Goal: Task Accomplishment & Management: Manage account settings

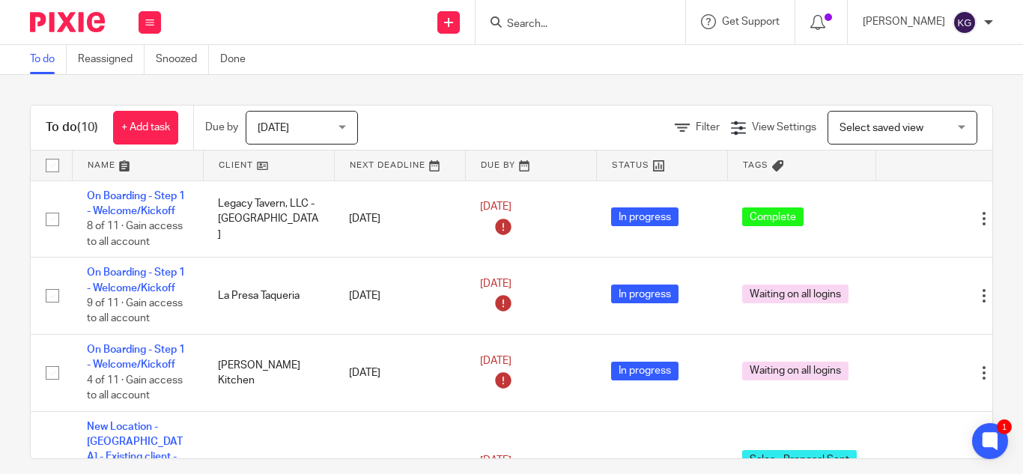
click at [548, 25] on input "Search" at bounding box center [573, 24] width 135 height 13
click at [555, 24] on input "Search" at bounding box center [573, 24] width 135 height 13
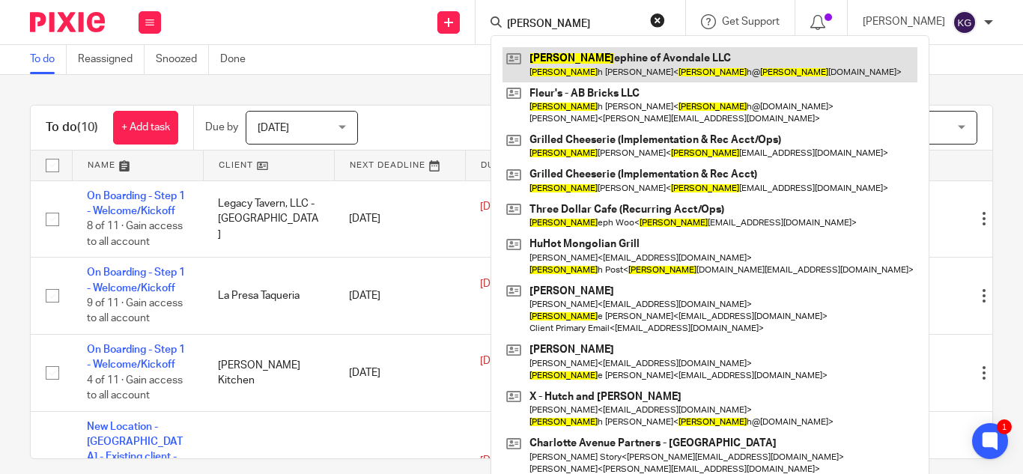
type input "[PERSON_NAME]"
click at [581, 55] on link at bounding box center [710, 64] width 415 height 34
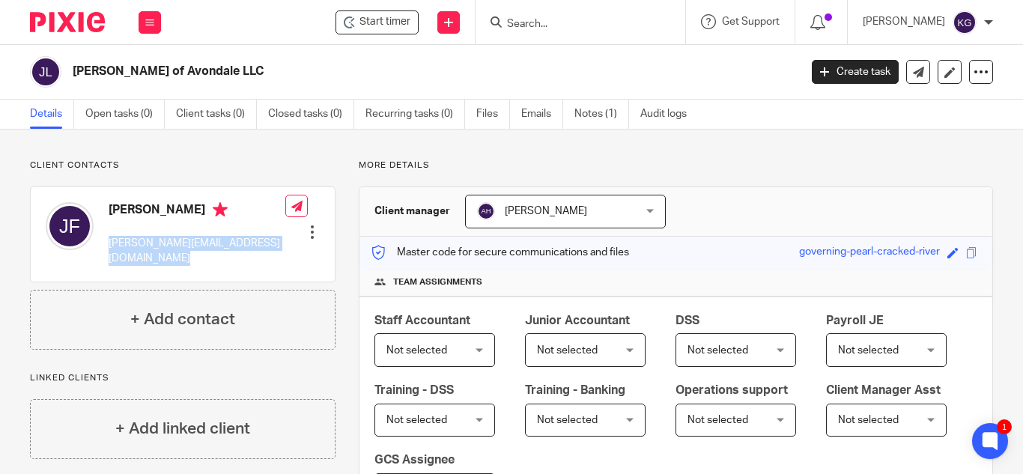
drag, startPoint x: 268, startPoint y: 242, endPoint x: 112, endPoint y: 246, distance: 156.6
click at [109, 249] on div "Josh Floyd josh@josephineavondale.com Edit contact Create client from contact E…" at bounding box center [183, 234] width 304 height 94
copy div "josh@josephineavondale.com"
click at [550, 1] on div at bounding box center [581, 22] width 210 height 44
click at [557, 16] on form at bounding box center [586, 22] width 160 height 19
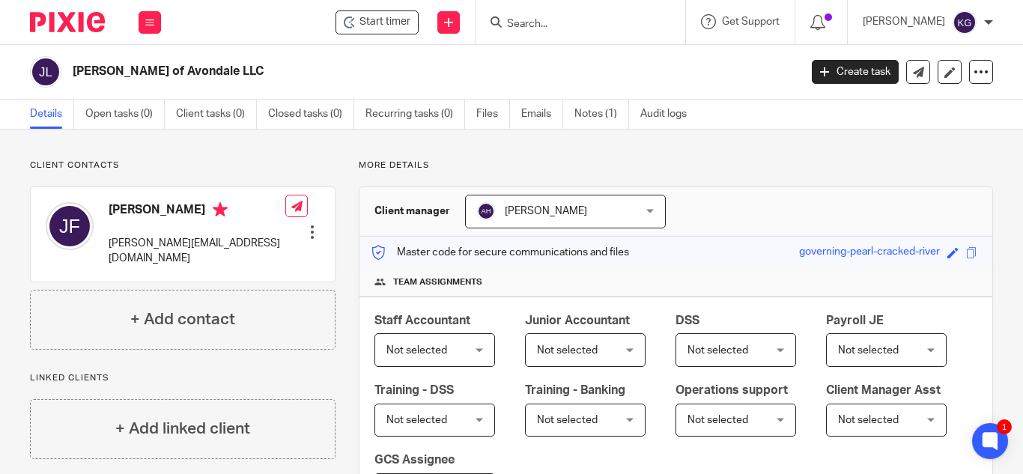
click at [542, 30] on input "Search" at bounding box center [573, 24] width 135 height 13
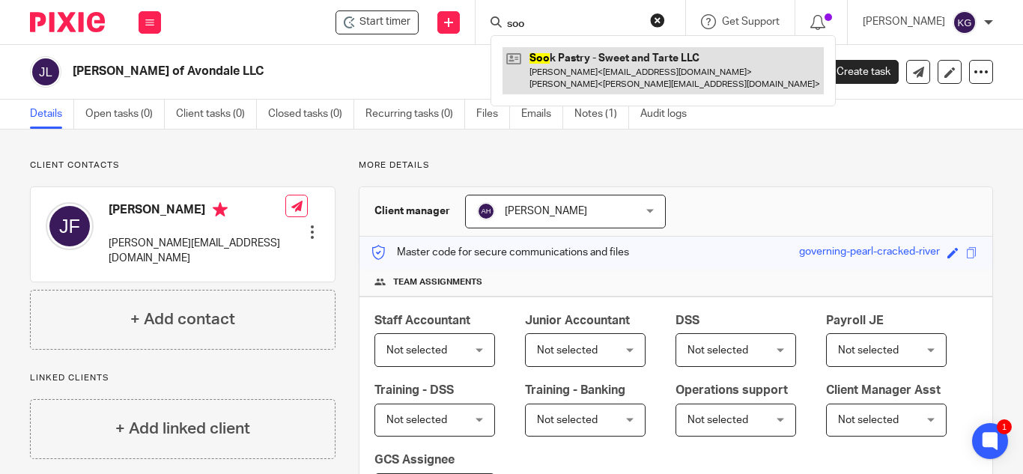
type input "soo"
click at [563, 72] on link at bounding box center [663, 70] width 321 height 46
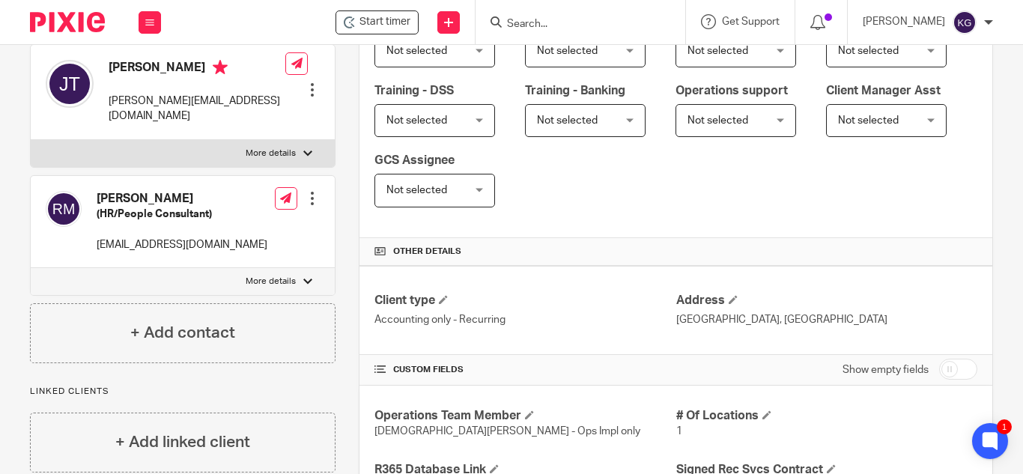
scroll to position [524, 0]
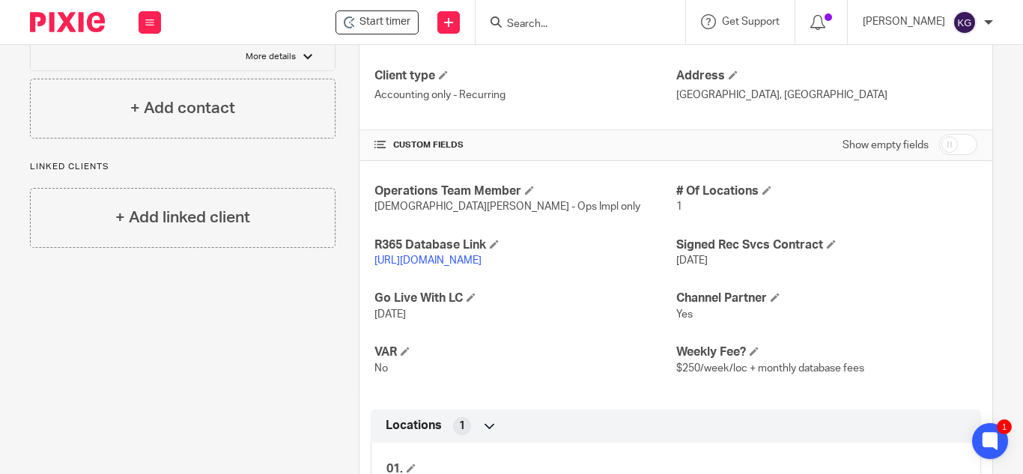
click at [482, 255] on link "https://sweetandtarte.restaurant365.com" at bounding box center [428, 260] width 107 height 10
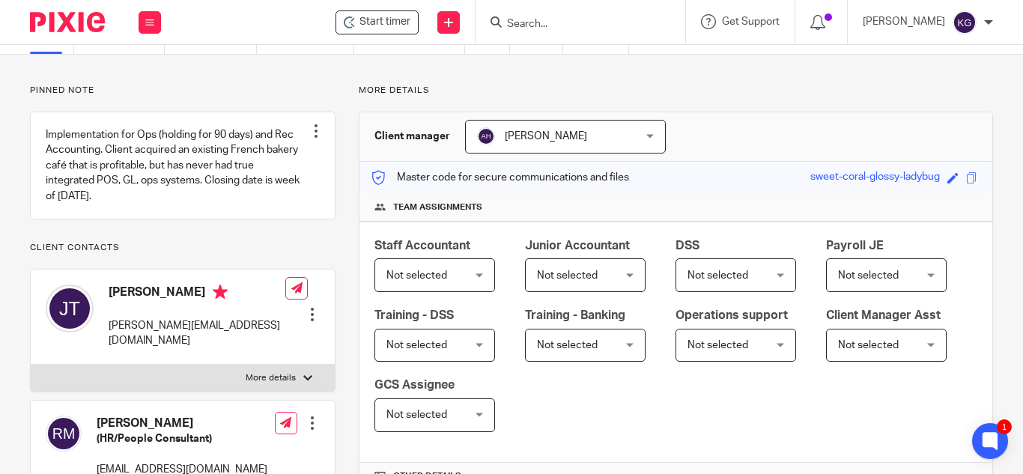
scroll to position [0, 0]
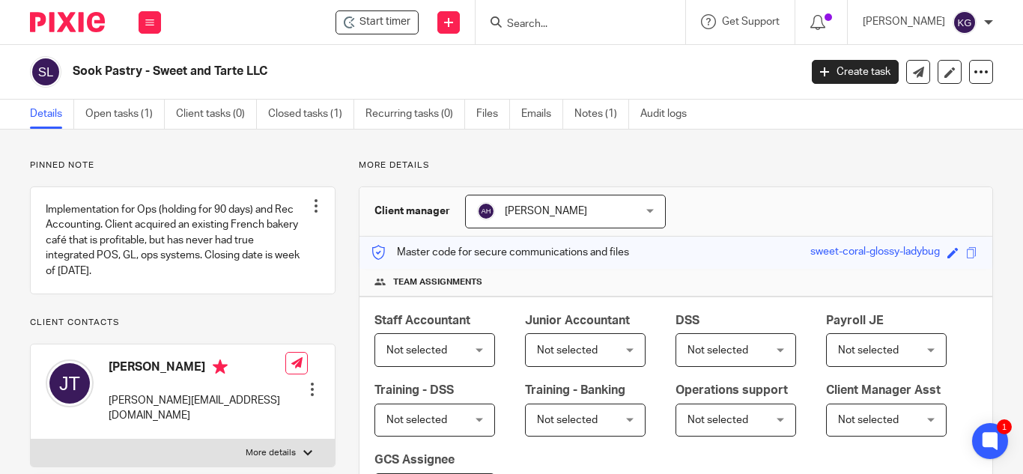
click at [636, 213] on div "Amanda Herrod Amanda Herrod" at bounding box center [565, 212] width 201 height 34
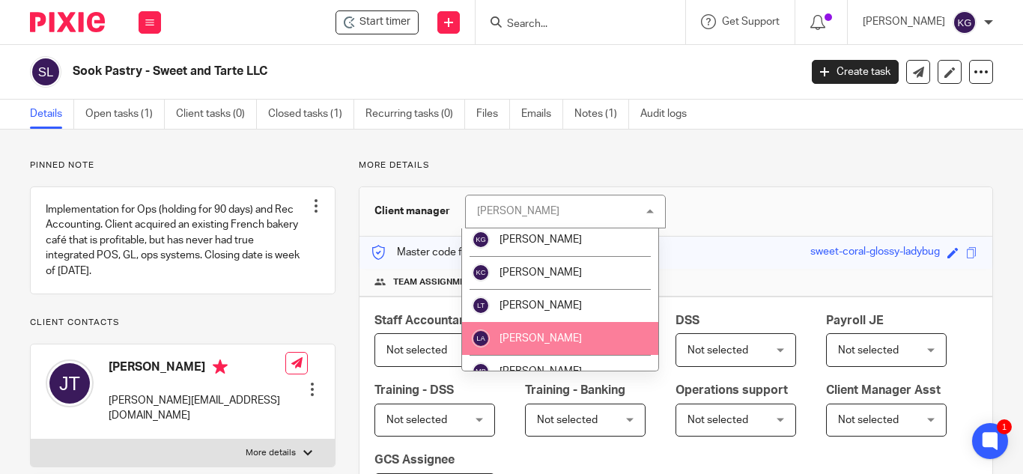
scroll to position [1199, 0]
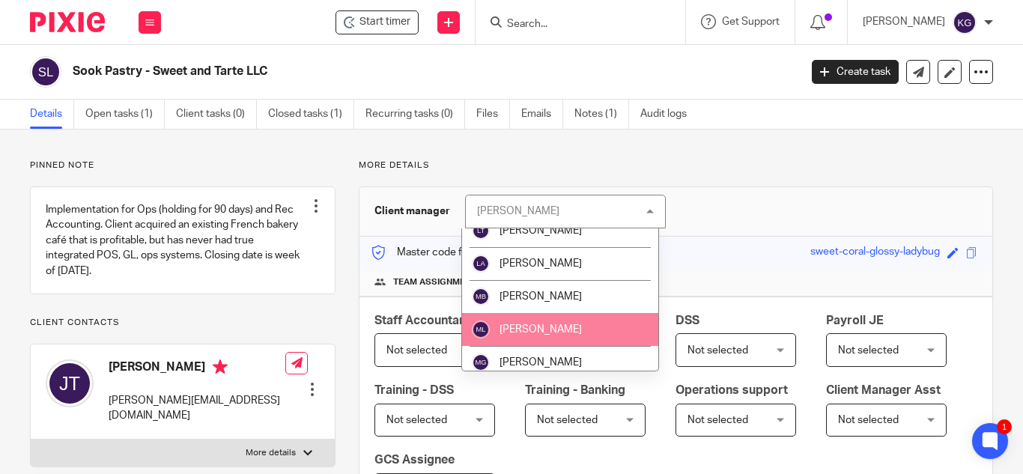
click at [553, 324] on span "Mayra Lopez" at bounding box center [541, 329] width 82 height 10
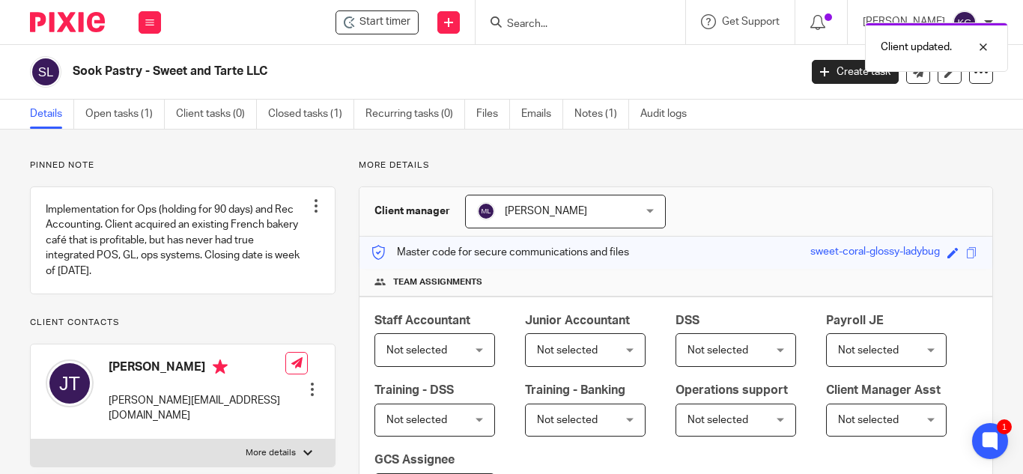
click at [551, 30] on div "Client updated." at bounding box center [760, 43] width 497 height 57
click at [548, 25] on div "Client updated." at bounding box center [760, 43] width 497 height 57
click at [554, 31] on input "Search" at bounding box center [573, 24] width 135 height 13
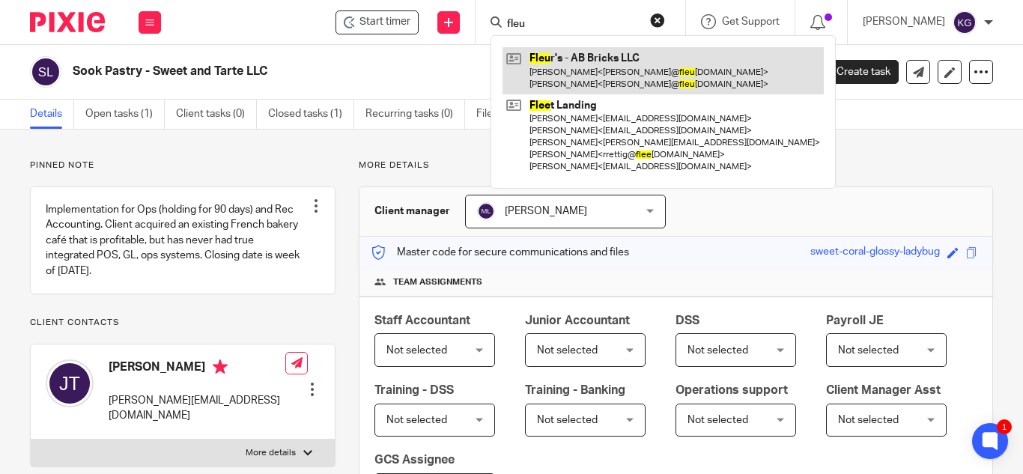
type input "fleu"
click at [573, 59] on link at bounding box center [663, 70] width 321 height 46
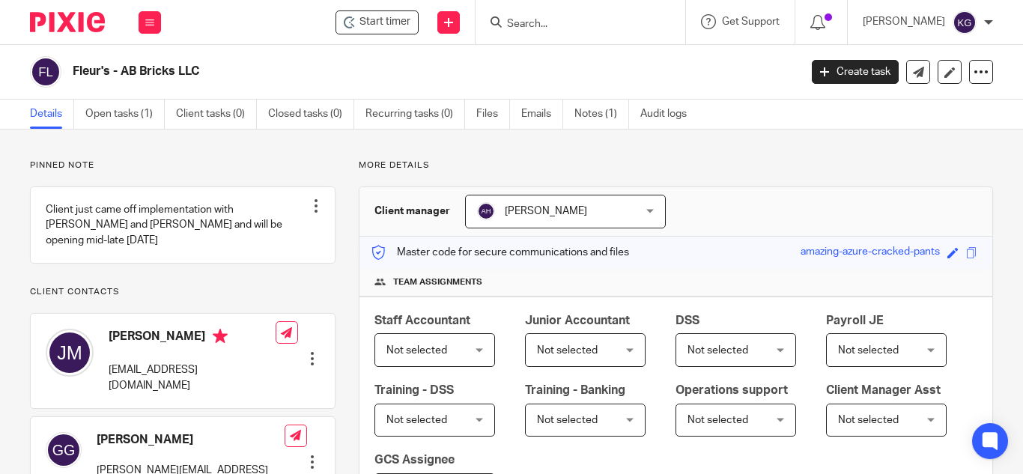
click at [608, 214] on span "[PERSON_NAME]" at bounding box center [552, 211] width 151 height 31
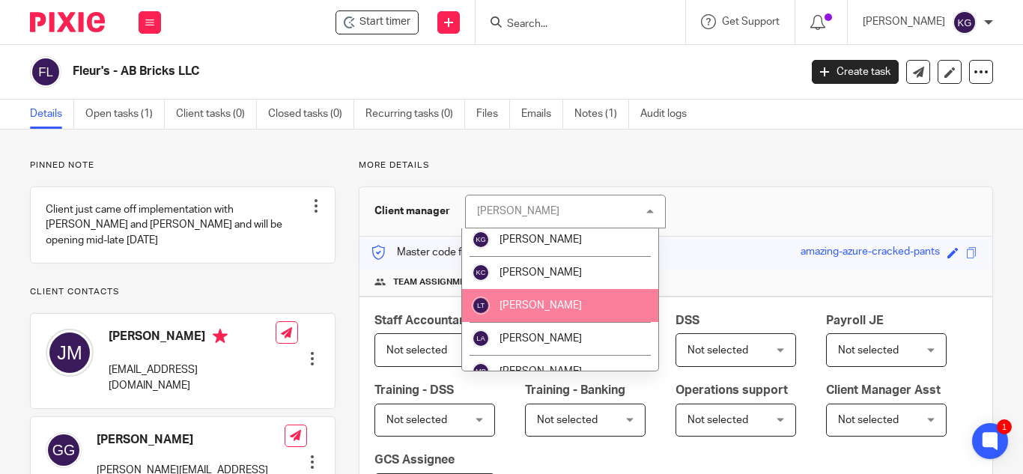
scroll to position [1199, 0]
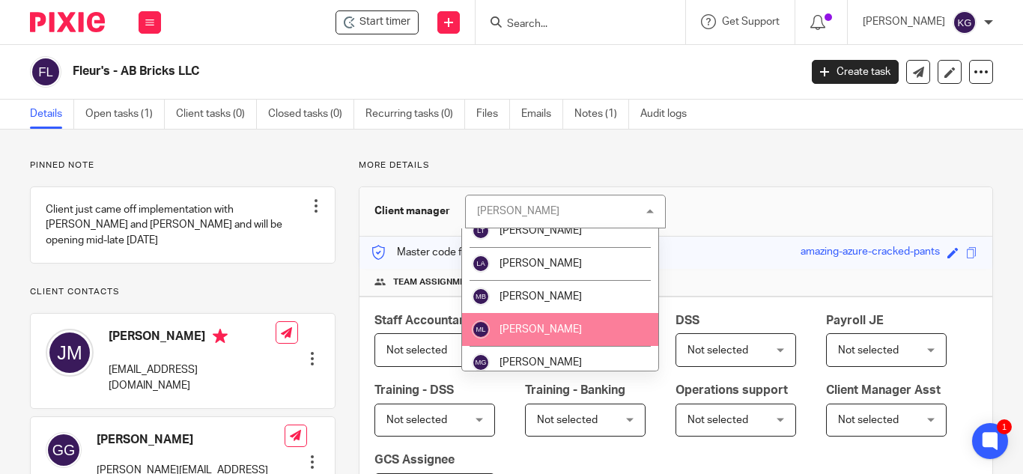
click at [563, 313] on li "[PERSON_NAME]" at bounding box center [560, 329] width 197 height 33
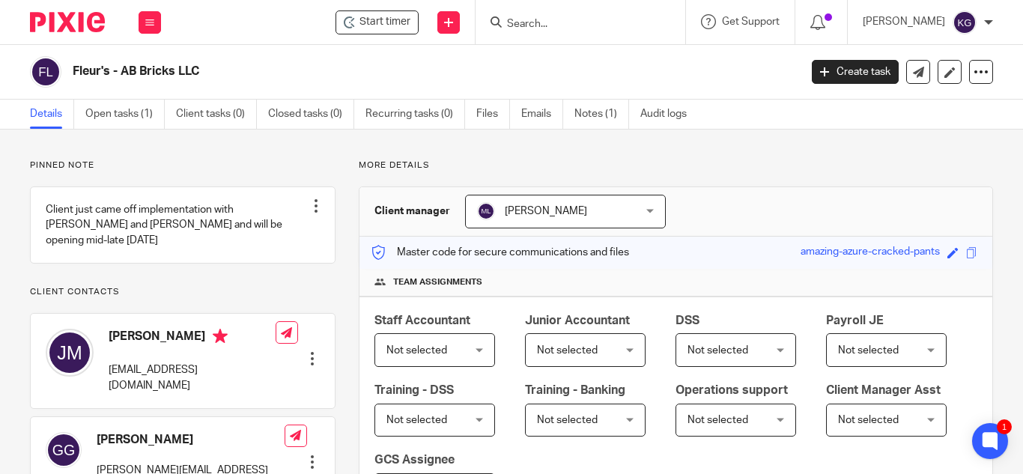
click at [539, 25] on input "Search" at bounding box center [573, 24] width 135 height 13
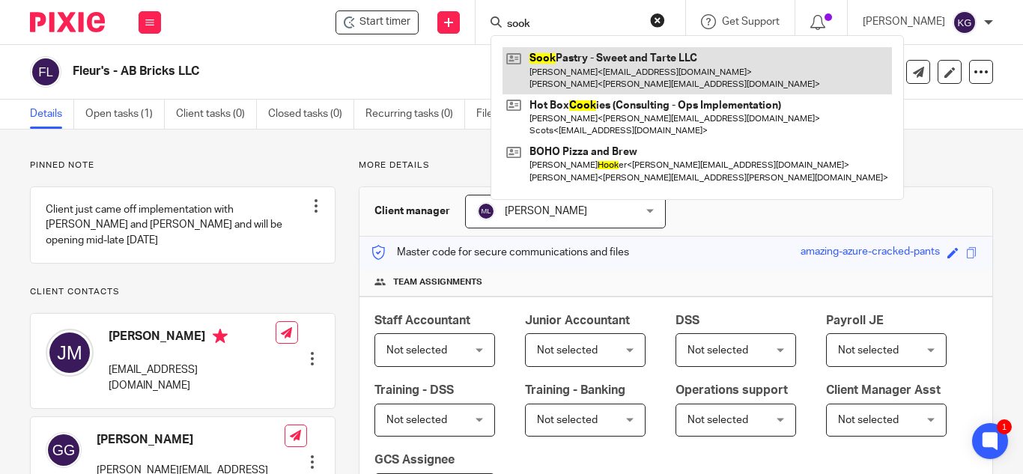
type input "sook"
click at [562, 60] on link at bounding box center [698, 70] width 390 height 46
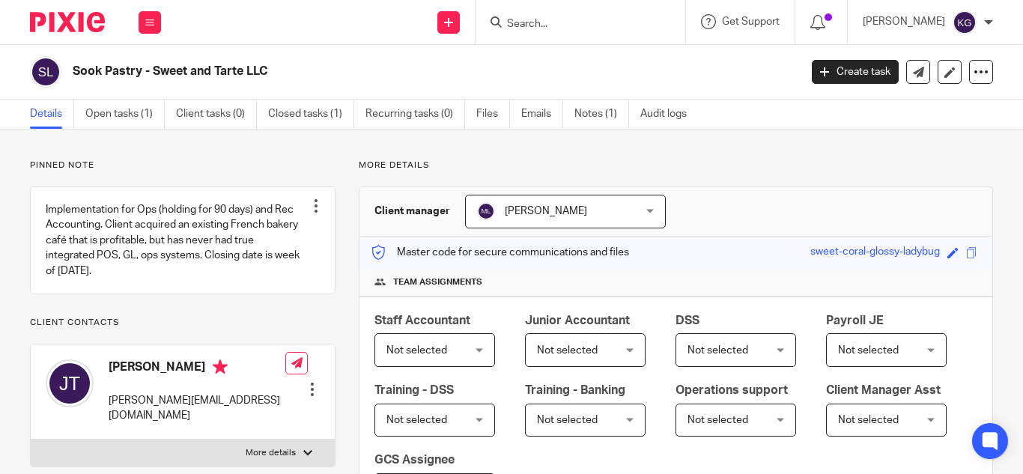
scroll to position [450, 0]
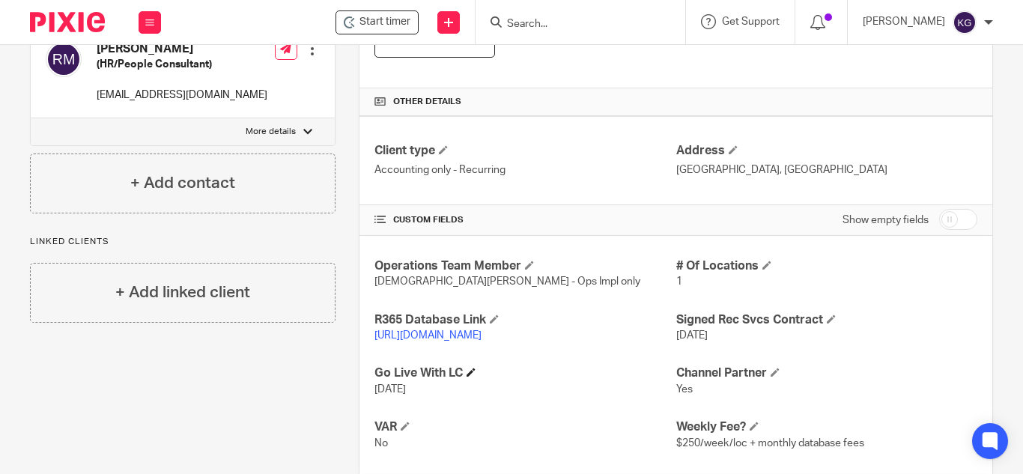
click at [468, 367] on h4 "Go Live With LC" at bounding box center [525, 374] width 301 height 16
click at [471, 371] on span at bounding box center [471, 372] width 9 height 9
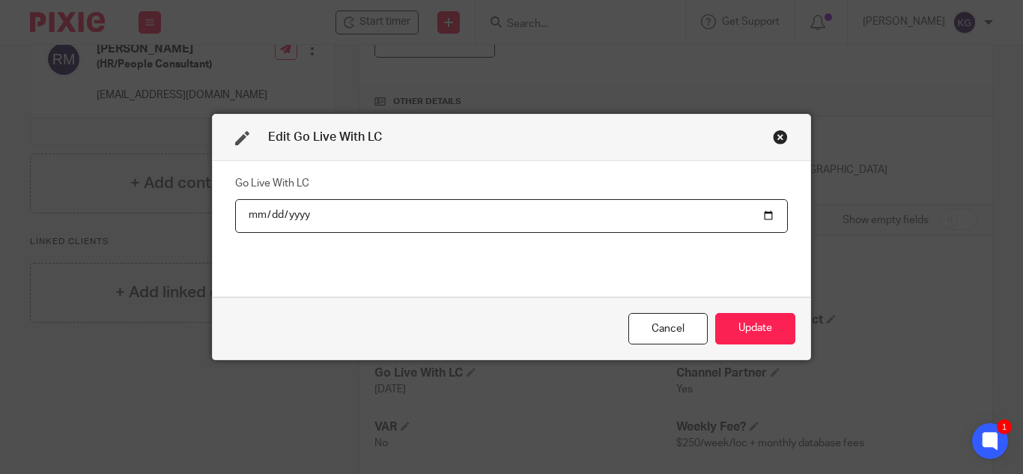
click at [763, 217] on input "2025-09-17" at bounding box center [511, 216] width 553 height 34
type input "2025-09-24"
click at [728, 334] on button "Update" at bounding box center [755, 329] width 80 height 32
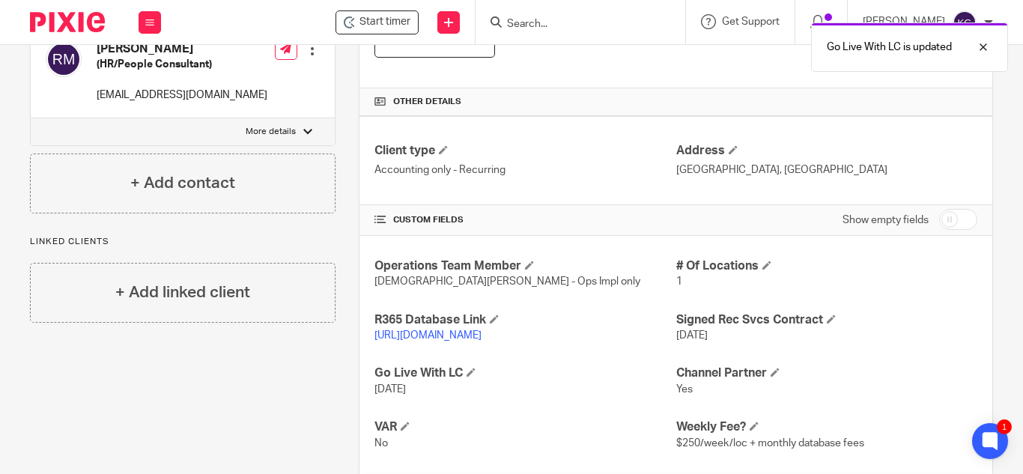
scroll to position [150, 0]
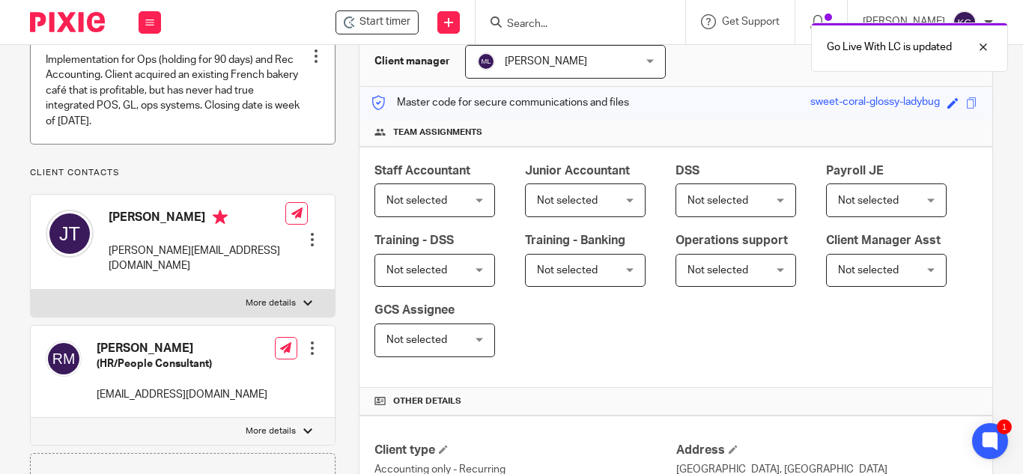
click at [189, 125] on link at bounding box center [183, 90] width 304 height 106
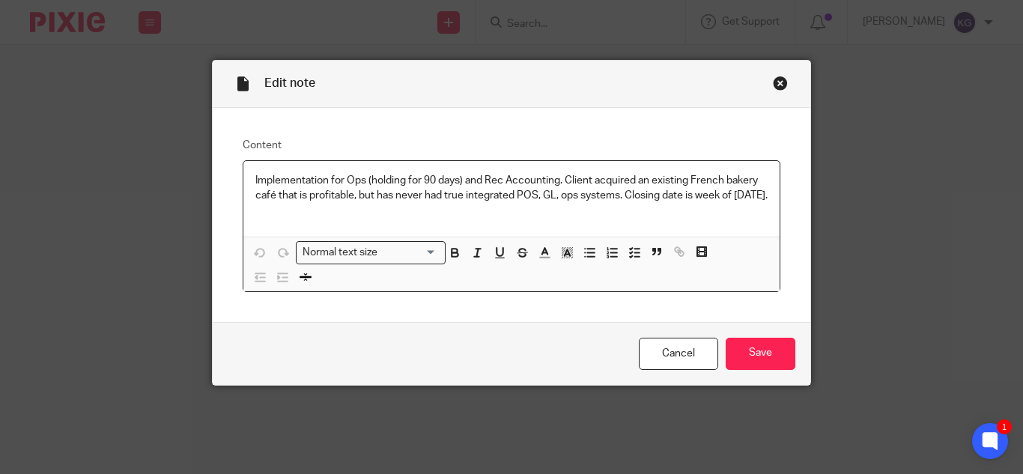
click at [282, 204] on p "Implementation for Ops (holding for 90 days) and Rec Accounting. Client acquire…" at bounding box center [511, 188] width 512 height 31
drag, startPoint x: 288, startPoint y: 208, endPoint x: 620, endPoint y: 174, distance: 333.7
click at [692, 195] on p "Implementation for Ops (holding for 90 days) and Rec Accounting. Client acquire…" at bounding box center [511, 188] width 512 height 31
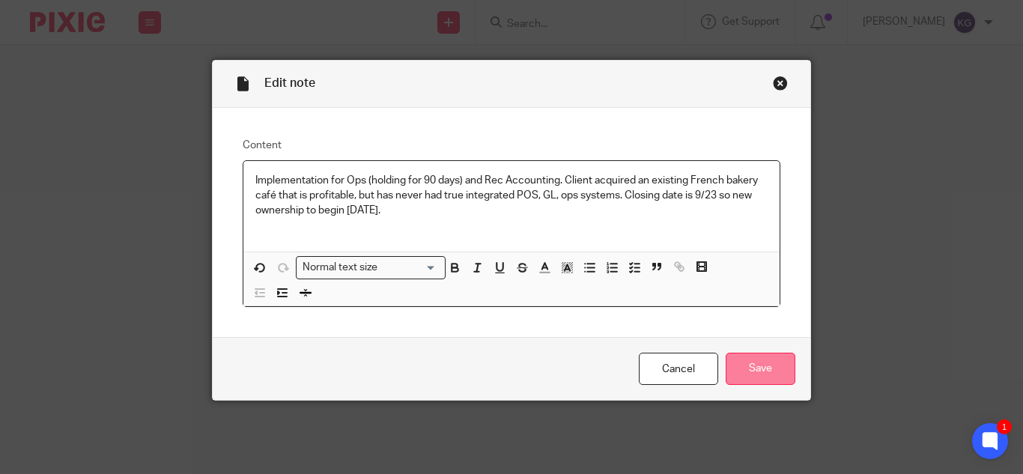
click at [745, 372] on input "Save" at bounding box center [761, 369] width 70 height 32
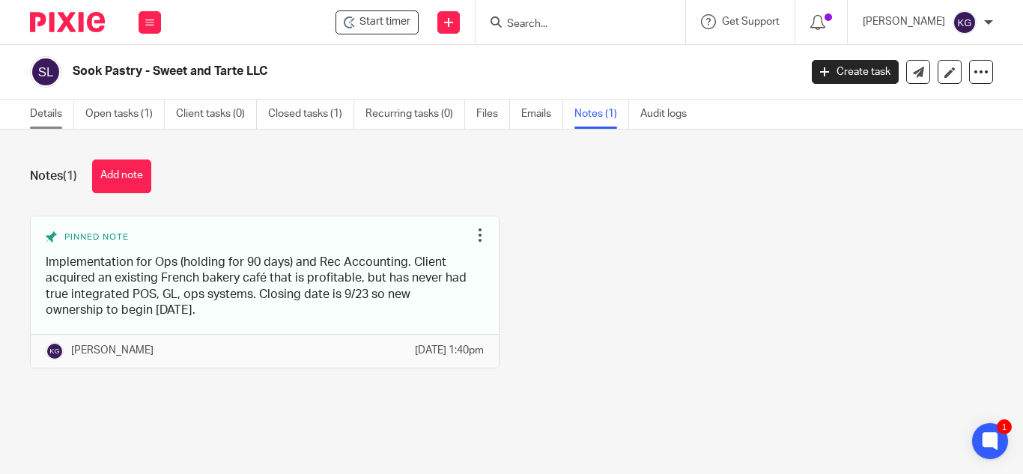
click at [39, 116] on link "Details" at bounding box center [52, 114] width 44 height 29
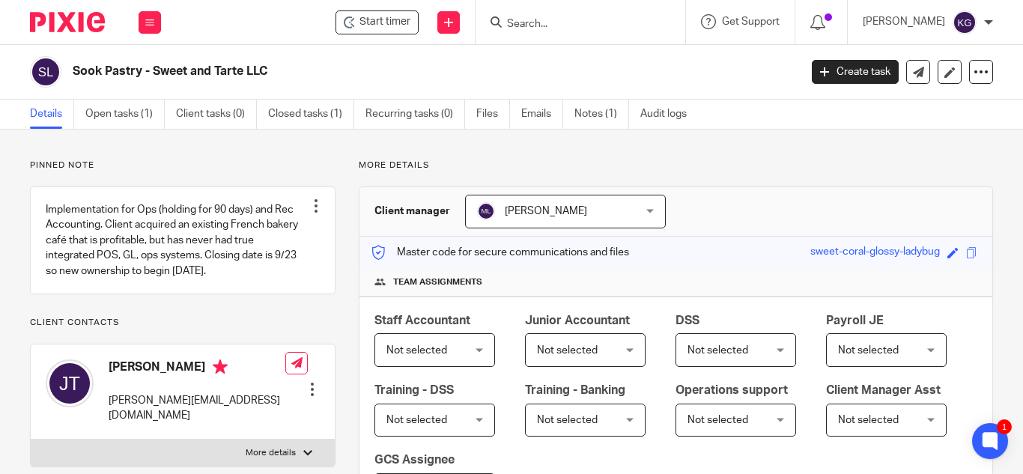
click at [559, 30] on input "Search" at bounding box center [573, 24] width 135 height 13
click at [556, 31] on form at bounding box center [586, 22] width 160 height 19
click at [555, 23] on input "Search" at bounding box center [573, 24] width 135 height 13
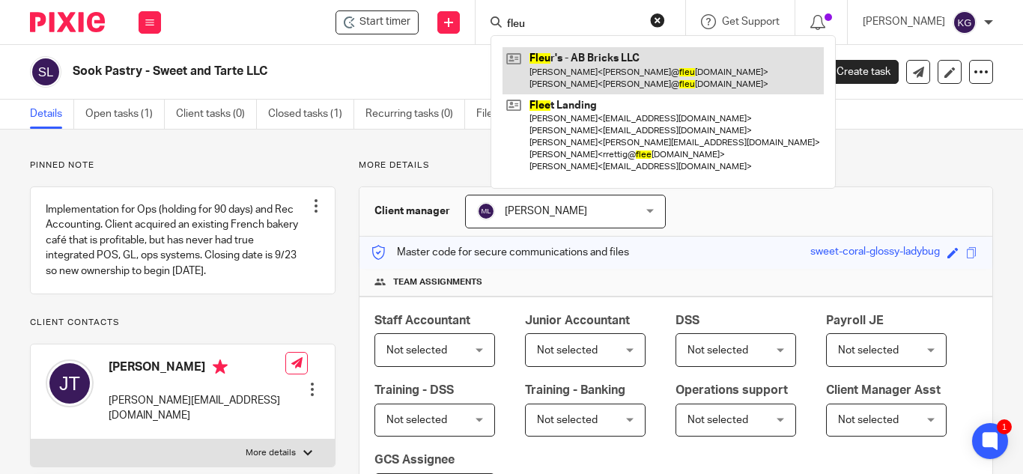
type input "fleu"
click at [597, 73] on link at bounding box center [663, 70] width 321 height 46
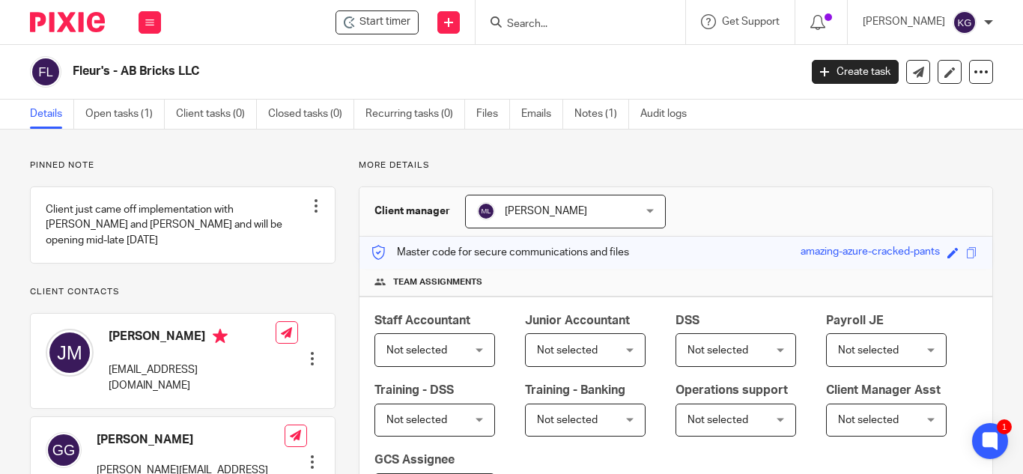
scroll to position [375, 0]
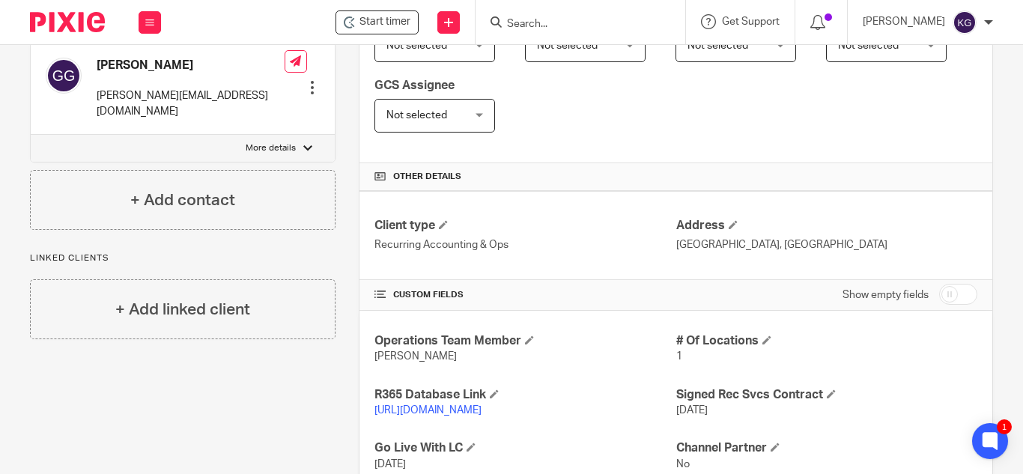
click at [482, 414] on link "[URL][DOMAIN_NAME]" at bounding box center [428, 410] width 107 height 10
click at [160, 25] on button at bounding box center [150, 22] width 22 height 22
click at [142, 71] on link "Work" at bounding box center [142, 69] width 24 height 10
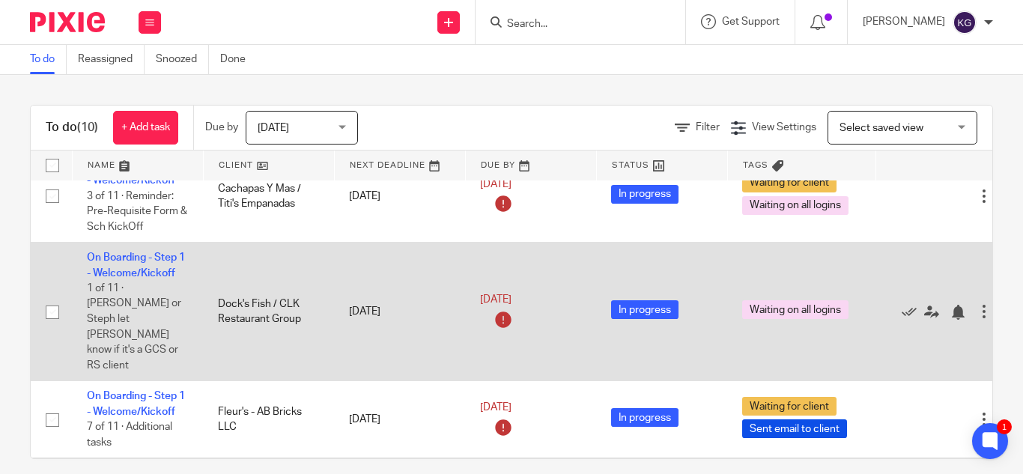
scroll to position [524, 0]
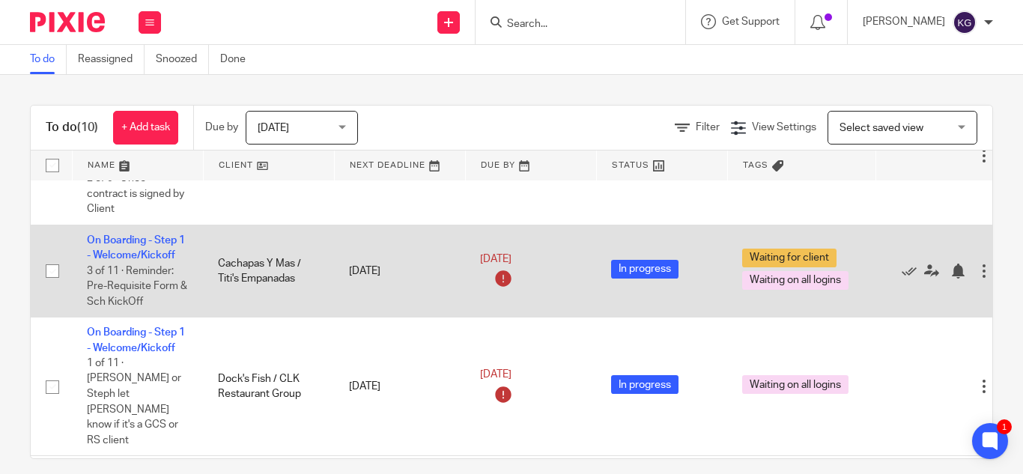
click at [152, 225] on td "On Boarding - Step 1 - Welcome/Kickoff 3 of 11 · Reminder: Pre-Requisite Form &…" at bounding box center [137, 271] width 131 height 92
click at [152, 235] on link "On Boarding - Step 1 - Welcome/Kickoff" at bounding box center [136, 247] width 98 height 25
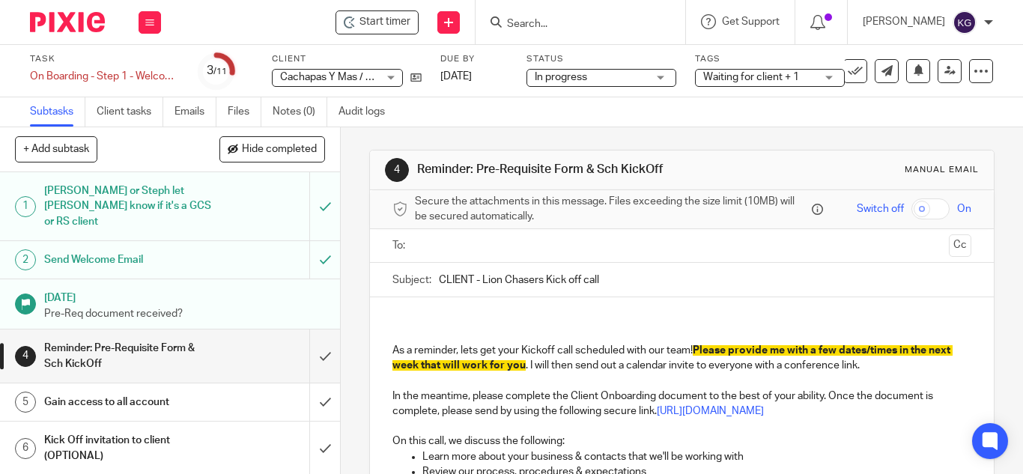
click at [829, 80] on div "Waiting for client + 1" at bounding box center [770, 78] width 150 height 18
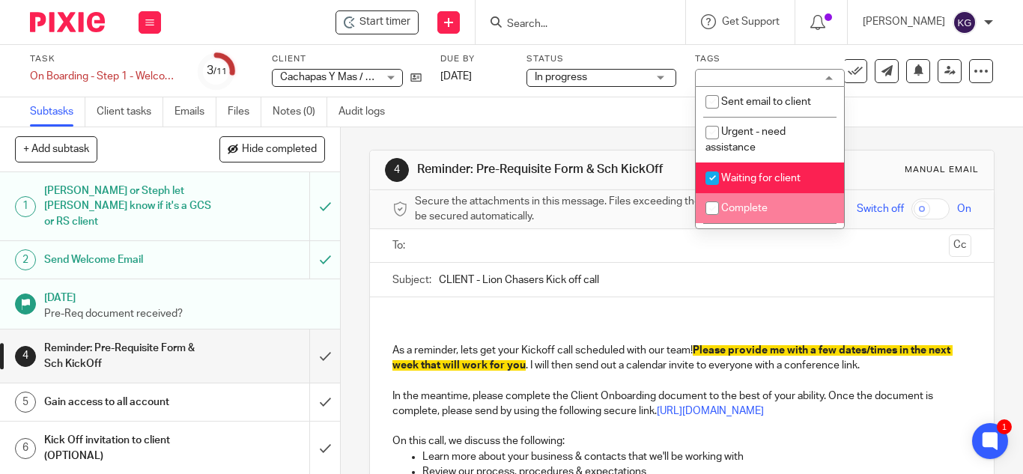
click at [712, 208] on input "checkbox" at bounding box center [712, 208] width 28 height 28
checkbox input "true"
click at [709, 169] on input "checkbox" at bounding box center [712, 178] width 28 height 28
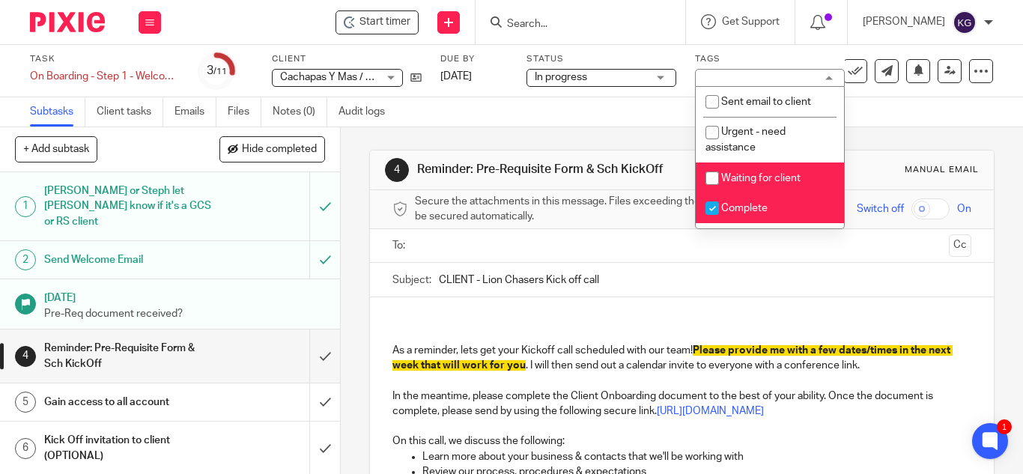
checkbox input "false"
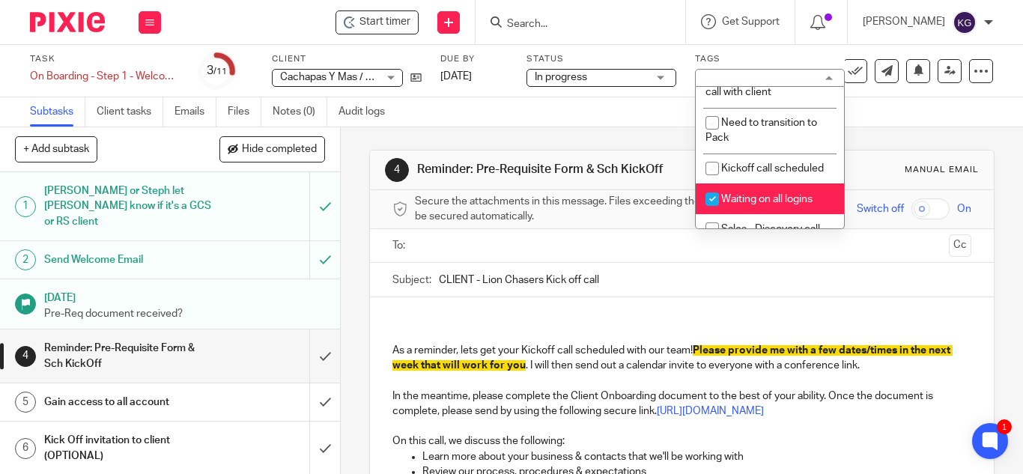
scroll to position [450, 0]
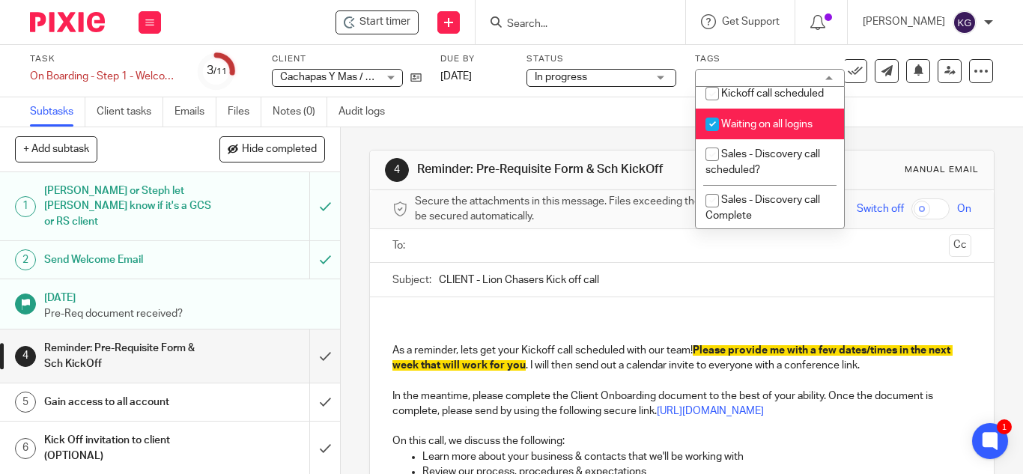
click at [719, 139] on input "checkbox" at bounding box center [712, 124] width 28 height 28
checkbox input "false"
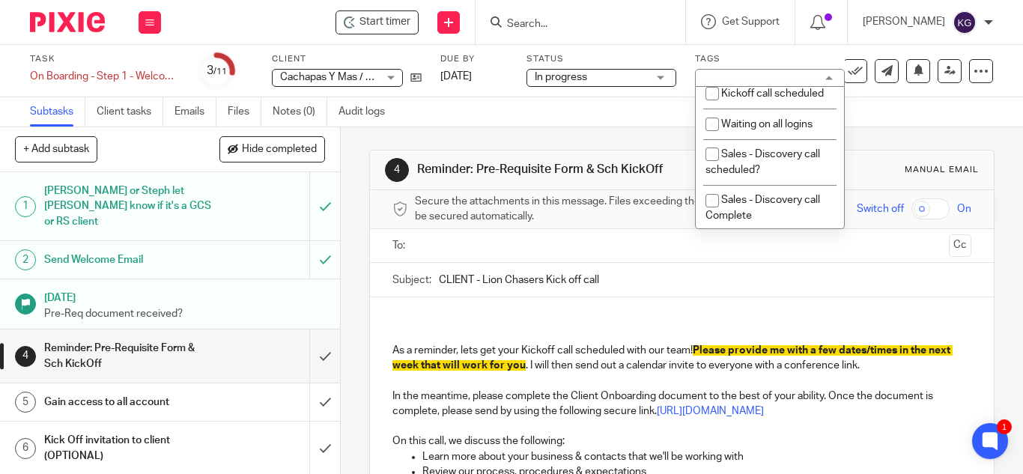
click at [587, 145] on div "4 Reminder: Pre-Requisite Form & Sch KickOff Manual email Secure the attachment…" at bounding box center [682, 414] width 626 height 574
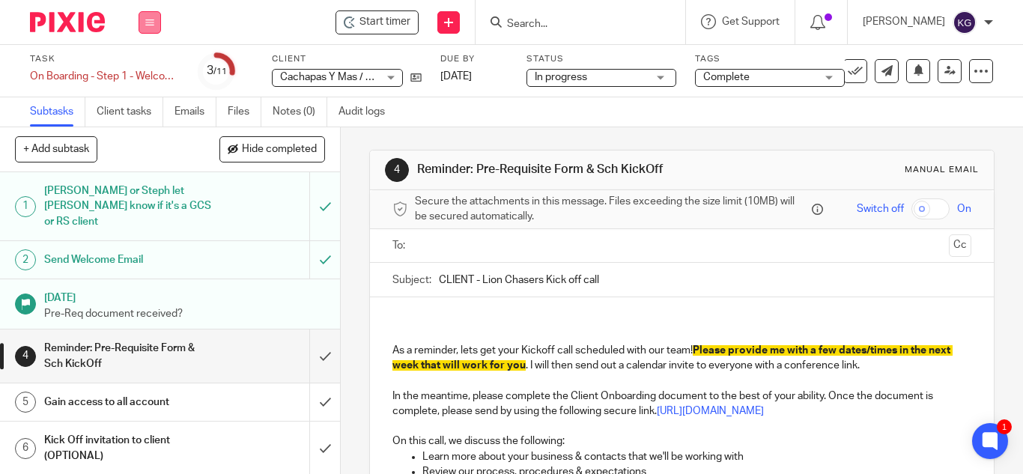
click at [149, 21] on icon at bounding box center [149, 22] width 9 height 9
click at [145, 64] on link "Work" at bounding box center [143, 69] width 26 height 10
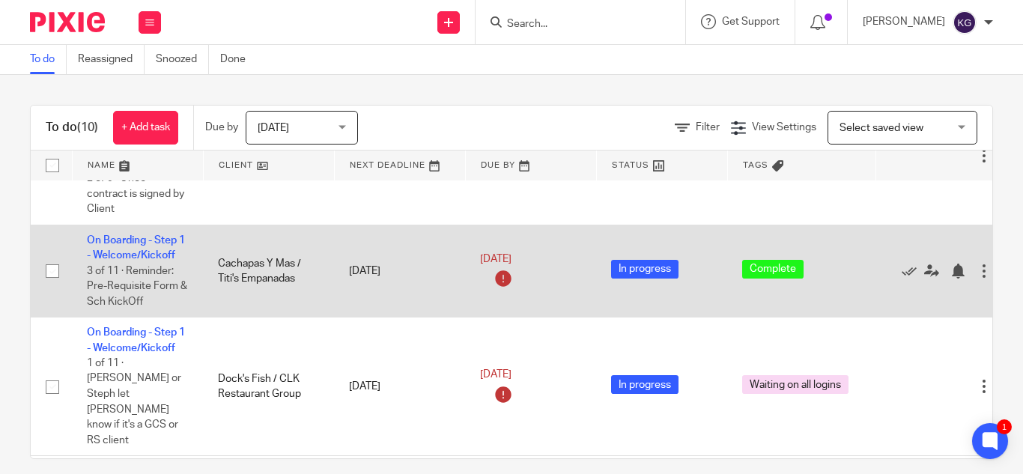
scroll to position [599, 0]
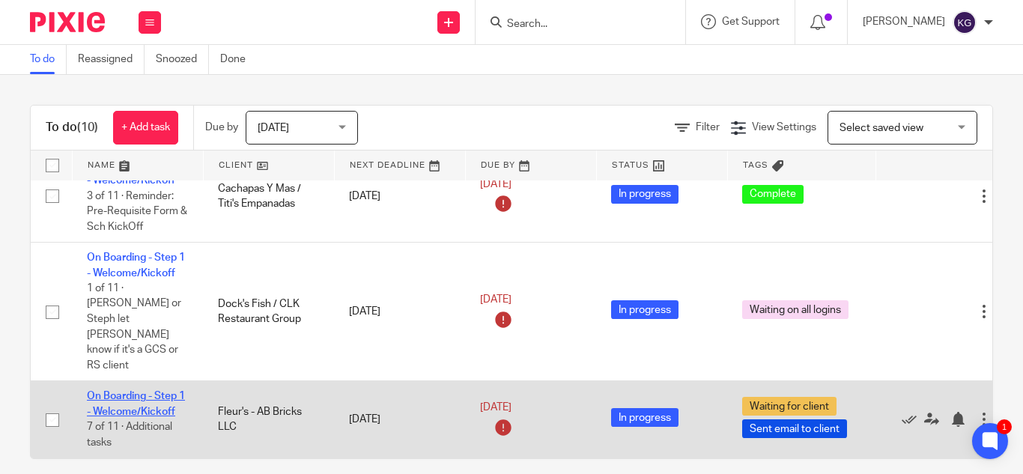
click at [139, 391] on link "On Boarding - Step 1 - Welcome/Kickoff" at bounding box center [136, 403] width 98 height 25
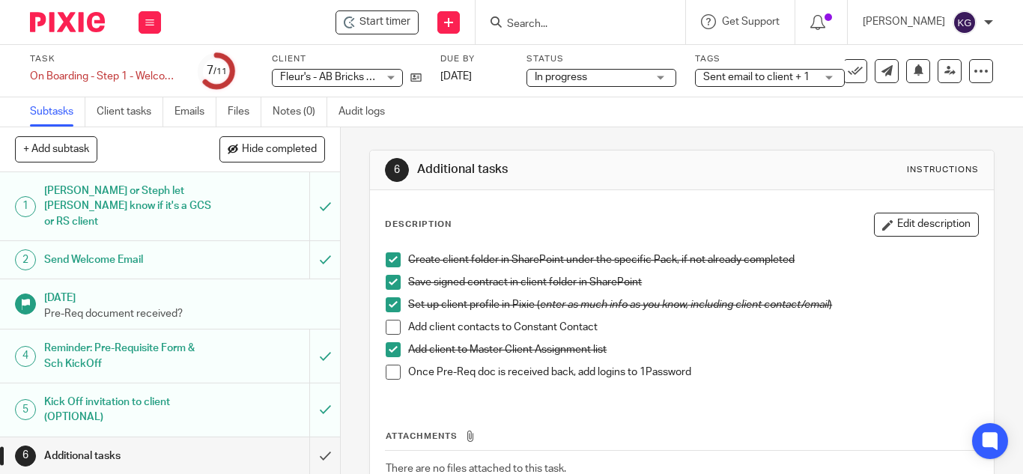
click at [809, 71] on span "Sent email to client + 1" at bounding box center [760, 78] width 112 height 16
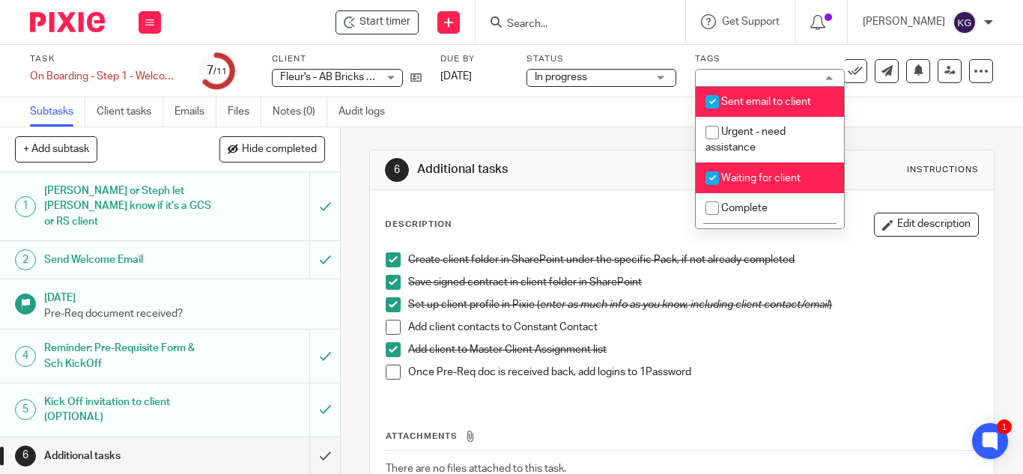
click at [709, 177] on input "checkbox" at bounding box center [712, 178] width 28 height 28
checkbox input "false"
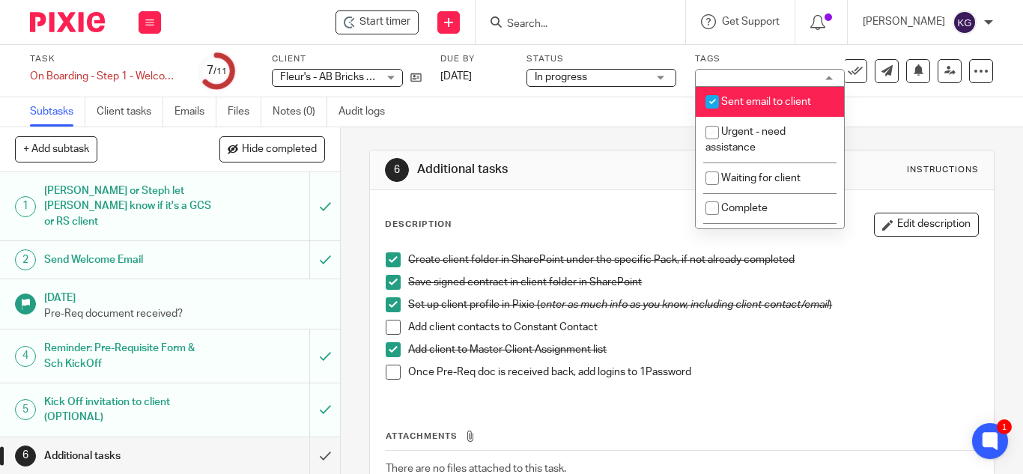
click at [709, 101] on input "checkbox" at bounding box center [712, 102] width 28 height 28
checkbox input "false"
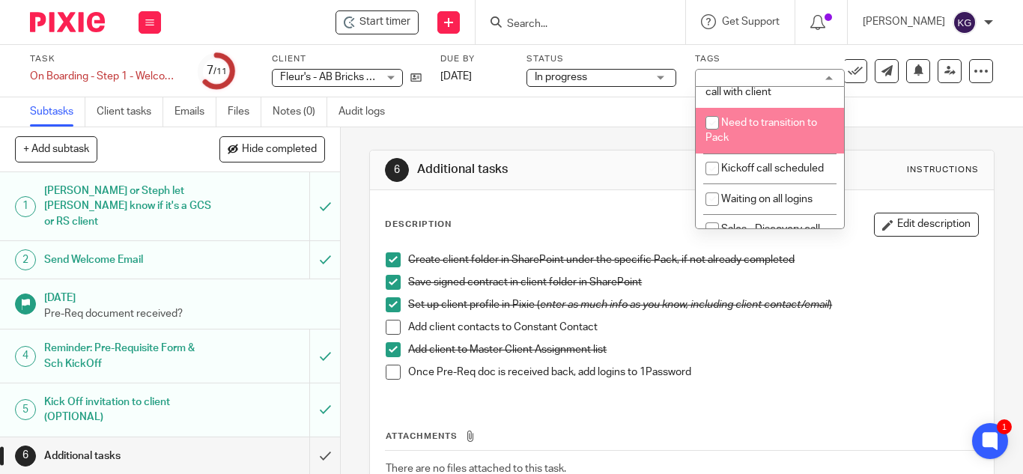
scroll to position [450, 0]
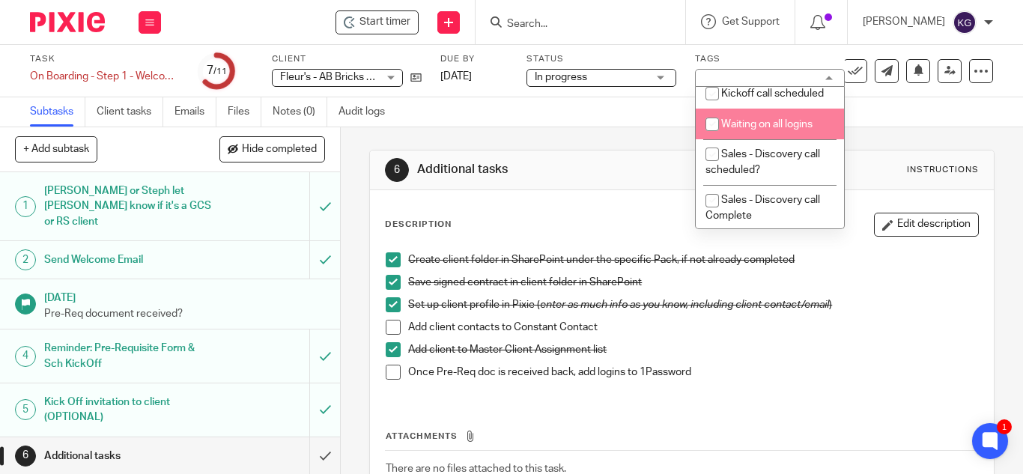
click at [714, 139] on input "checkbox" at bounding box center [712, 124] width 28 height 28
checkbox input "true"
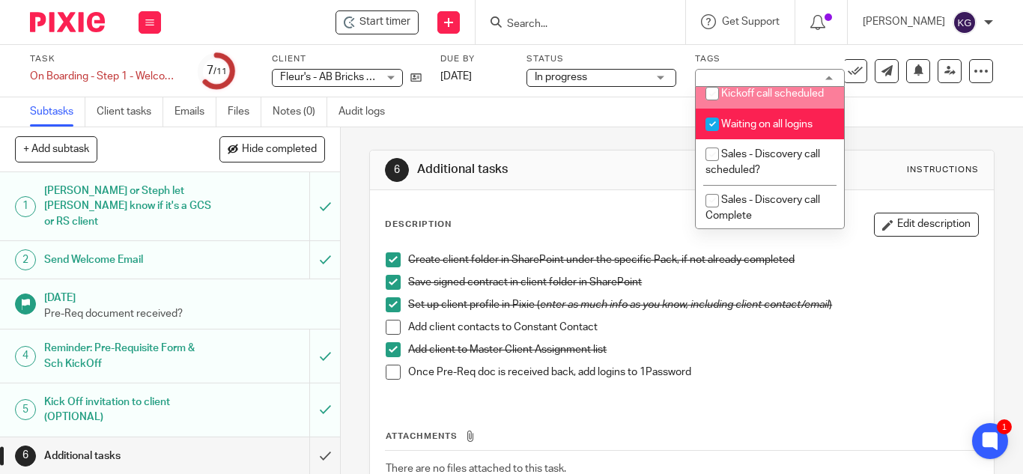
click at [135, 20] on div "Work Email Clients Team Reports Settings" at bounding box center [150, 22] width 52 height 44
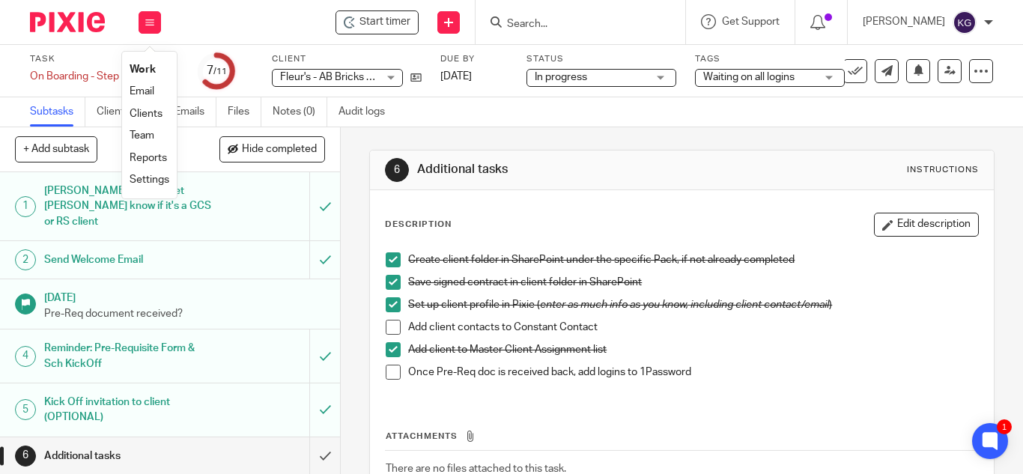
click at [145, 64] on li "Work" at bounding box center [150, 70] width 40 height 22
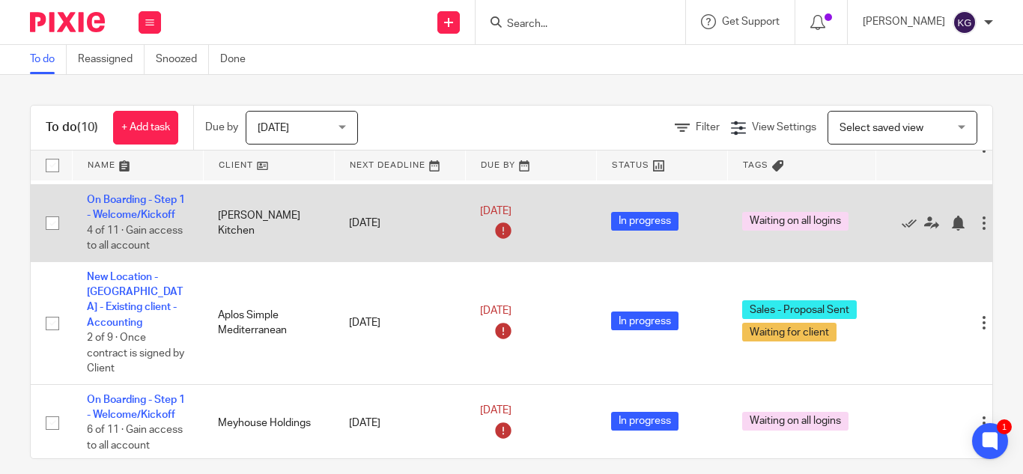
scroll to position [75, 0]
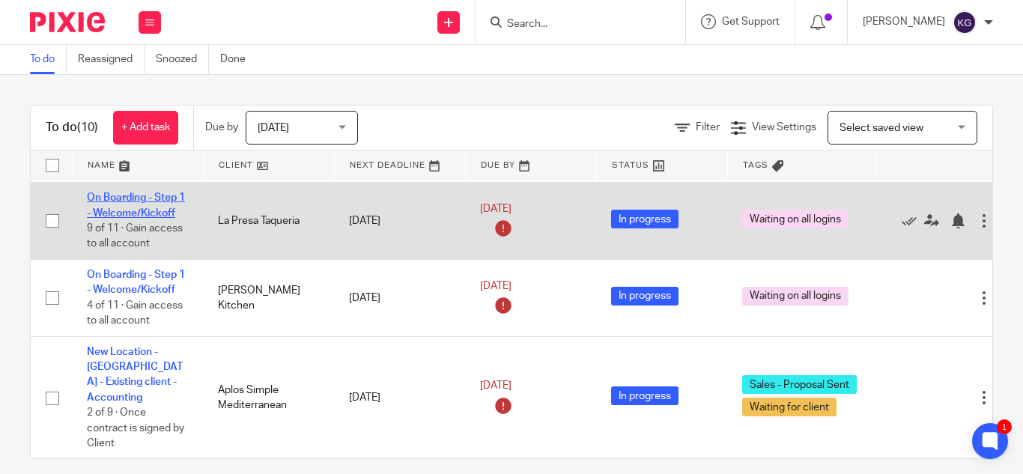
click at [133, 200] on link "On Boarding - Step 1 - Welcome/Kickoff" at bounding box center [136, 205] width 98 height 25
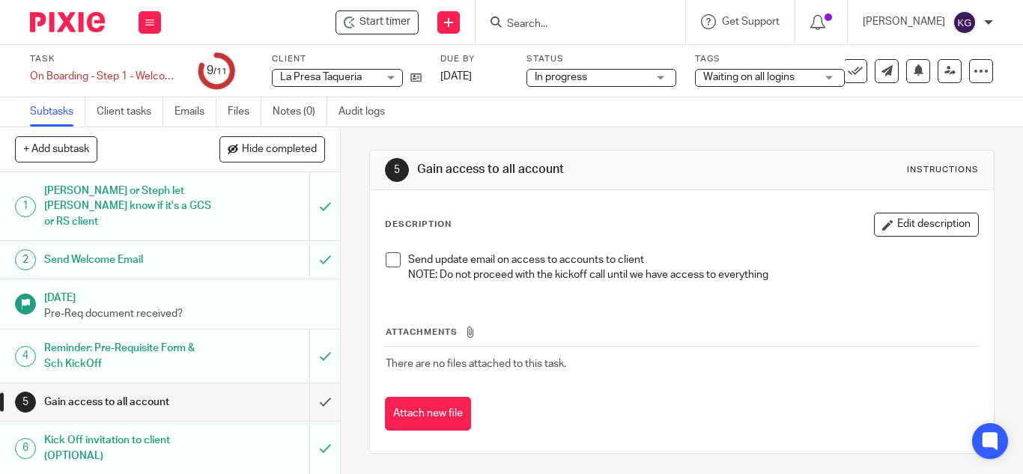
click at [826, 74] on div "Waiting on all logins" at bounding box center [770, 78] width 150 height 18
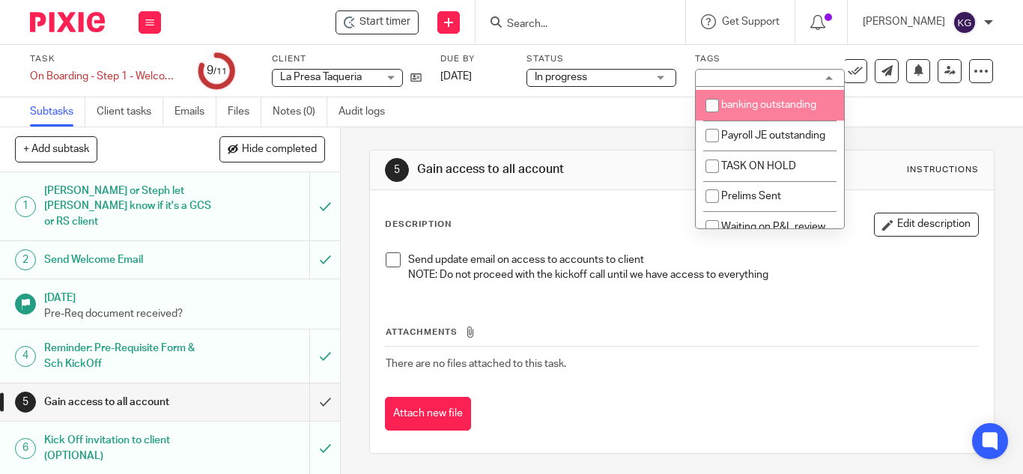
scroll to position [75, 0]
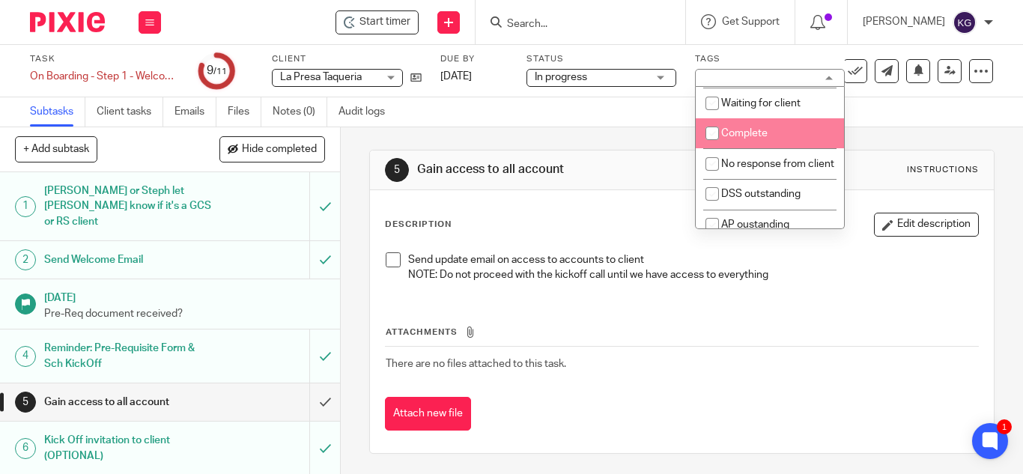
click at [715, 129] on input "checkbox" at bounding box center [712, 133] width 28 height 28
checkbox input "true"
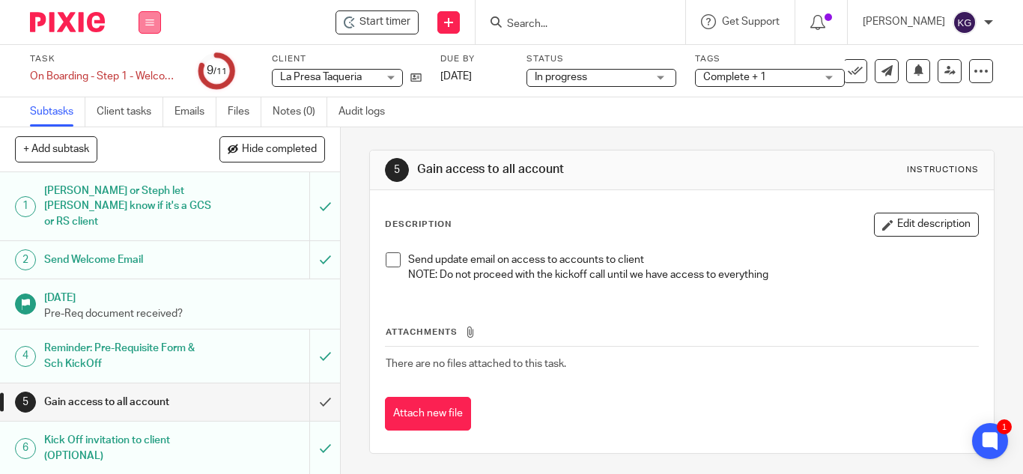
click at [144, 15] on button at bounding box center [150, 22] width 22 height 22
click at [139, 69] on link "Work" at bounding box center [143, 69] width 26 height 10
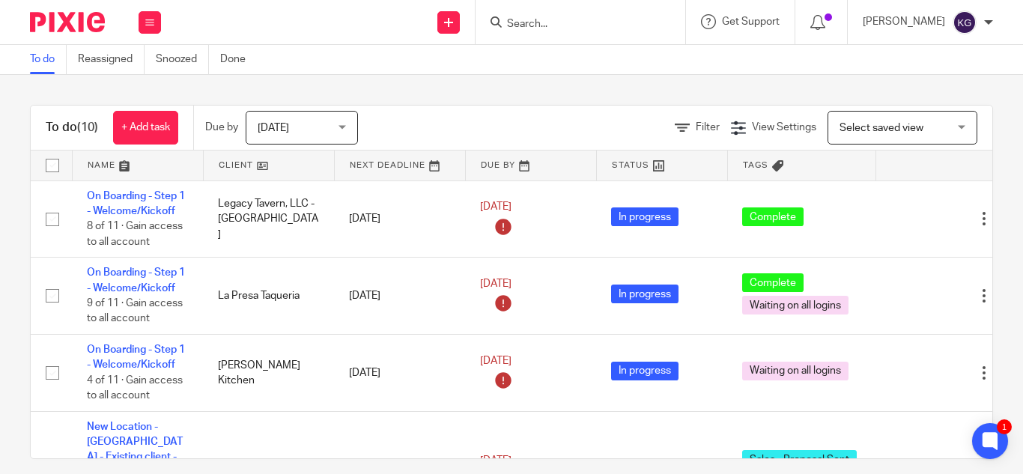
click at [569, 19] on input "Search" at bounding box center [573, 24] width 135 height 13
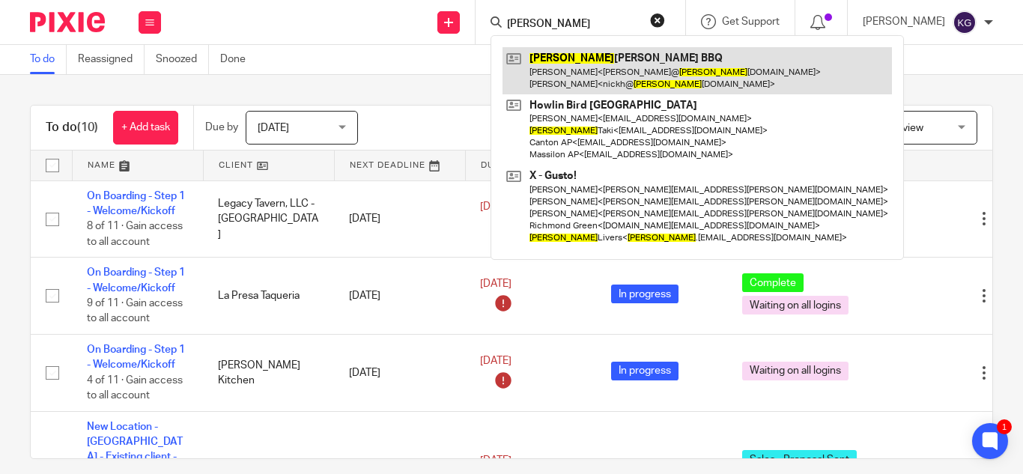
type input "[PERSON_NAME]"
click at [590, 70] on link at bounding box center [698, 70] width 390 height 46
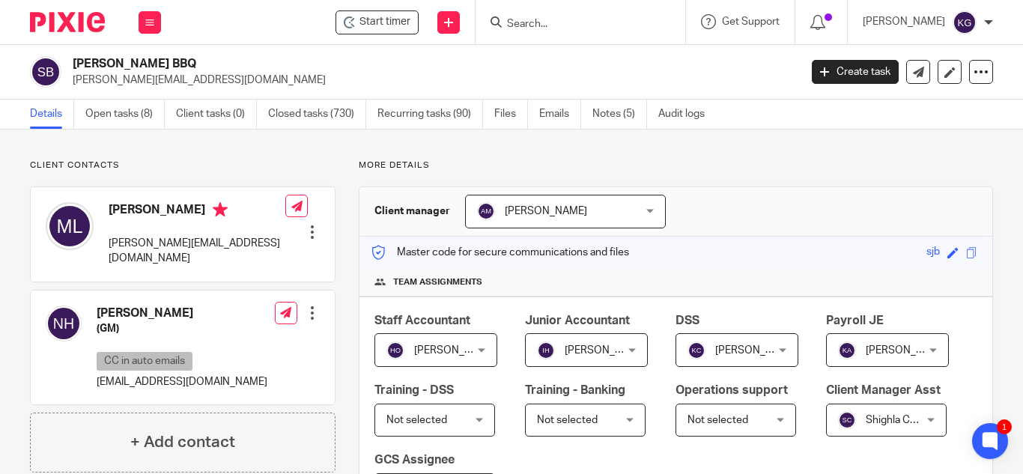
drag, startPoint x: 572, startPoint y: 37, endPoint x: 566, endPoint y: 25, distance: 13.1
click at [571, 34] on div at bounding box center [581, 22] width 210 height 44
click at [561, 23] on input "Search" at bounding box center [573, 24] width 135 height 13
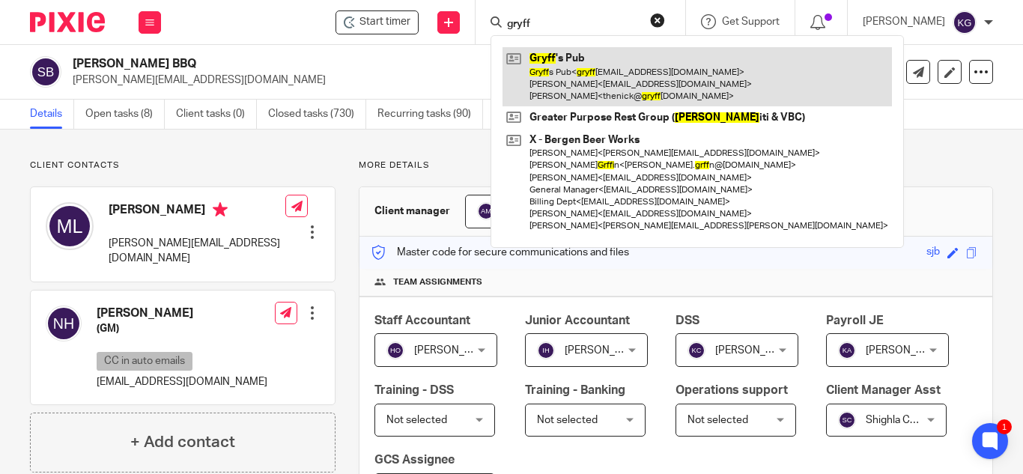
type input "gryff"
click at [617, 88] on link at bounding box center [698, 76] width 390 height 59
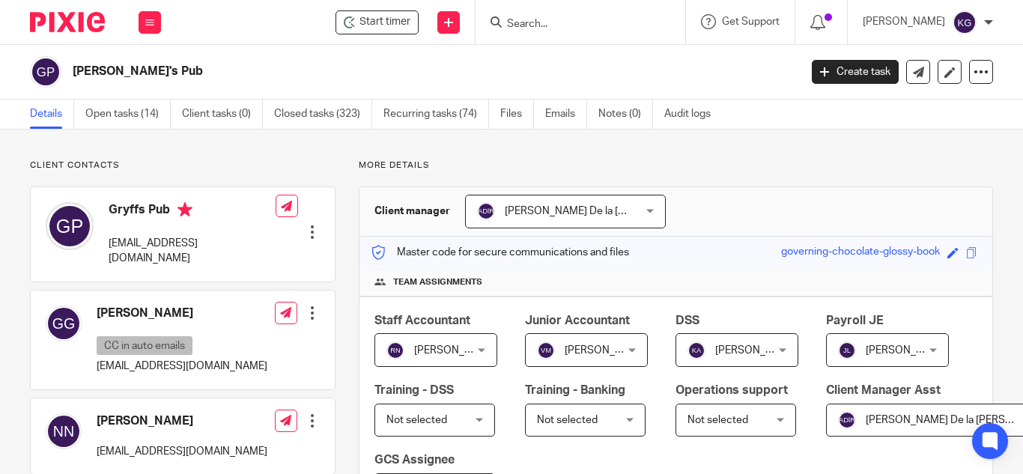
click at [642, 211] on div "Ana De la Rosa Ana De la Rosa" at bounding box center [565, 212] width 201 height 34
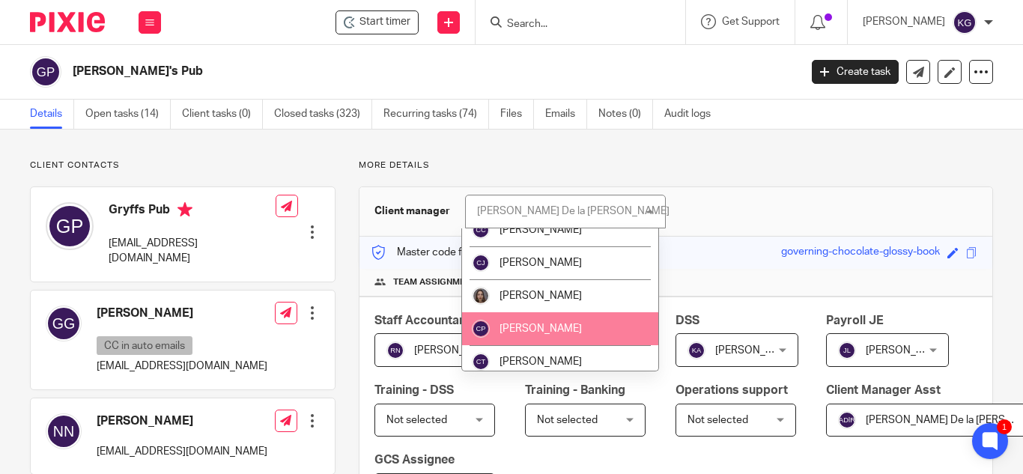
scroll to position [450, 0]
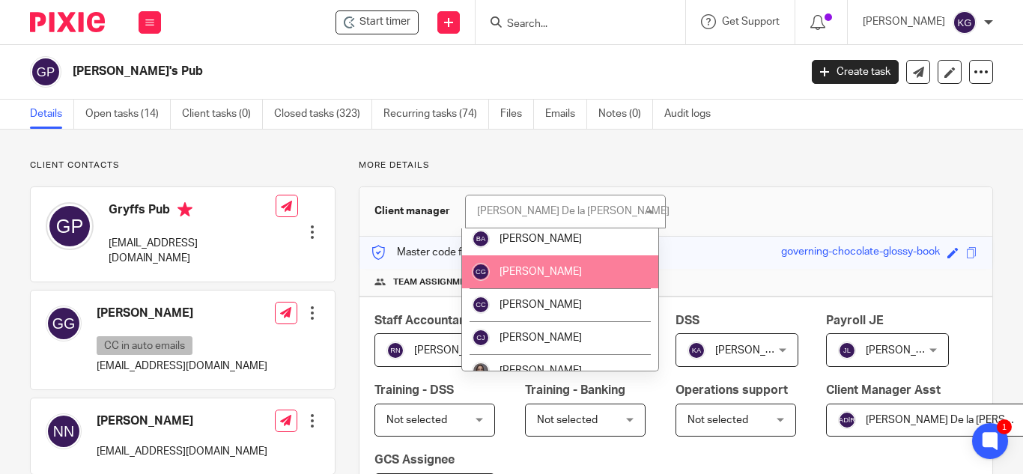
click at [559, 255] on li "[PERSON_NAME]" at bounding box center [560, 271] width 197 height 33
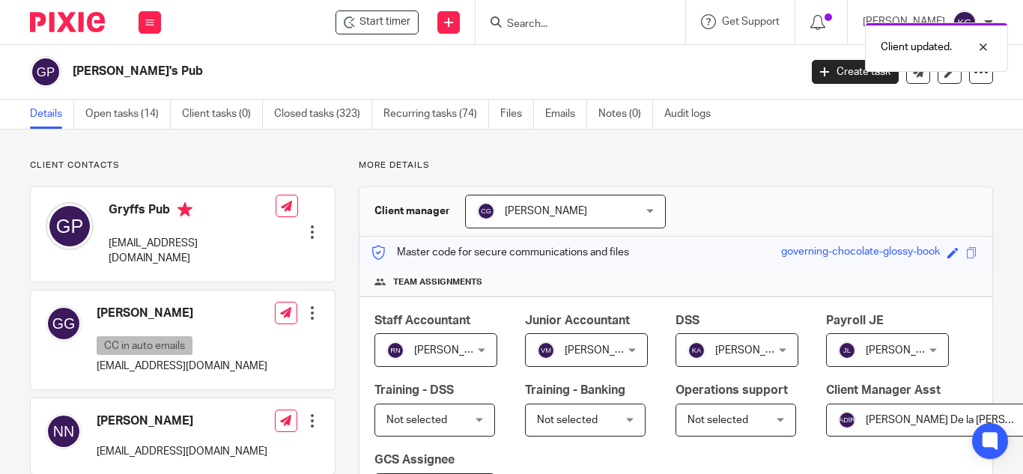
click at [536, 19] on div "Client updated." at bounding box center [760, 43] width 497 height 57
click at [568, 31] on div "Client updated." at bounding box center [760, 43] width 497 height 57
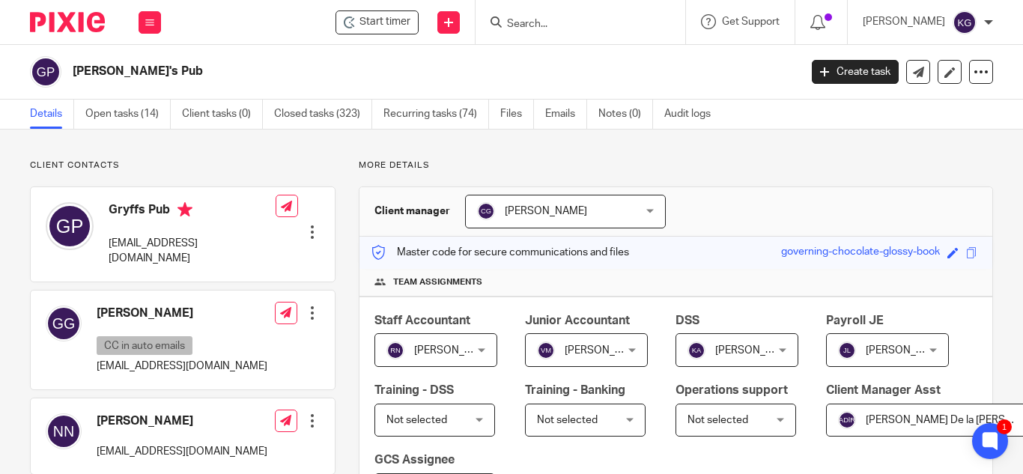
click at [554, 29] on input "Search" at bounding box center [573, 24] width 135 height 13
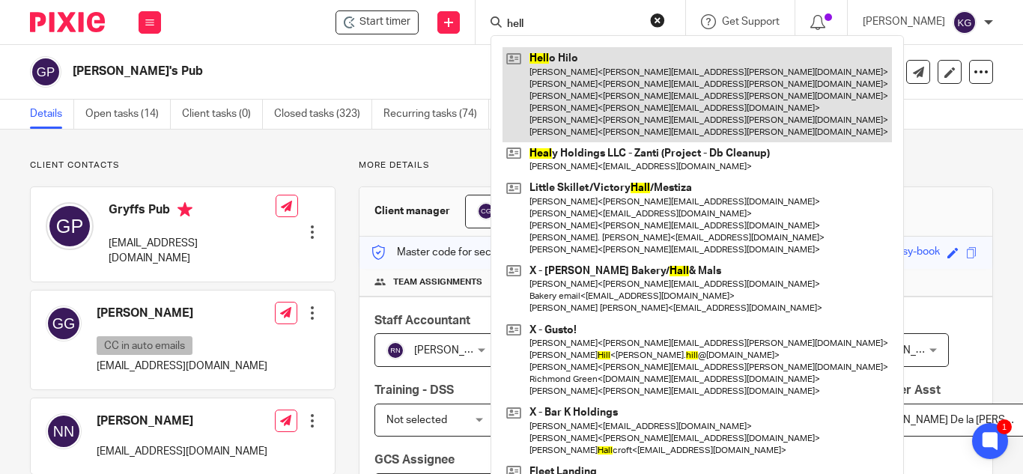
type input "hell"
click at [540, 59] on link at bounding box center [698, 94] width 390 height 95
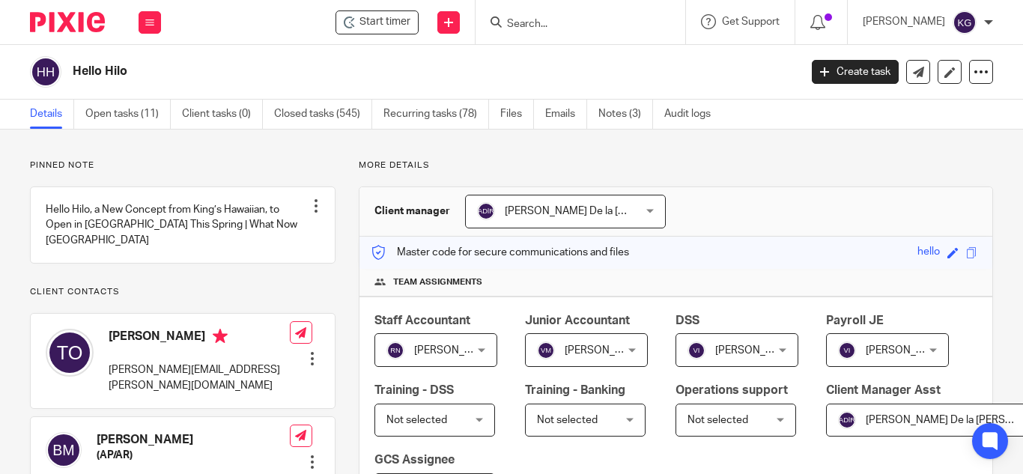
click at [641, 204] on div "[PERSON_NAME] De la [PERSON_NAME] De la [PERSON_NAME]" at bounding box center [565, 212] width 201 height 34
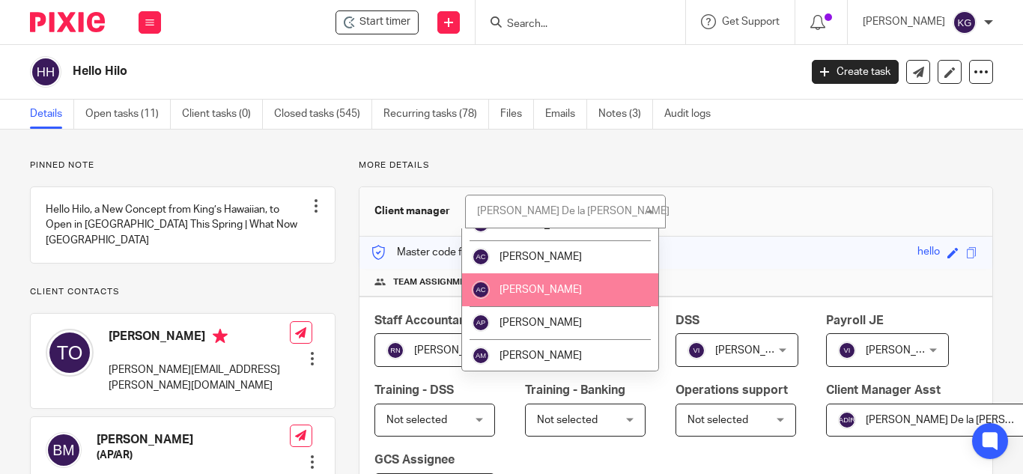
scroll to position [375, 0]
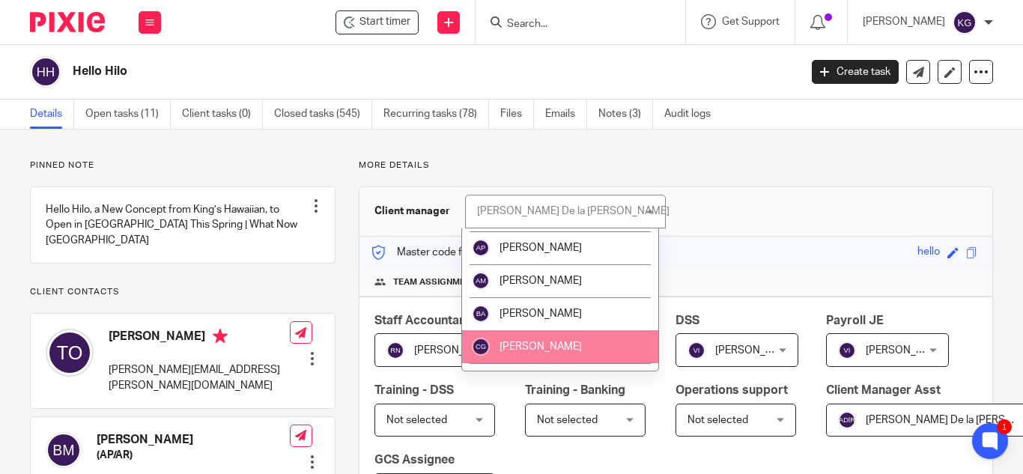
click at [565, 330] on li "[PERSON_NAME]" at bounding box center [560, 346] width 197 height 33
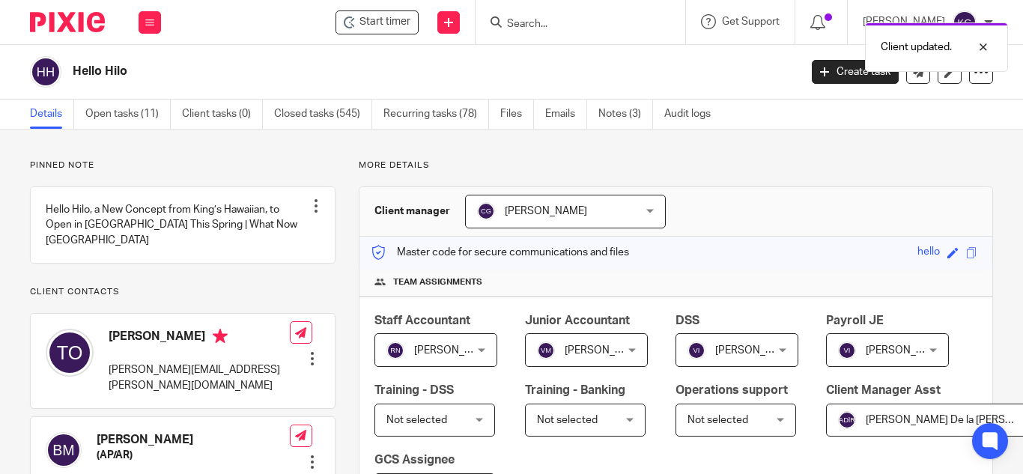
click at [562, 24] on div "Client updated." at bounding box center [760, 43] width 497 height 57
click at [554, 25] on div "Client updated." at bounding box center [760, 43] width 497 height 57
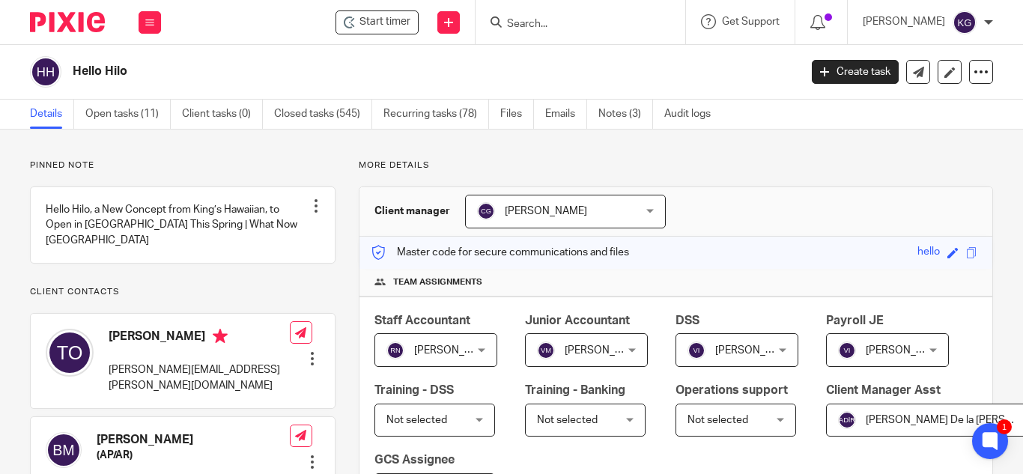
click at [554, 25] on input "Search" at bounding box center [573, 24] width 135 height 13
type input "J"
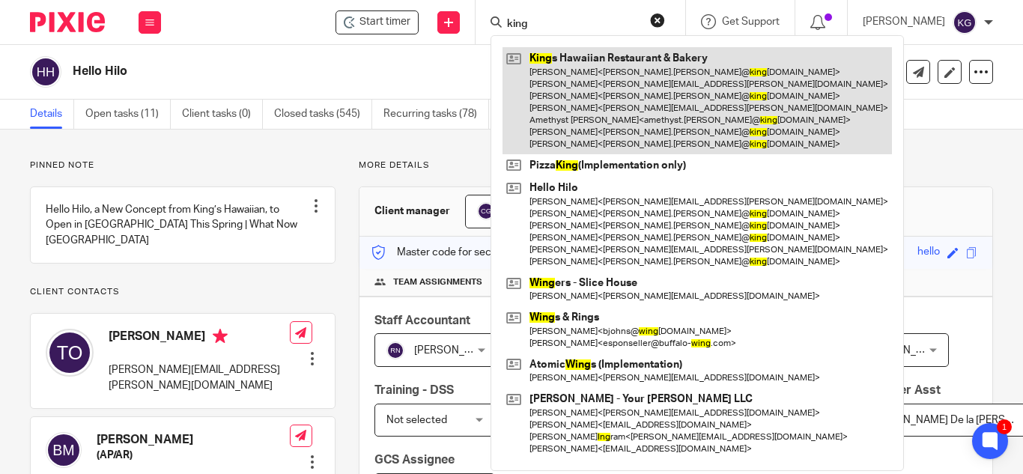
type input "king"
click at [597, 78] on link at bounding box center [698, 100] width 390 height 107
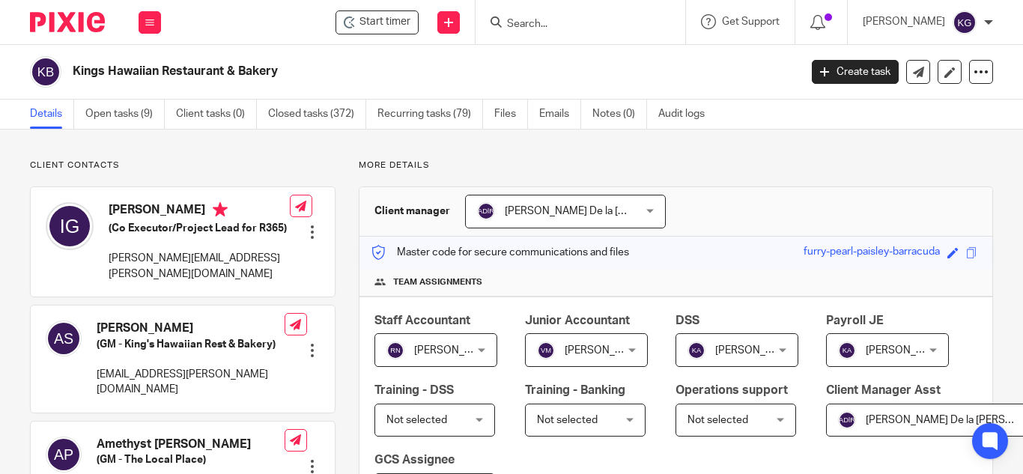
click at [610, 197] on span "[PERSON_NAME] De la [PERSON_NAME]" at bounding box center [552, 211] width 151 height 31
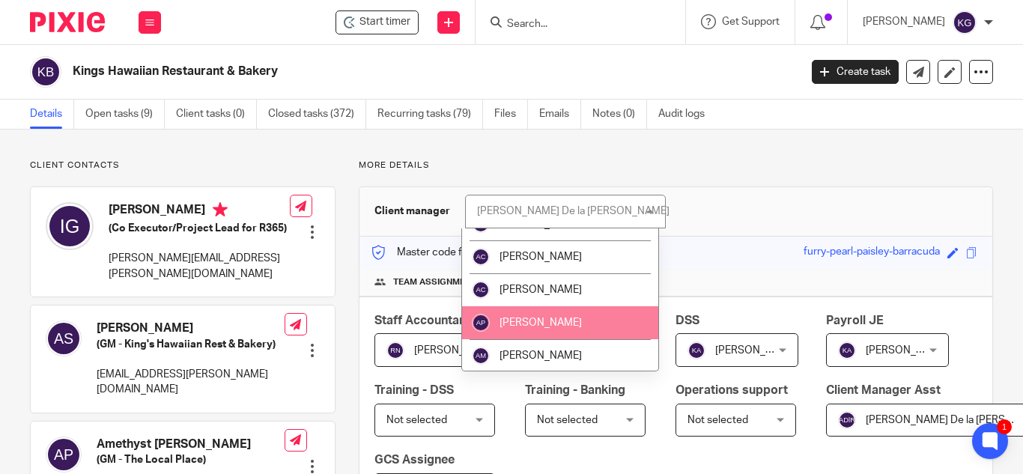
scroll to position [375, 0]
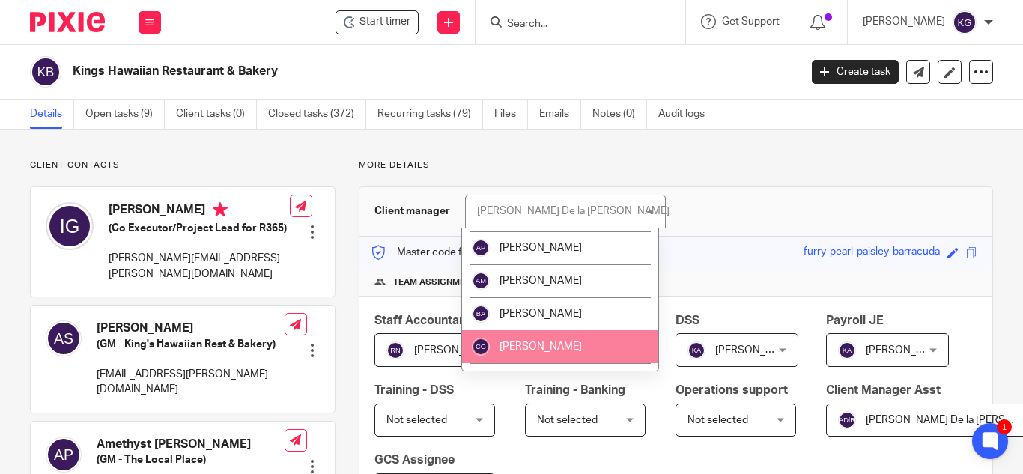
click at [568, 335] on li "[PERSON_NAME]" at bounding box center [560, 346] width 197 height 33
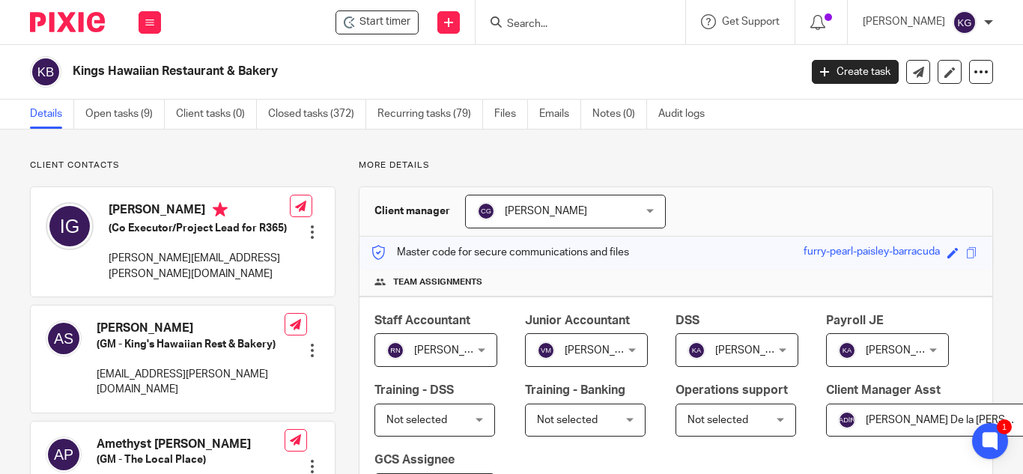
click at [559, 25] on input "Search" at bounding box center [573, 24] width 135 height 13
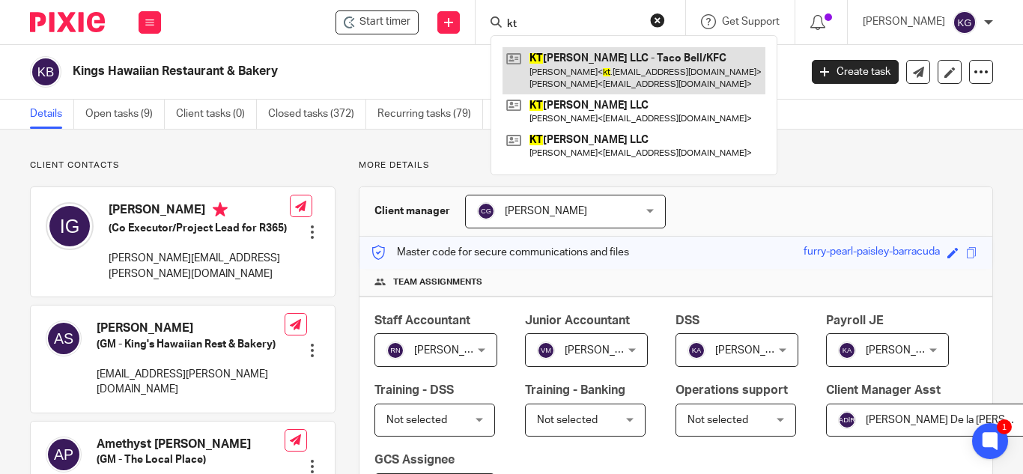
type input "kt"
click at [595, 76] on link at bounding box center [634, 70] width 263 height 46
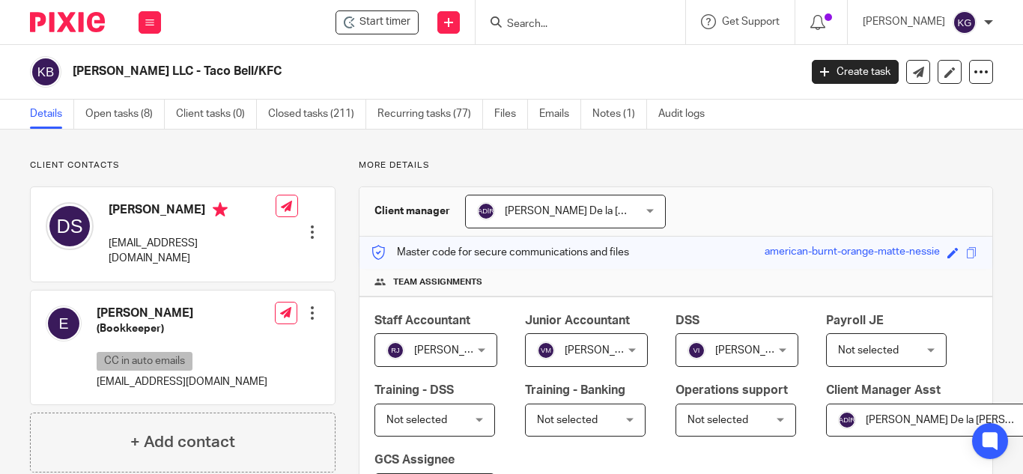
click at [649, 216] on div "[PERSON_NAME] De la [PERSON_NAME] De la [PERSON_NAME]" at bounding box center [565, 212] width 201 height 34
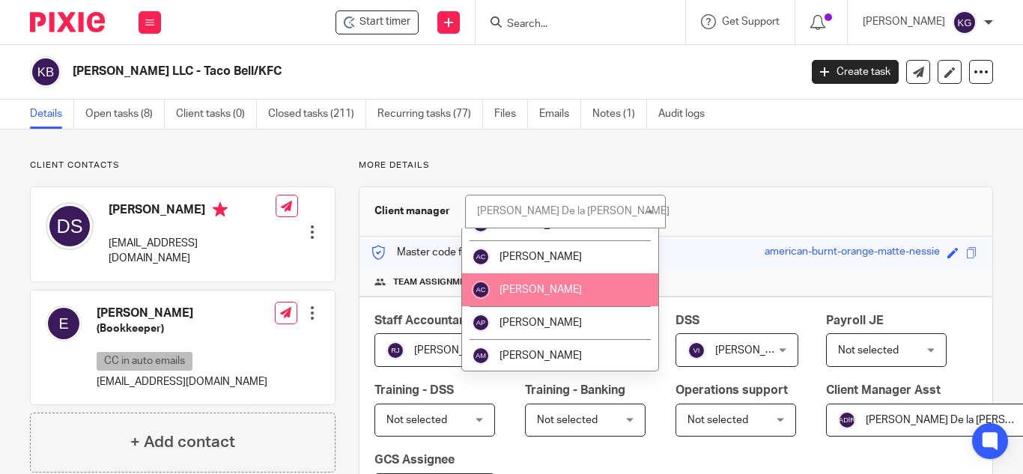
scroll to position [450, 0]
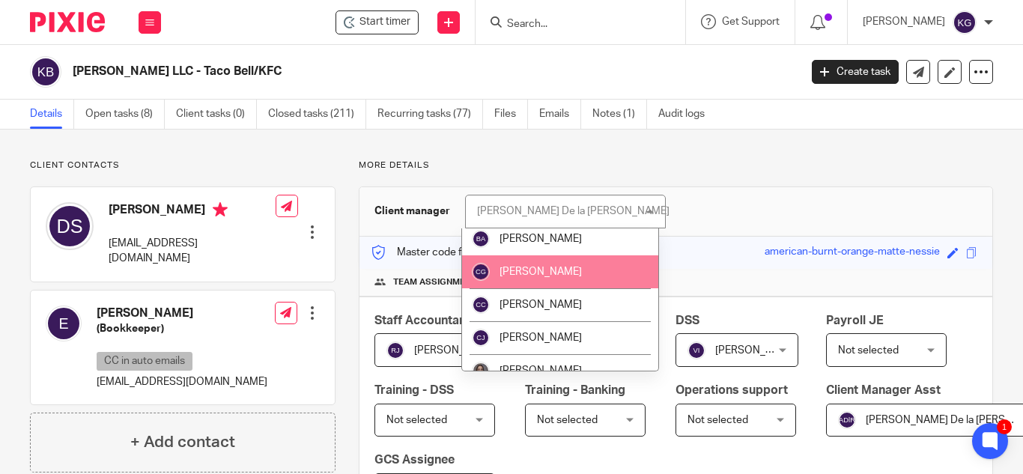
click at [584, 263] on li "[PERSON_NAME]" at bounding box center [560, 271] width 197 height 33
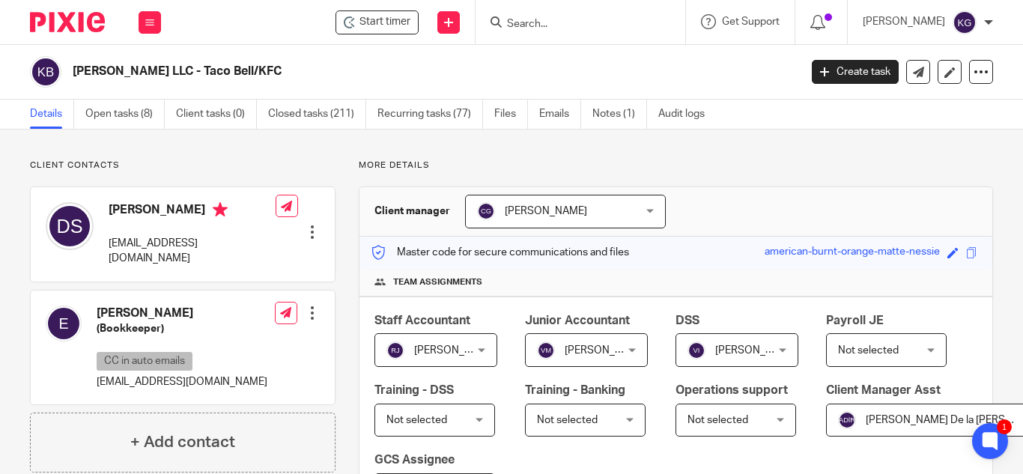
click at [552, 28] on input "Search" at bounding box center [573, 24] width 135 height 13
type input "l"
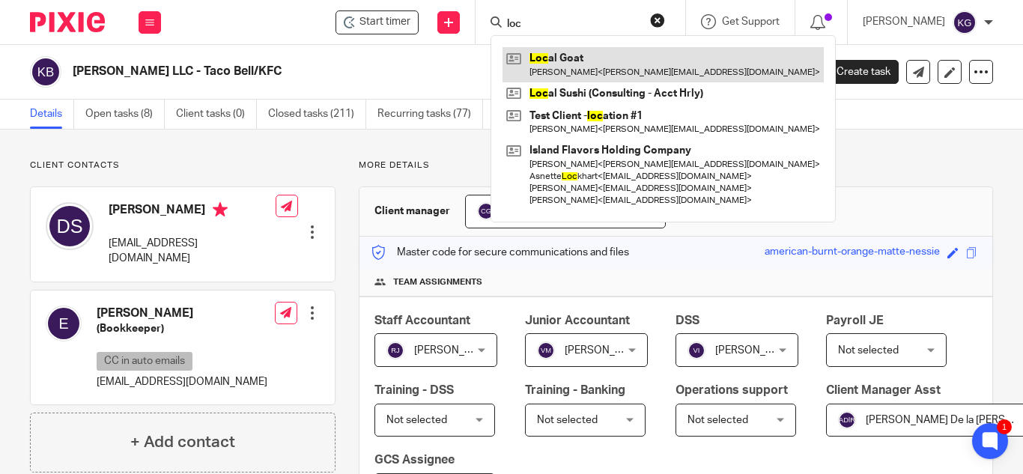
type input "loc"
click at [575, 51] on link at bounding box center [663, 64] width 321 height 34
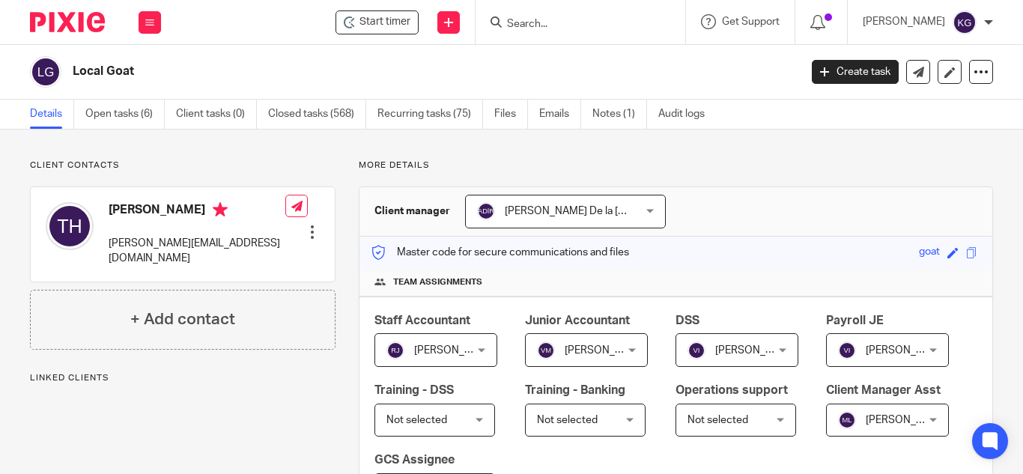
click at [636, 208] on div "[PERSON_NAME] De la [PERSON_NAME] De la [PERSON_NAME]" at bounding box center [565, 212] width 201 height 34
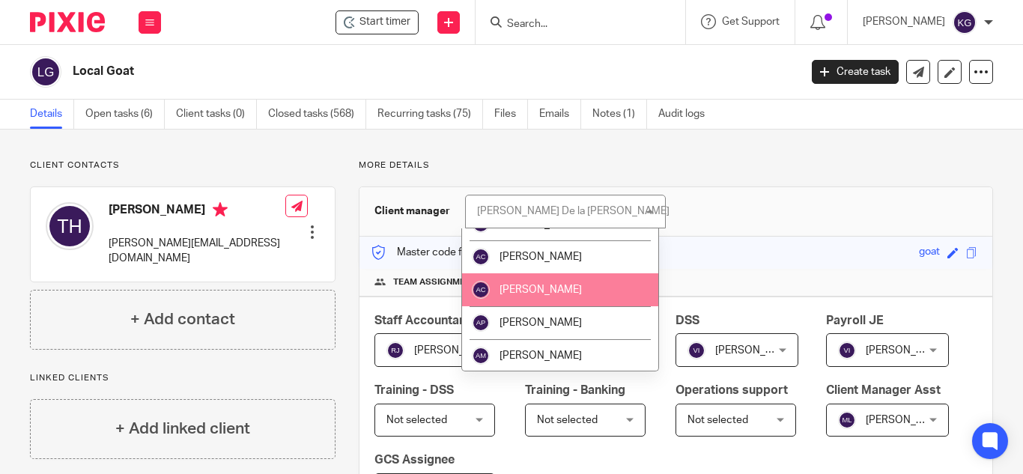
scroll to position [450, 0]
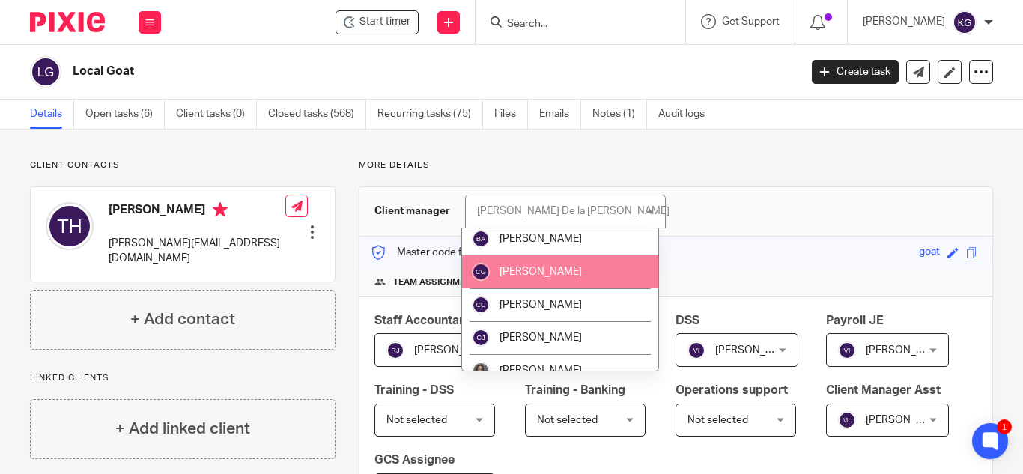
click at [574, 264] on li "[PERSON_NAME]" at bounding box center [560, 271] width 197 height 33
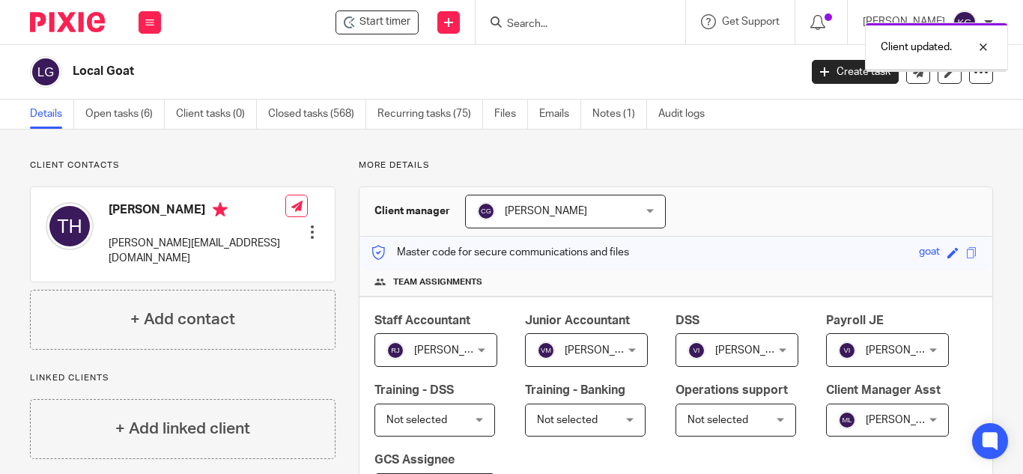
click at [564, 26] on div "Client updated." at bounding box center [760, 43] width 497 height 57
click at [566, 19] on input "Search" at bounding box center [573, 24] width 135 height 13
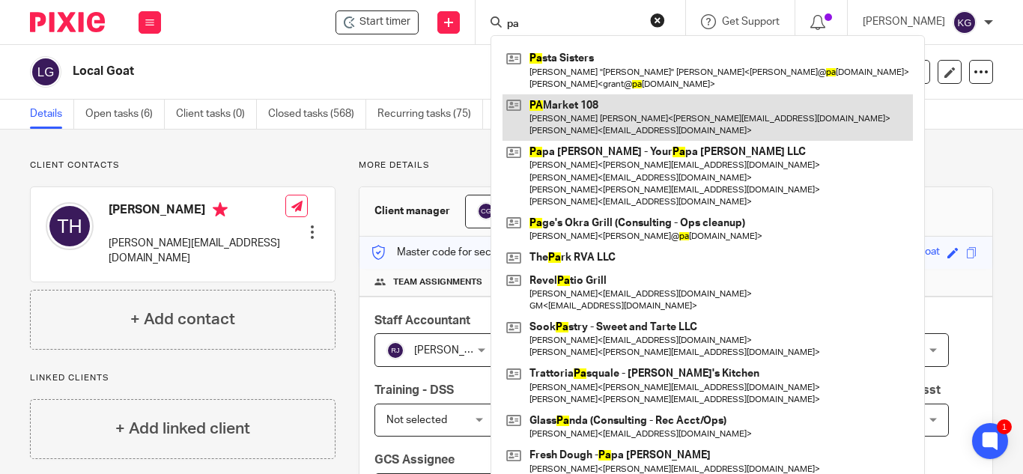
type input "pa"
click at [585, 108] on link at bounding box center [708, 117] width 411 height 46
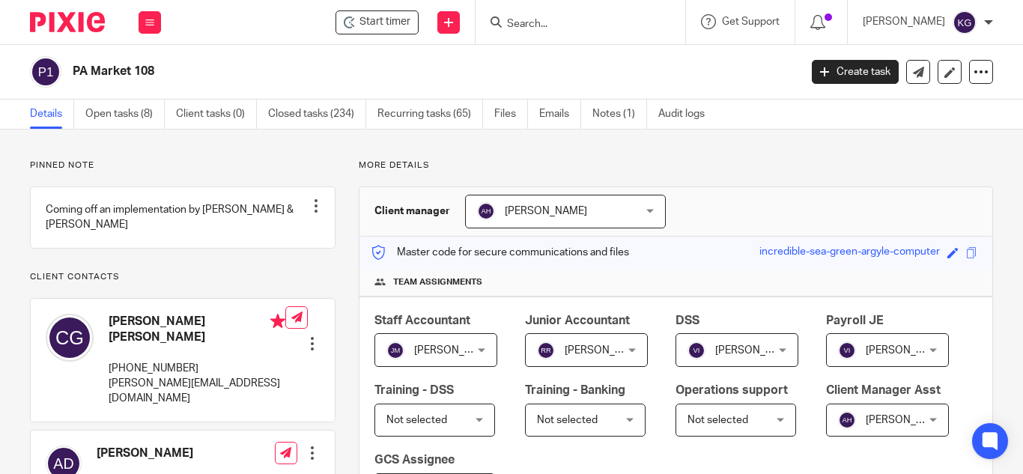
click at [640, 209] on div "Amanda Herrod Amanda Herrod" at bounding box center [565, 212] width 201 height 34
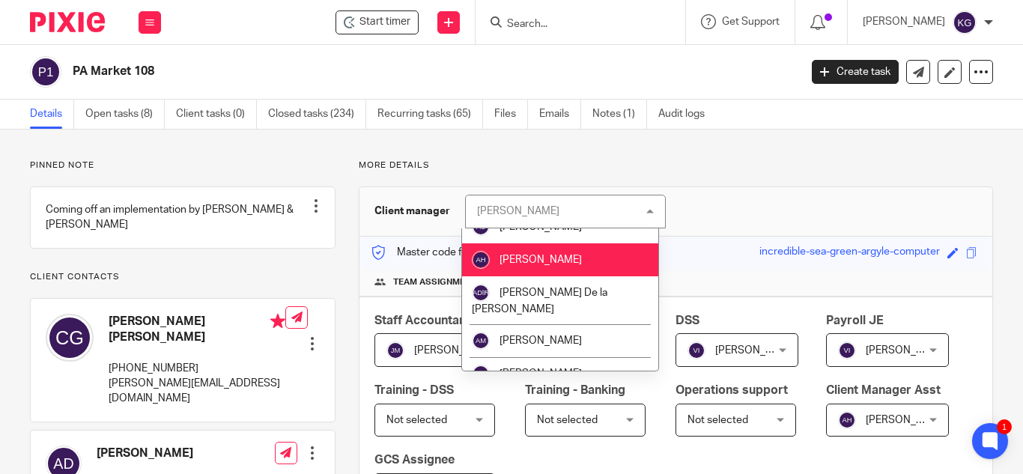
scroll to position [375, 0]
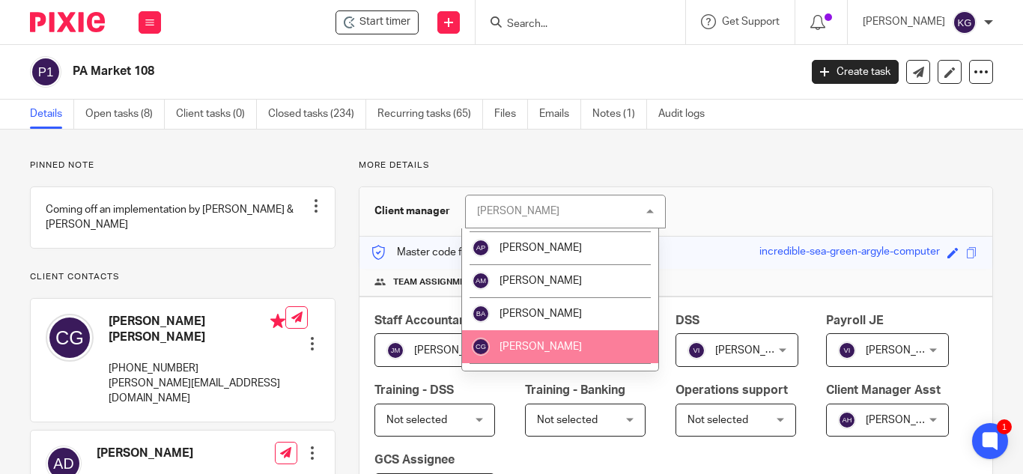
click at [563, 330] on li "[PERSON_NAME]" at bounding box center [560, 346] width 197 height 33
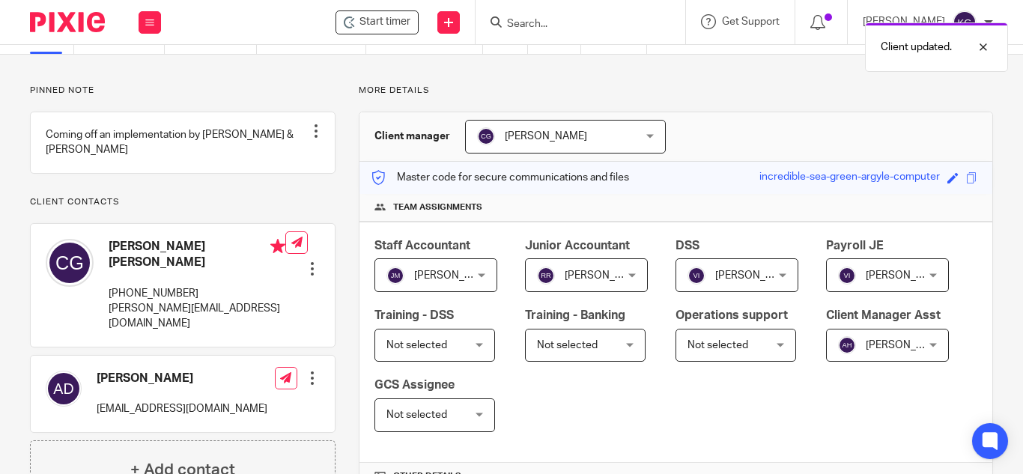
scroll to position [150, 0]
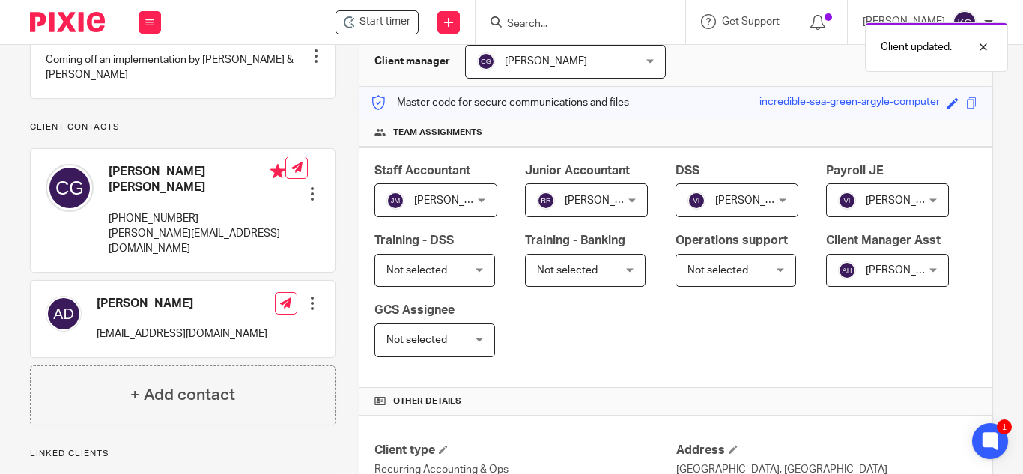
click at [826, 288] on div "[PERSON_NAME] [PERSON_NAME]" at bounding box center [887, 271] width 123 height 34
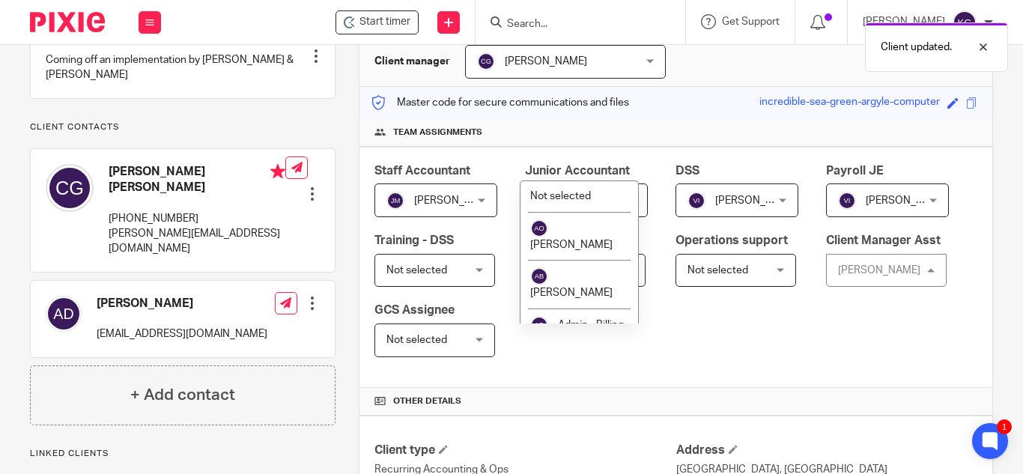
click at [862, 270] on div "Staff Accountant Joscelyn Muellerleile Joscelyn Muellerleile Not selected Addam…" at bounding box center [676, 267] width 633 height 241
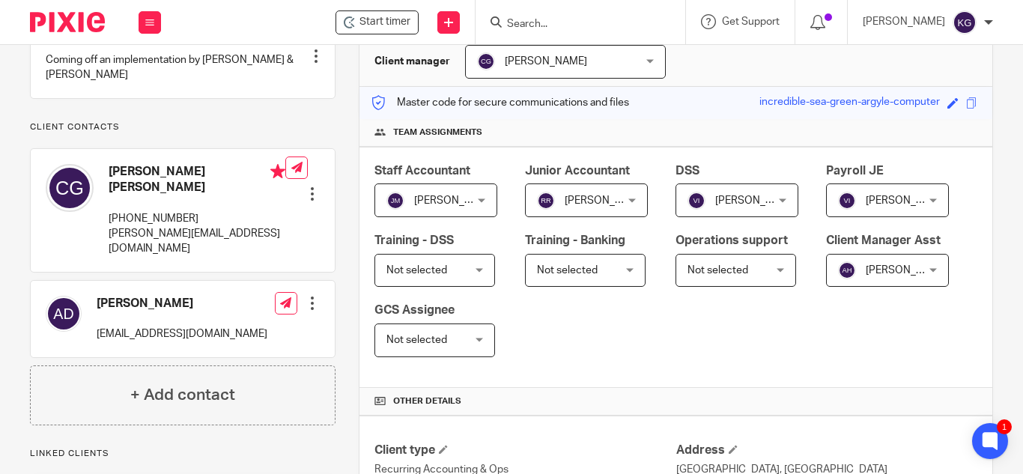
click at [826, 288] on div "Amanda Herrod Amanda Herrod" at bounding box center [887, 271] width 123 height 34
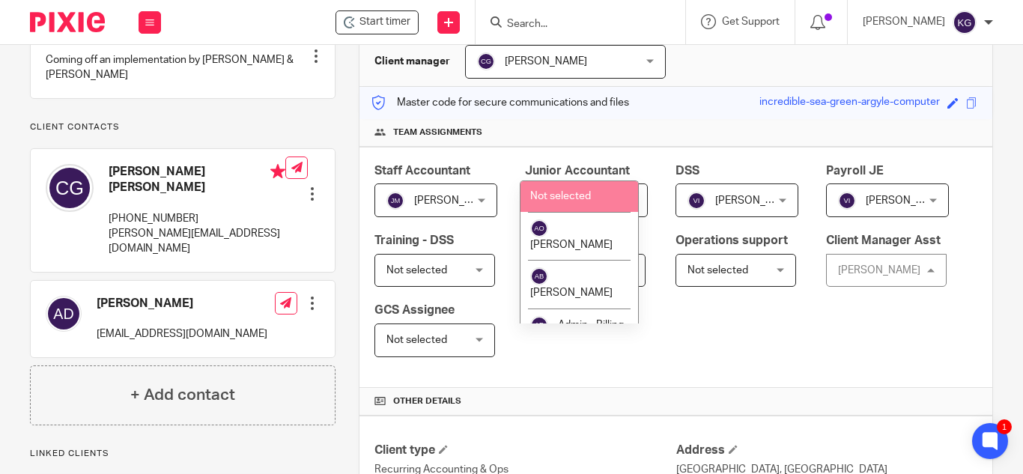
click at [855, 225] on div "Staff Accountant Joscelyn Muellerleile Joscelyn Muellerleile Not selected Addam…" at bounding box center [676, 267] width 633 height 241
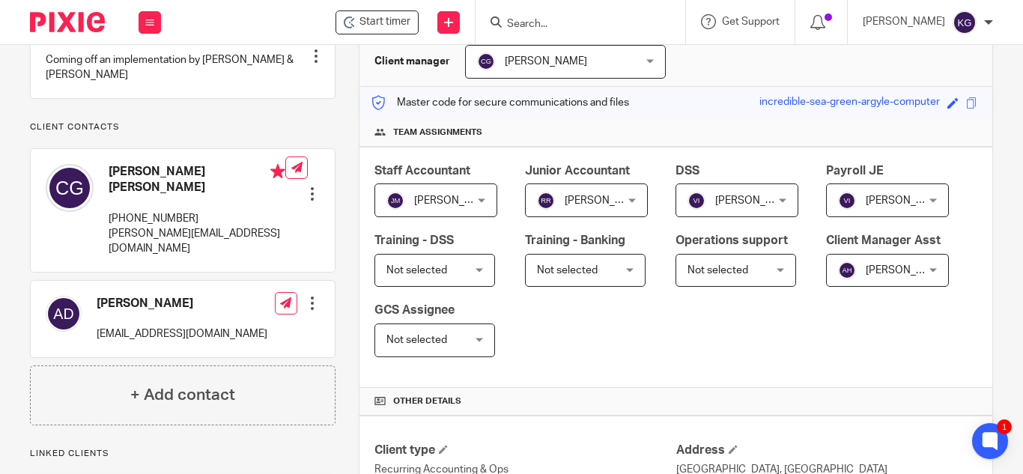
scroll to position [0, 0]
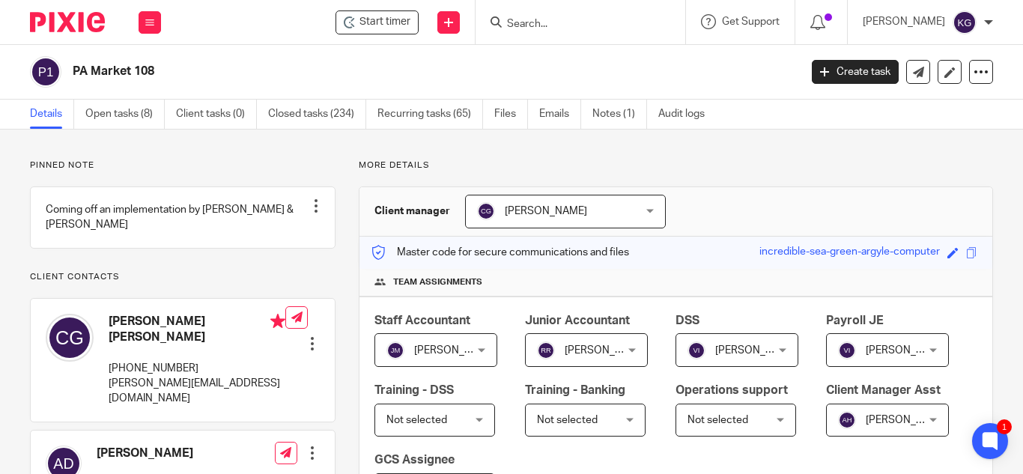
click at [554, 27] on input "Search" at bounding box center [573, 24] width 135 height 13
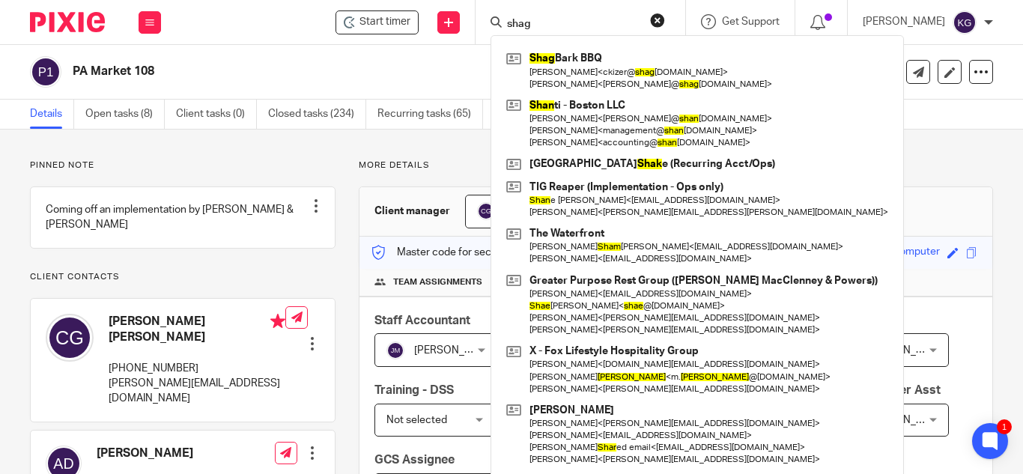
type input "shag"
click at [555, 42] on div "Shag Bark BBQ Chris Kizer < ckizer@ shag barkbbq.com > Joe Foley < joe@ shag ba…" at bounding box center [698, 258] width 414 height 447
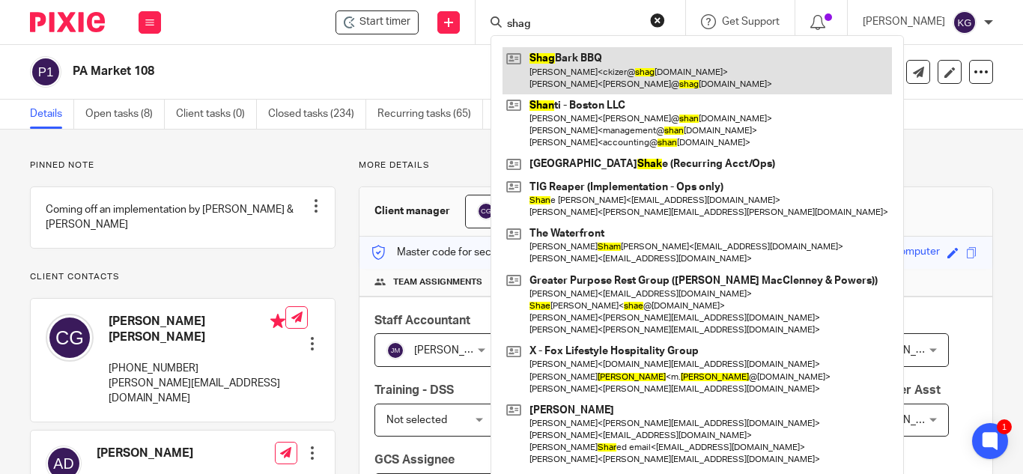
click at [566, 62] on link at bounding box center [698, 70] width 390 height 46
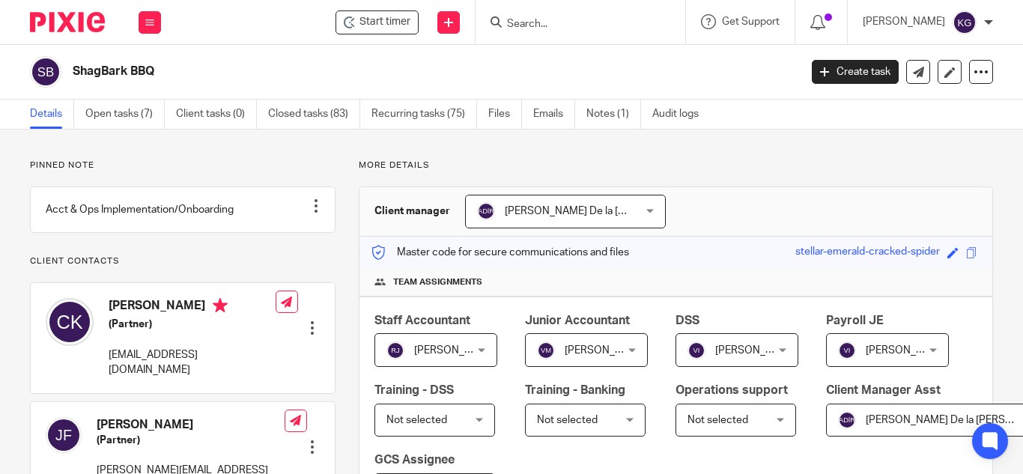
click at [603, 200] on span "[PERSON_NAME] De la [PERSON_NAME]" at bounding box center [552, 211] width 151 height 31
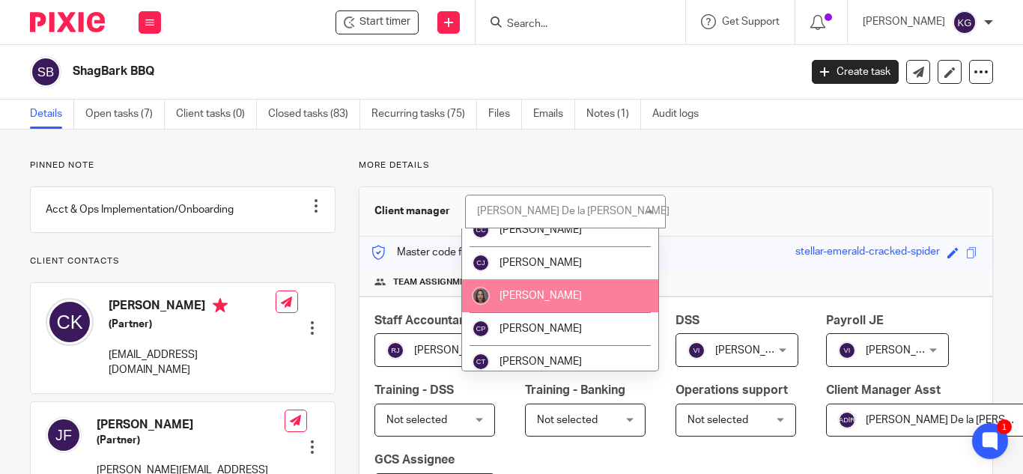
scroll to position [450, 0]
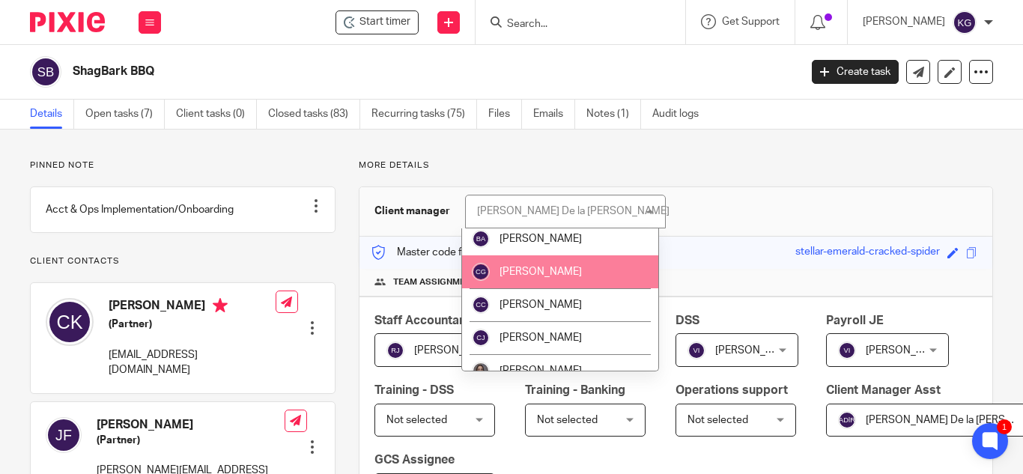
click at [551, 267] on span "[PERSON_NAME]" at bounding box center [541, 272] width 82 height 10
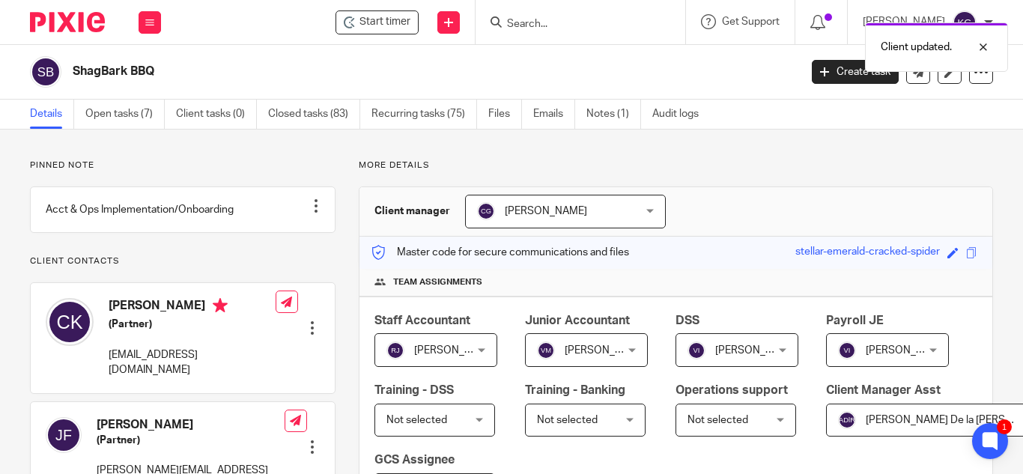
click at [558, 22] on div "Client updated." at bounding box center [760, 43] width 497 height 57
click at [539, 24] on input "Search" at bounding box center [573, 24] width 135 height 13
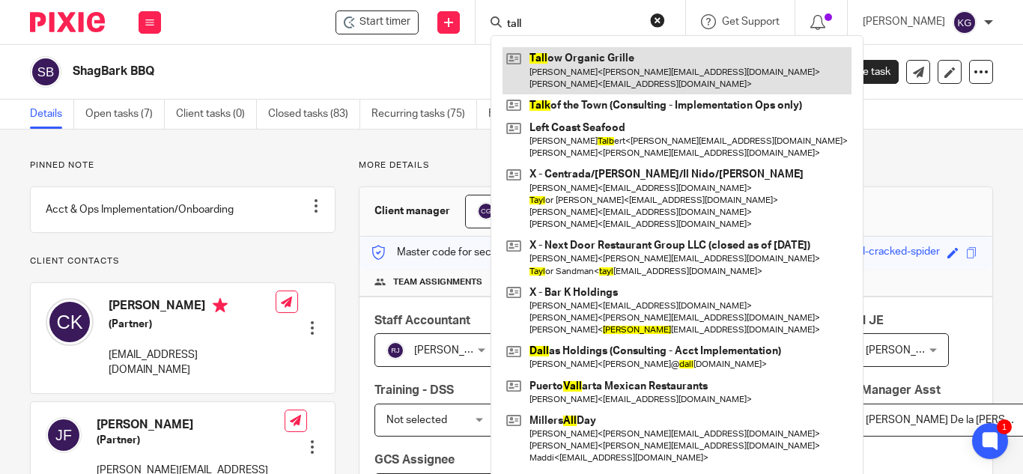
type input "tall"
click at [574, 68] on link at bounding box center [677, 70] width 349 height 46
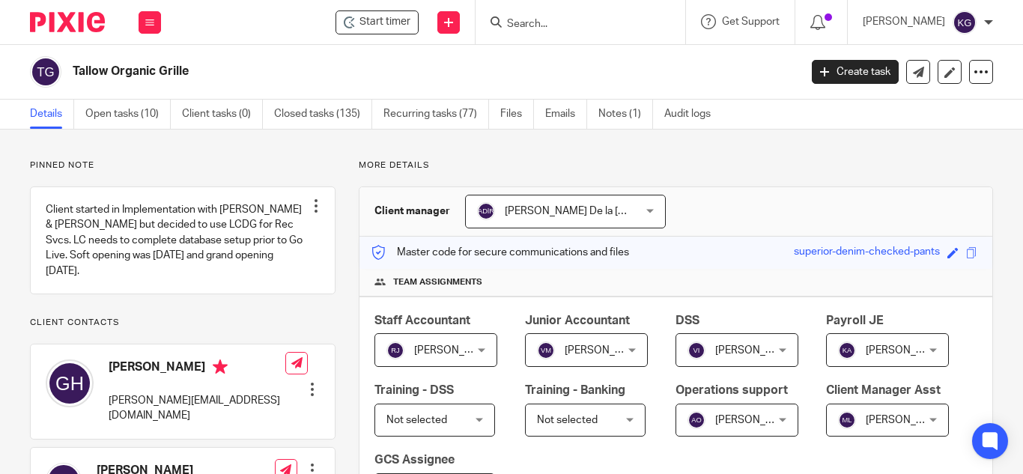
click at [645, 205] on div "[PERSON_NAME] De la [PERSON_NAME] De la [PERSON_NAME]" at bounding box center [565, 212] width 201 height 34
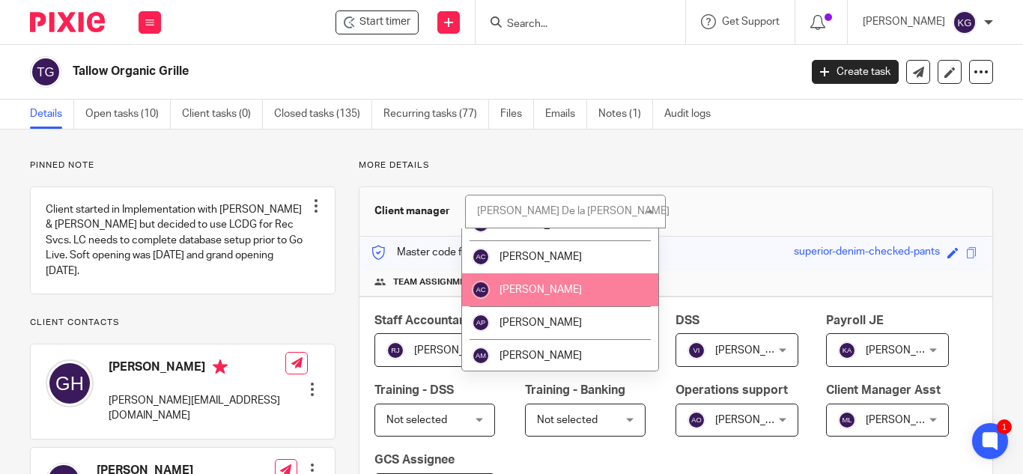
scroll to position [375, 0]
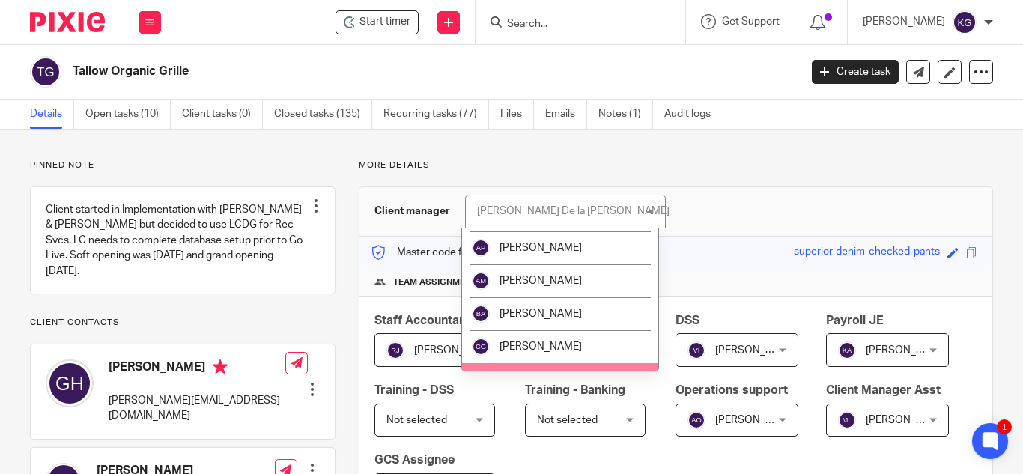
click at [562, 335] on li "[PERSON_NAME]" at bounding box center [560, 346] width 197 height 33
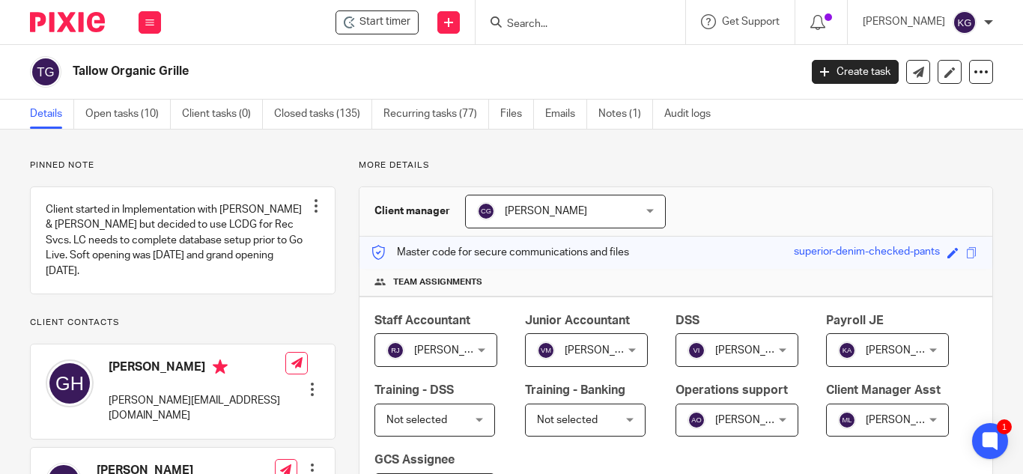
click at [551, 21] on input "Search" at bounding box center [573, 24] width 135 height 13
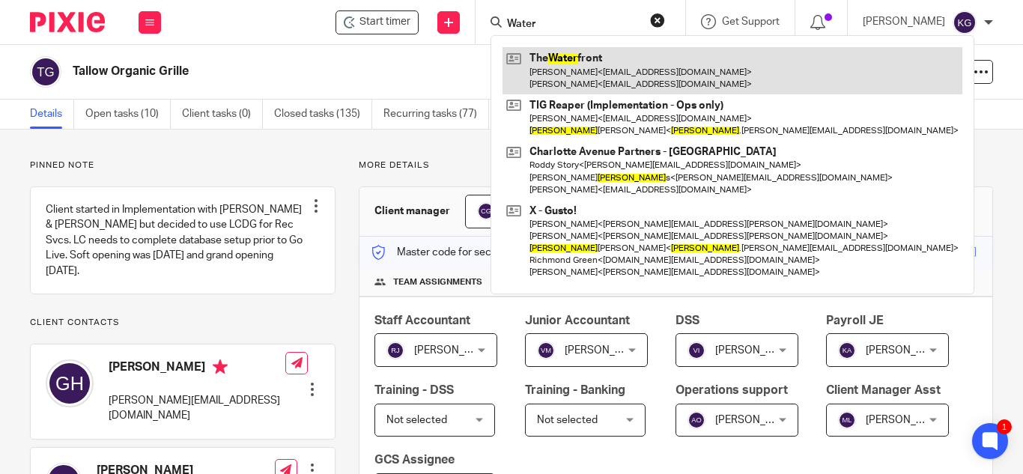
type input "Water"
click at [587, 68] on link at bounding box center [733, 70] width 460 height 46
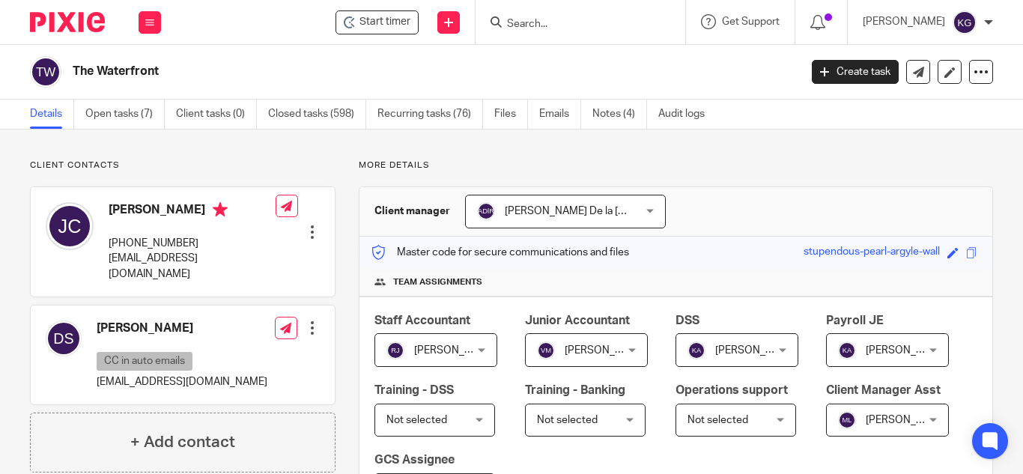
click at [609, 218] on span "[PERSON_NAME] De la [PERSON_NAME]" at bounding box center [552, 211] width 151 height 31
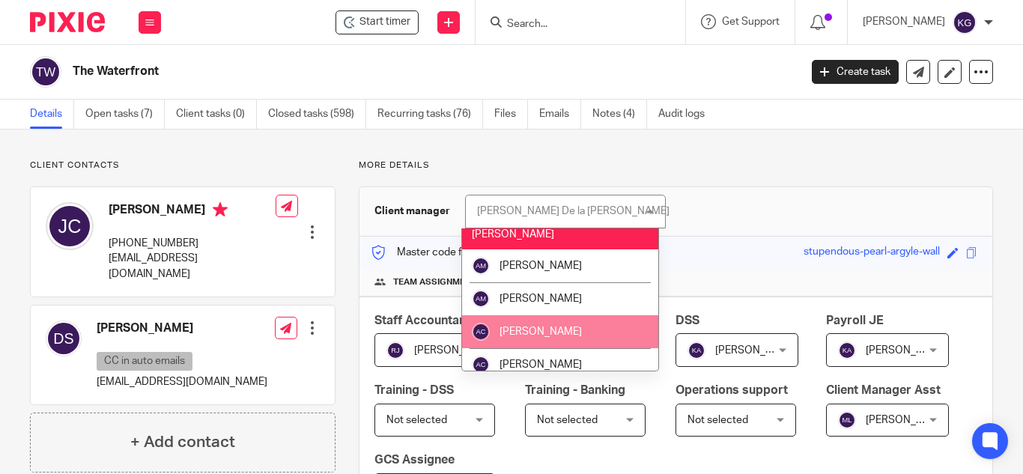
scroll to position [375, 0]
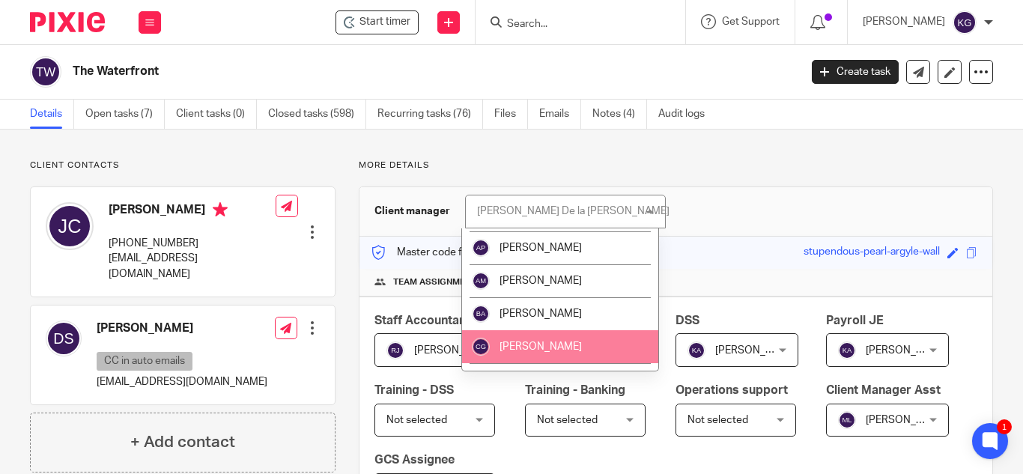
click at [555, 336] on li "[PERSON_NAME]" at bounding box center [560, 346] width 197 height 33
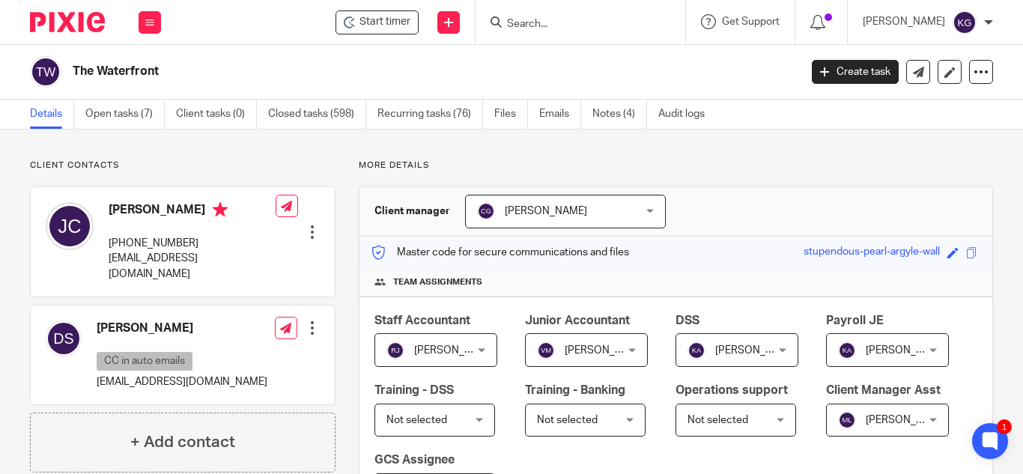
click at [554, 24] on input "Search" at bounding box center [573, 24] width 135 height 13
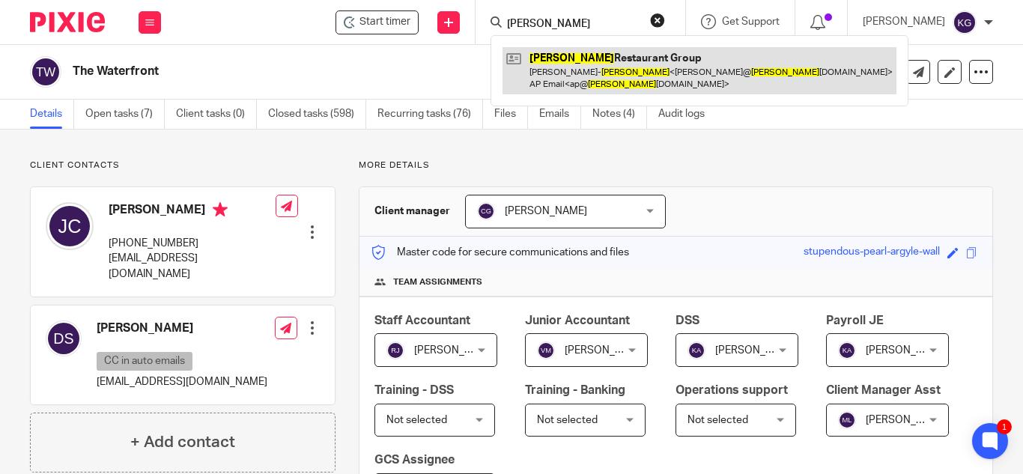
type input "[PERSON_NAME]"
click at [591, 57] on link at bounding box center [700, 70] width 394 height 46
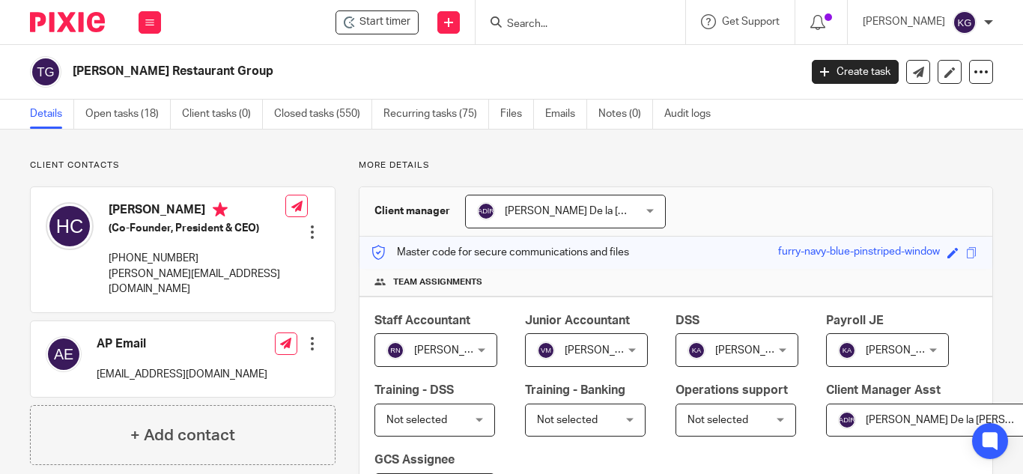
click at [577, 214] on span "[PERSON_NAME] De la [PERSON_NAME]" at bounding box center [552, 211] width 151 height 31
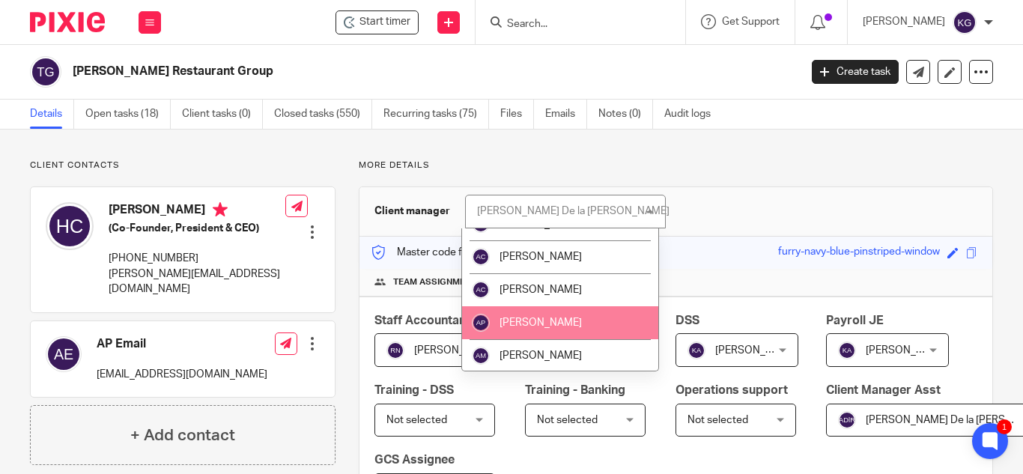
scroll to position [375, 0]
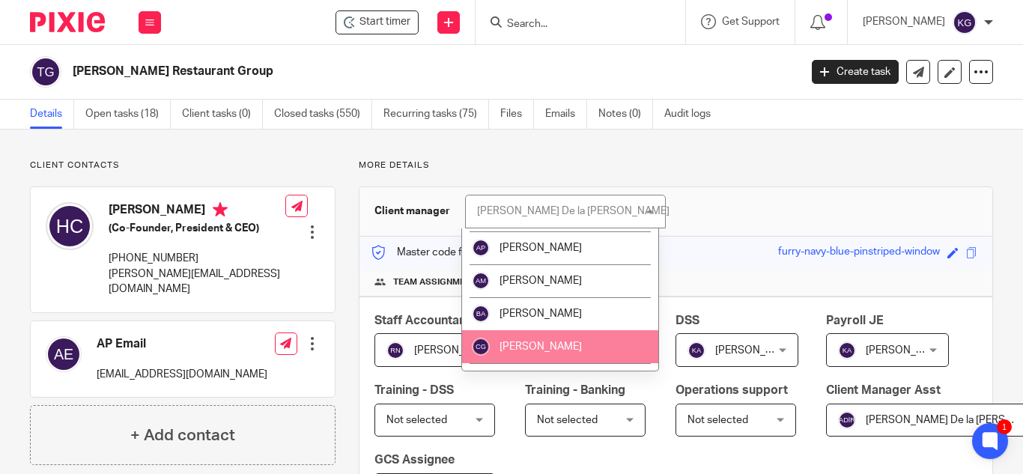
click at [562, 330] on li "[PERSON_NAME]" at bounding box center [560, 346] width 197 height 33
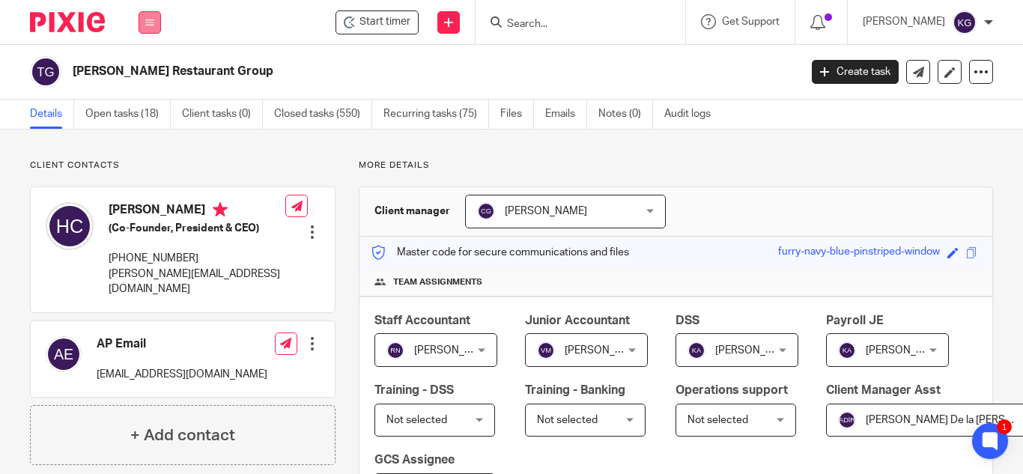
click at [149, 28] on button at bounding box center [150, 22] width 22 height 22
click at [145, 112] on link "Clients" at bounding box center [147, 114] width 34 height 10
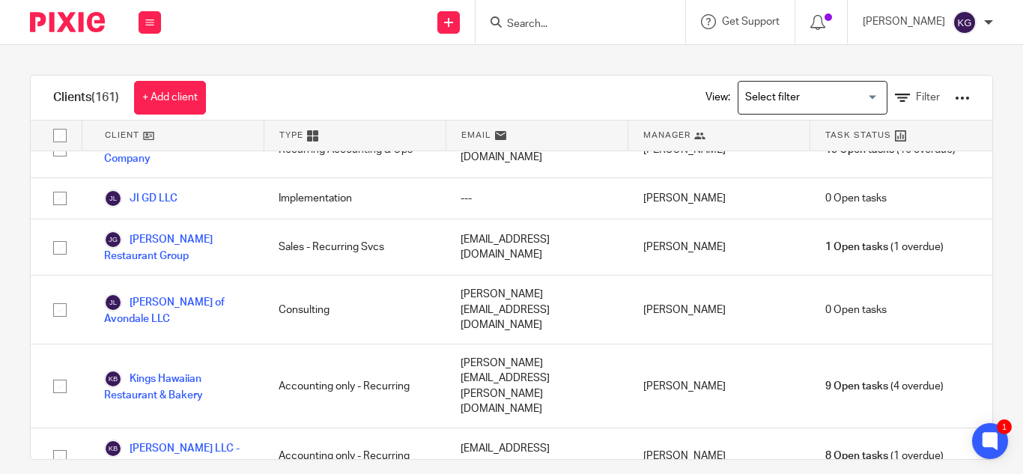
scroll to position [2547, 0]
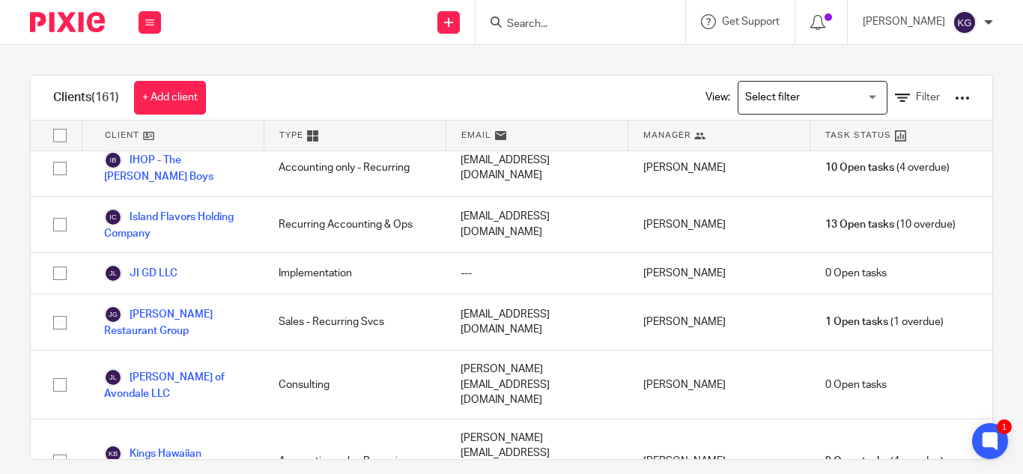
click at [569, 21] on input "Search" at bounding box center [573, 24] width 135 height 13
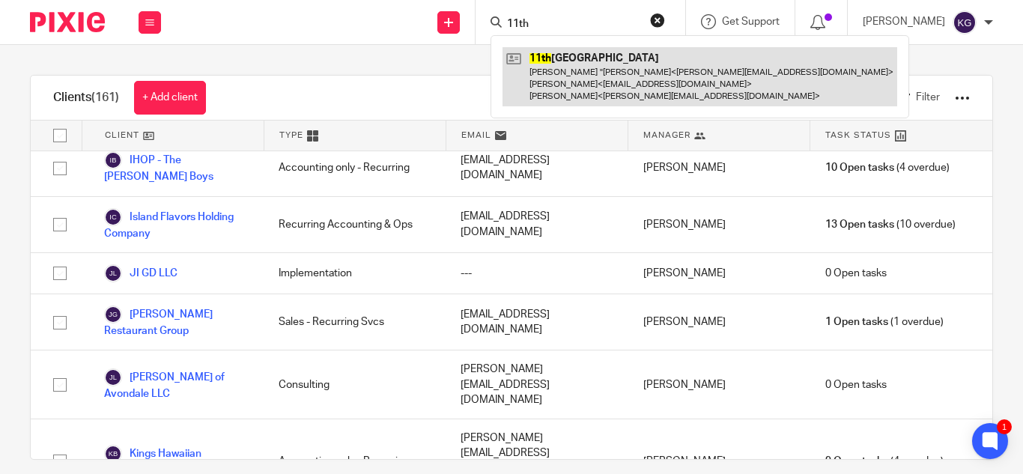
type input "11th"
click at [582, 73] on link at bounding box center [700, 76] width 395 height 59
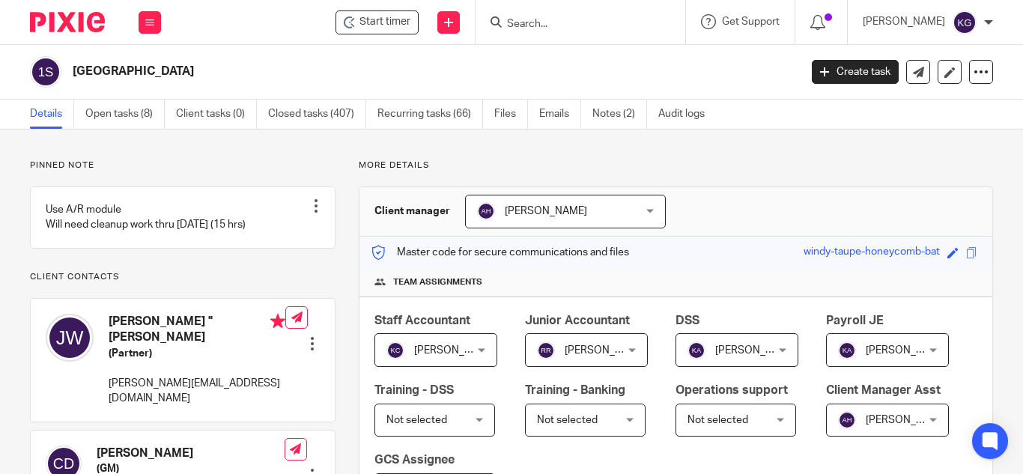
click at [643, 214] on div "[PERSON_NAME] [PERSON_NAME]" at bounding box center [565, 212] width 201 height 34
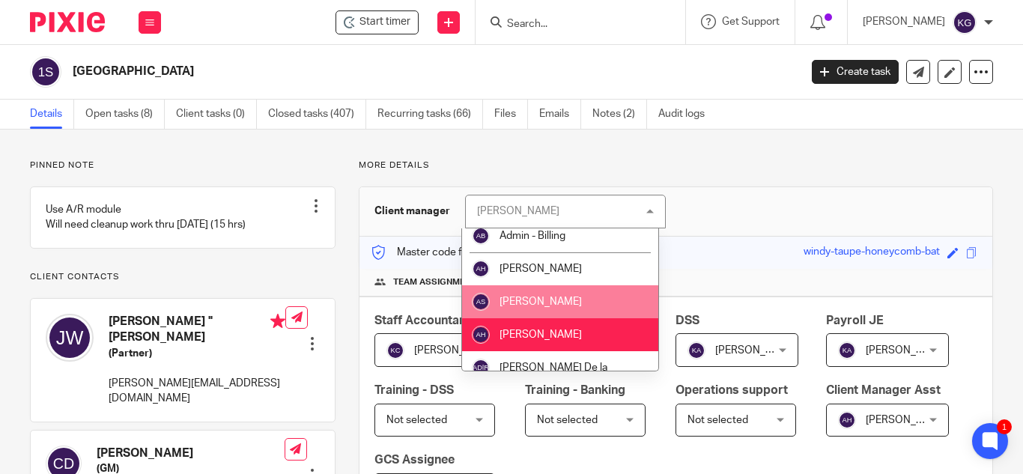
scroll to position [150, 0]
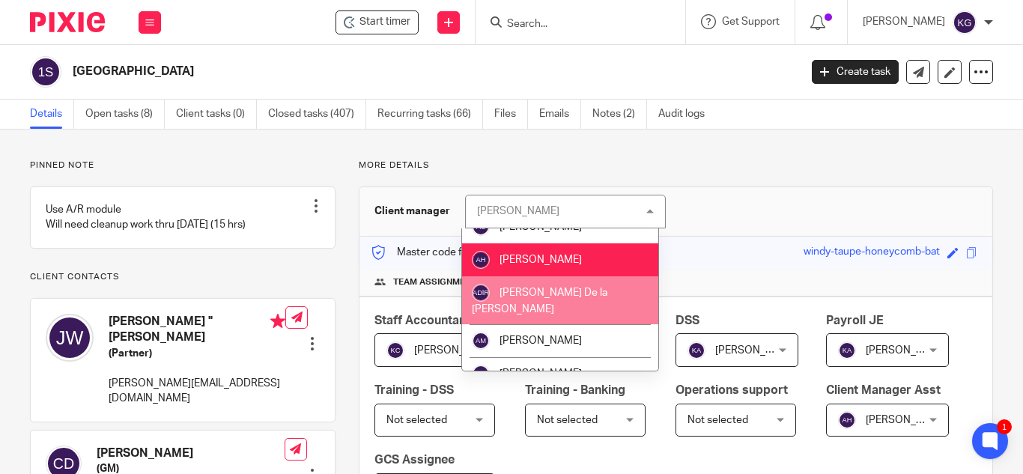
click at [551, 295] on span "[PERSON_NAME] De la [PERSON_NAME]" at bounding box center [540, 301] width 136 height 27
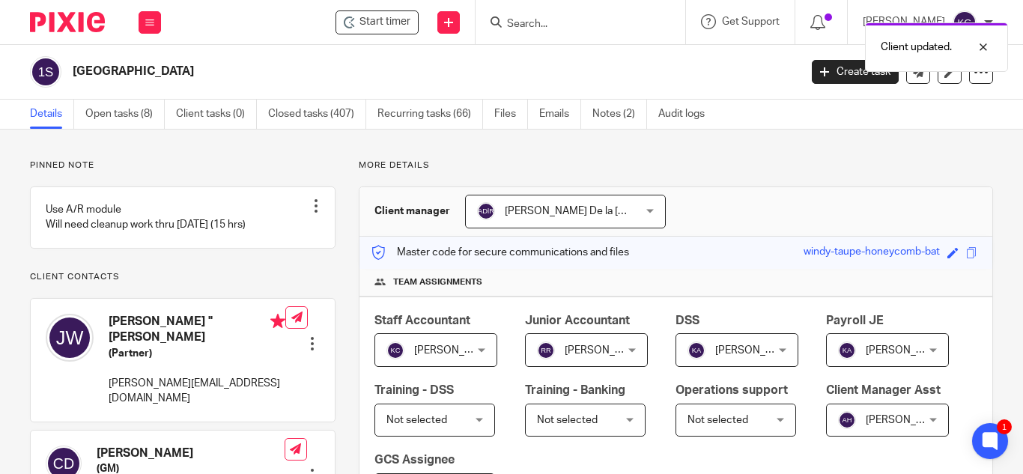
scroll to position [150, 0]
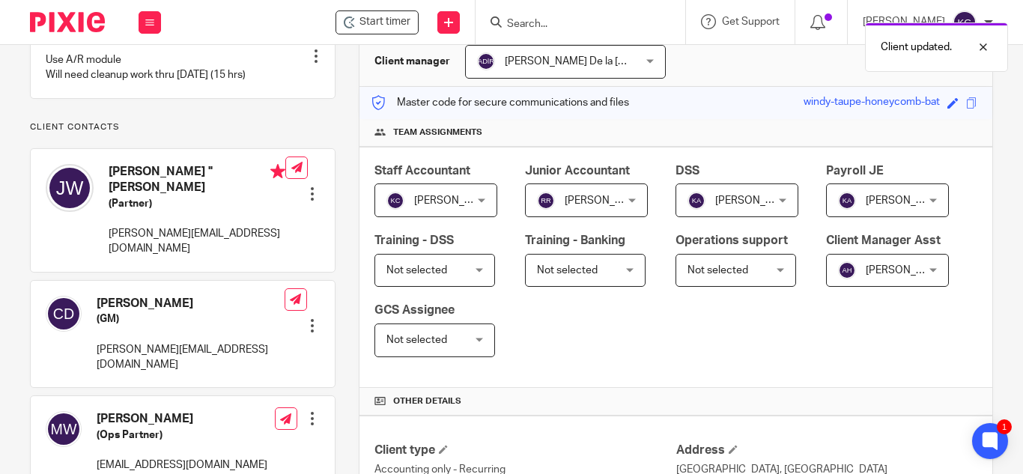
click at [826, 288] on div "[PERSON_NAME] [PERSON_NAME]" at bounding box center [887, 271] width 123 height 34
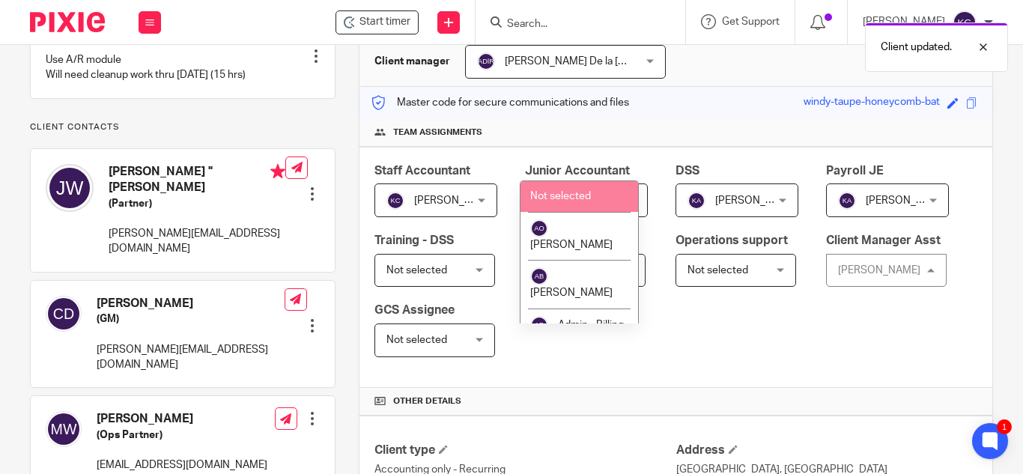
click at [566, 191] on span "Not selected" at bounding box center [560, 196] width 61 height 10
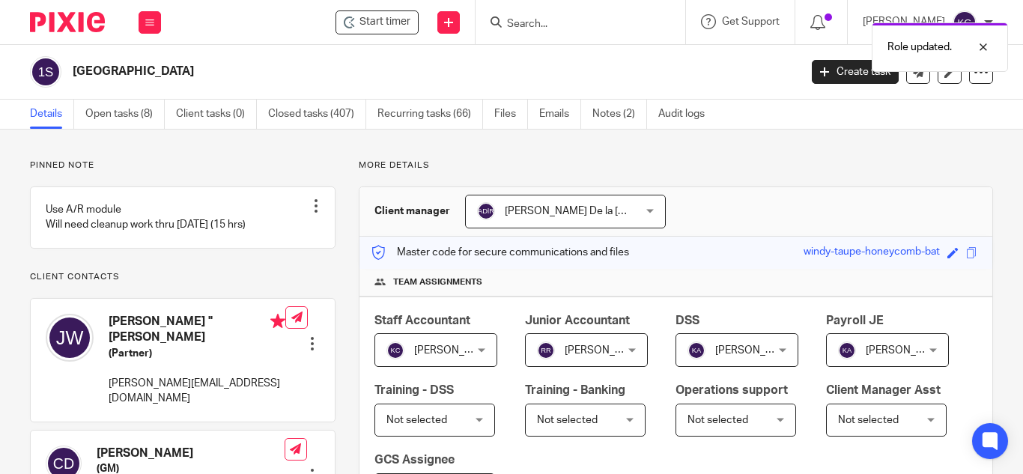
click at [542, 27] on div "Role updated." at bounding box center [760, 43] width 497 height 57
click at [555, 25] on input "Search" at bounding box center [573, 24] width 135 height 13
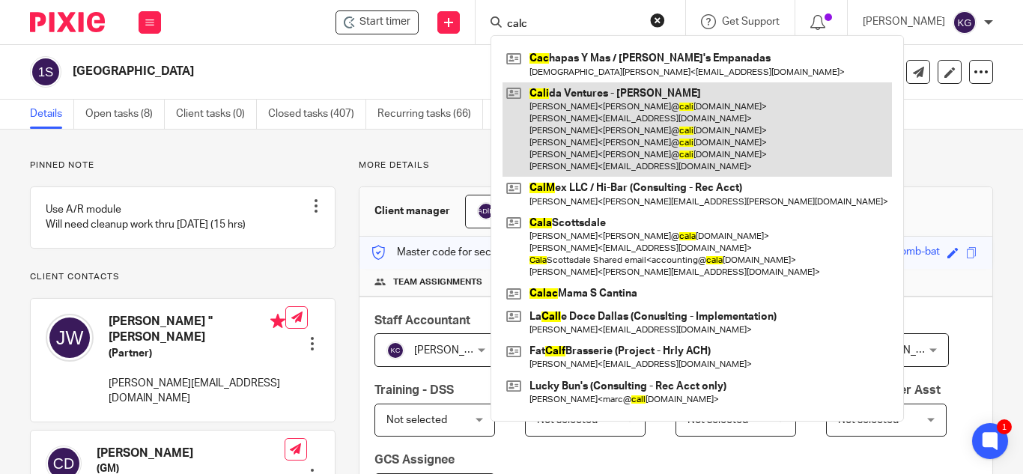
type input "calc"
click at [601, 121] on link at bounding box center [698, 129] width 390 height 95
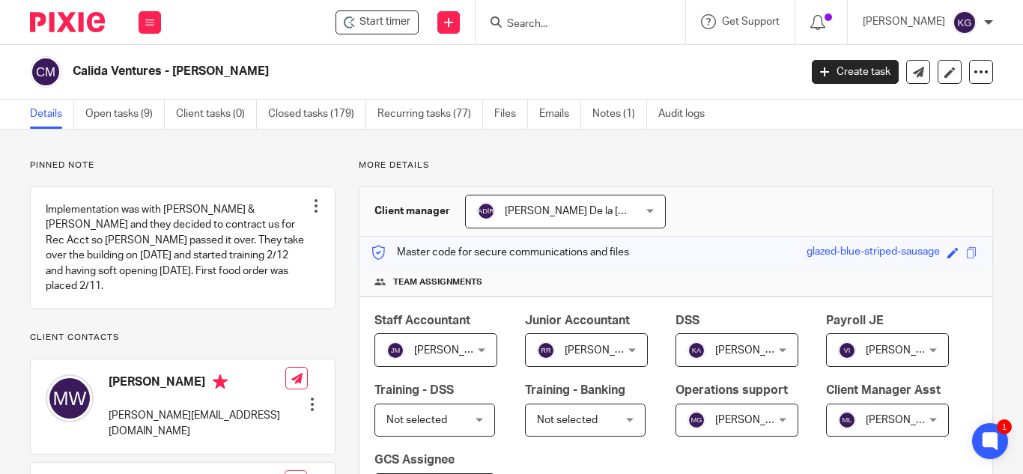
click at [557, 23] on input "Search" at bounding box center [573, 24] width 135 height 13
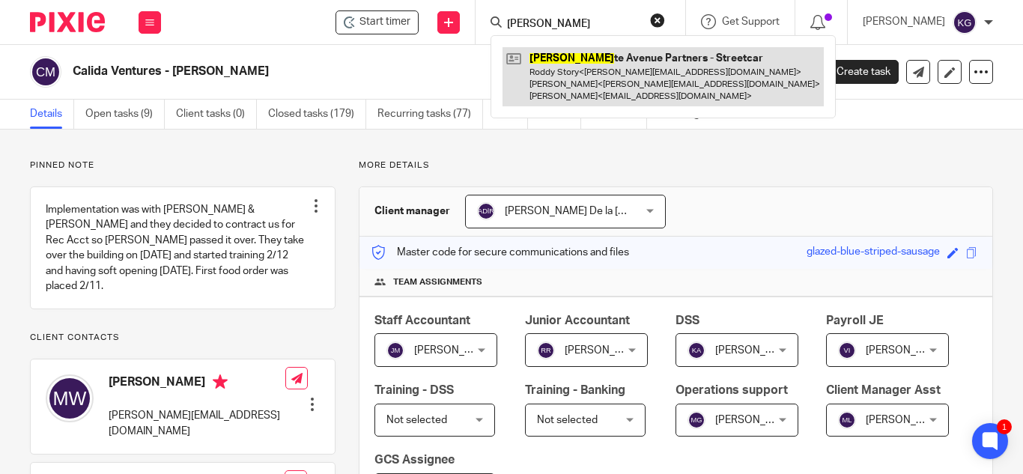
type input "[PERSON_NAME]"
click at [575, 67] on link at bounding box center [663, 76] width 321 height 59
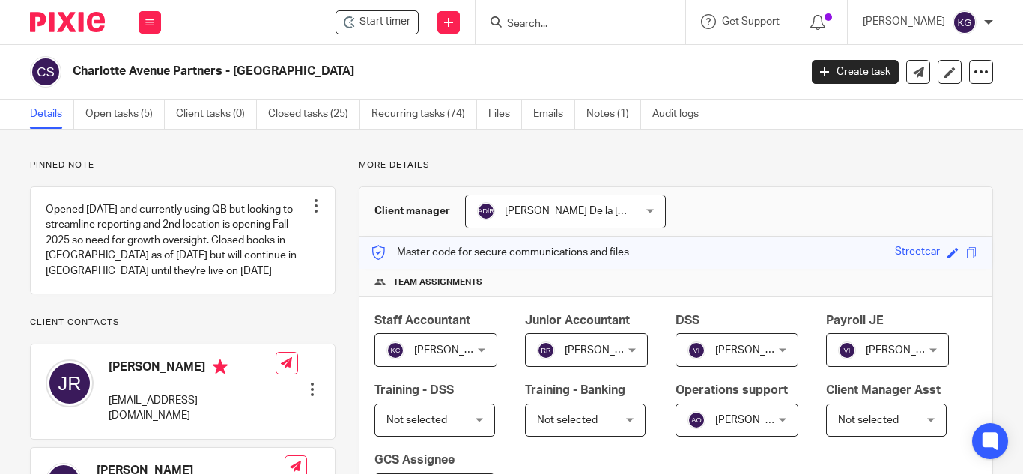
scroll to position [75, 0]
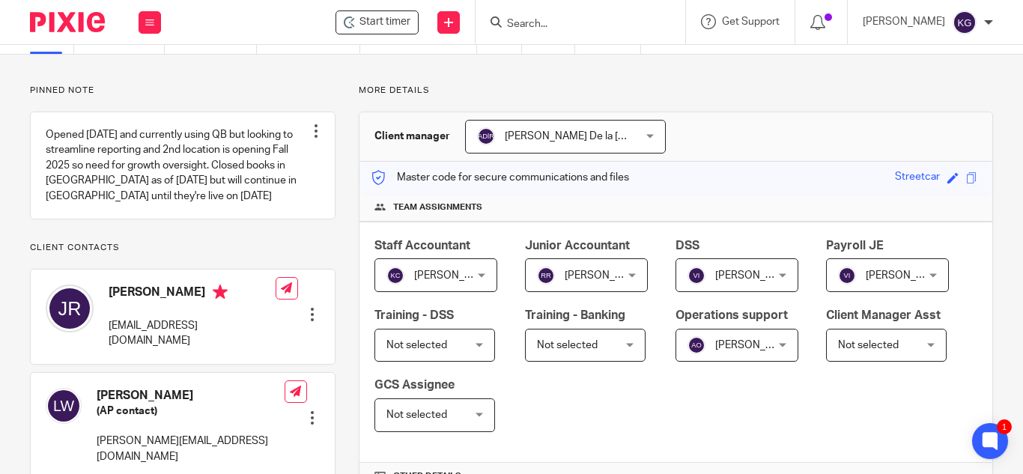
click at [826, 363] on div "Not selected Not selected" at bounding box center [886, 346] width 121 height 34
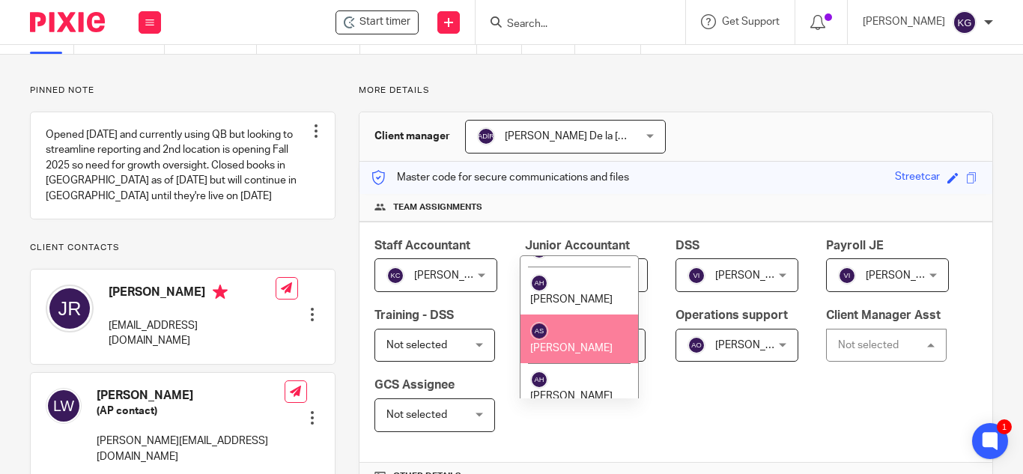
scroll to position [225, 0]
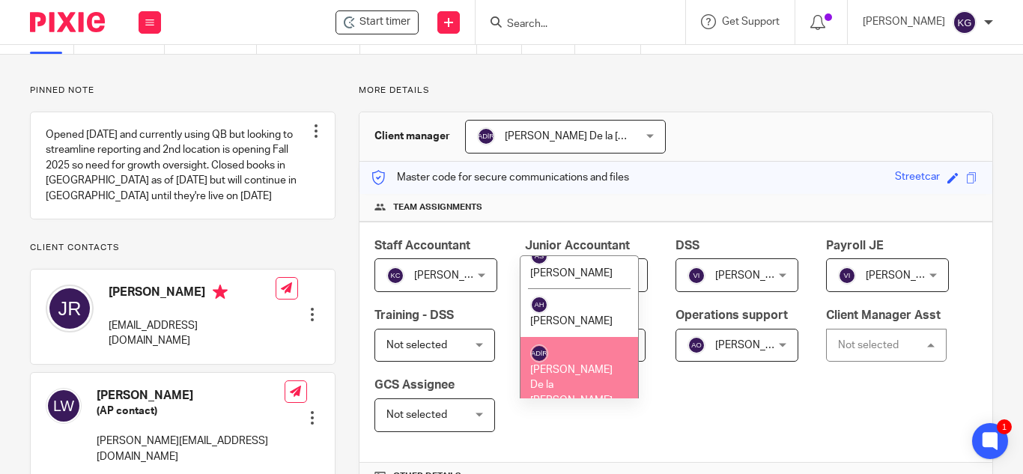
click at [584, 372] on span "[PERSON_NAME] De la [PERSON_NAME]" at bounding box center [571, 385] width 82 height 41
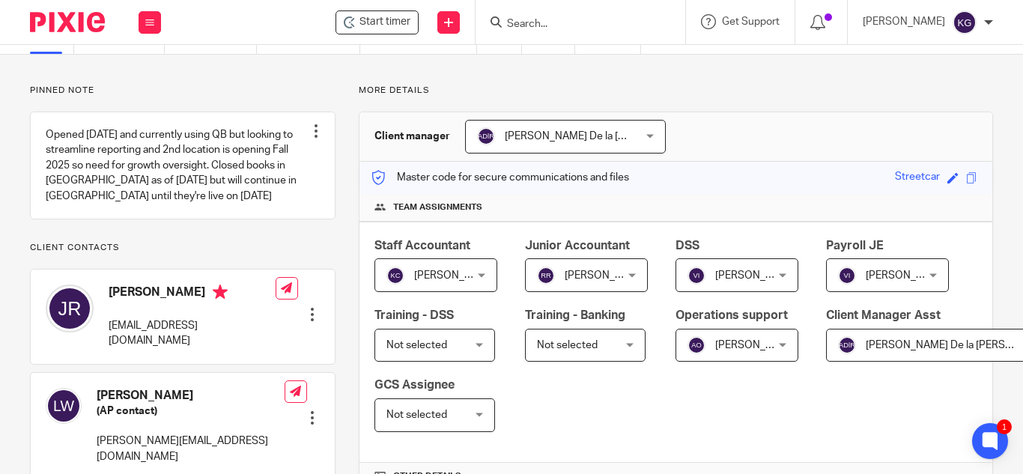
click at [932, 327] on div "Staff Accountant Kristin Contizano Kristin Contizano Not selected Addam Oliver …" at bounding box center [676, 342] width 633 height 241
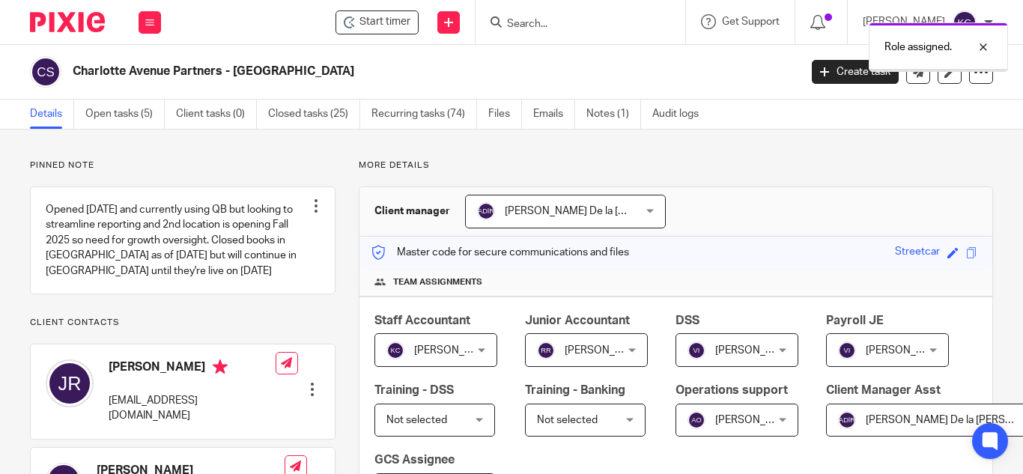
click at [562, 25] on div "Role assigned." at bounding box center [760, 43] width 497 height 57
click at [565, 20] on div "Role assigned." at bounding box center [760, 43] width 497 height 57
click at [561, 22] on input "Search" at bounding box center [573, 24] width 135 height 13
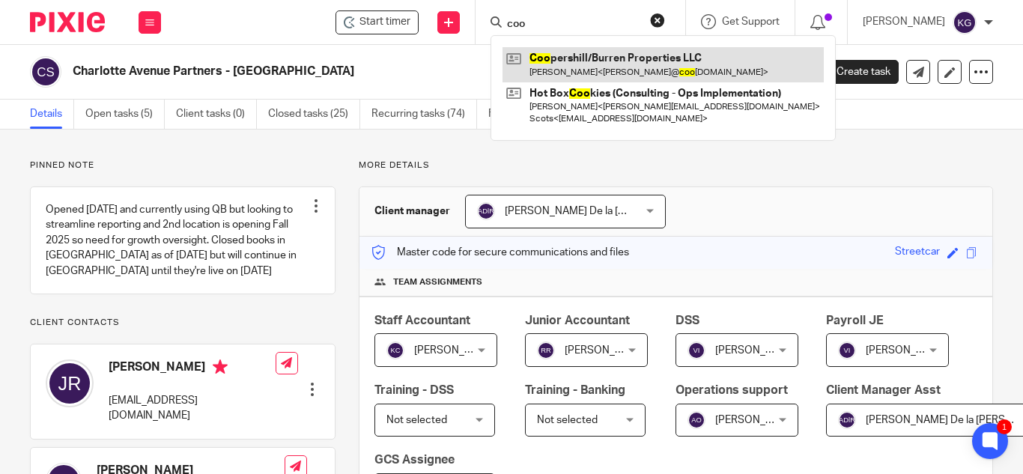
type input "coo"
click at [581, 63] on link at bounding box center [663, 64] width 321 height 34
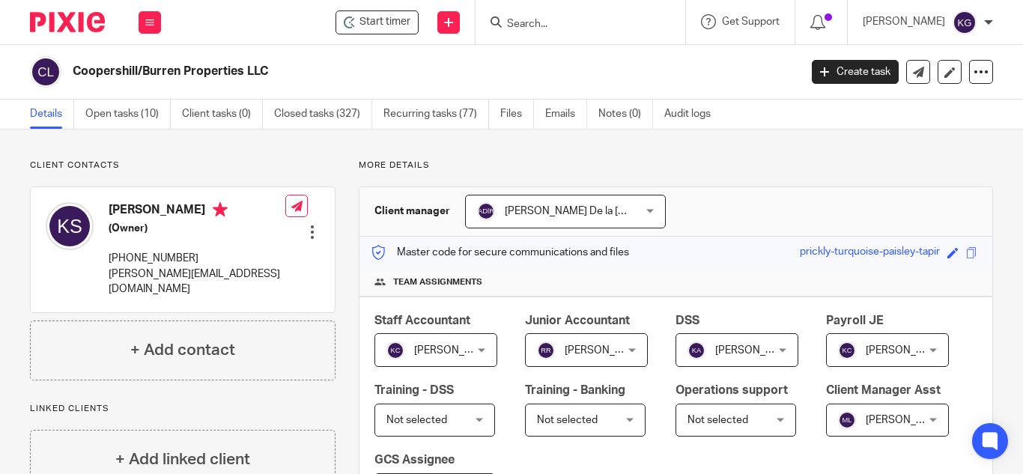
scroll to position [75, 0]
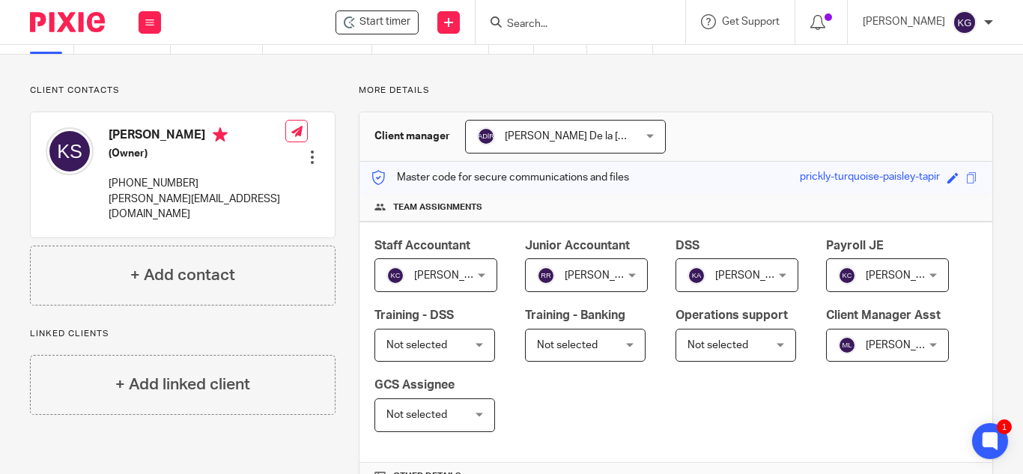
click at [573, 25] on input "Search" at bounding box center [573, 24] width 135 height 13
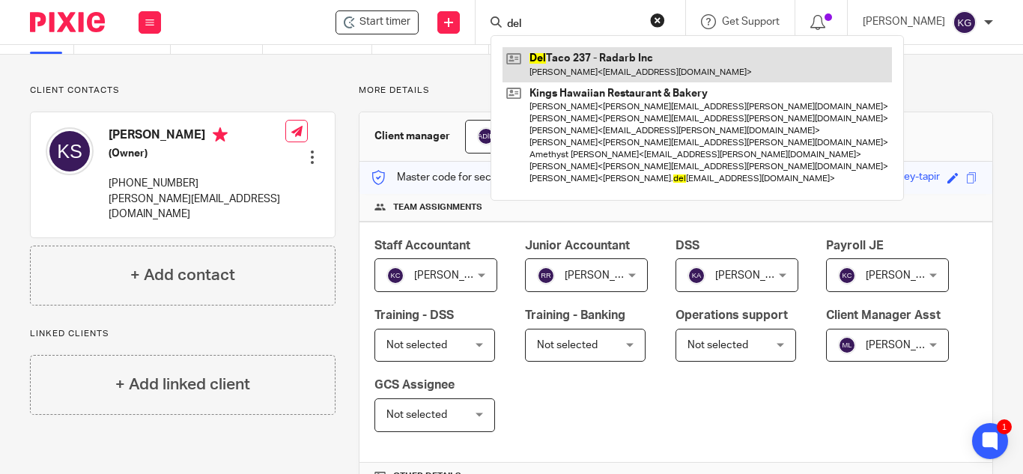
type input "del"
click at [574, 53] on link at bounding box center [698, 64] width 390 height 34
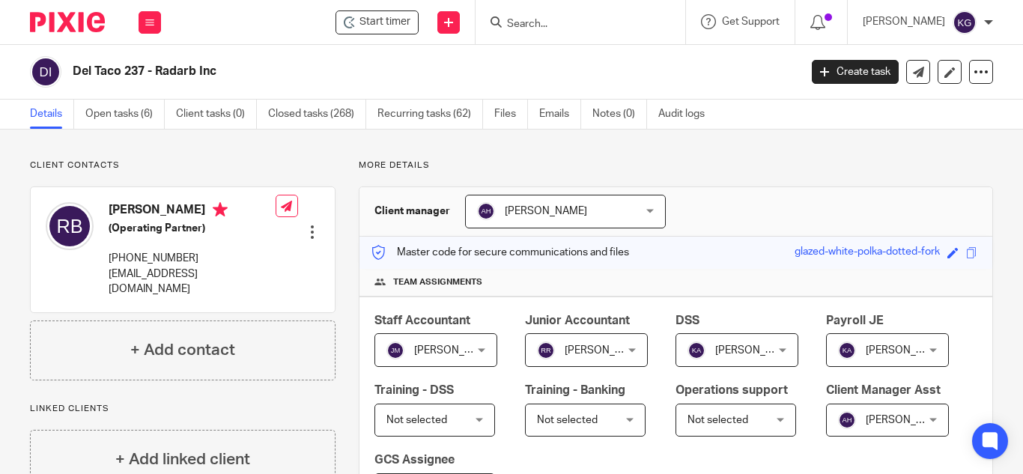
click at [647, 204] on div "[PERSON_NAME] [PERSON_NAME]" at bounding box center [565, 212] width 201 height 34
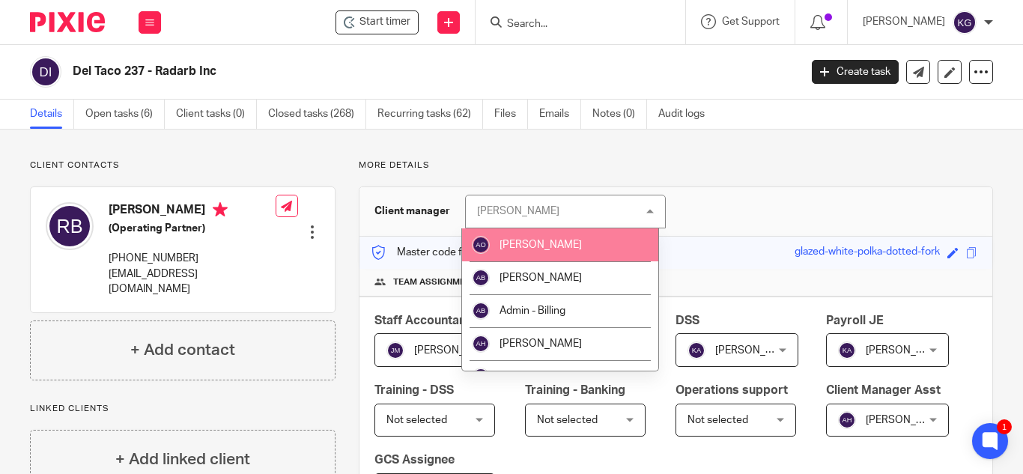
scroll to position [150, 0]
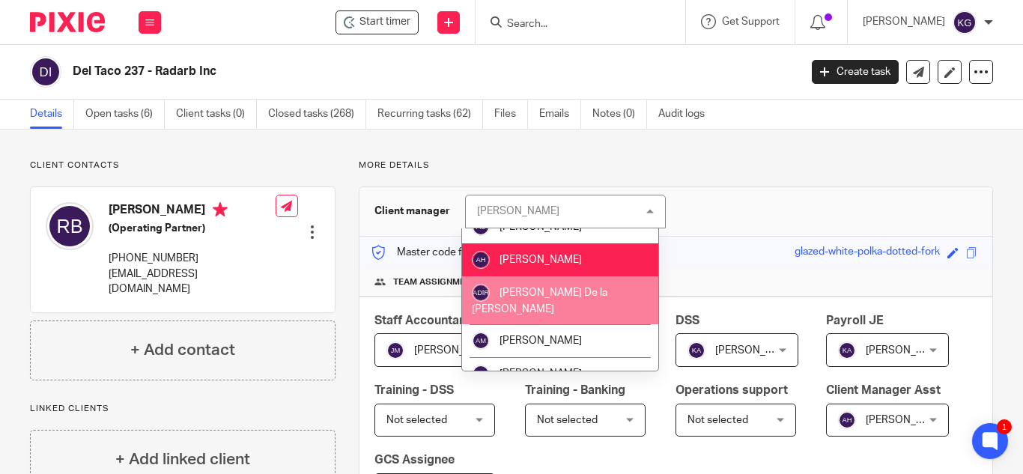
click at [579, 288] on li "[PERSON_NAME] De la [PERSON_NAME]" at bounding box center [560, 300] width 197 height 49
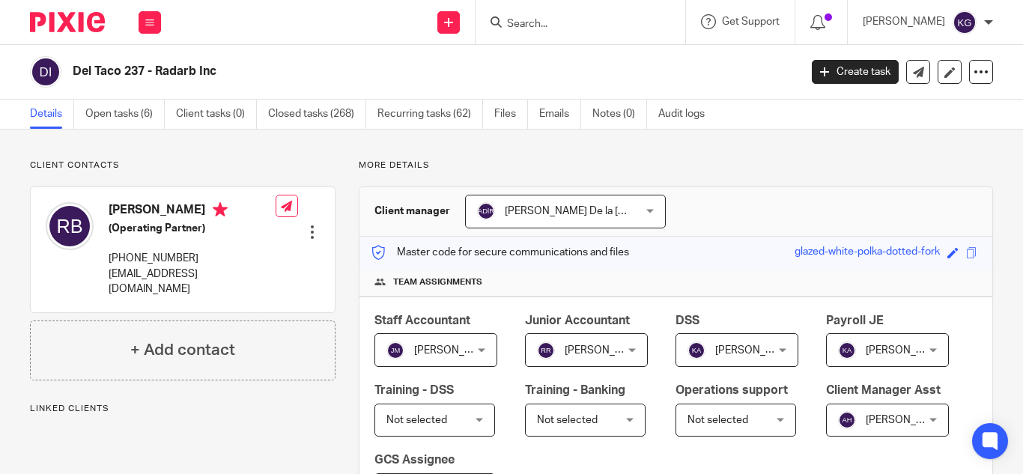
scroll to position [150, 0]
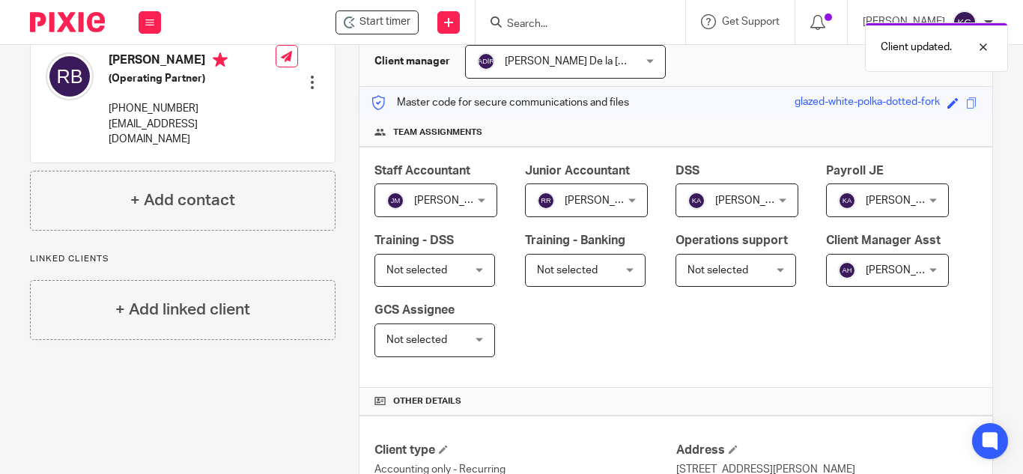
click at [826, 288] on div "[PERSON_NAME] [PERSON_NAME]" at bounding box center [887, 271] width 123 height 34
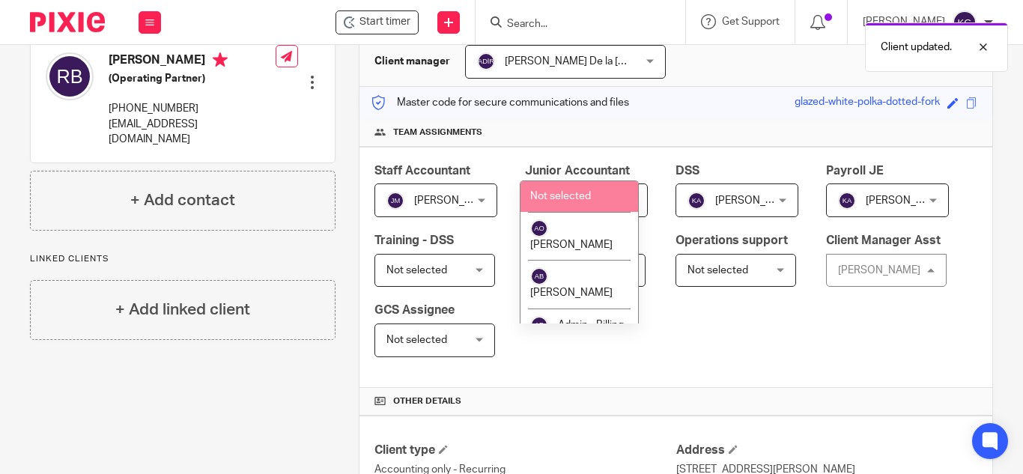
click at [576, 193] on span "Not selected" at bounding box center [560, 196] width 61 height 10
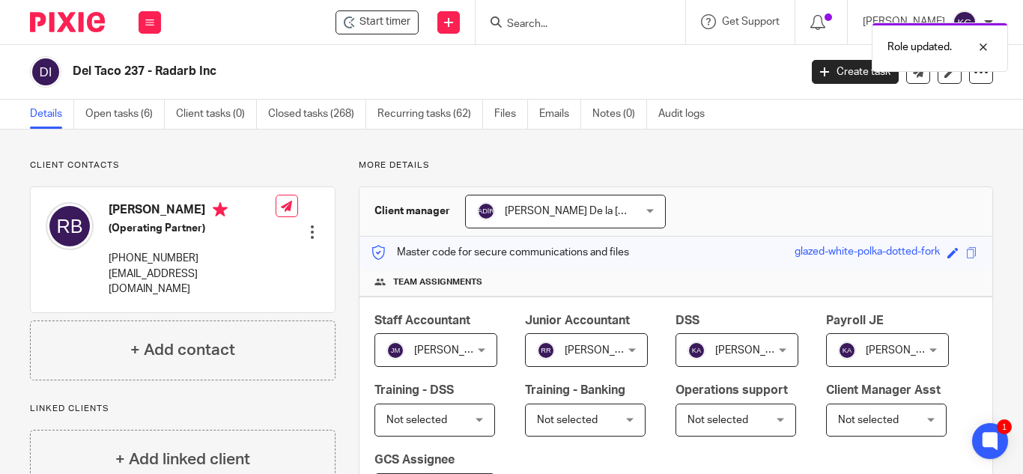
click at [541, 26] on div "Role updated." at bounding box center [760, 43] width 497 height 57
click at [540, 22] on input "Search" at bounding box center [573, 24] width 135 height 13
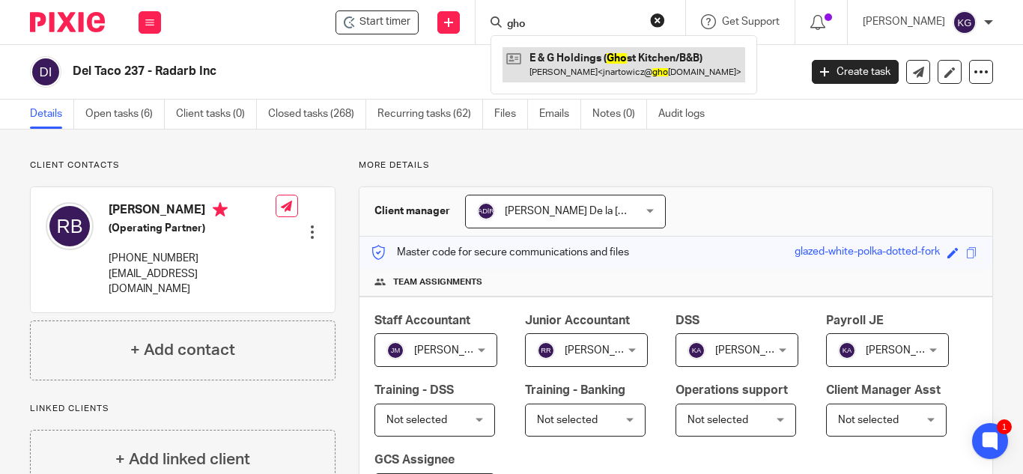
type input "gho"
click at [569, 60] on link at bounding box center [624, 64] width 243 height 34
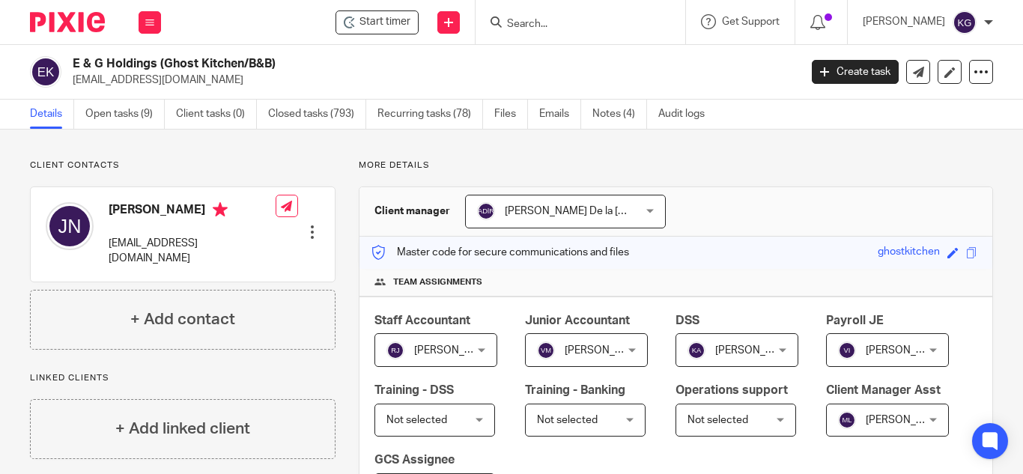
scroll to position [75, 0]
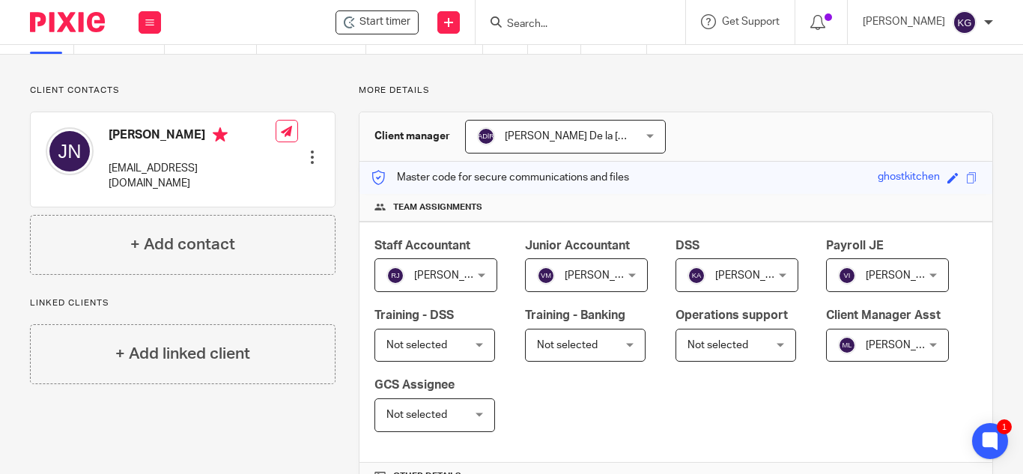
click at [581, 32] on div at bounding box center [581, 22] width 210 height 44
click at [551, 32] on div at bounding box center [581, 22] width 210 height 44
click at [550, 26] on input "Search" at bounding box center [573, 24] width 135 height 13
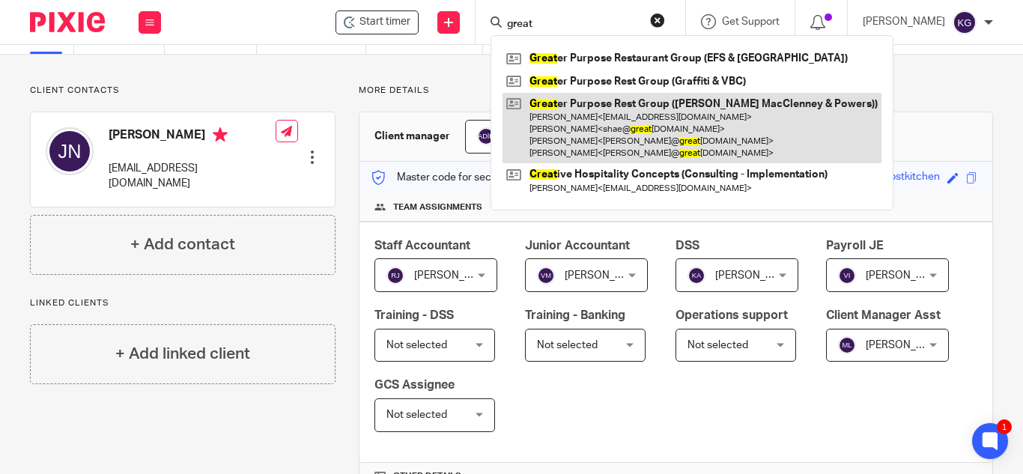
type input "great"
click at [612, 154] on link at bounding box center [692, 128] width 379 height 71
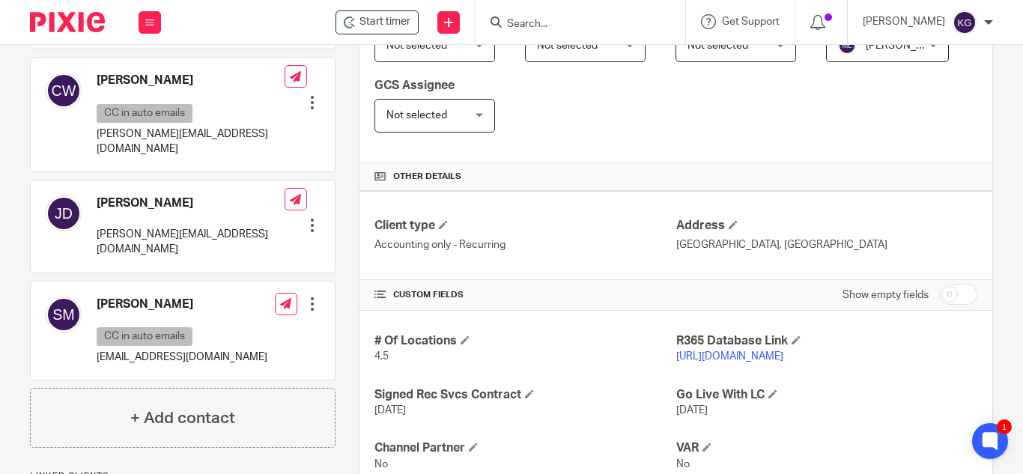
scroll to position [450, 0]
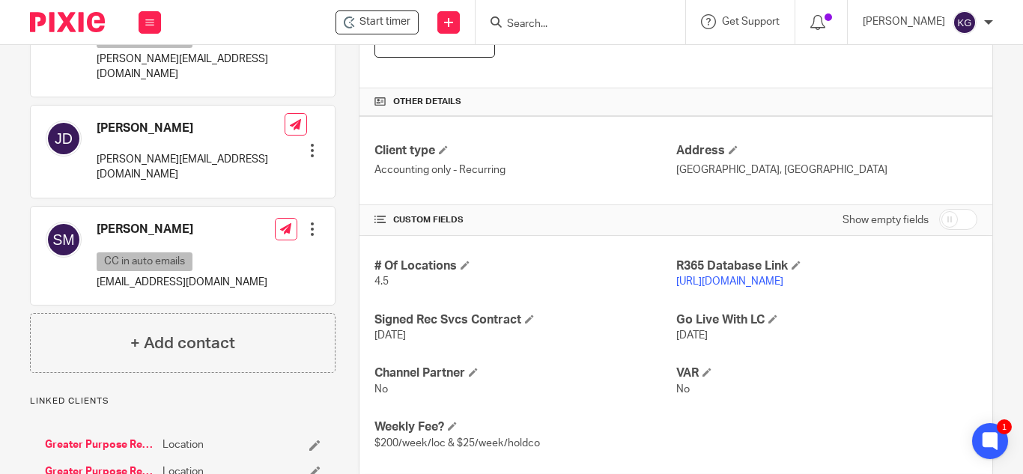
click at [112, 438] on link "Greater Purpose Rest Group ([PERSON_NAME] MacClenney & Powers))" at bounding box center [100, 445] width 110 height 15
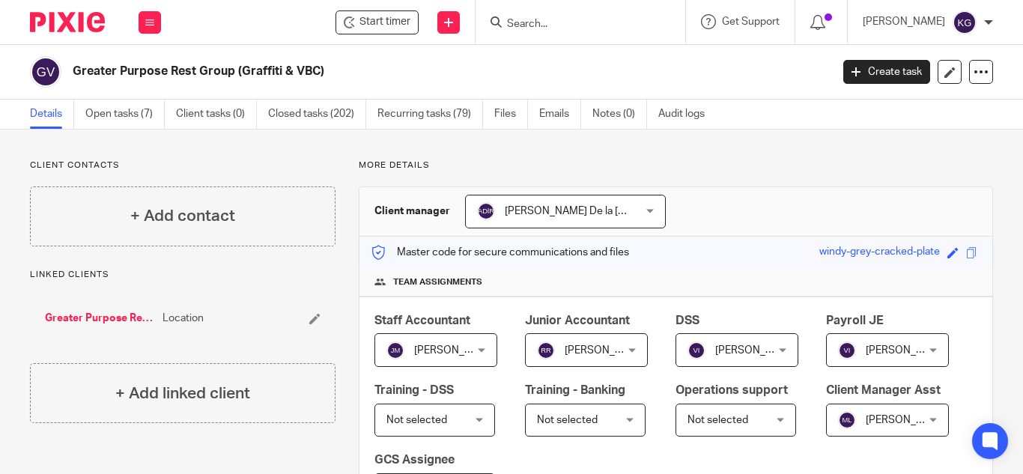
scroll to position [75, 0]
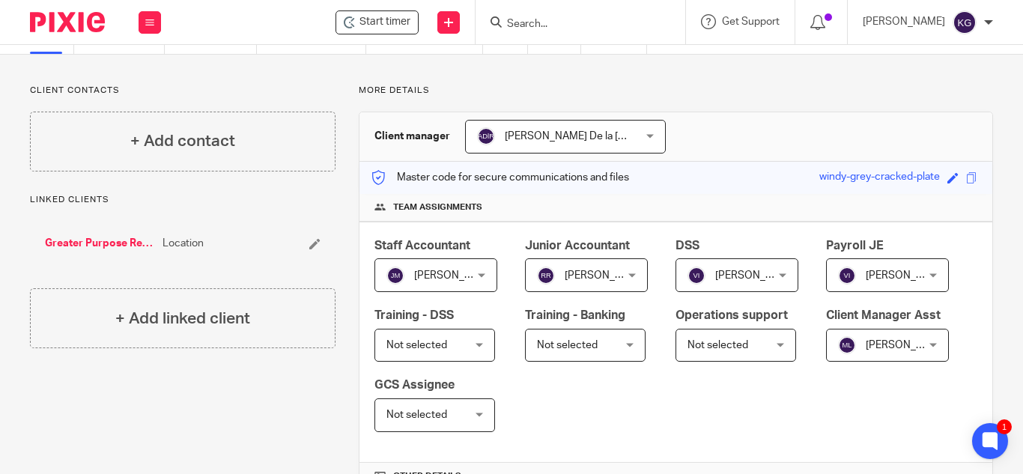
click at [93, 235] on div "Greater Purpose Rest Group (Woody's MacClenney & Powers)) Location" at bounding box center [183, 243] width 306 height 45
click at [96, 245] on link "Greater Purpose Rest Group (Woody's MacClenney & Powers))" at bounding box center [100, 243] width 110 height 15
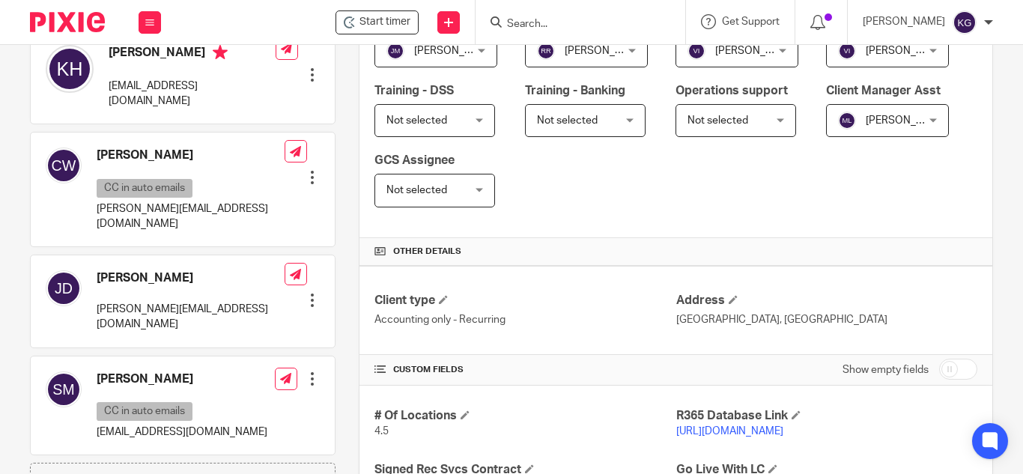
scroll to position [524, 0]
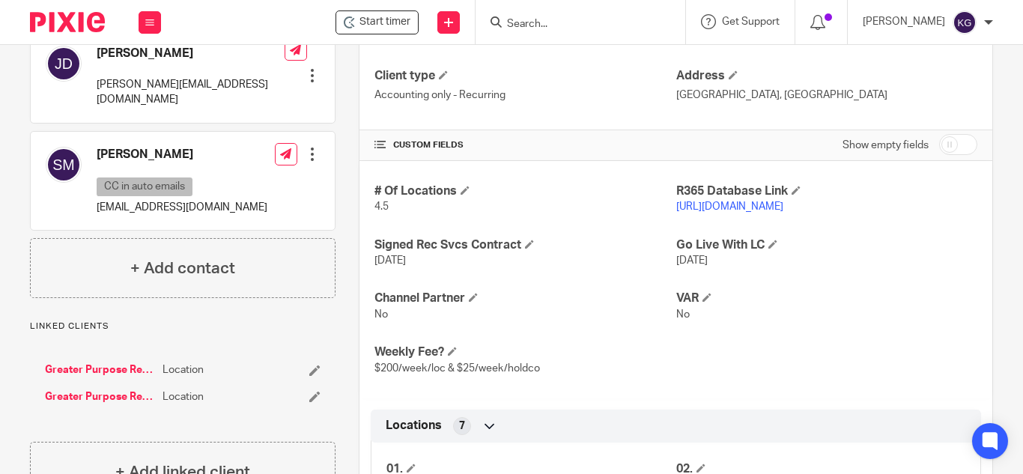
click at [115, 390] on link "Greater Purpose Rest Group ([PERSON_NAME] MacClenney & Powers))" at bounding box center [100, 397] width 110 height 15
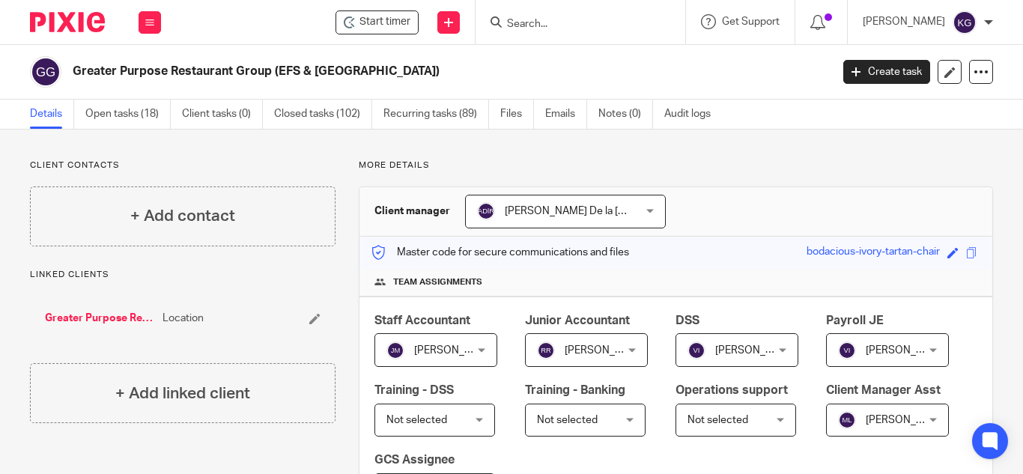
click at [572, 25] on input "Search" at bounding box center [573, 24] width 135 height 13
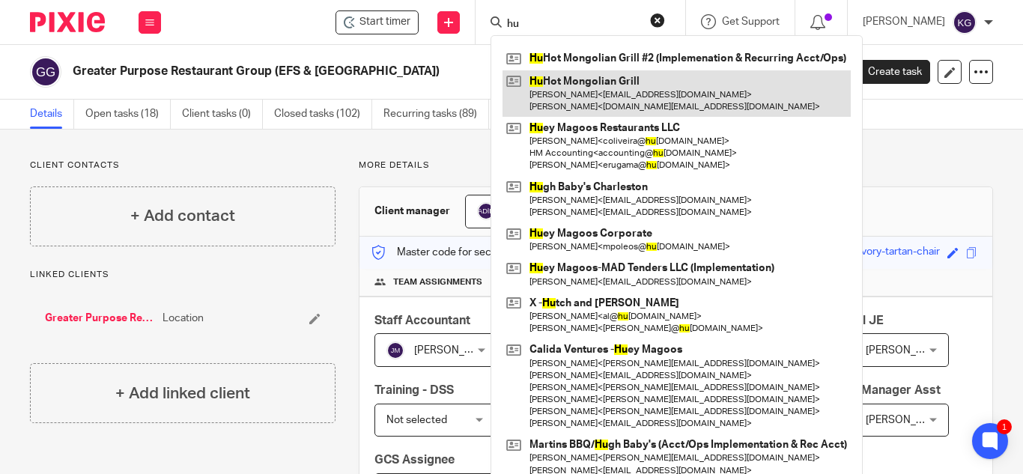
type input "hu"
click at [589, 80] on link at bounding box center [677, 93] width 348 height 46
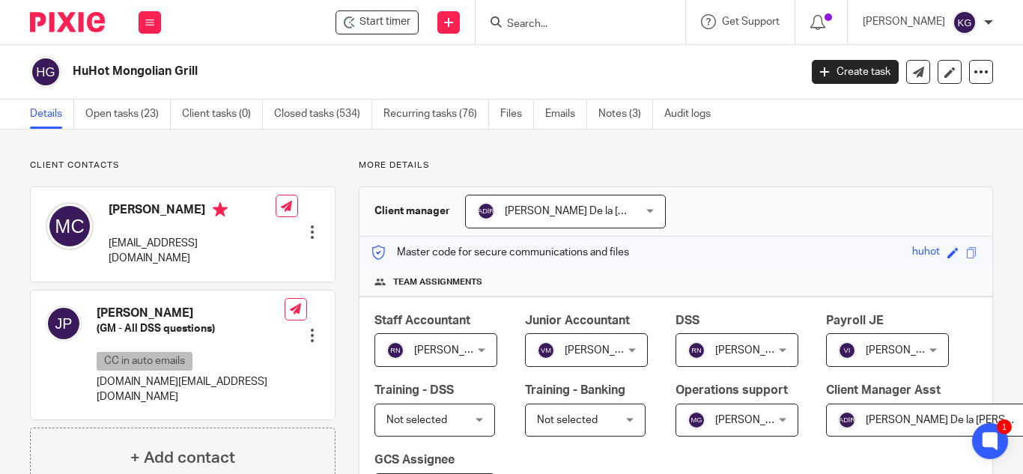
click at [556, 22] on input "Search" at bounding box center [573, 24] width 135 height 13
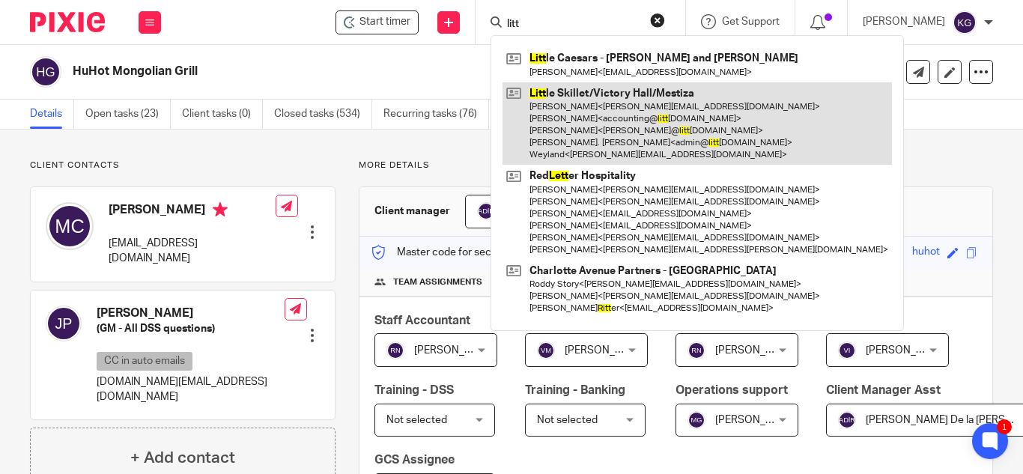
type input "litt"
click at [586, 94] on link at bounding box center [698, 123] width 390 height 83
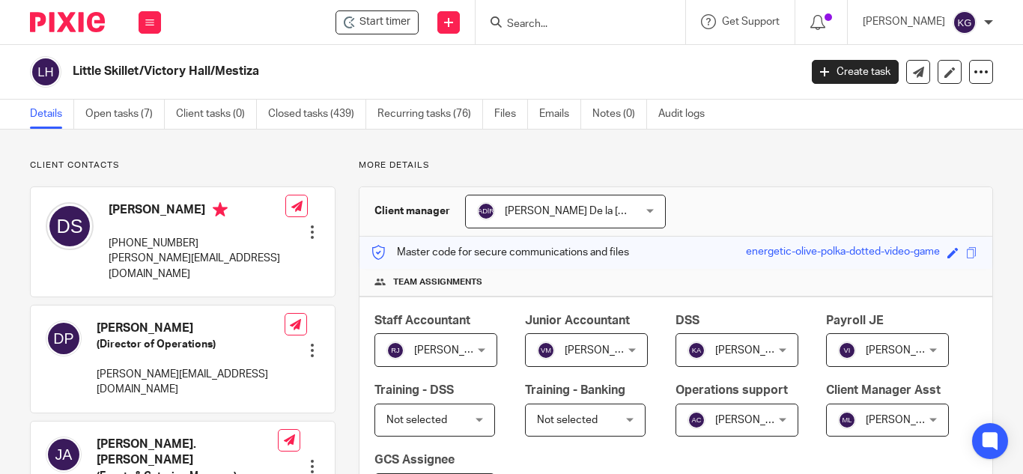
scroll to position [75, 0]
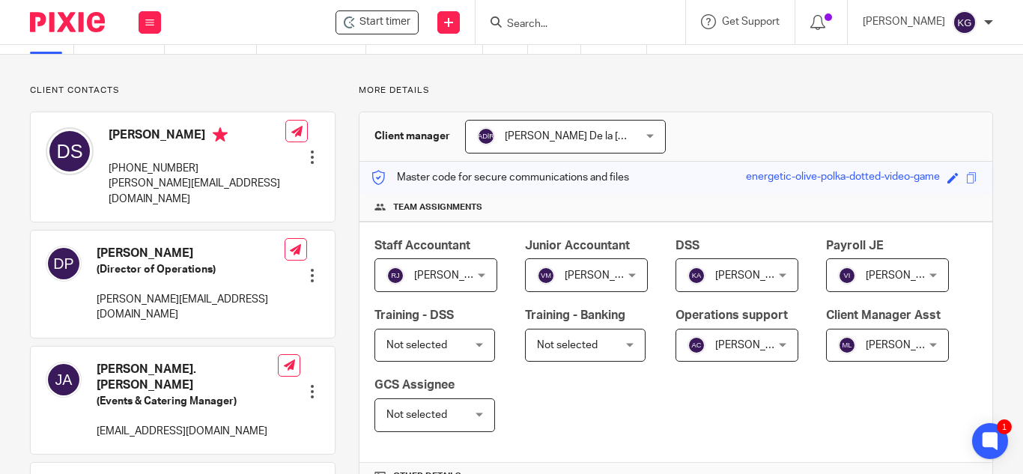
click at [826, 363] on div "Mayra Lopez Mayra Lopez" at bounding box center [887, 346] width 123 height 34
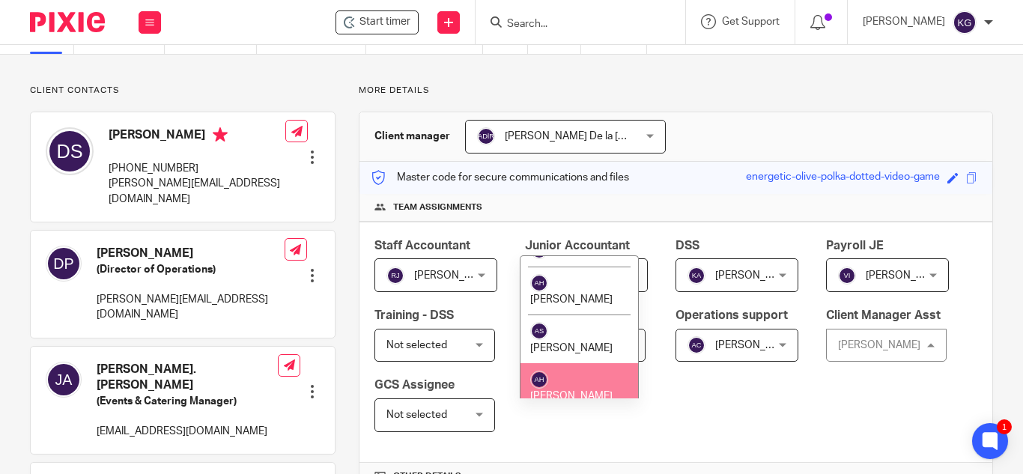
scroll to position [225, 0]
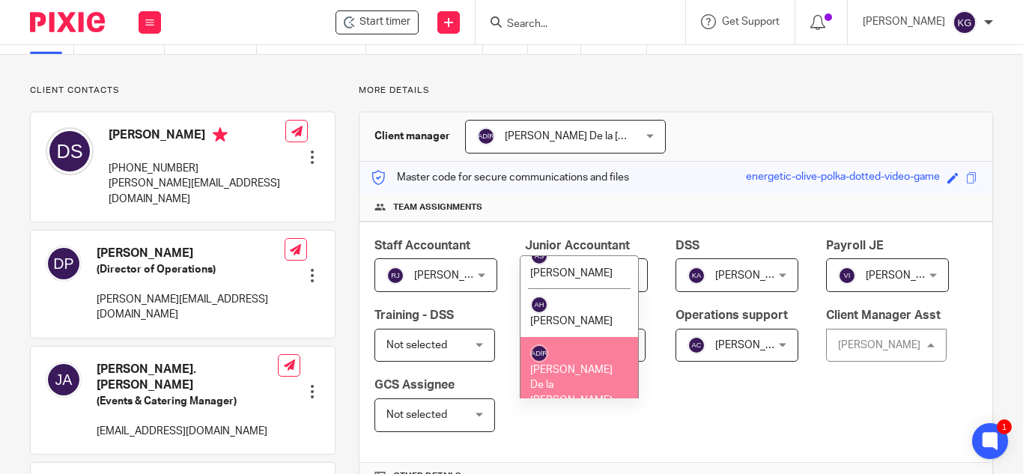
click at [584, 362] on li "[PERSON_NAME] De la [PERSON_NAME]" at bounding box center [580, 376] width 118 height 79
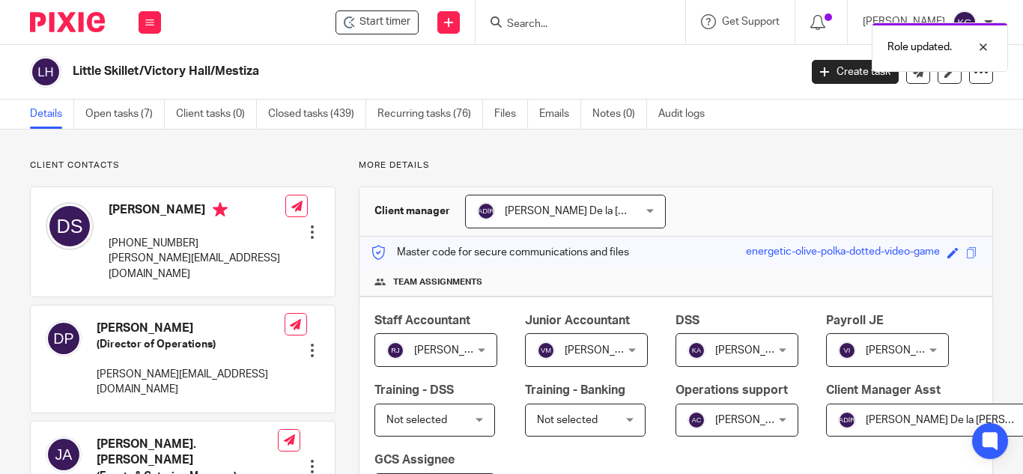
click at [546, 28] on div "Role updated." at bounding box center [760, 43] width 497 height 57
click at [549, 22] on div "Role updated." at bounding box center [760, 43] width 497 height 57
click at [546, 25] on input "Search" at bounding box center [573, 24] width 135 height 13
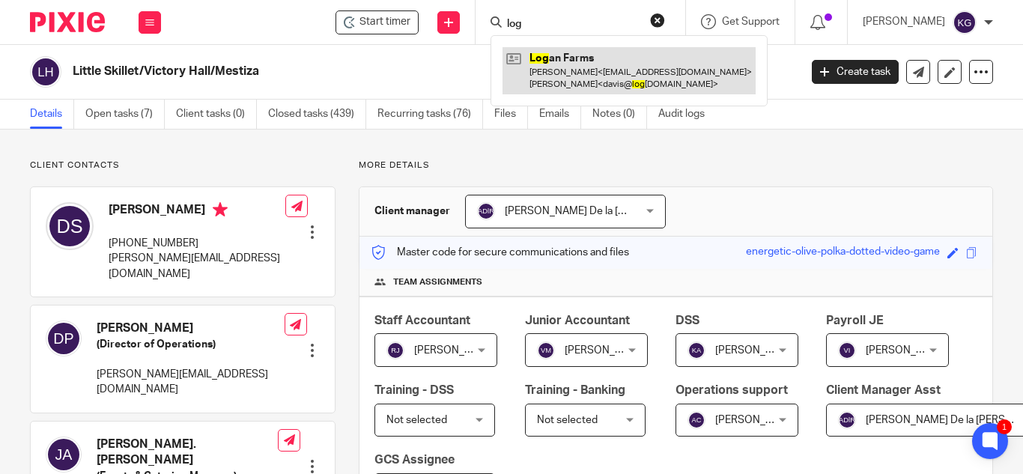
type input "log"
click at [604, 77] on link at bounding box center [629, 70] width 253 height 46
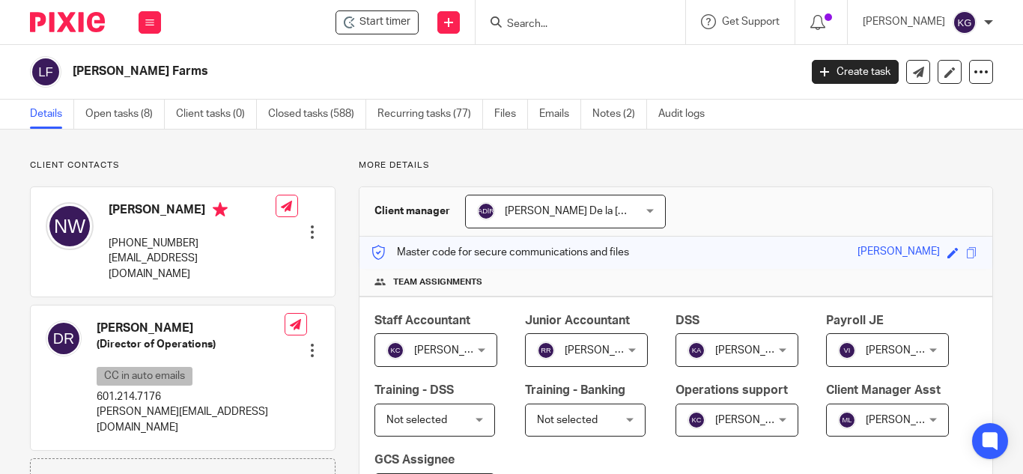
scroll to position [75, 0]
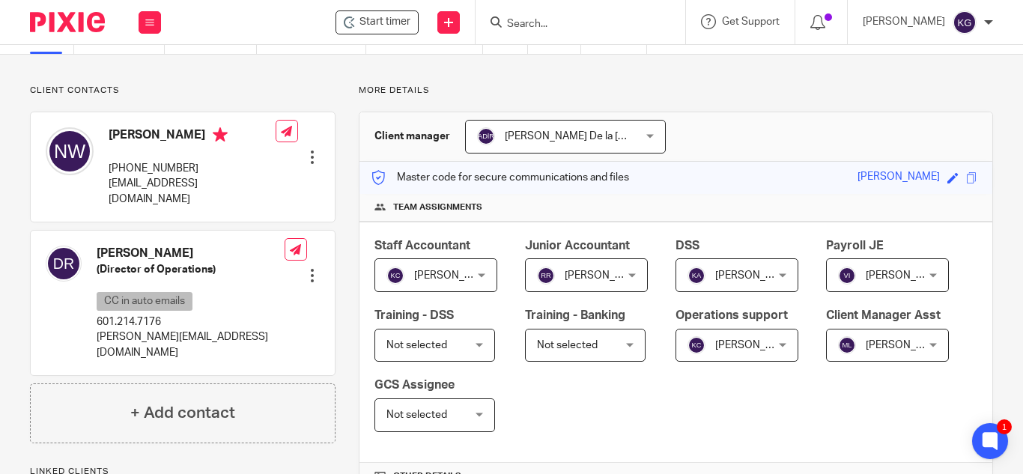
click at [545, 21] on input "Search" at bounding box center [573, 24] width 135 height 13
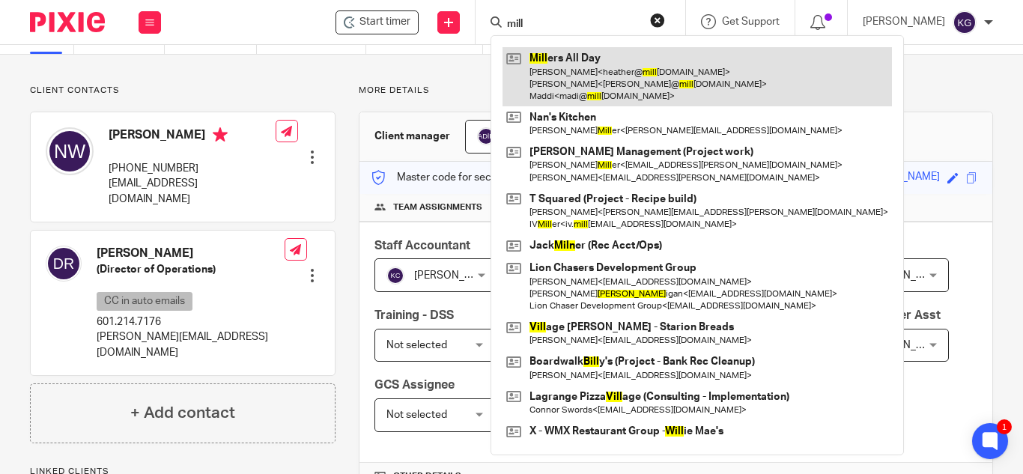
type input "mill"
click at [572, 67] on link at bounding box center [698, 76] width 390 height 59
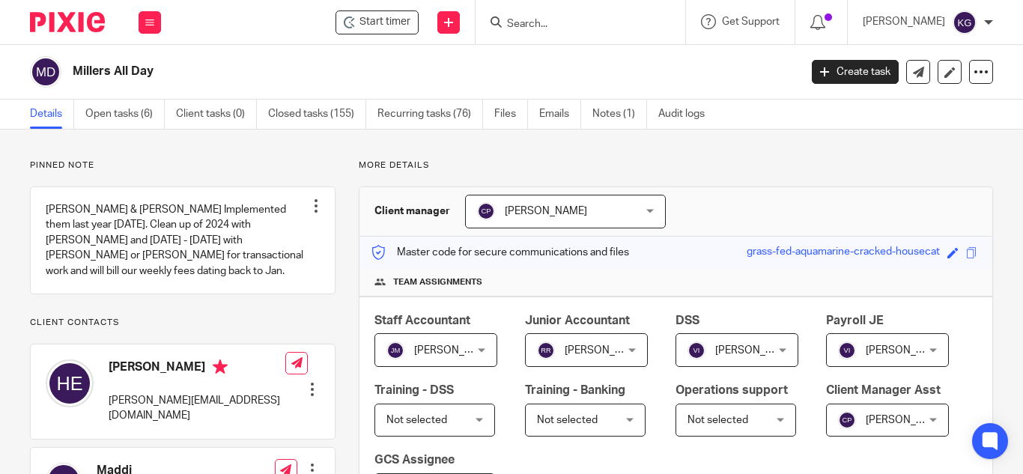
click at [646, 202] on div "[PERSON_NAME] [PERSON_NAME]" at bounding box center [565, 212] width 201 height 34
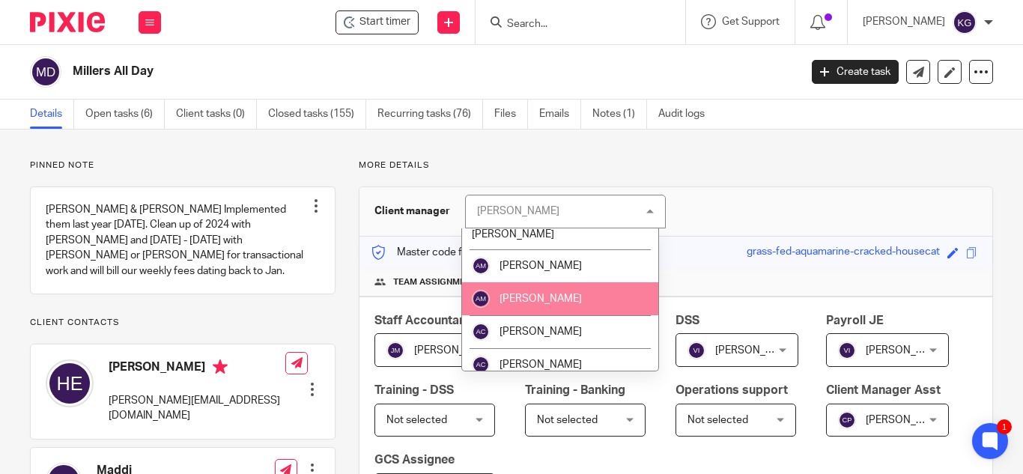
scroll to position [150, 0]
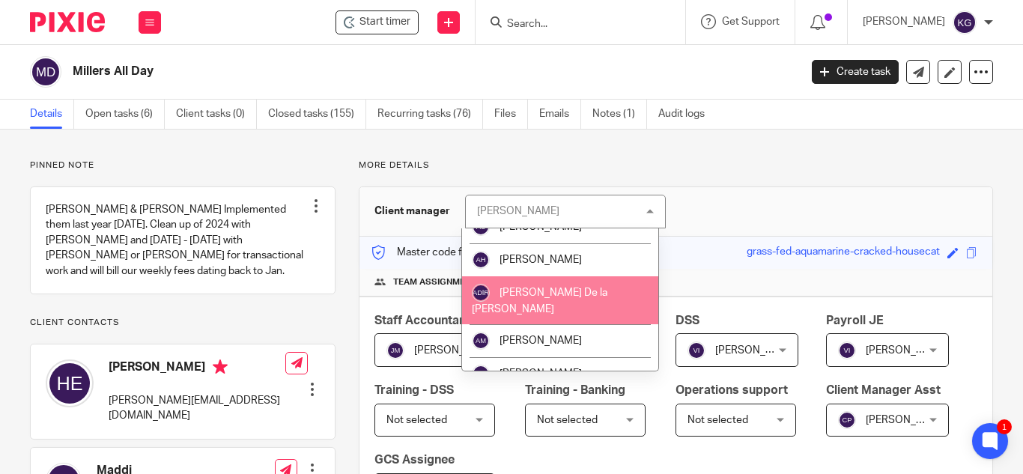
click at [590, 294] on li "[PERSON_NAME] De la [PERSON_NAME]" at bounding box center [560, 300] width 197 height 49
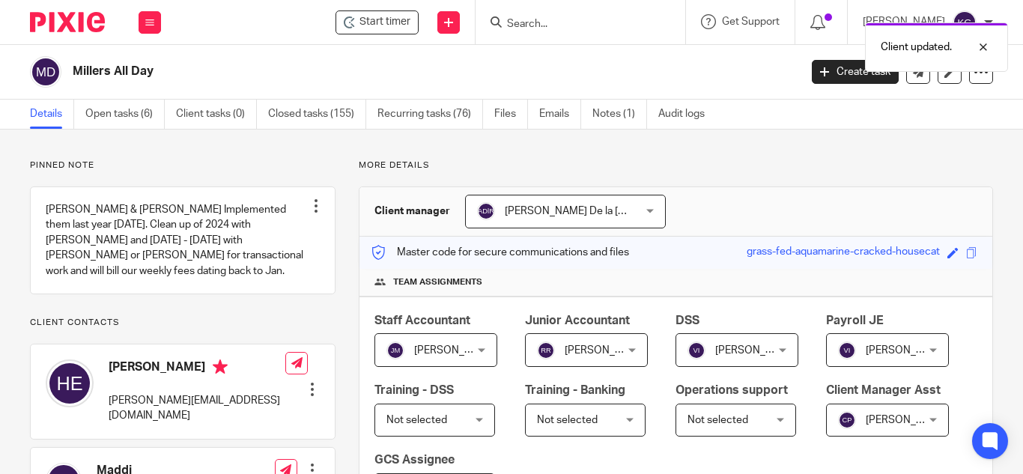
click at [567, 27] on div "Client updated." at bounding box center [760, 43] width 497 height 57
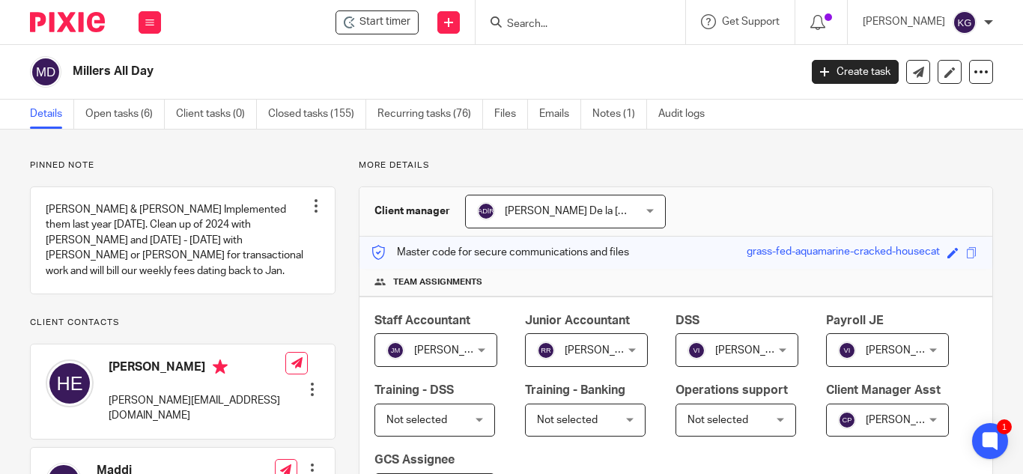
click at [548, 21] on input "Search" at bounding box center [573, 24] width 135 height 13
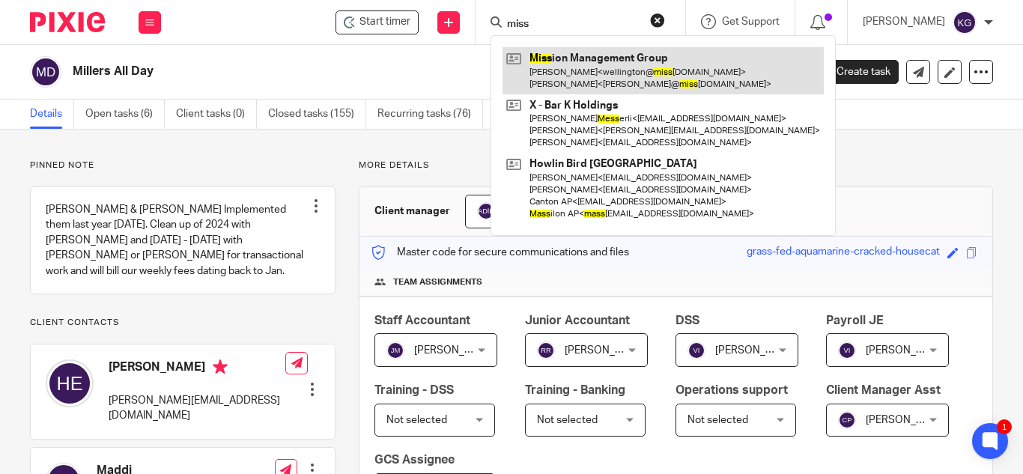
type input "miss"
click at [585, 74] on link at bounding box center [663, 70] width 321 height 46
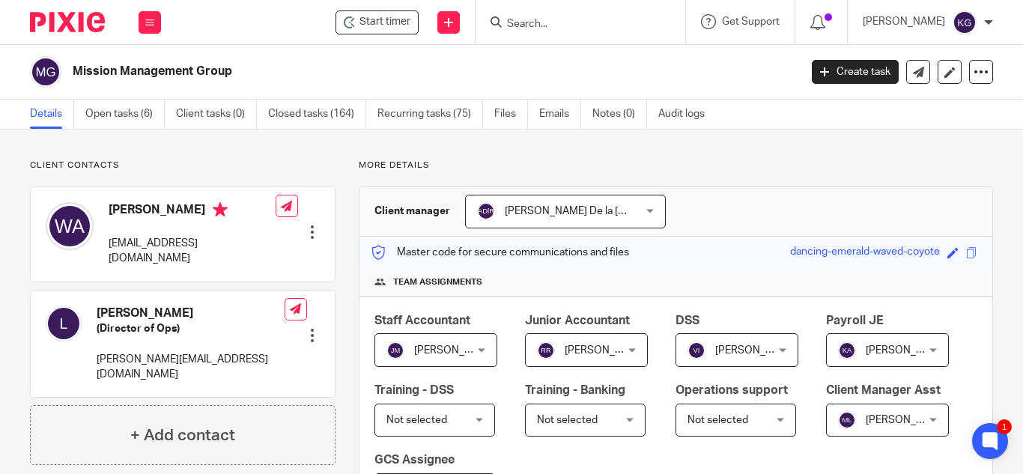
click at [569, 25] on input "Search" at bounding box center [573, 24] width 135 height 13
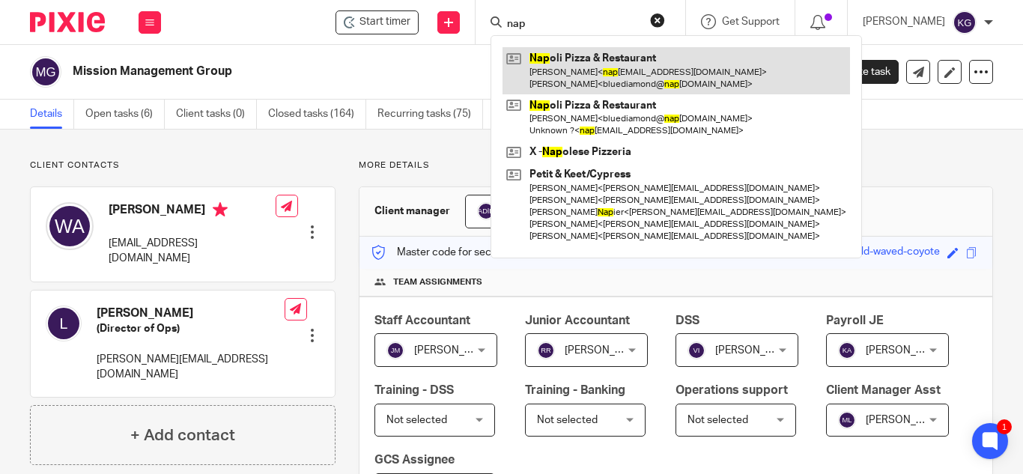
type input "nap"
click at [587, 57] on link at bounding box center [677, 70] width 348 height 46
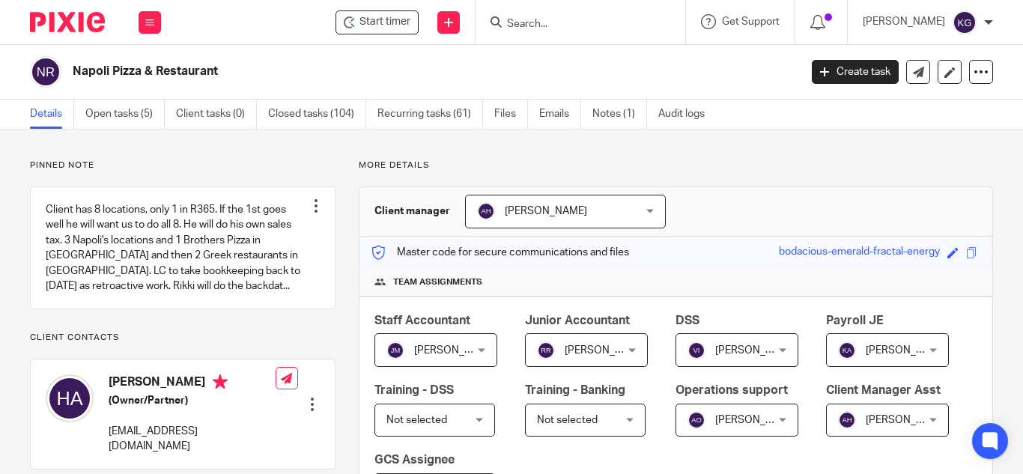
click at [644, 210] on div "[PERSON_NAME] [PERSON_NAME]" at bounding box center [565, 212] width 201 height 34
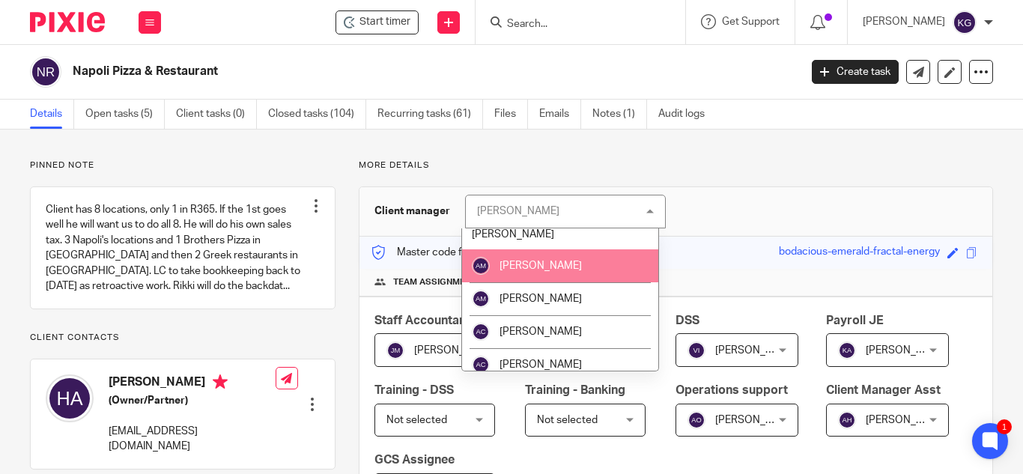
scroll to position [150, 0]
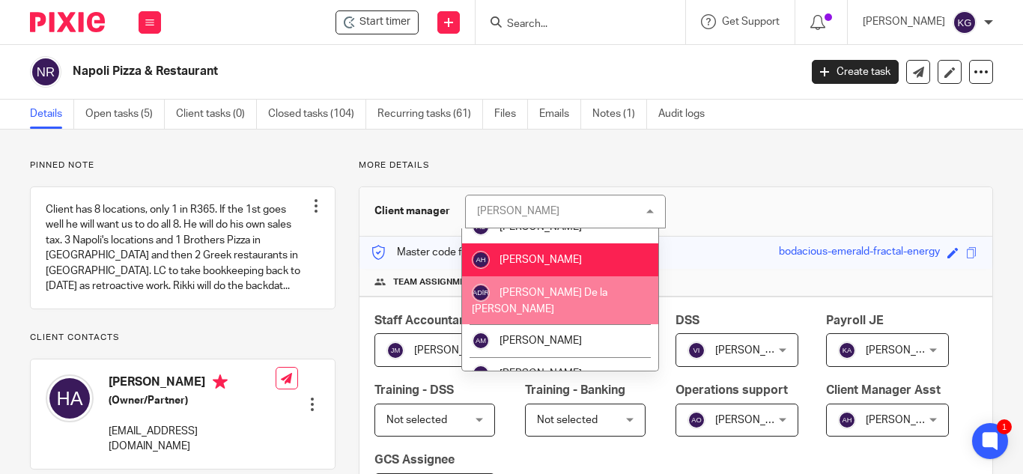
click at [587, 289] on li "[PERSON_NAME] De la [PERSON_NAME]" at bounding box center [560, 300] width 197 height 49
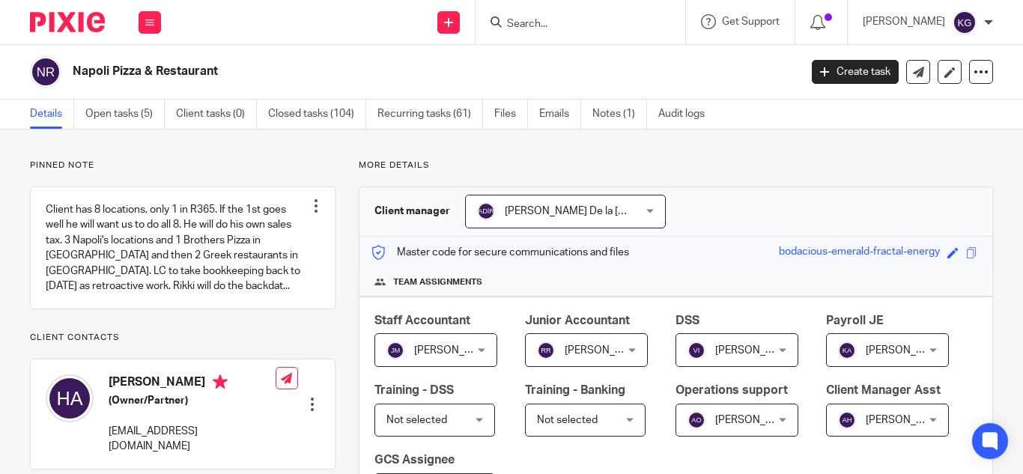
scroll to position [75, 0]
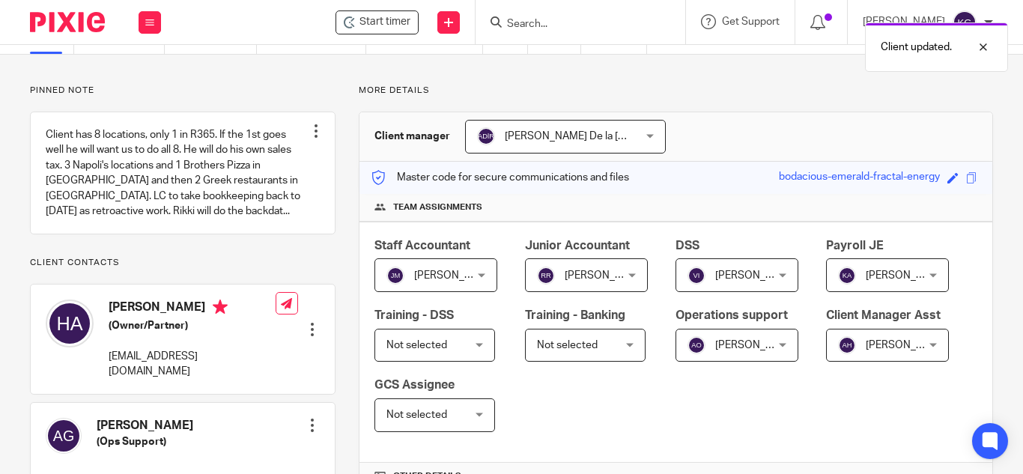
click at [826, 363] on div "Amanda Herrod Amanda Herrod" at bounding box center [887, 346] width 123 height 34
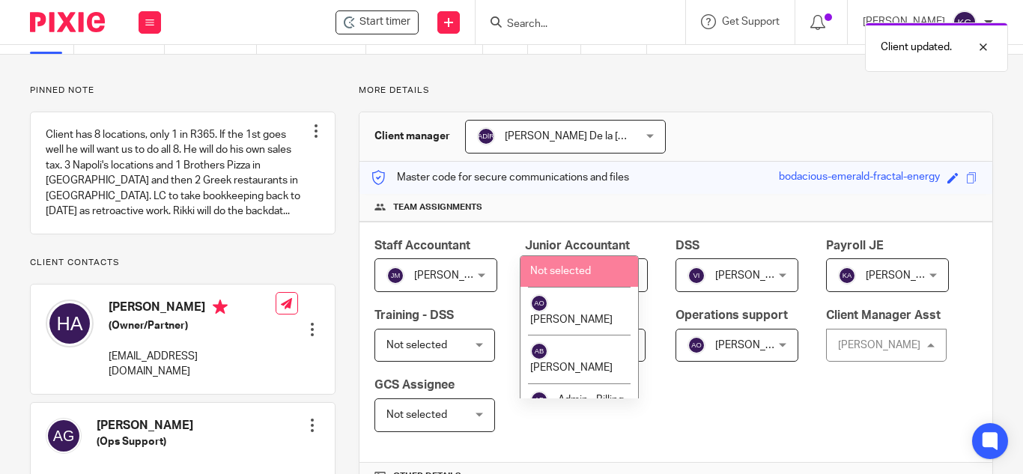
click at [585, 277] on li "Not selected" at bounding box center [580, 271] width 118 height 31
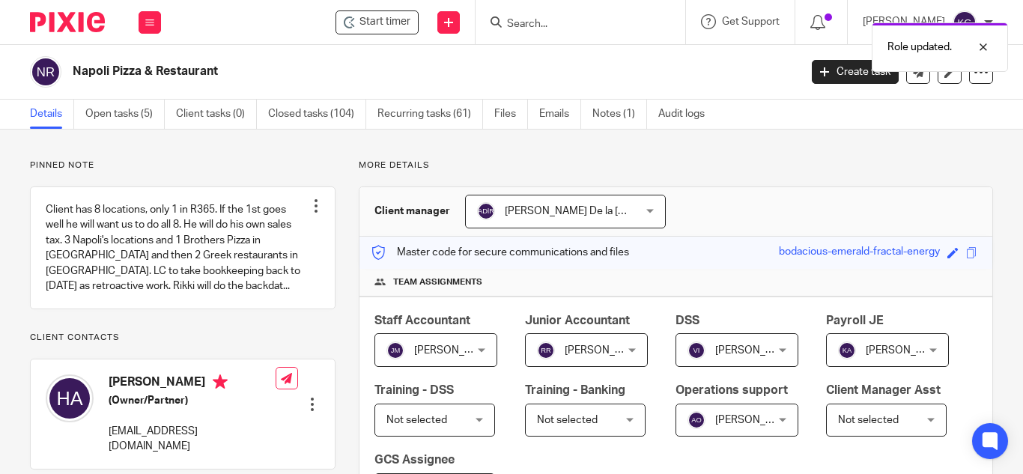
click at [564, 25] on div "Role updated." at bounding box center [760, 43] width 497 height 57
click at [543, 25] on div "Role updated." at bounding box center [760, 43] width 497 height 57
click at [544, 25] on input "Search" at bounding box center [573, 24] width 135 height 13
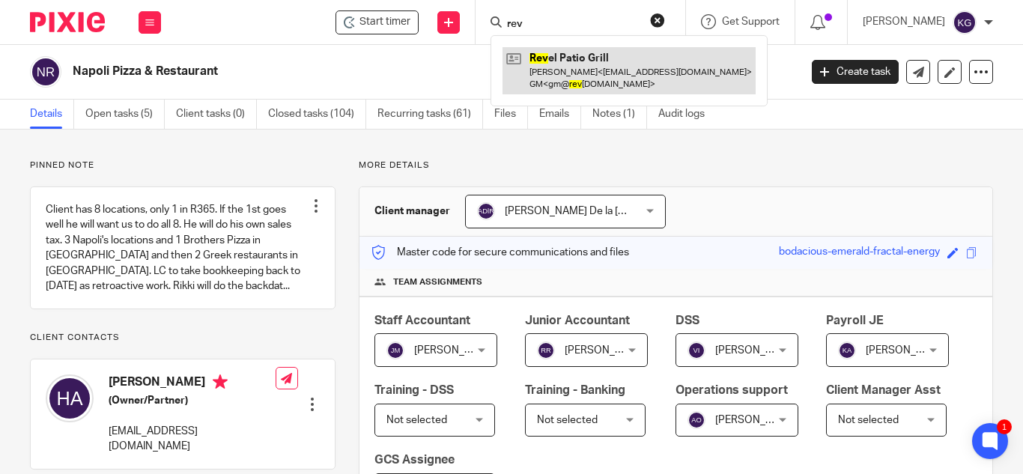
type input "rev"
click at [584, 73] on link at bounding box center [629, 70] width 253 height 46
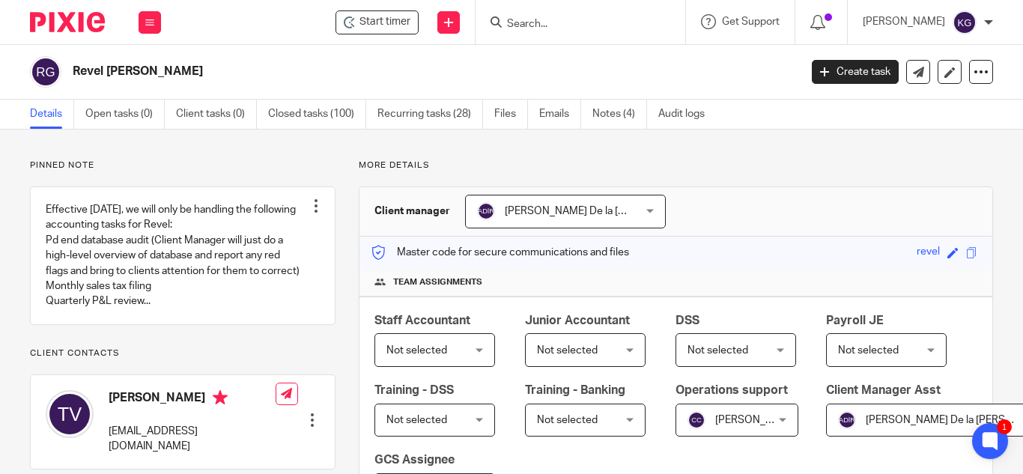
click at [567, 4] on div at bounding box center [581, 22] width 210 height 44
click at [561, 25] on input "Search" at bounding box center [573, 24] width 135 height 13
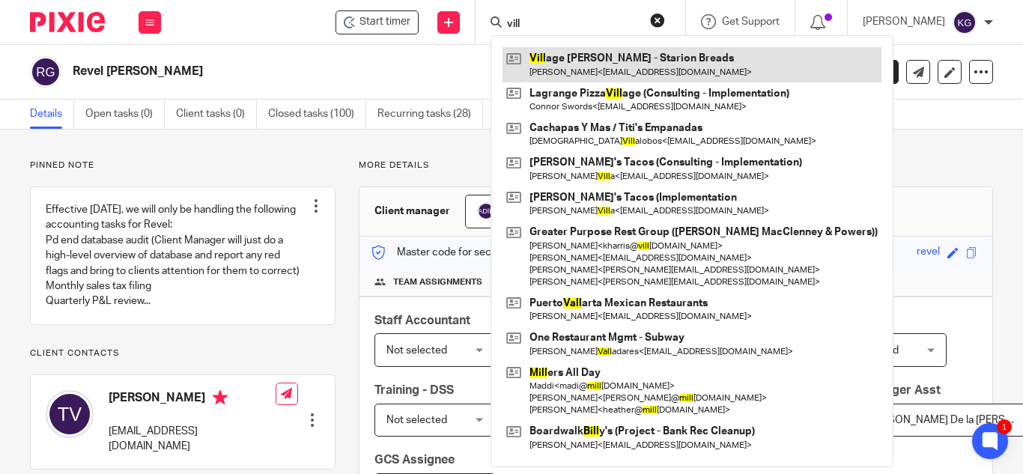
type input "vill"
click at [565, 64] on link at bounding box center [692, 64] width 379 height 34
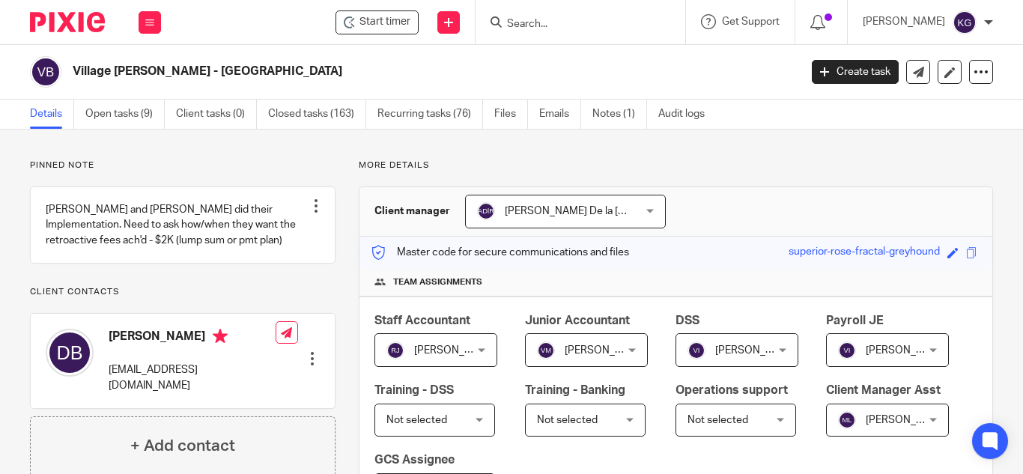
scroll to position [75, 0]
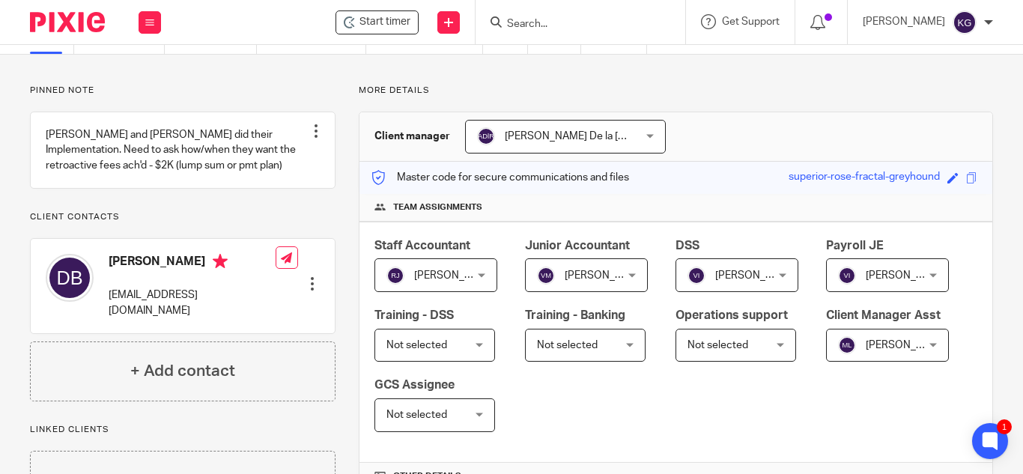
click at [570, 28] on input "Search" at bounding box center [573, 24] width 135 height 13
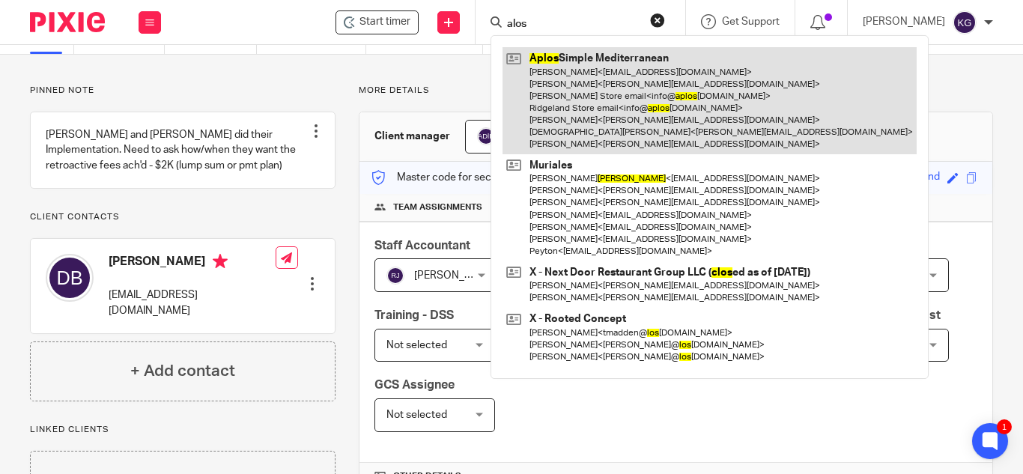
type input "alos"
click at [573, 67] on link at bounding box center [710, 100] width 414 height 107
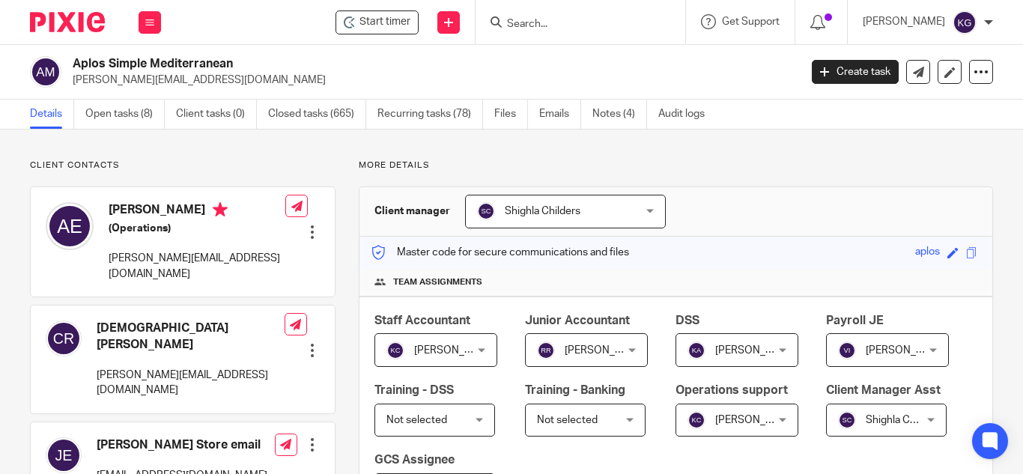
click at [644, 211] on div "Shighla Childers Shighla Childers" at bounding box center [565, 212] width 201 height 34
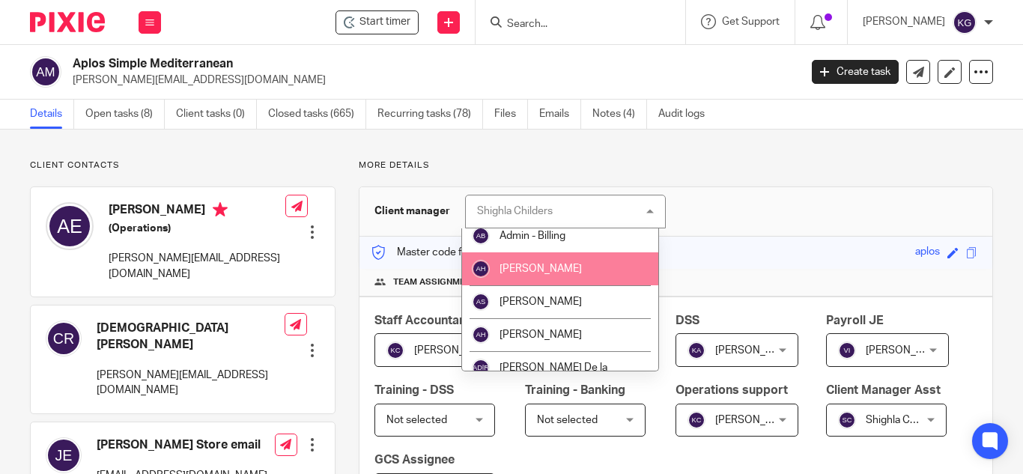
scroll to position [150, 0]
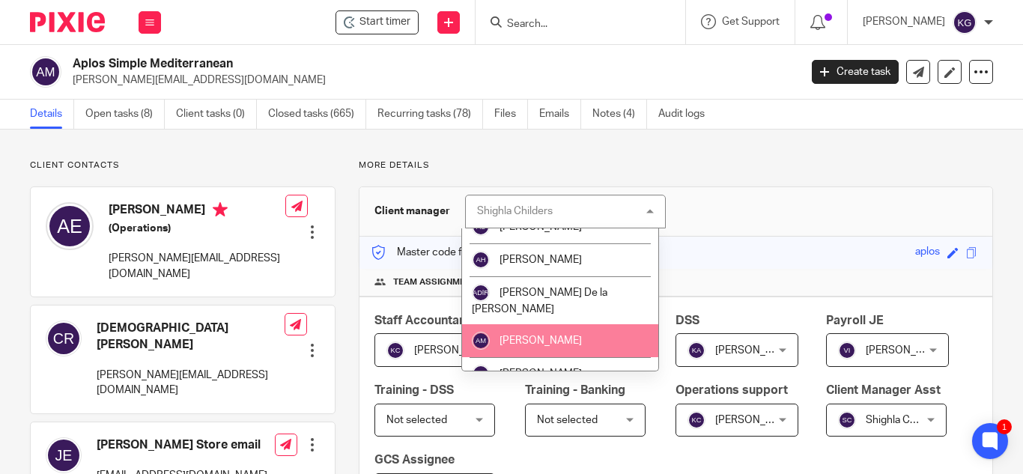
click at [584, 327] on li "[PERSON_NAME]" at bounding box center [560, 340] width 197 height 33
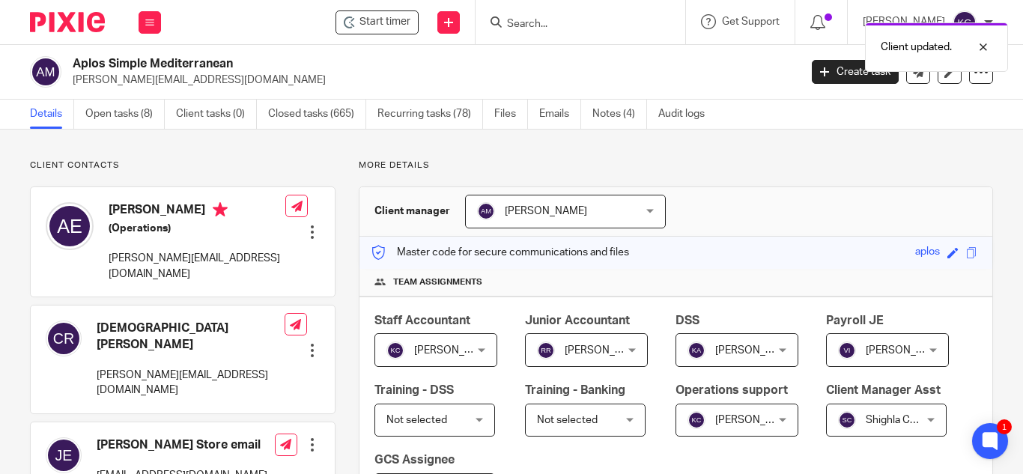
click at [571, 31] on div "Client updated." at bounding box center [760, 43] width 497 height 57
click at [550, 19] on input "Search" at bounding box center [573, 24] width 135 height 13
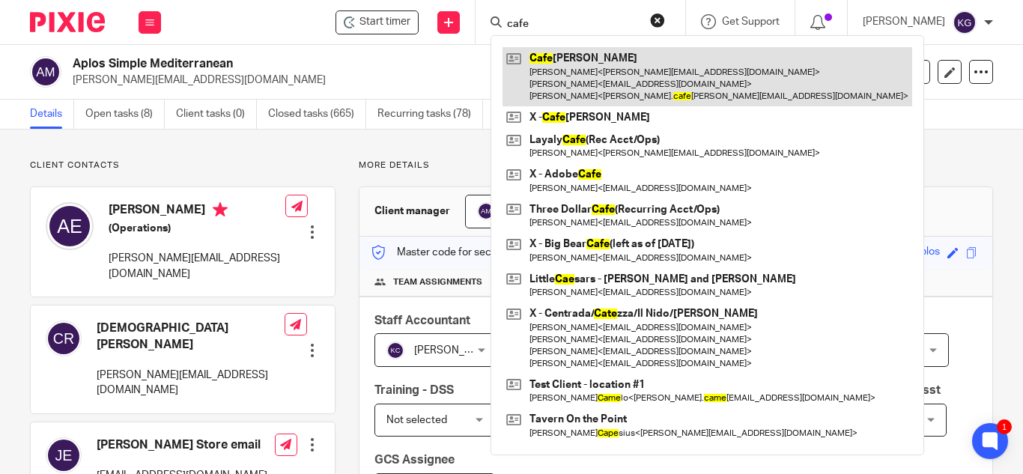
type input "cafe"
click at [575, 73] on link at bounding box center [708, 76] width 410 height 59
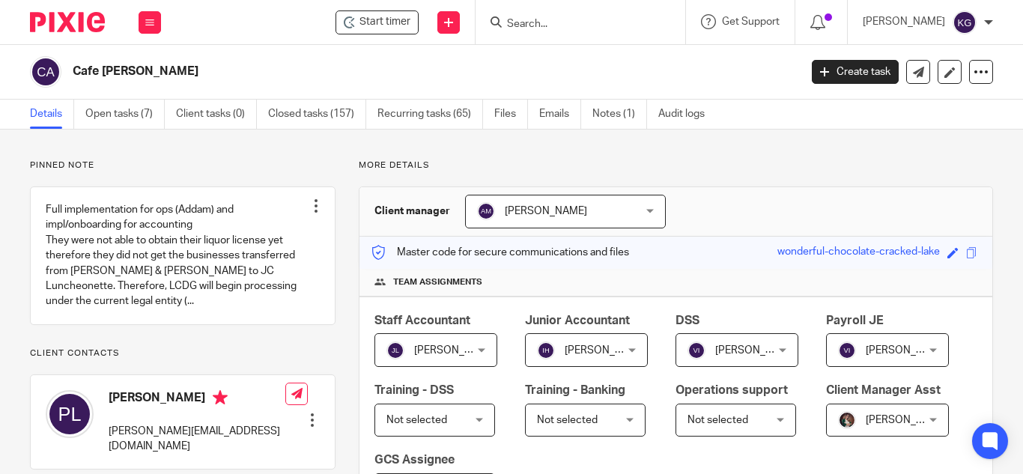
scroll to position [75, 0]
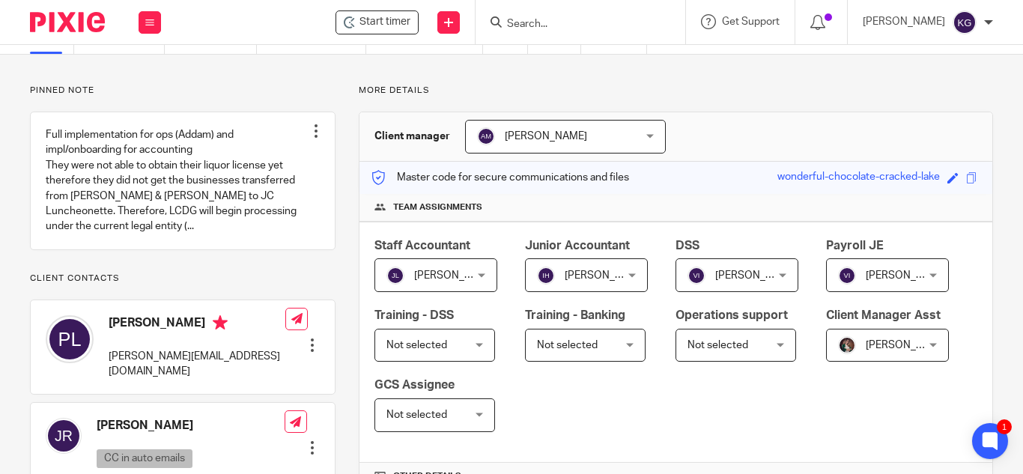
click at [826, 363] on div "[PERSON_NAME] [PERSON_NAME]" at bounding box center [887, 346] width 123 height 34
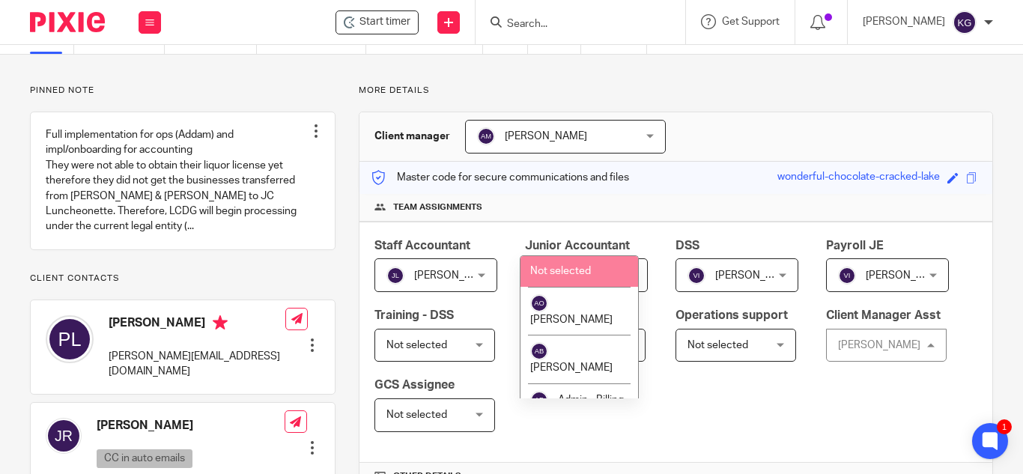
click at [575, 275] on span "Not selected" at bounding box center [560, 271] width 61 height 10
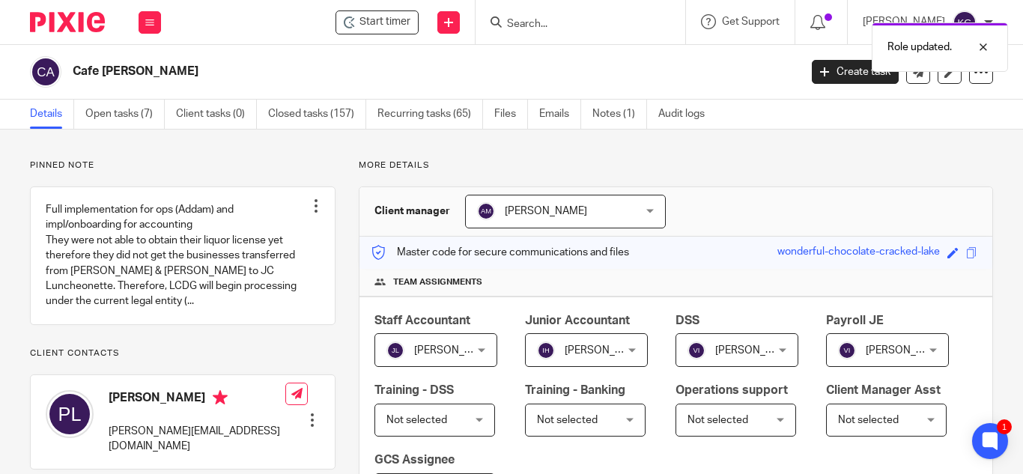
click at [545, 26] on div "Role updated." at bounding box center [760, 43] width 497 height 57
click at [981, 47] on div at bounding box center [972, 47] width 40 height 18
click at [606, 22] on input "Search" at bounding box center [573, 24] width 135 height 13
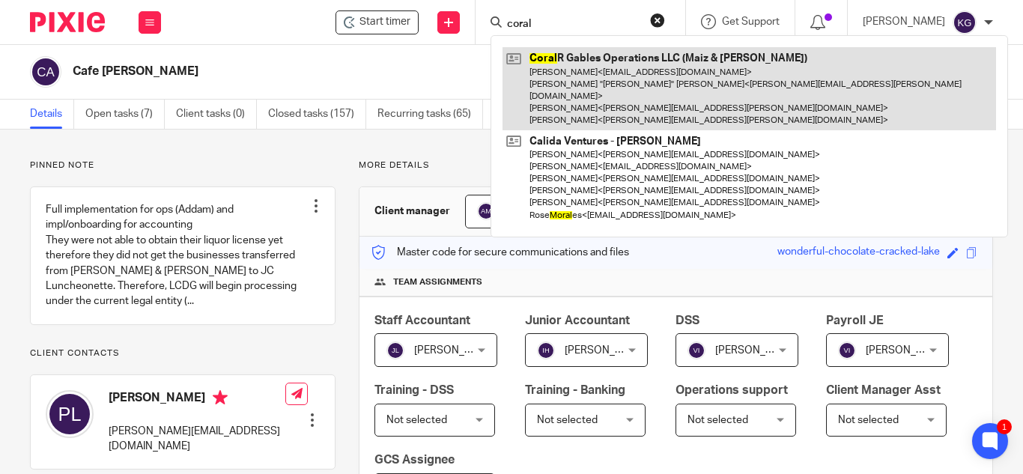
type input "coral"
click at [607, 73] on link at bounding box center [750, 88] width 494 height 83
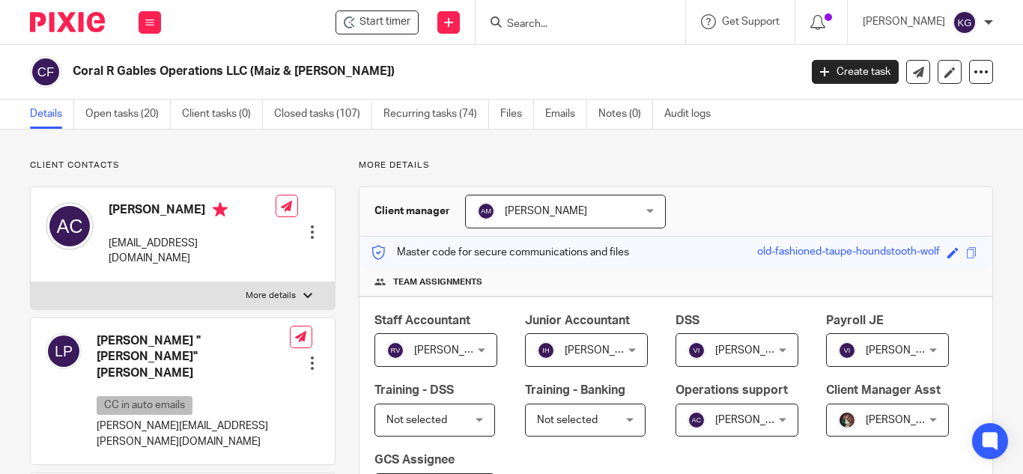
scroll to position [75, 0]
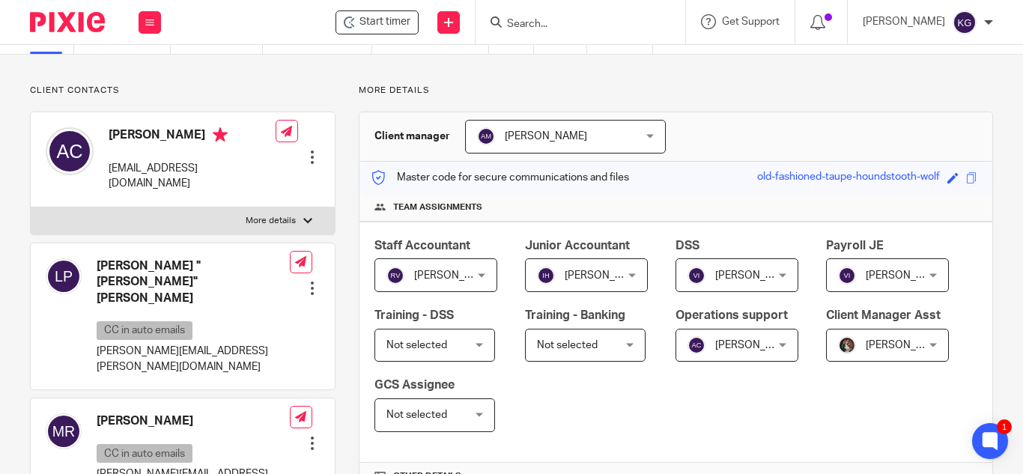
click at [826, 363] on div "[PERSON_NAME] [PERSON_NAME]" at bounding box center [887, 346] width 123 height 34
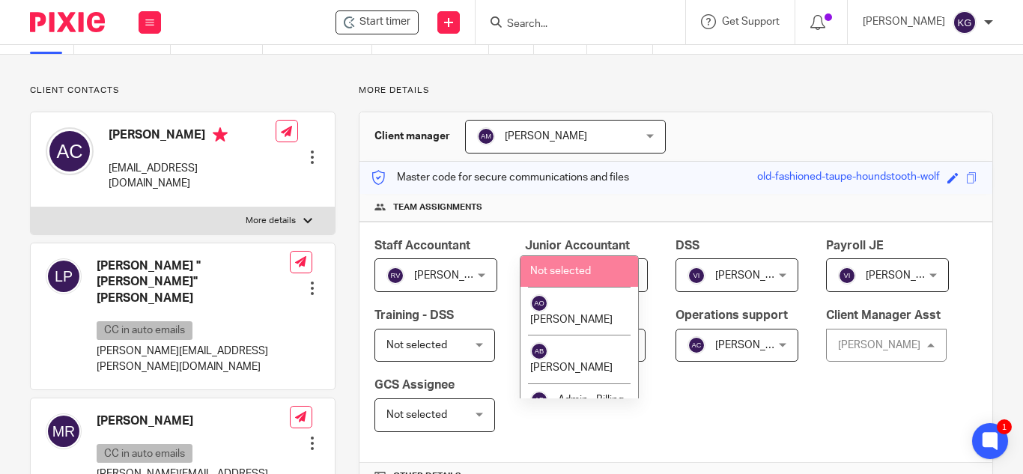
click at [573, 270] on span "Not selected" at bounding box center [560, 271] width 61 height 10
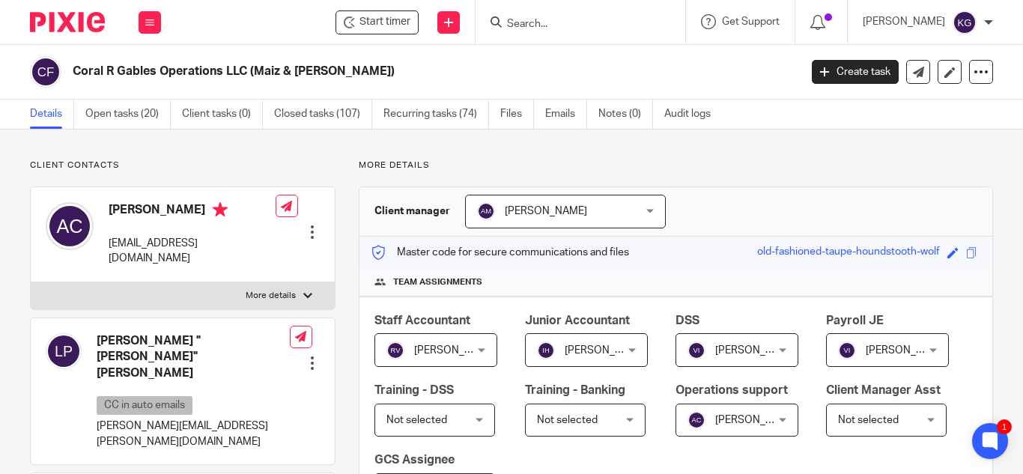
click at [551, 30] on input "Search" at bounding box center [573, 24] width 135 height 13
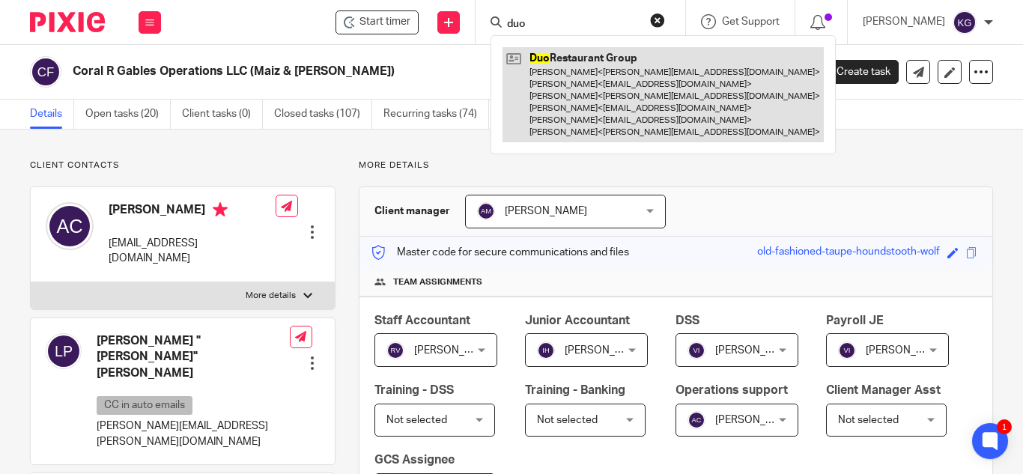
type input "duo"
click at [561, 76] on link at bounding box center [663, 94] width 321 height 95
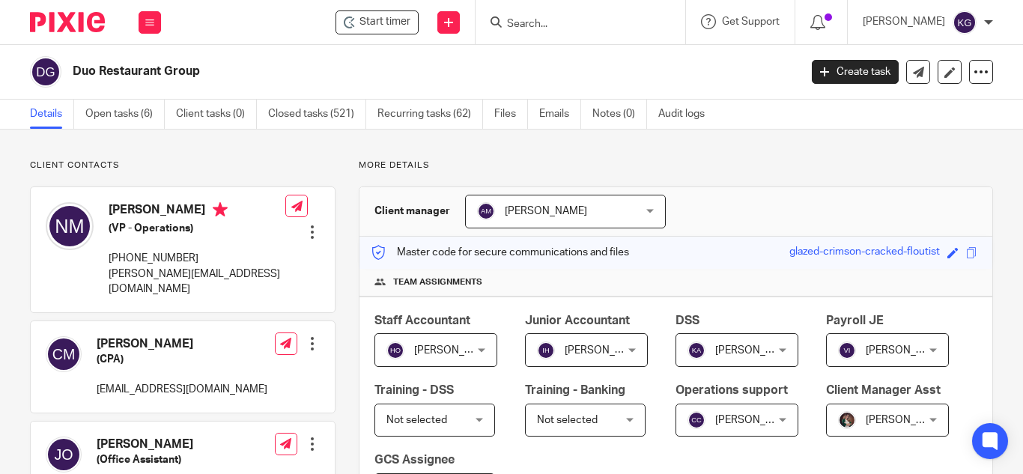
scroll to position [75, 0]
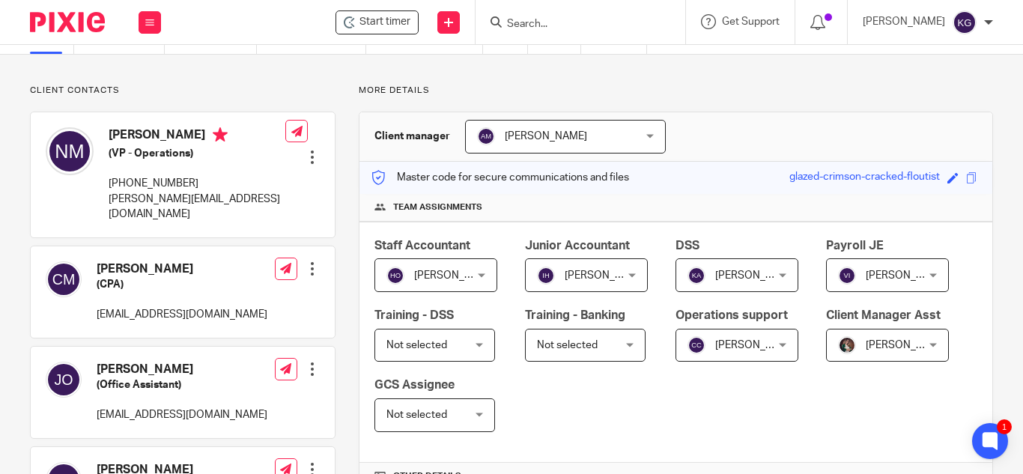
click at [826, 363] on div "Jenn Uribe Jenn Uribe" at bounding box center [887, 346] width 123 height 34
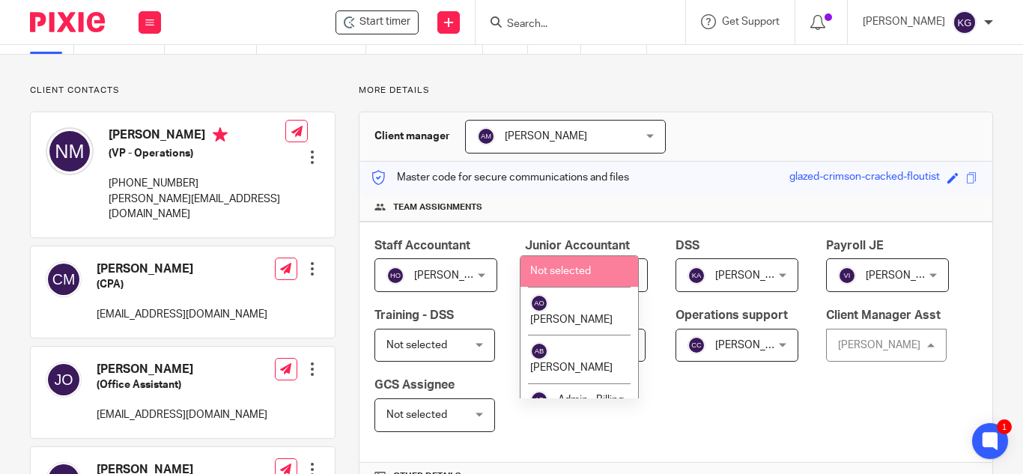
click at [567, 278] on li "Not selected" at bounding box center [580, 271] width 118 height 31
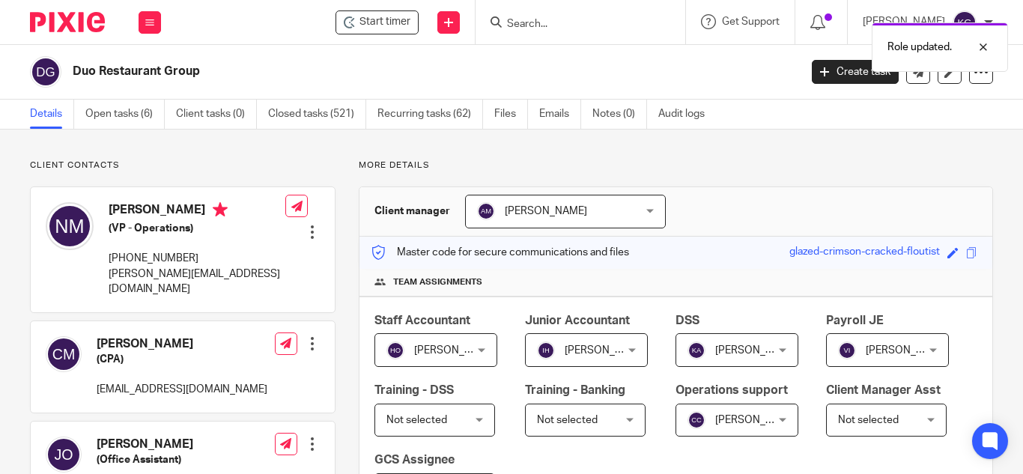
click at [545, 24] on div "Role updated." at bounding box center [760, 43] width 497 height 57
click at [625, 354] on div "Ivana Hernandez Ivana Hernandez" at bounding box center [586, 350] width 123 height 34
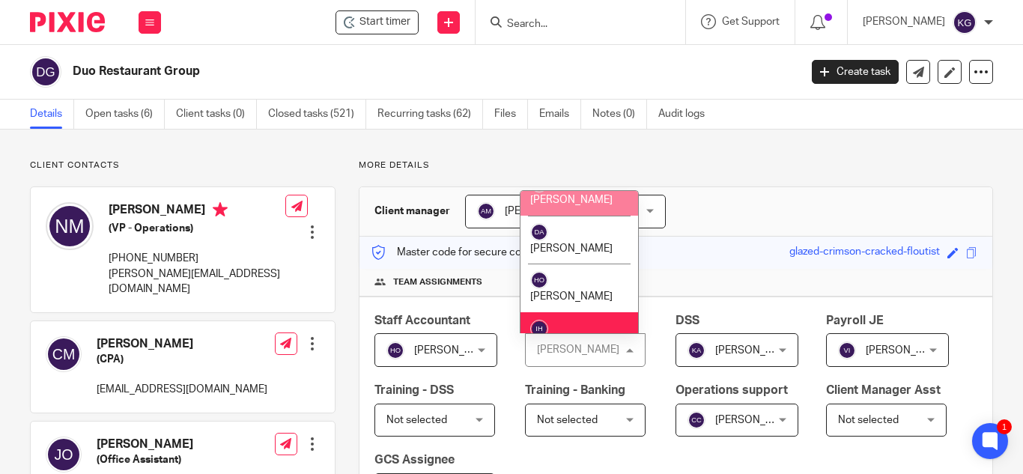
scroll to position [1274, 0]
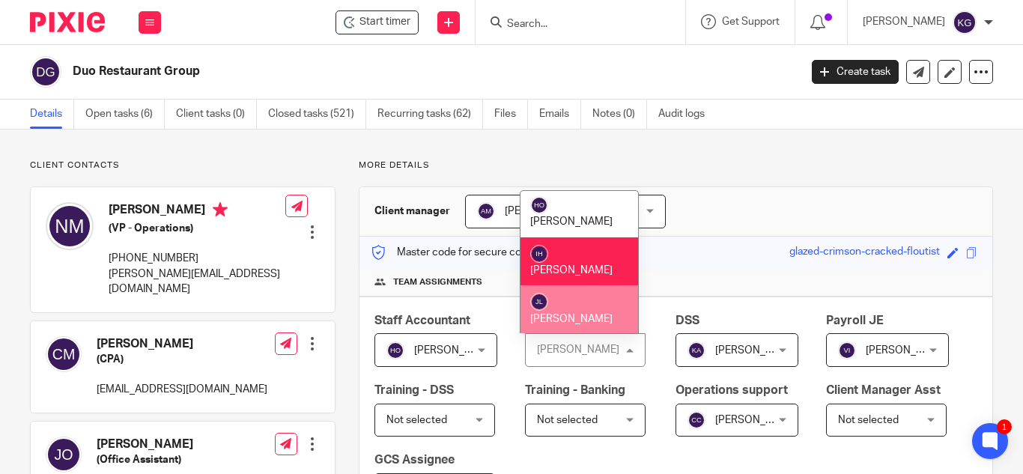
click at [580, 314] on span "[PERSON_NAME]" at bounding box center [571, 319] width 82 height 10
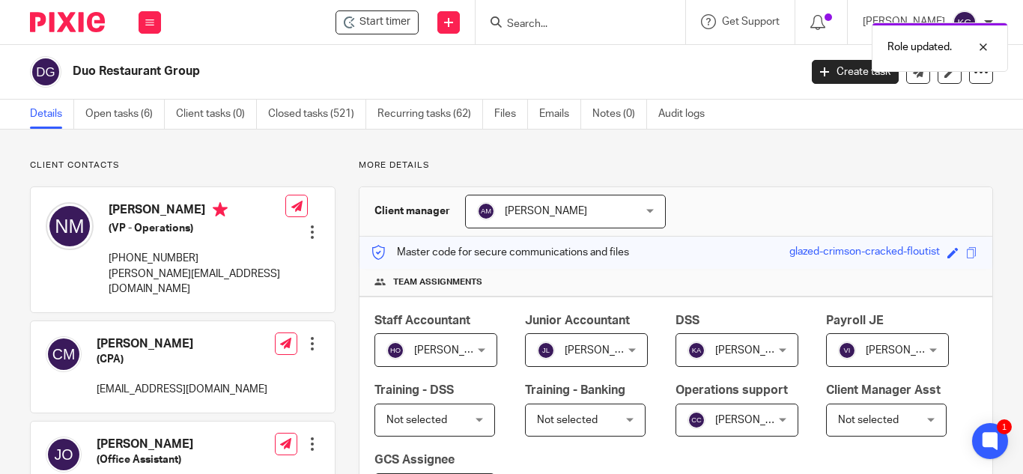
click at [624, 352] on div "[PERSON_NAME] [PERSON_NAME]" at bounding box center [586, 350] width 123 height 34
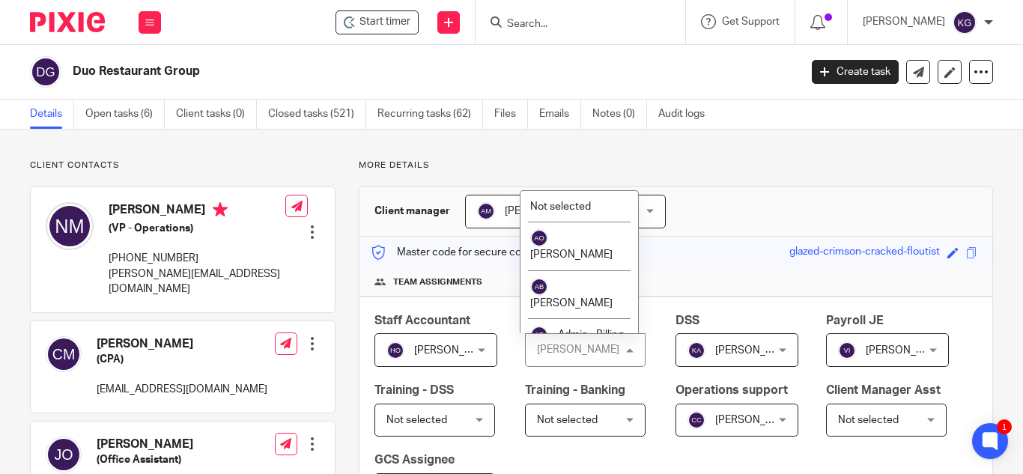
click at [795, 312] on div "Staff Accountant [PERSON_NAME] [PERSON_NAME] Not selected [PERSON_NAME] [PERSON…" at bounding box center [676, 417] width 633 height 241
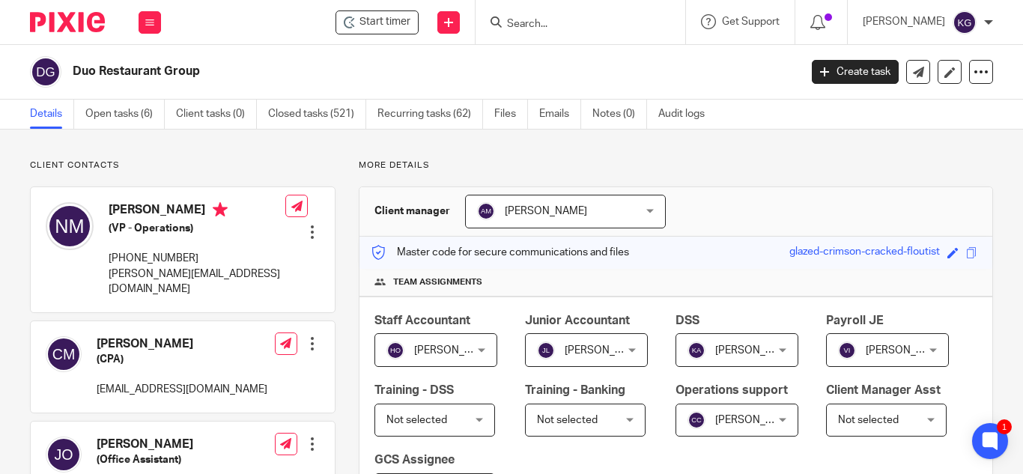
click at [866, 356] on span "[PERSON_NAME]" at bounding box center [907, 350] width 82 height 10
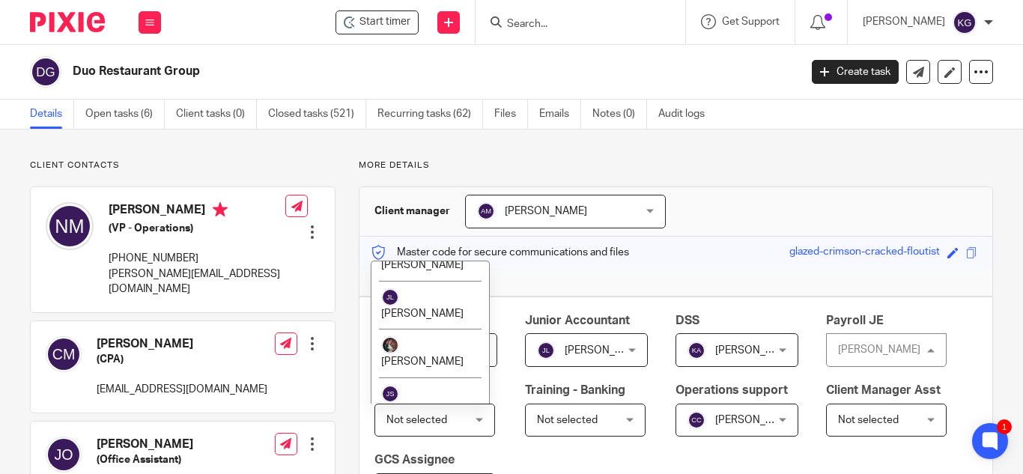
scroll to position [1423, 0]
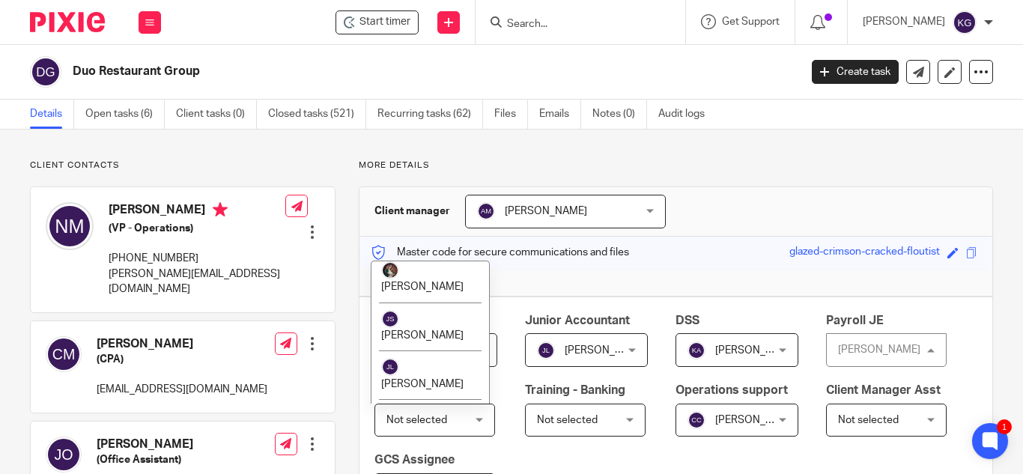
click at [440, 448] on li "[PERSON_NAME]" at bounding box center [431, 472] width 118 height 49
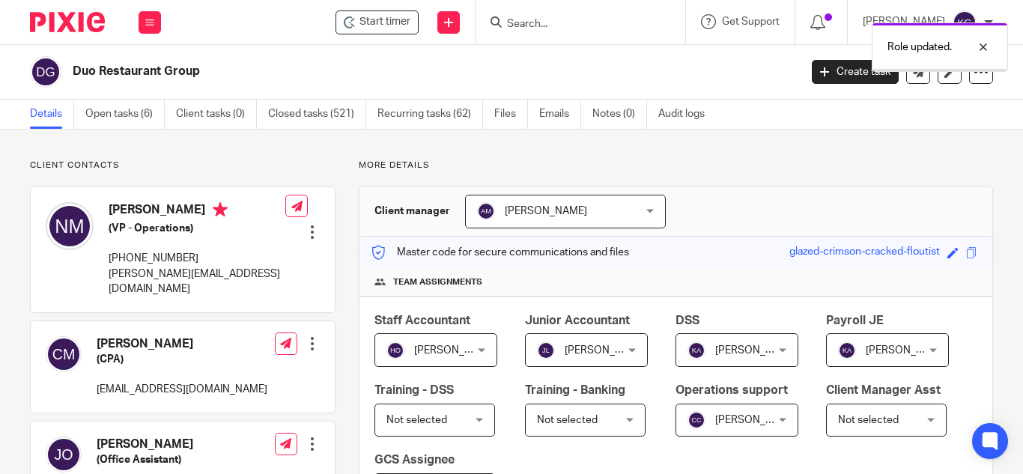
click at [558, 20] on div "Role updated." at bounding box center [760, 43] width 497 height 57
click at [990, 50] on div at bounding box center [972, 47] width 40 height 18
click at [576, 25] on input "Search" at bounding box center [573, 24] width 135 height 13
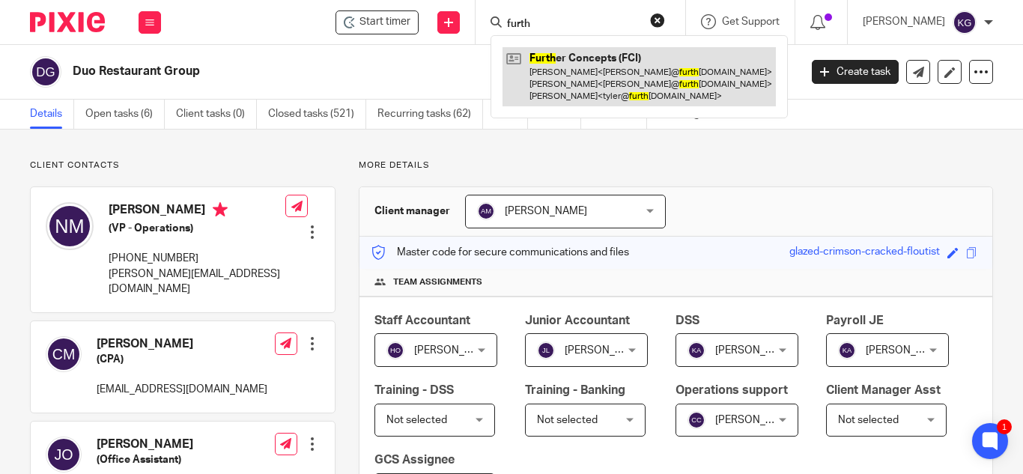
type input "furth"
click at [584, 73] on link at bounding box center [639, 76] width 273 height 59
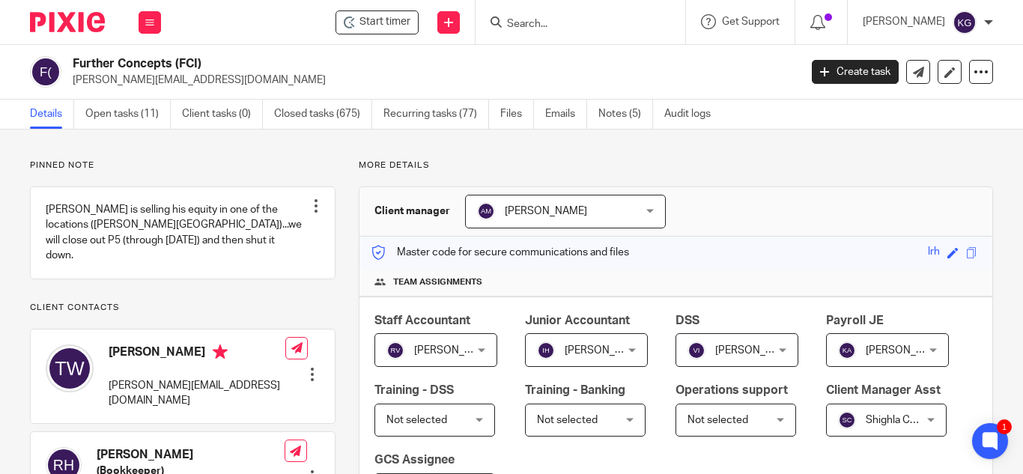
click at [826, 367] on div "Kathleen Aquino Kathleen Aquino" at bounding box center [887, 350] width 123 height 34
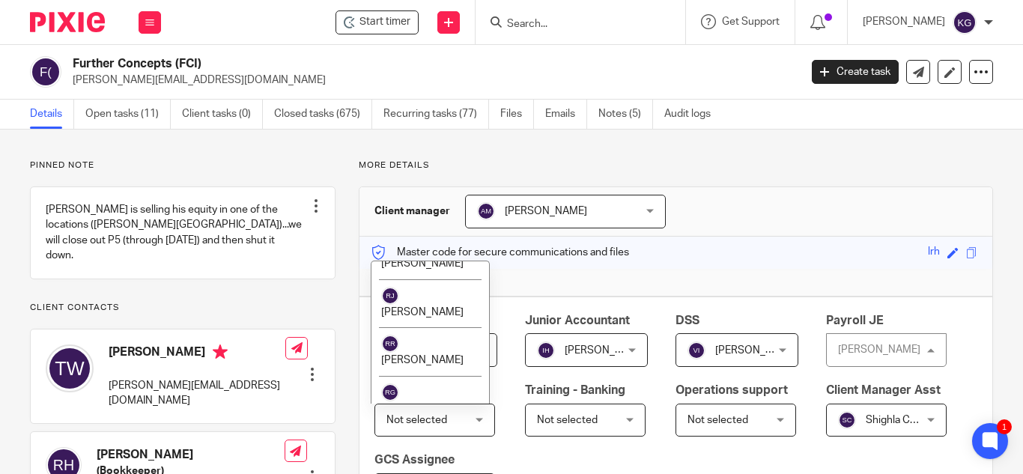
scroll to position [2186, 0]
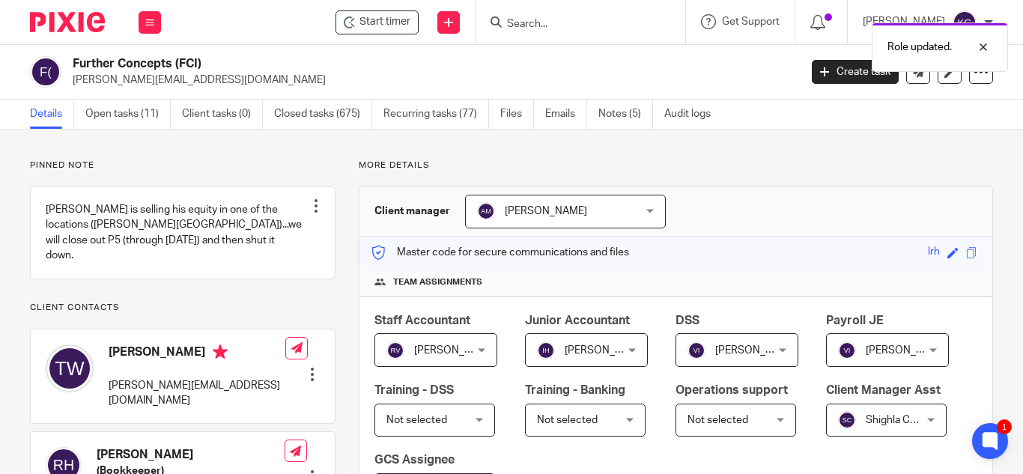
click at [567, 32] on div "Role updated." at bounding box center [760, 43] width 497 height 57
click at [612, 33] on div at bounding box center [581, 22] width 210 height 44
click at [581, 22] on input "Search" at bounding box center [573, 24] width 135 height 13
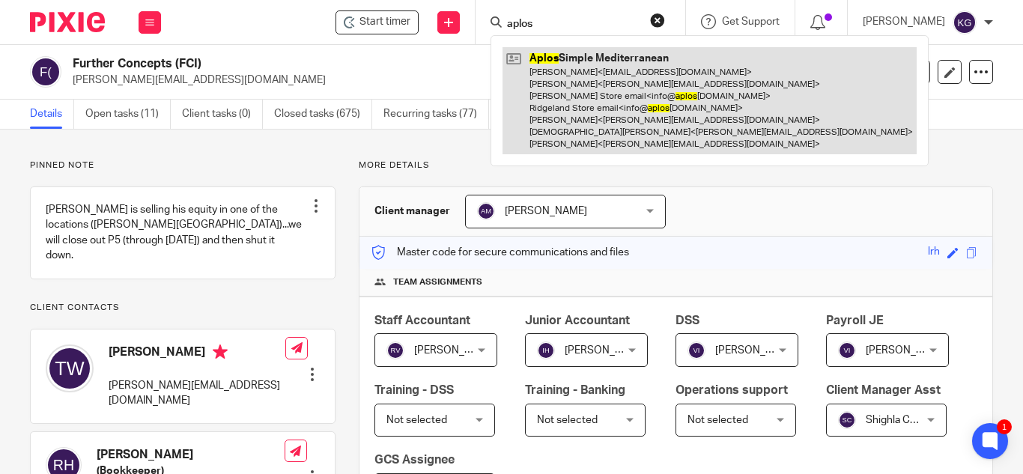
type input "aplos"
click at [593, 68] on link at bounding box center [710, 100] width 414 height 107
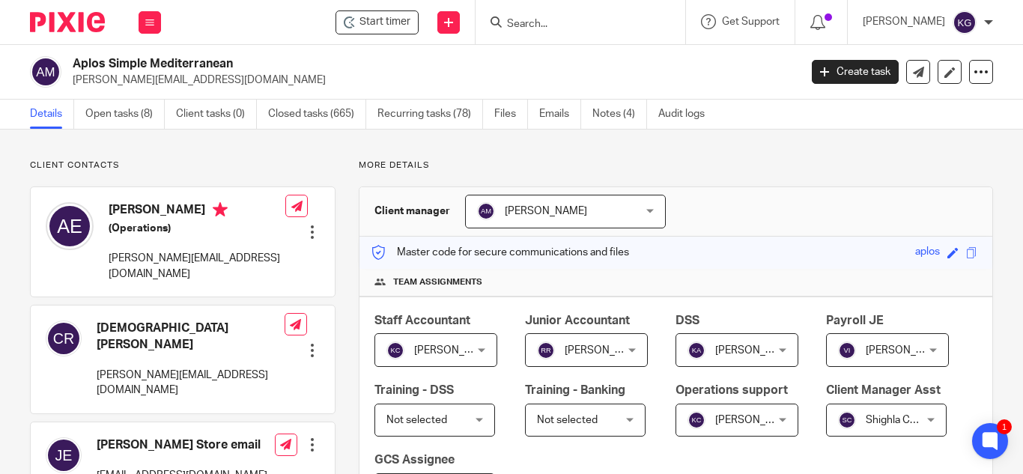
click at [838, 366] on span "[PERSON_NAME]" at bounding box center [882, 349] width 88 height 31
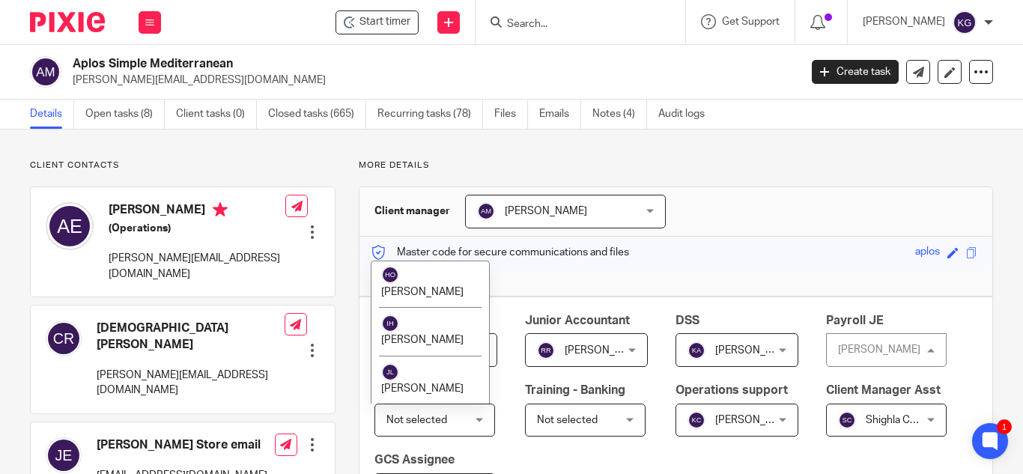
scroll to position [1423, 0]
click at [429, 448] on li "[PERSON_NAME]" at bounding box center [431, 472] width 118 height 49
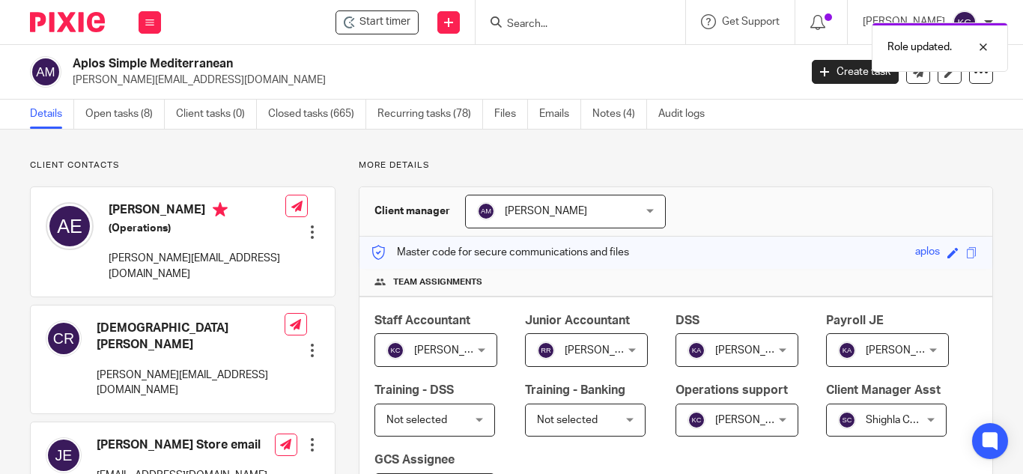
click at [566, 24] on div "Role updated." at bounding box center [760, 43] width 497 height 57
click at [555, 22] on div "Role updated." at bounding box center [760, 43] width 497 height 57
click at [984, 43] on div at bounding box center [972, 47] width 40 height 18
click at [536, 27] on input "Search" at bounding box center [573, 24] width 135 height 13
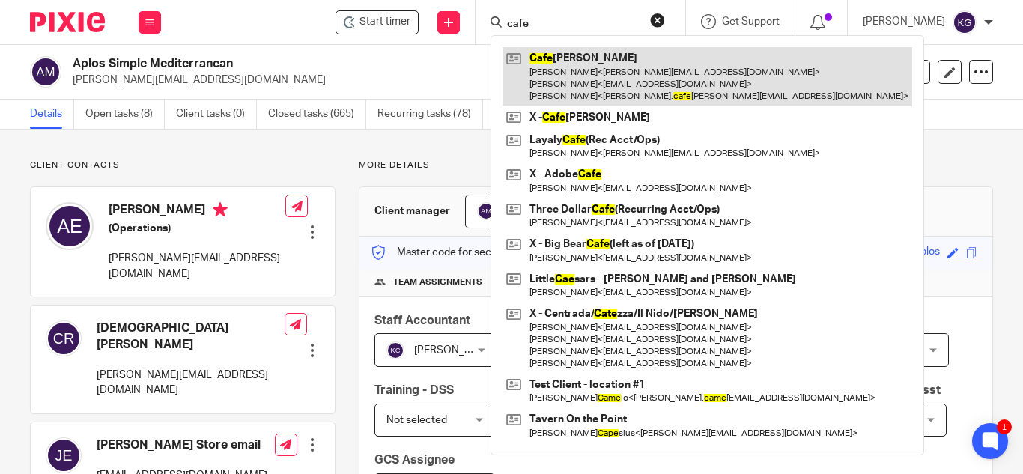
type input "cafe"
click at [568, 63] on link at bounding box center [708, 76] width 410 height 59
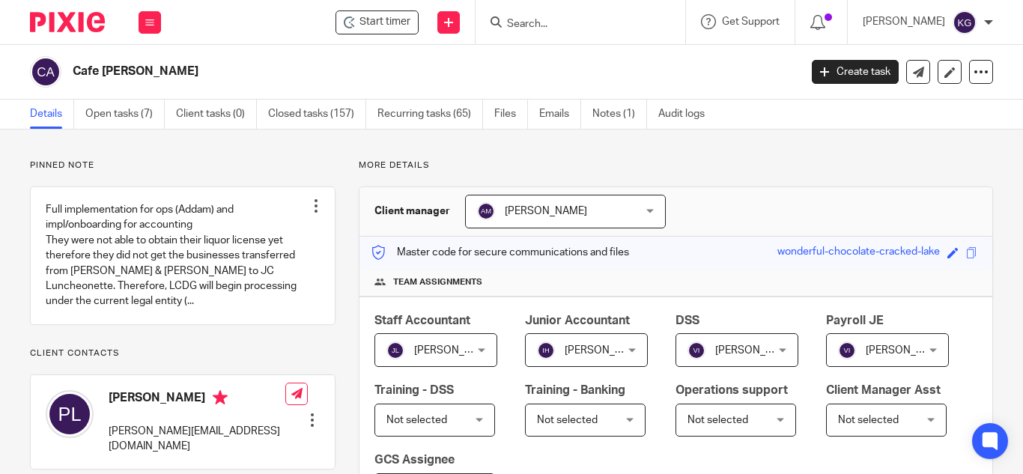
scroll to position [75, 0]
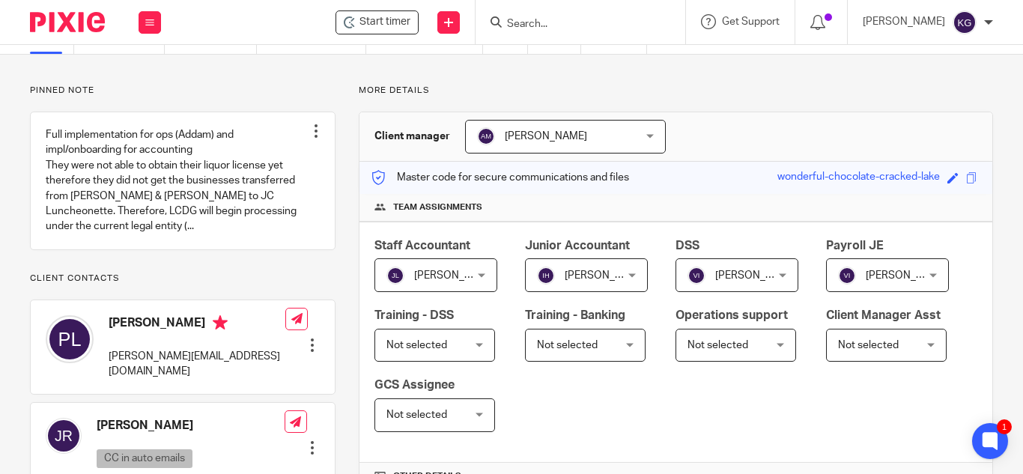
click at [558, 28] on input "Search" at bounding box center [573, 24] width 135 height 13
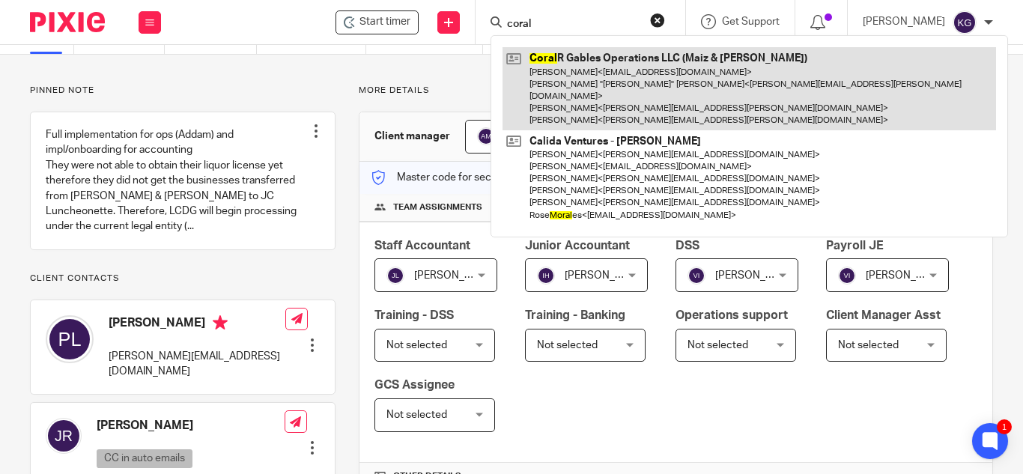
type input "coral"
click at [560, 72] on link at bounding box center [750, 88] width 494 height 83
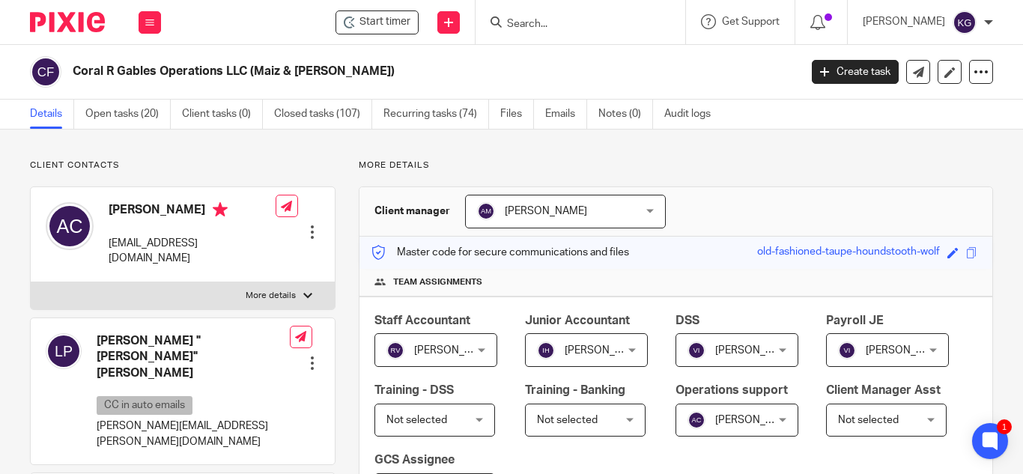
scroll to position [75, 0]
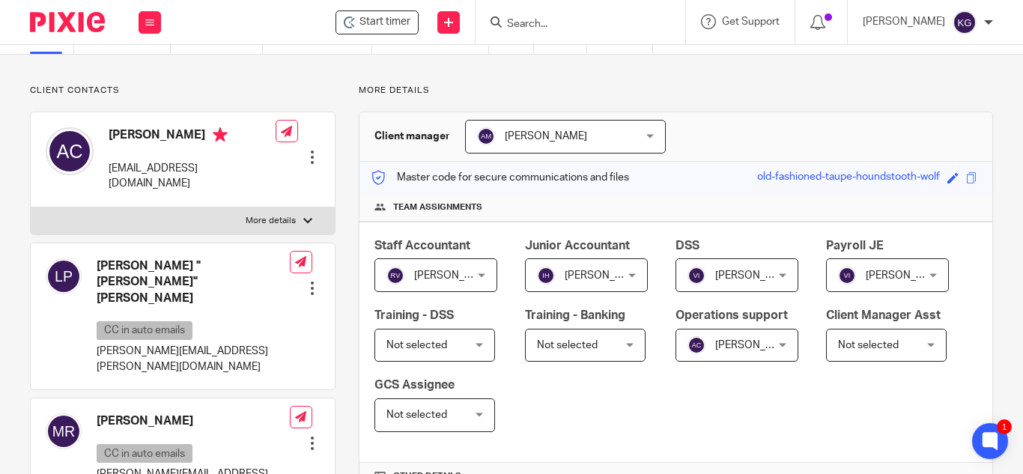
click at [567, 25] on input "Search" at bounding box center [573, 24] width 135 height 13
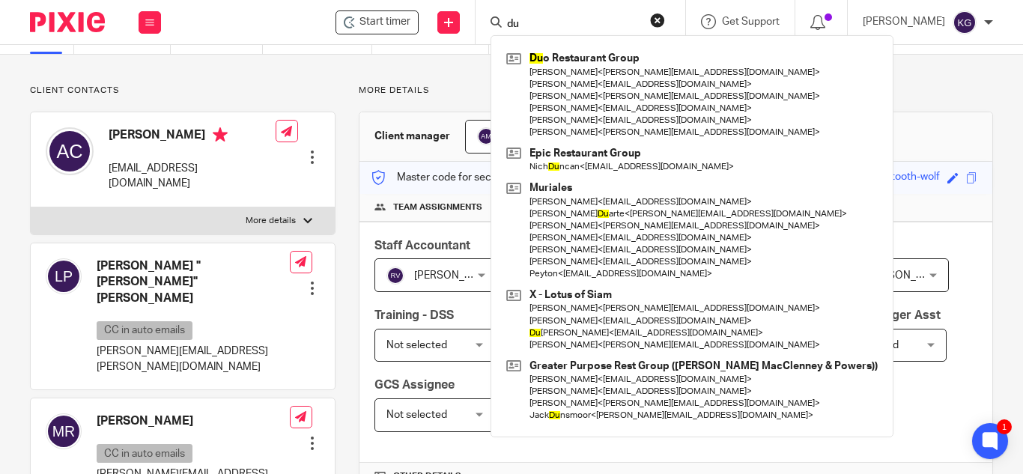
type input "d"
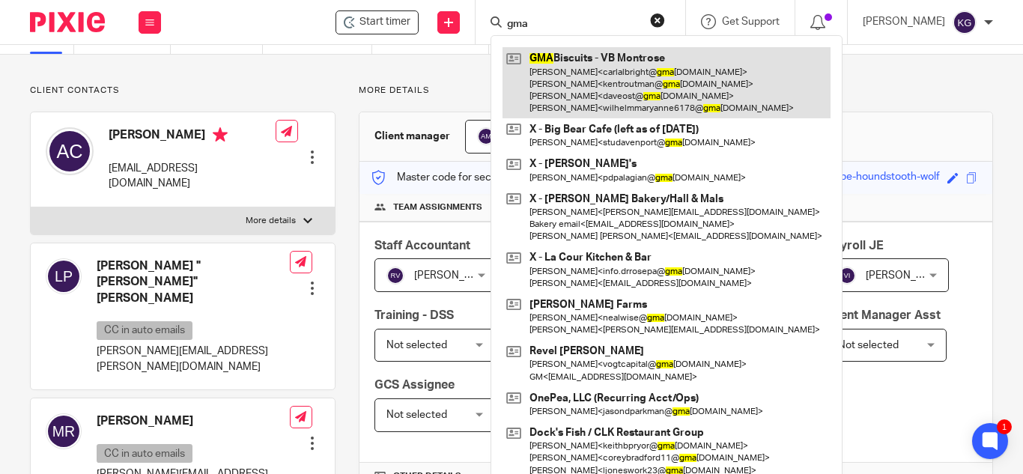
type input "gma"
click at [581, 91] on link at bounding box center [667, 82] width 328 height 71
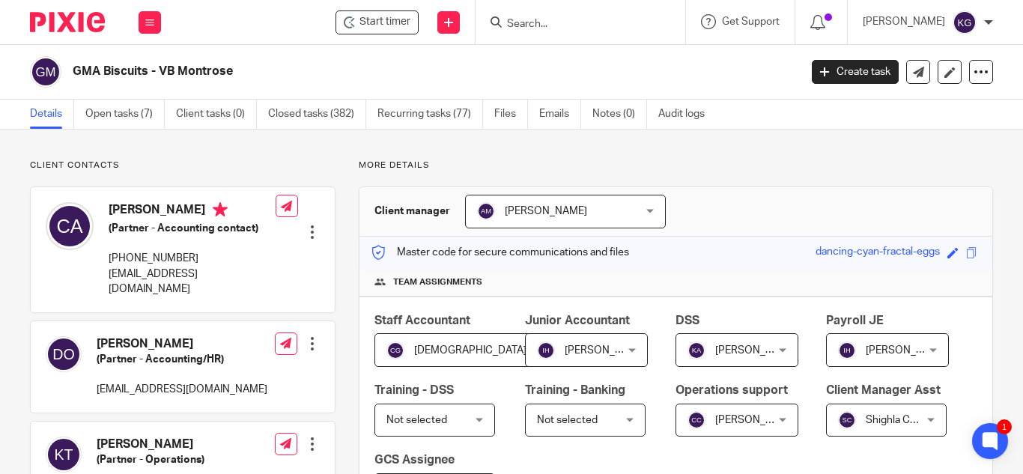
click at [569, 25] on input "Search" at bounding box center [573, 24] width 135 height 13
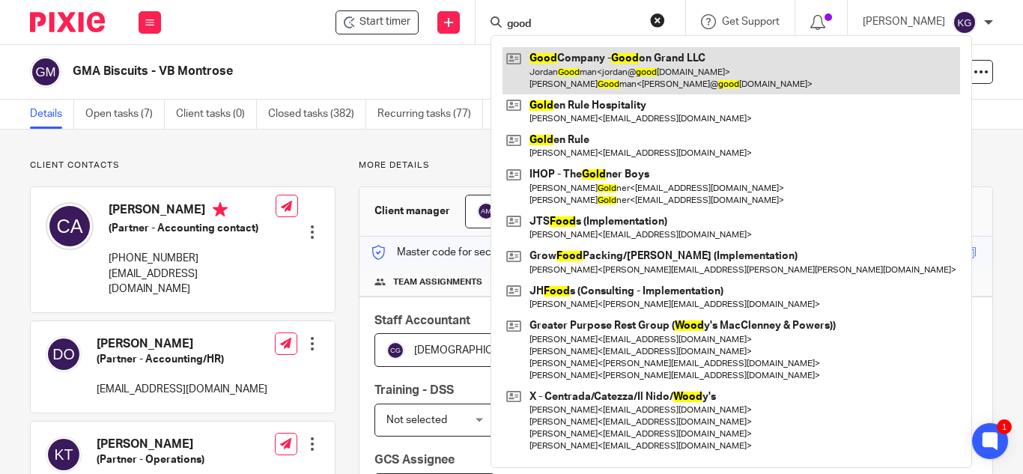
type input "good"
click at [612, 72] on link at bounding box center [732, 70] width 458 height 46
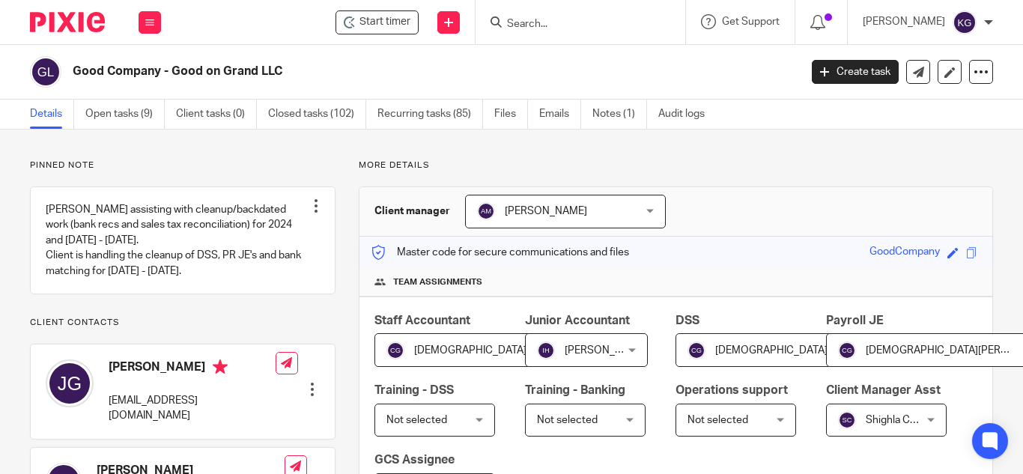
scroll to position [75, 0]
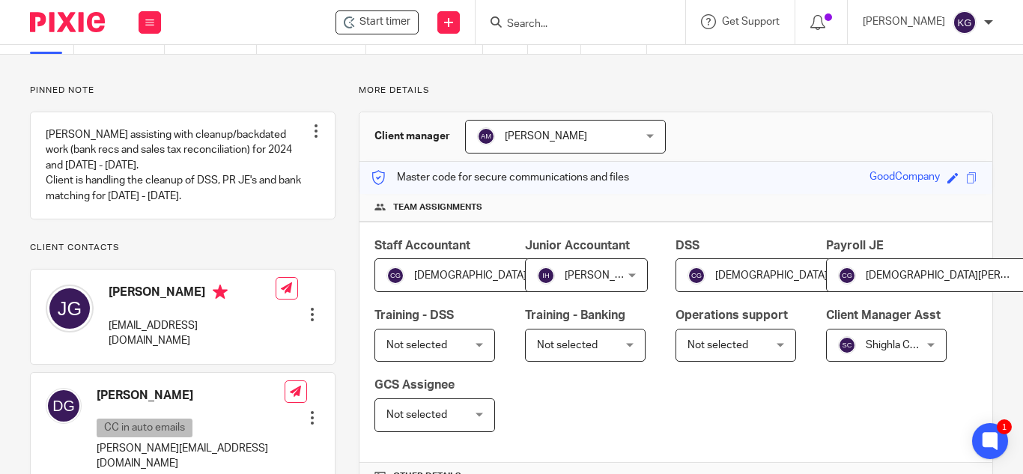
click at [567, 23] on input "Search" at bounding box center [573, 24] width 135 height 13
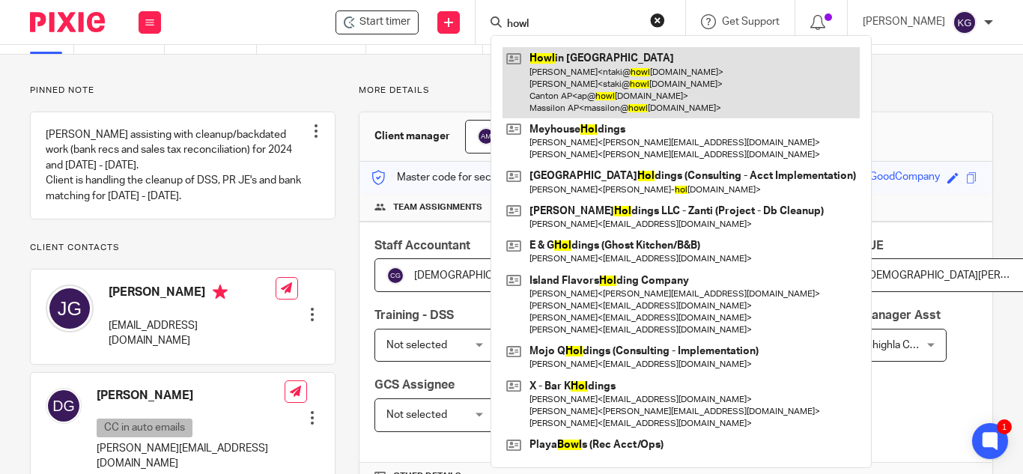
type input "howl"
click at [596, 79] on link at bounding box center [681, 82] width 357 height 71
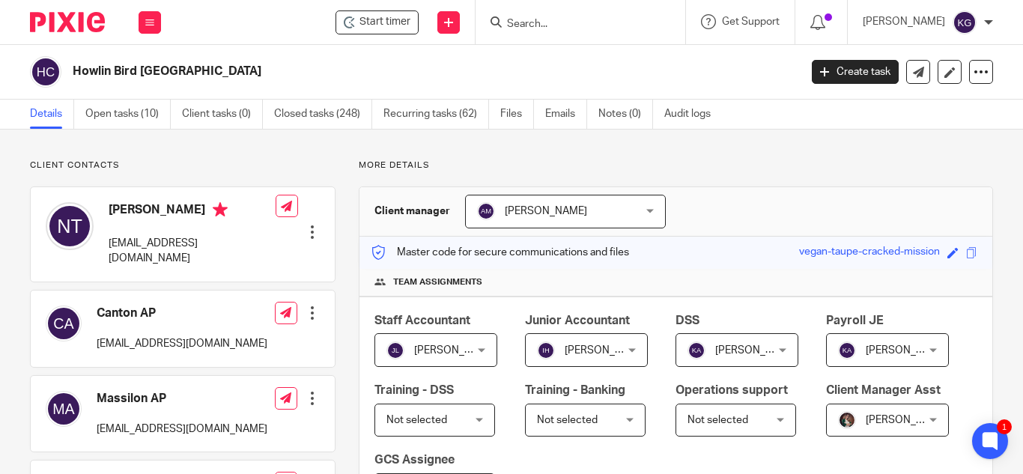
scroll to position [75, 0]
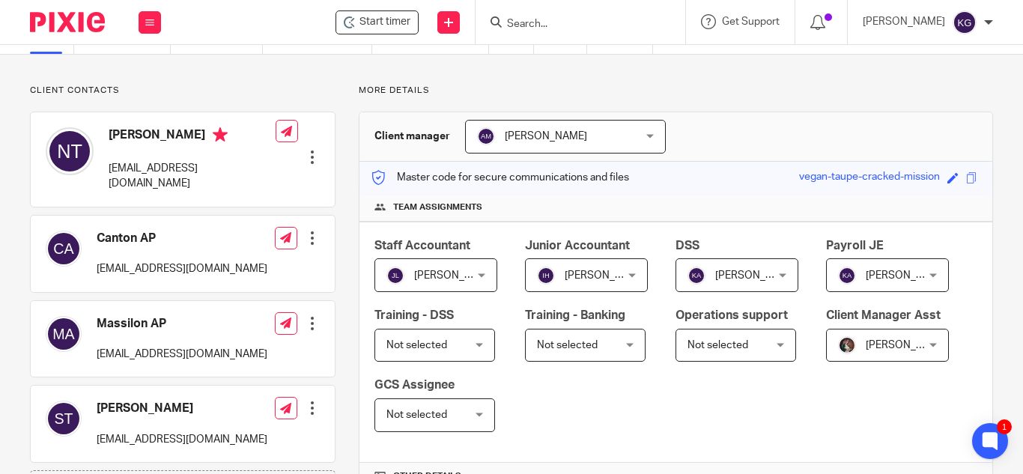
click at [826, 363] on div "[PERSON_NAME] [PERSON_NAME]" at bounding box center [887, 346] width 123 height 34
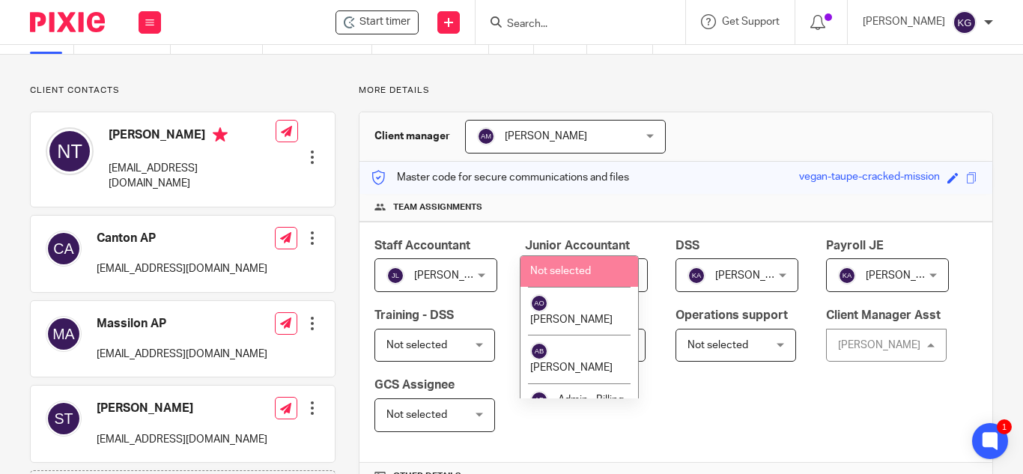
click at [563, 270] on span "Not selected" at bounding box center [560, 271] width 61 height 10
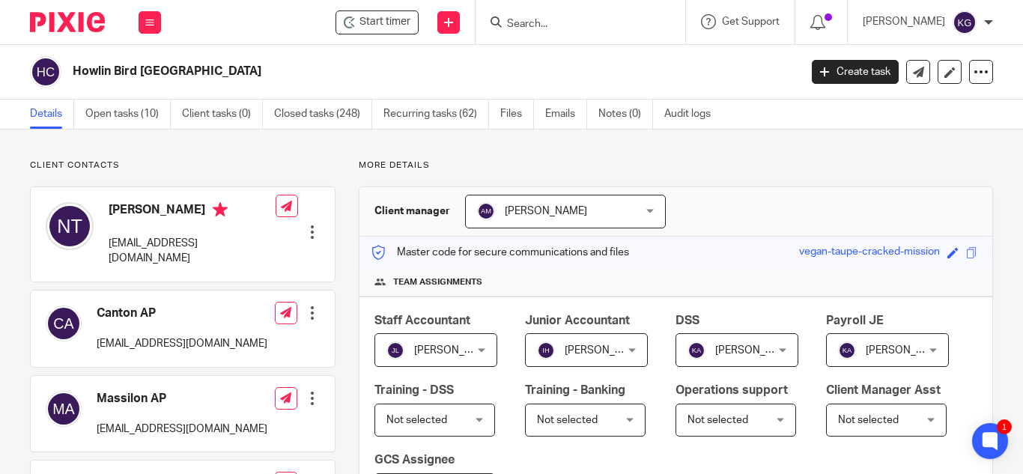
click at [584, 26] on input "Search" at bounding box center [573, 24] width 135 height 13
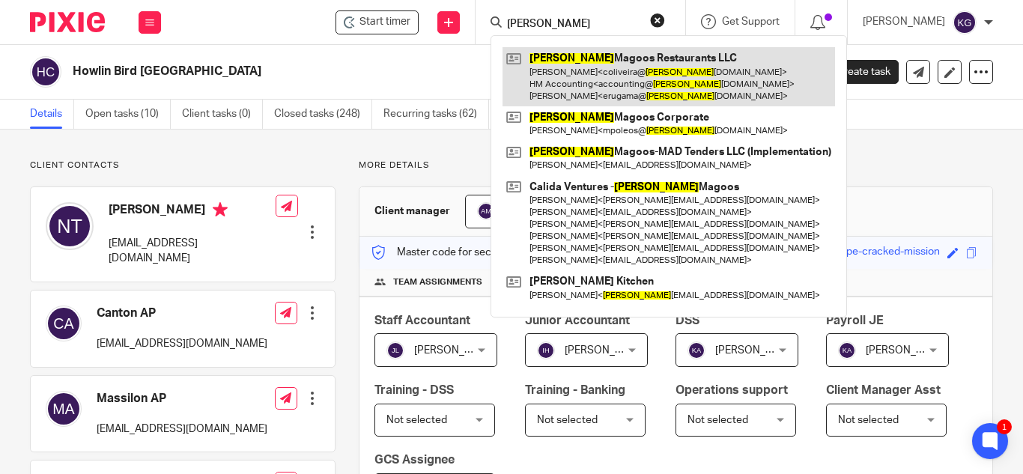
type input "[PERSON_NAME]"
click at [648, 82] on link at bounding box center [669, 76] width 333 height 59
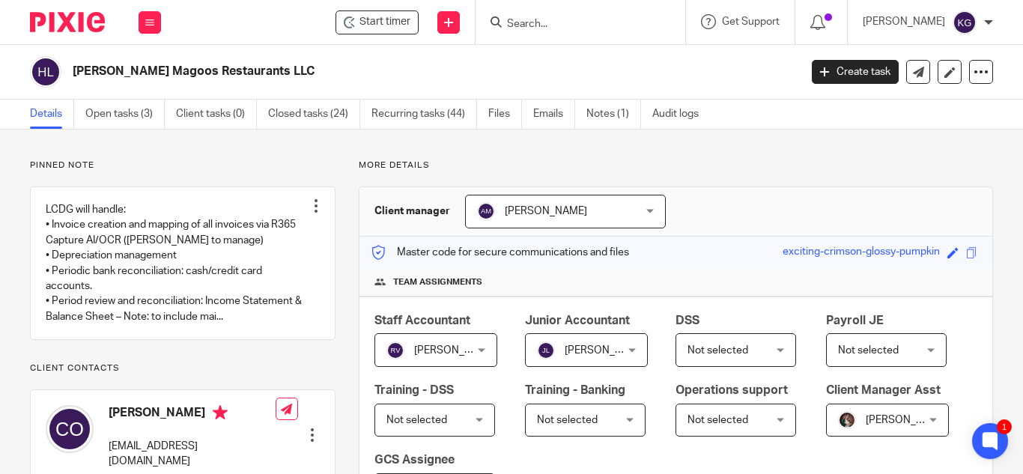
scroll to position [75, 0]
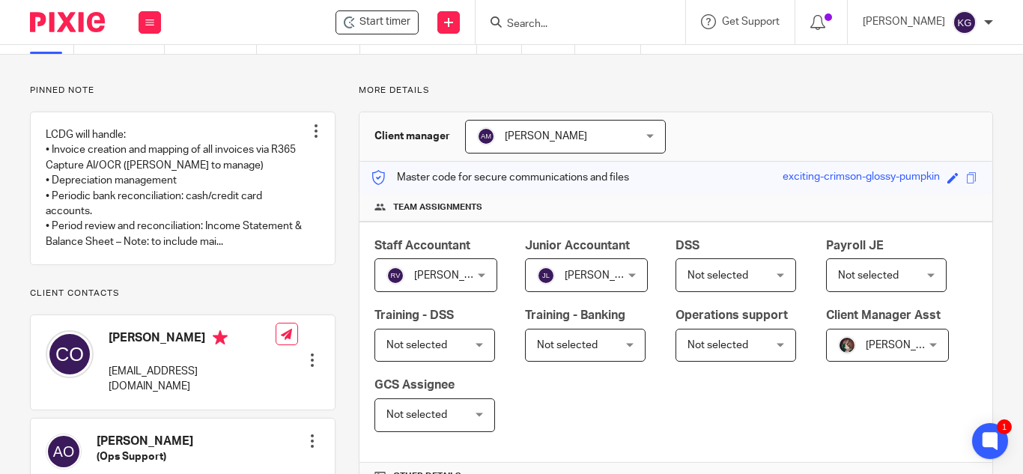
click at [838, 361] on span "[PERSON_NAME]" at bounding box center [882, 345] width 88 height 31
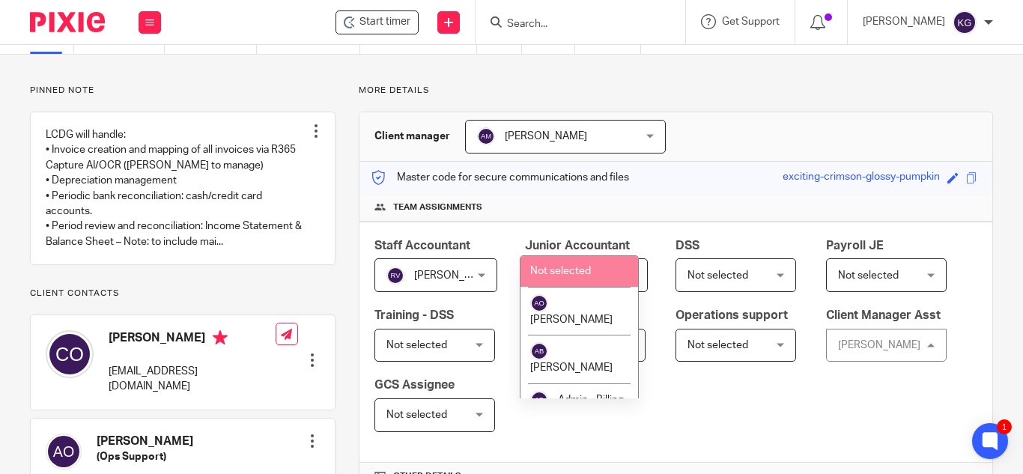
click at [569, 271] on span "Not selected" at bounding box center [560, 271] width 61 height 10
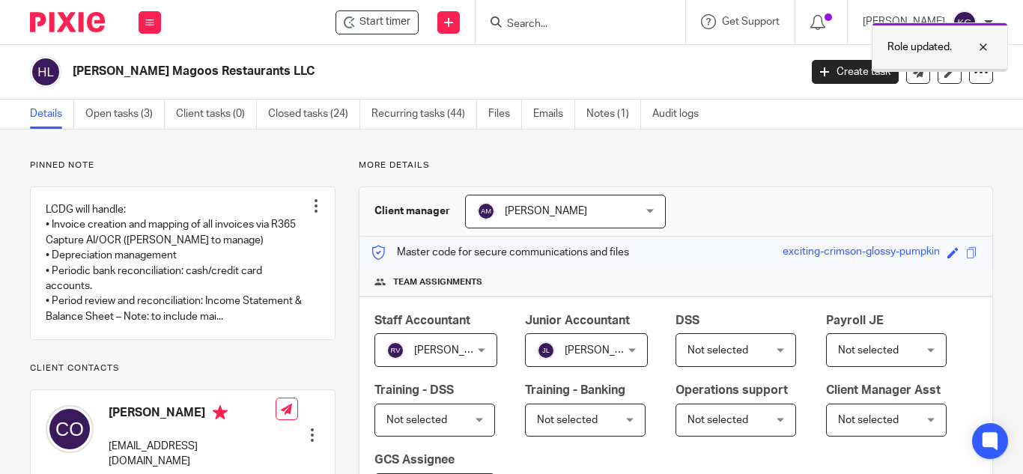
click at [983, 47] on div at bounding box center [972, 47] width 40 height 18
click at [595, 20] on input "Search" at bounding box center [573, 24] width 135 height 13
click at [550, 25] on input "Search" at bounding box center [573, 24] width 135 height 13
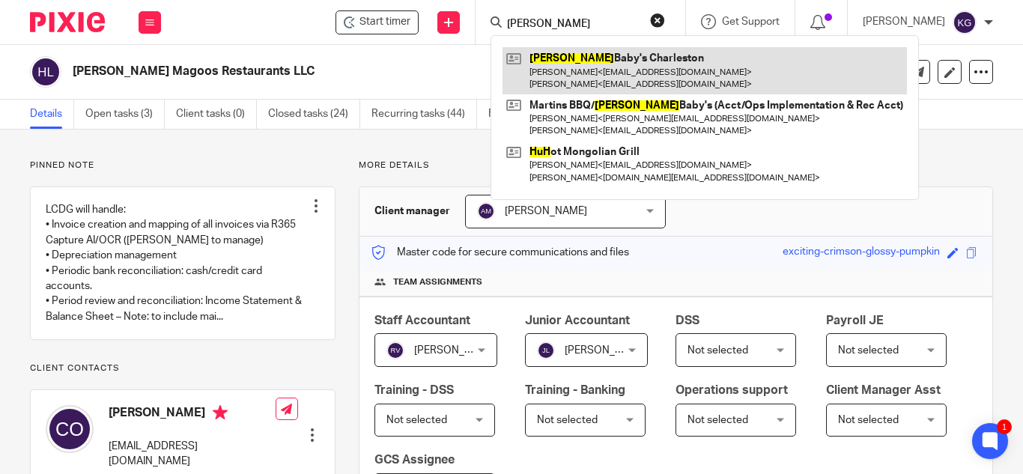
type input "hugh"
click at [635, 59] on link at bounding box center [705, 70] width 405 height 46
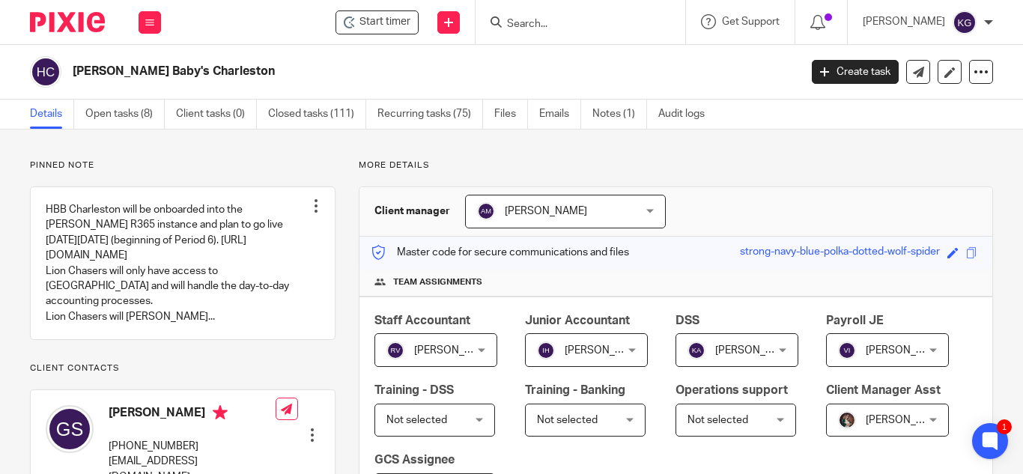
scroll to position [75, 0]
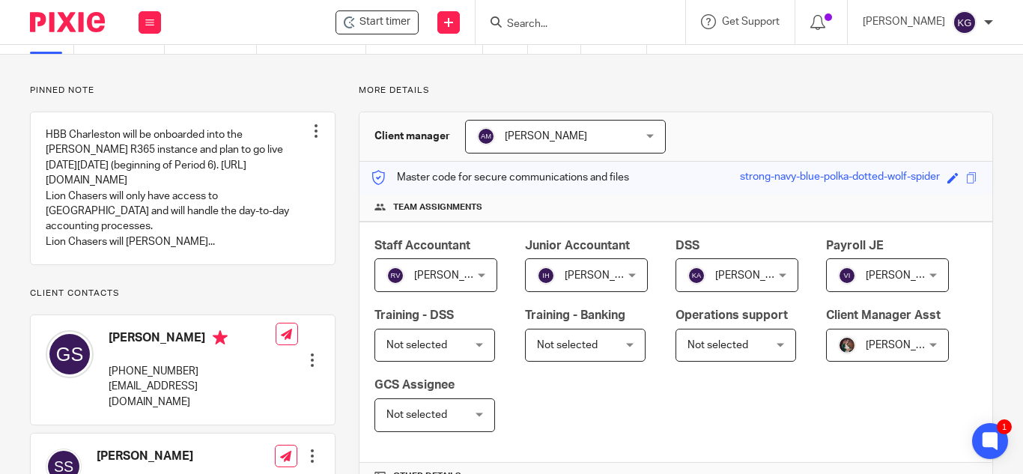
click at [613, 273] on span "[PERSON_NAME]" at bounding box center [606, 275] width 82 height 10
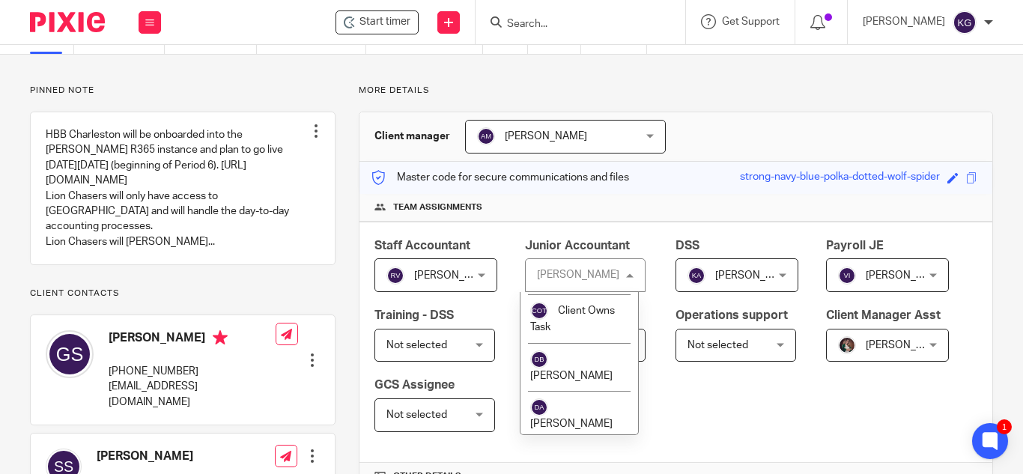
scroll to position [1199, 0]
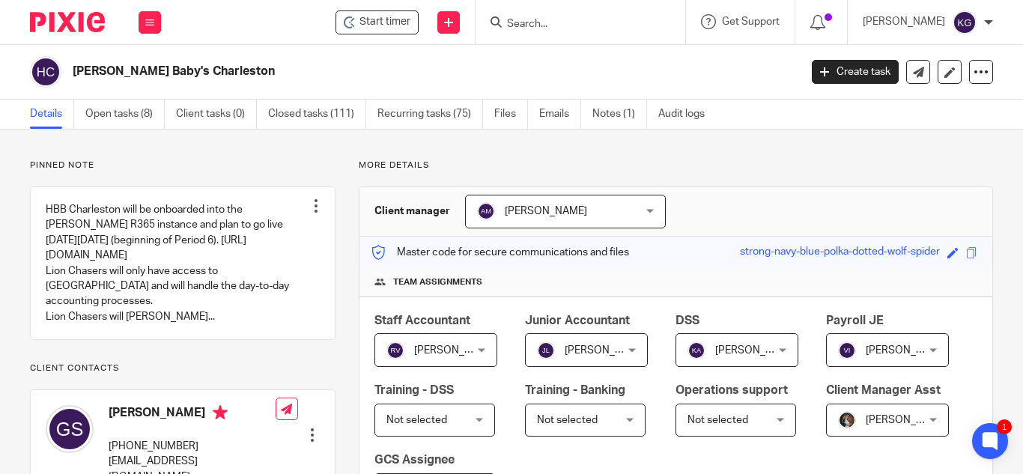
scroll to position [75, 0]
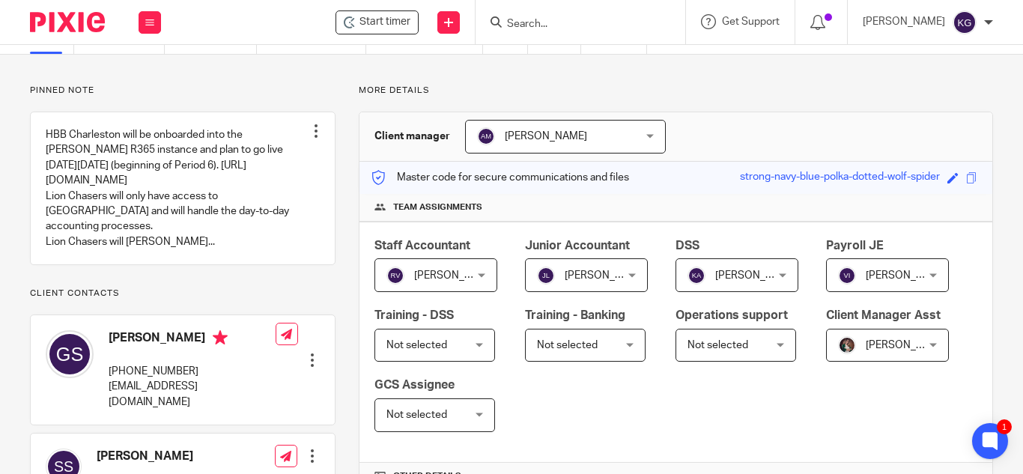
click at [826, 363] on div "[PERSON_NAME] [PERSON_NAME]" at bounding box center [887, 346] width 123 height 34
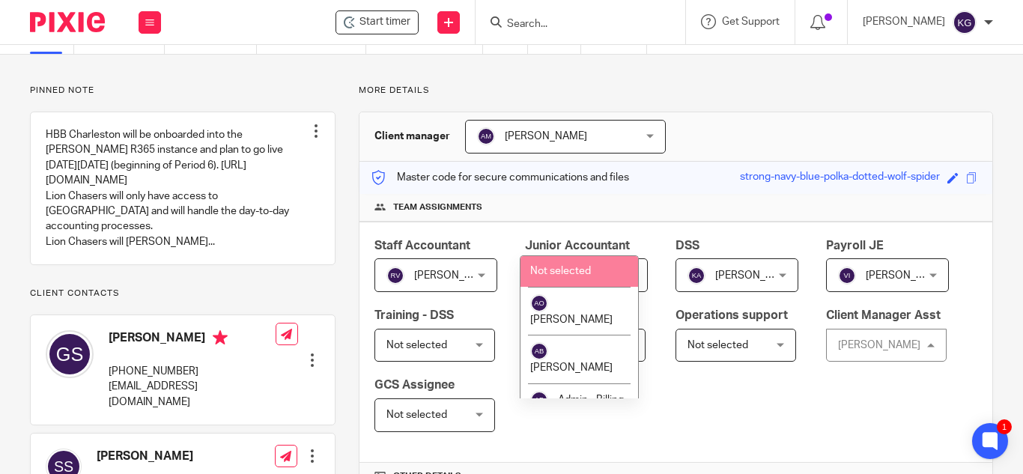
click at [566, 264] on li "Not selected" at bounding box center [580, 271] width 118 height 31
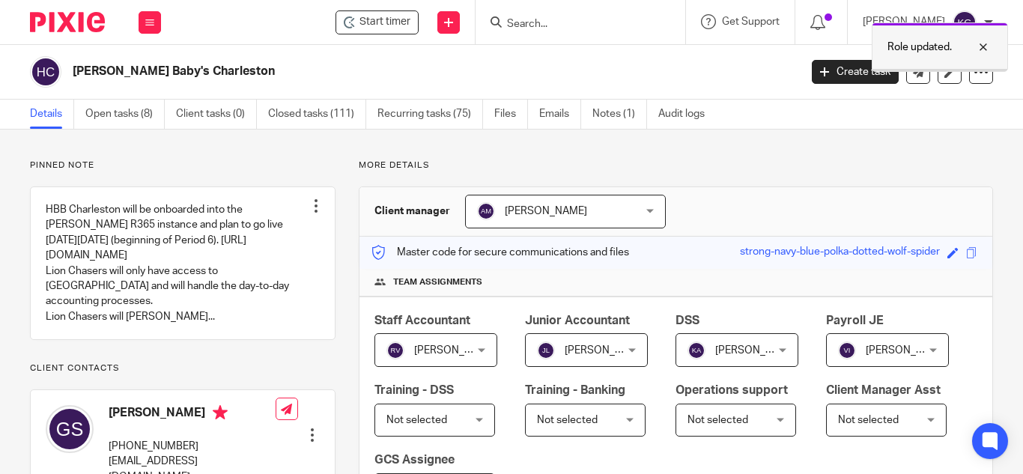
click at [982, 46] on div at bounding box center [972, 47] width 40 height 18
click at [580, 25] on input "Search" at bounding box center [573, 24] width 135 height 13
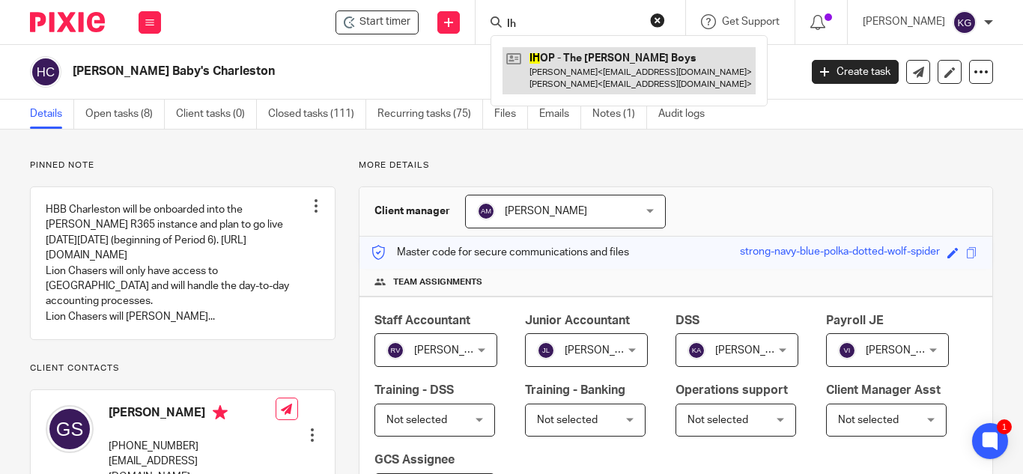
type input "Ih"
click at [575, 70] on link at bounding box center [629, 70] width 253 height 46
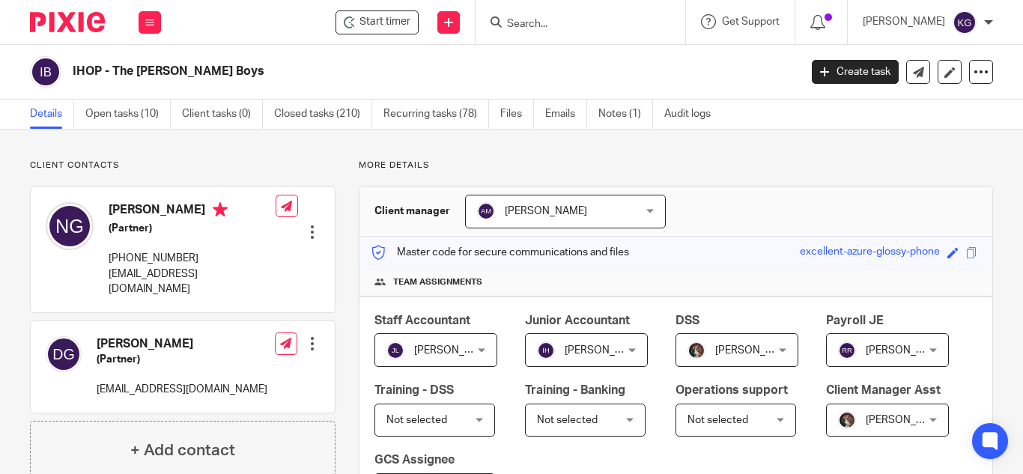
scroll to position [75, 0]
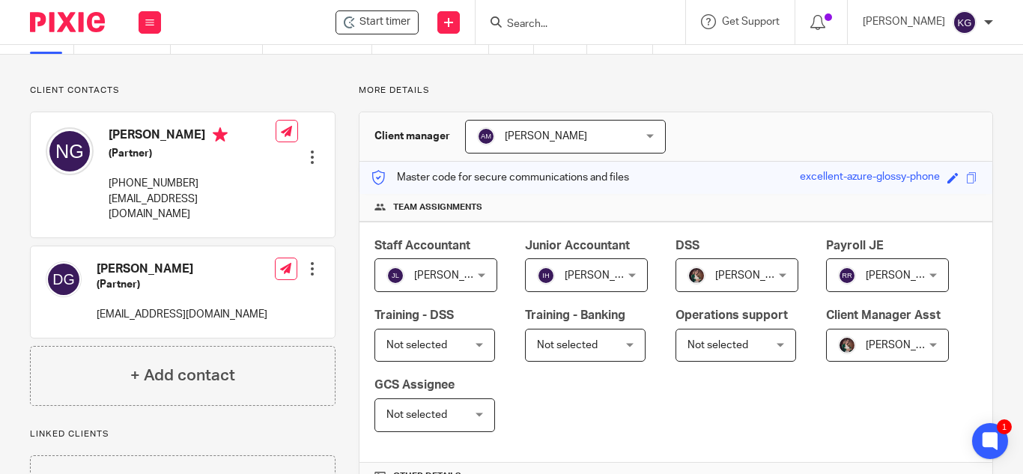
click at [838, 361] on span "[PERSON_NAME]" at bounding box center [882, 345] width 88 height 31
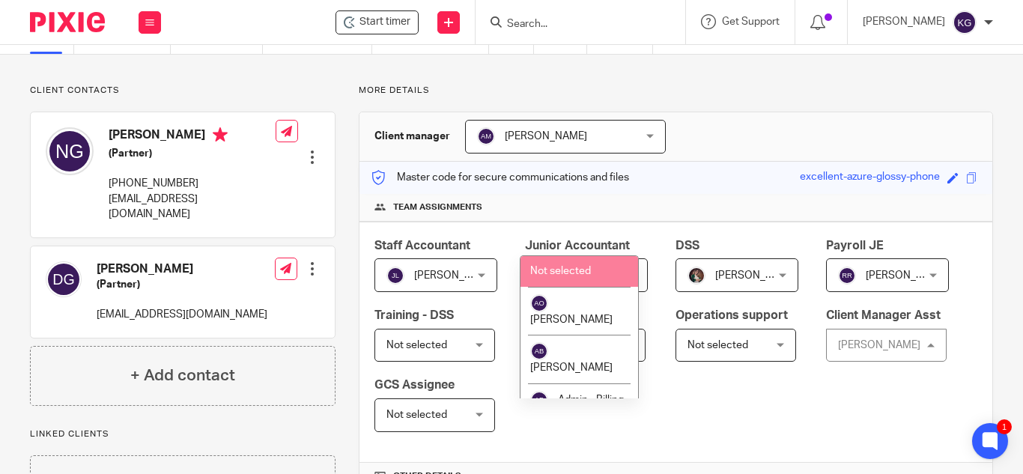
click at [578, 277] on li "Not selected" at bounding box center [580, 271] width 118 height 31
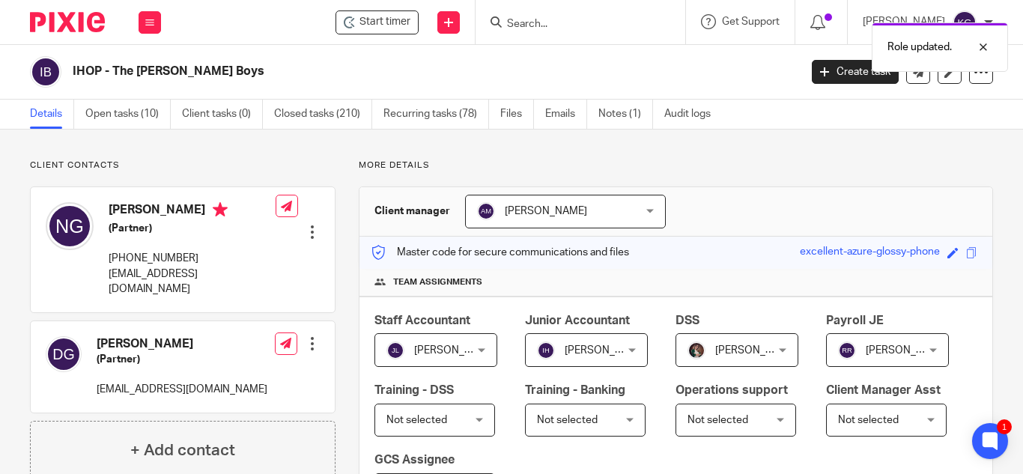
click at [474, 352] on div "[PERSON_NAME] [PERSON_NAME]" at bounding box center [436, 350] width 123 height 34
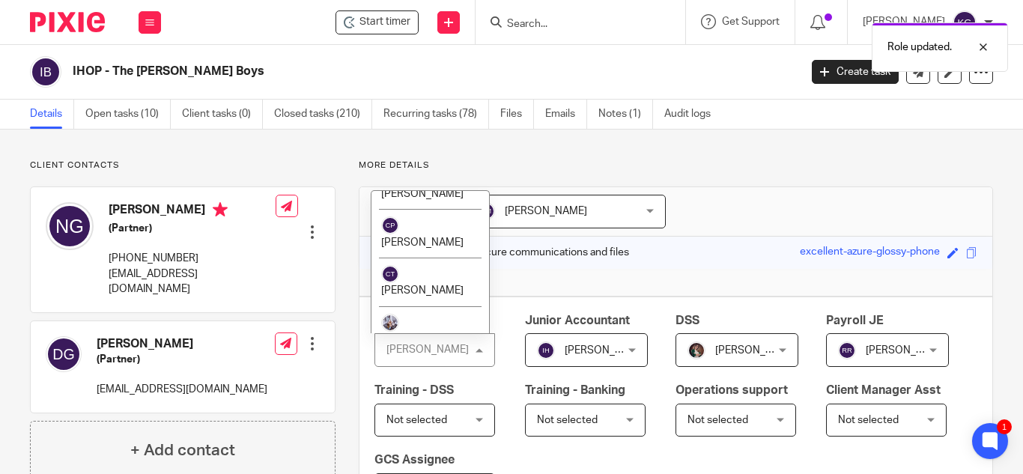
scroll to position [1274, 0]
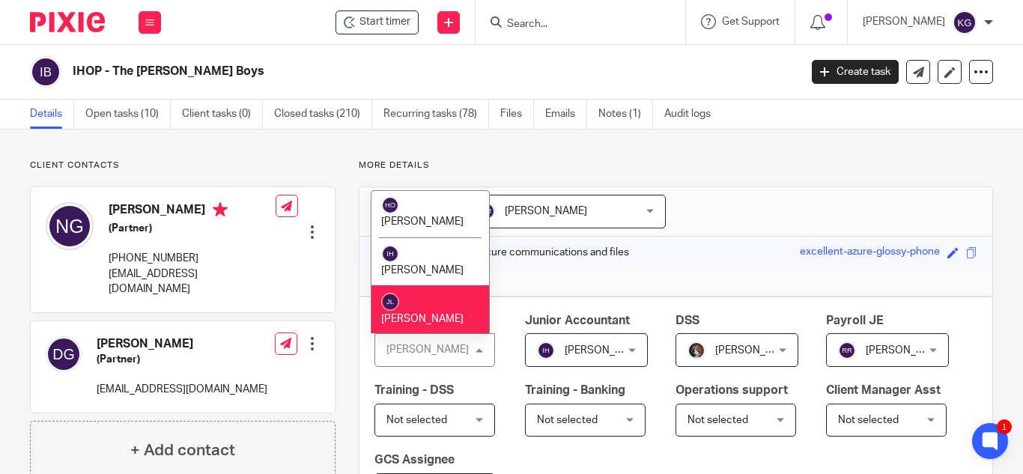
click at [432, 362] on span "[PERSON_NAME]" at bounding box center [422, 367] width 82 height 10
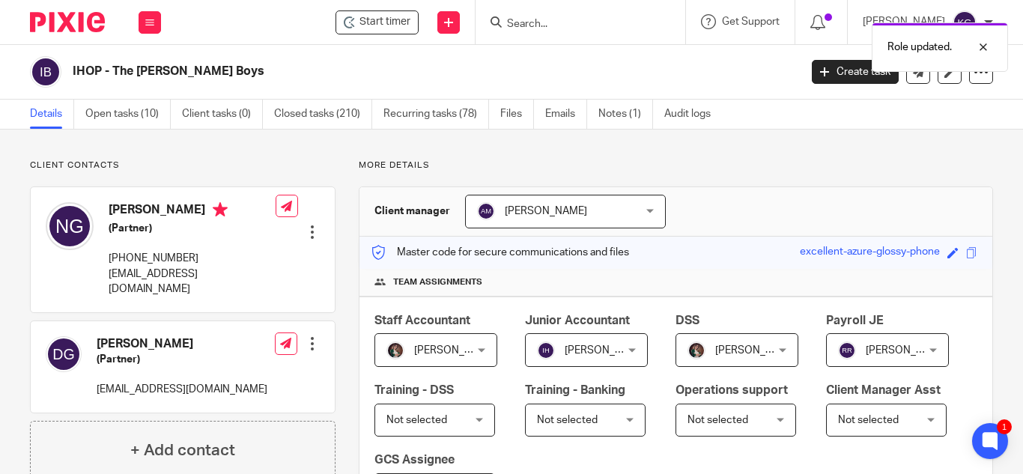
click at [612, 345] on span "[PERSON_NAME]" at bounding box center [606, 350] width 82 height 10
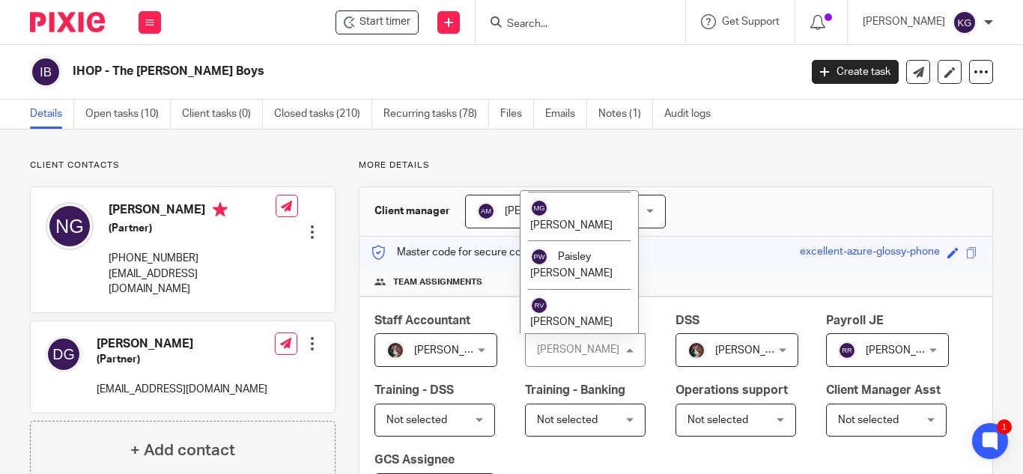
scroll to position [2023, 0]
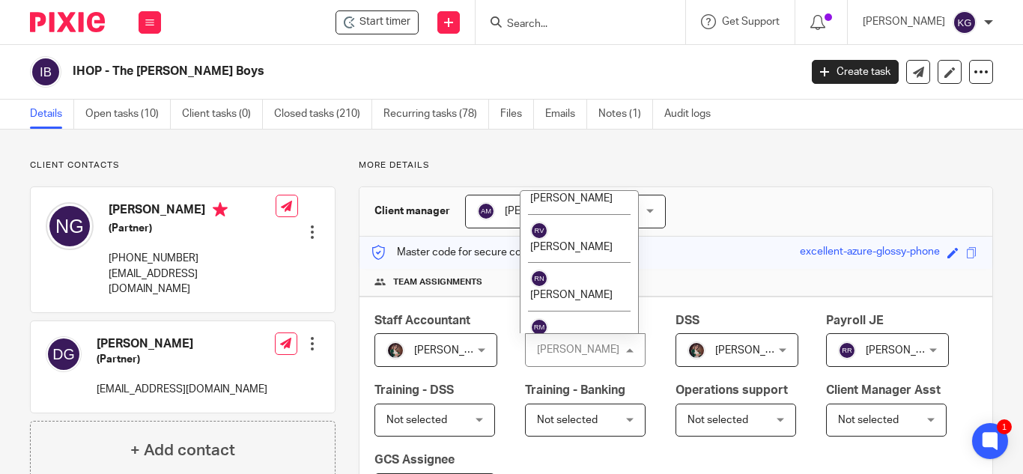
click at [590, 435] on span "[PERSON_NAME]" at bounding box center [571, 440] width 82 height 10
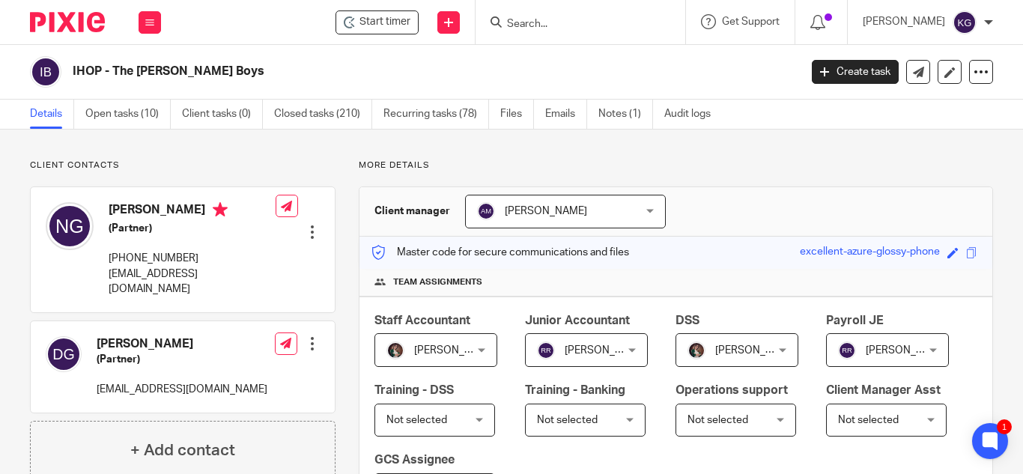
click at [566, 28] on input "Search" at bounding box center [573, 24] width 135 height 13
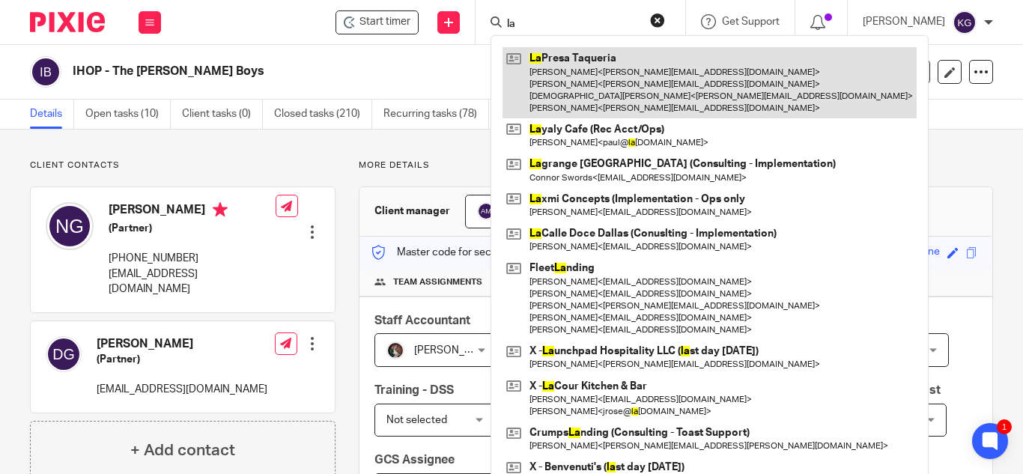
type input "la"
click at [592, 70] on link at bounding box center [710, 82] width 414 height 71
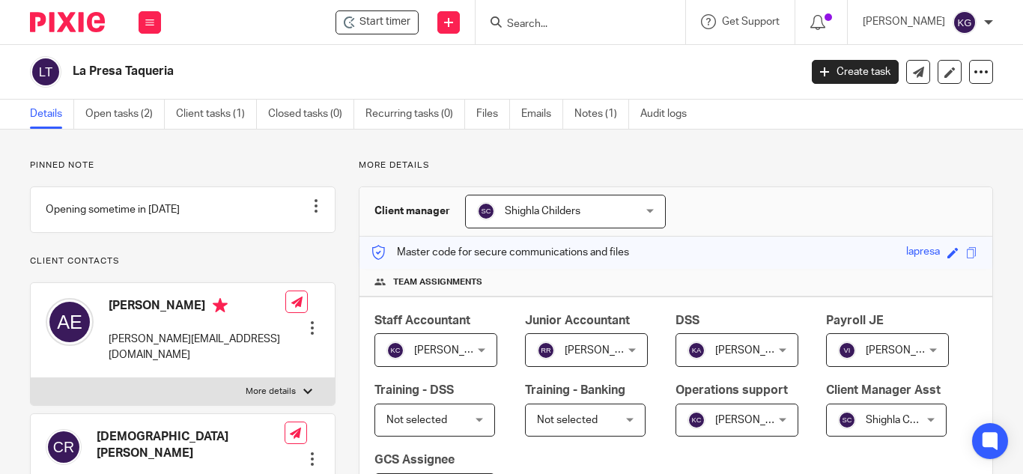
click at [641, 216] on div "Shighla Childers Shighla Childers" at bounding box center [565, 212] width 201 height 34
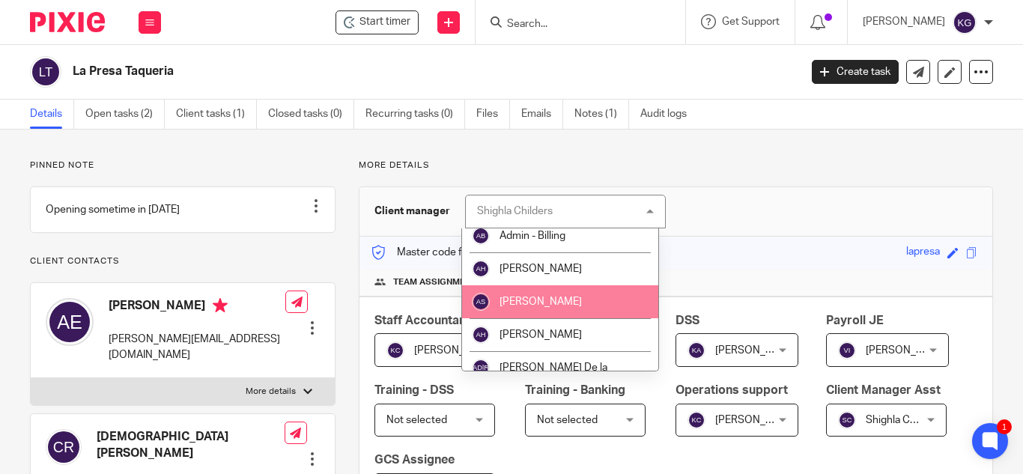
scroll to position [150, 0]
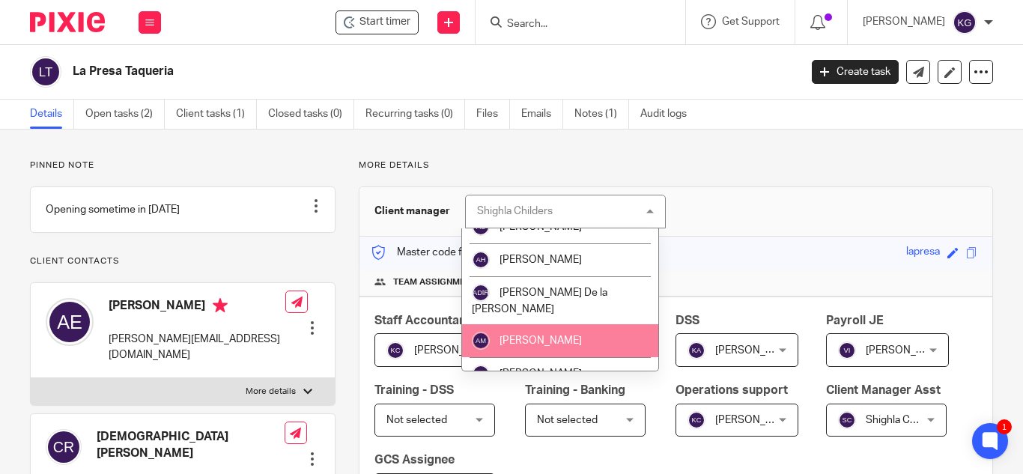
click at [586, 331] on li "[PERSON_NAME]" at bounding box center [560, 340] width 197 height 33
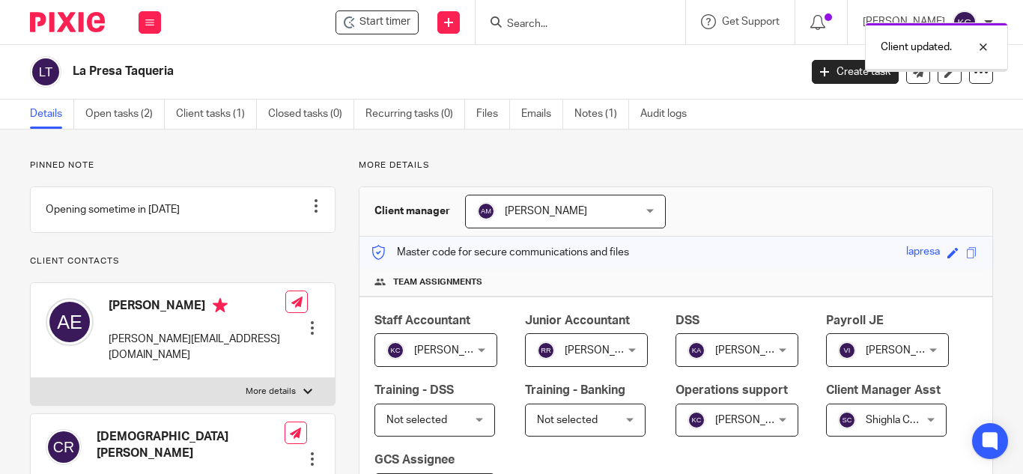
scroll to position [75, 0]
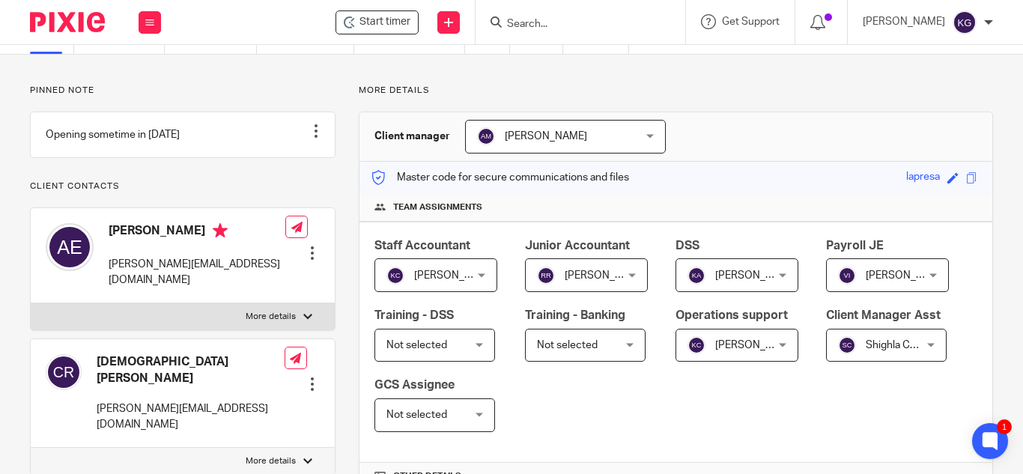
click at [838, 291] on span "[PERSON_NAME]" at bounding box center [882, 274] width 88 height 31
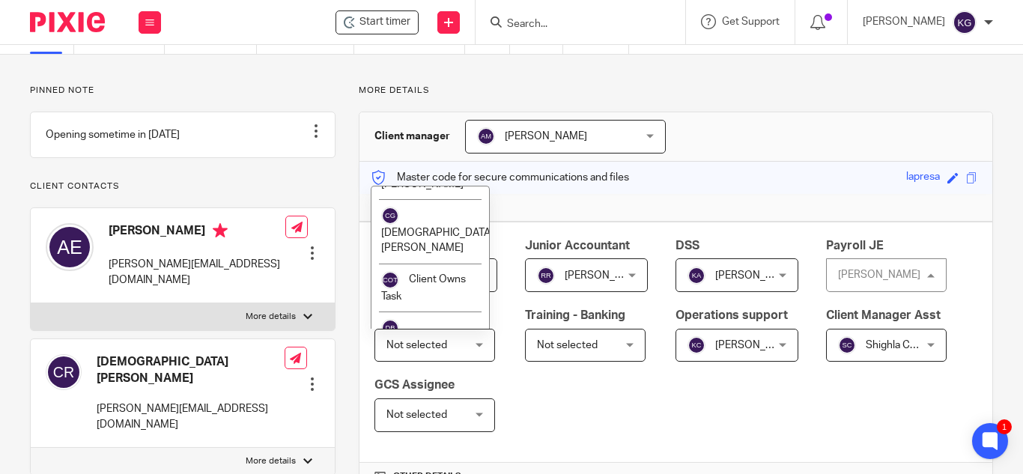
scroll to position [1498, 0]
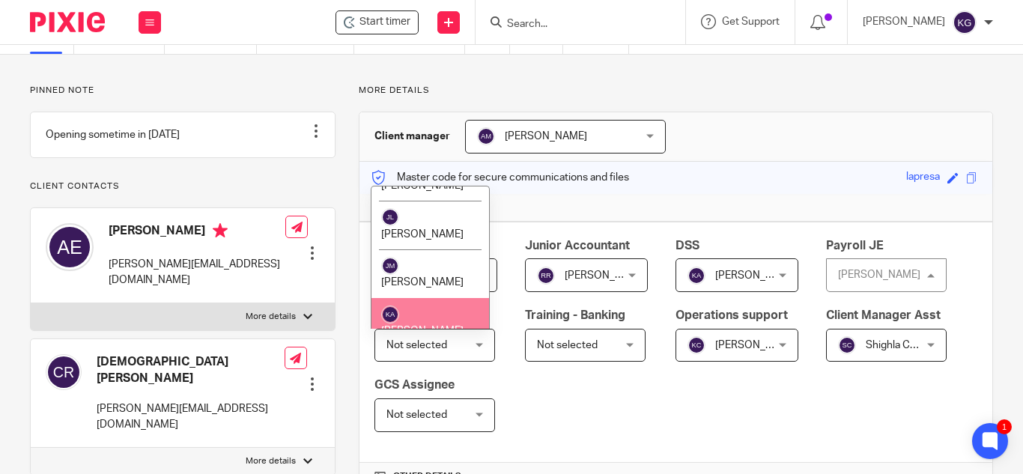
click at [438, 298] on li "[PERSON_NAME]" at bounding box center [431, 322] width 118 height 49
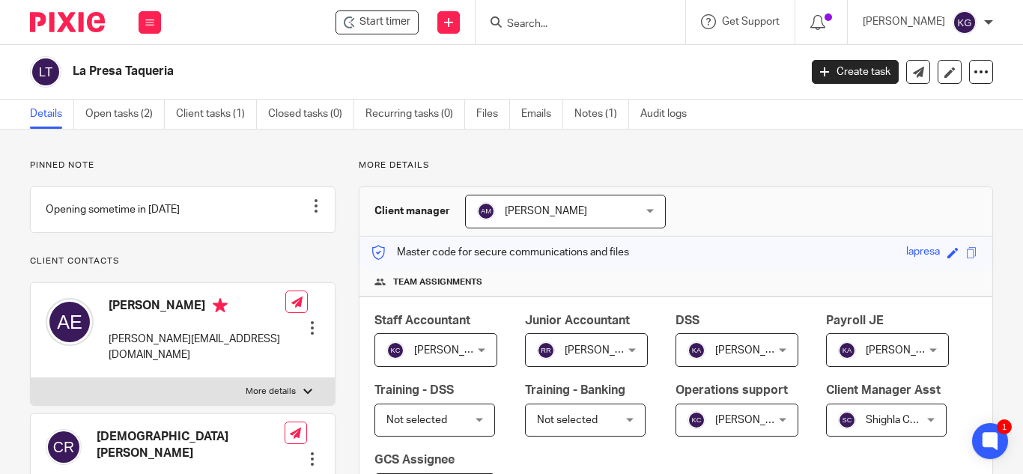
drag, startPoint x: 560, startPoint y: 21, endPoint x: 550, endPoint y: 25, distance: 10.4
click at [560, 21] on input "Search" at bounding box center [573, 24] width 135 height 13
click at [550, 25] on input "Search" at bounding box center [573, 24] width 135 height 13
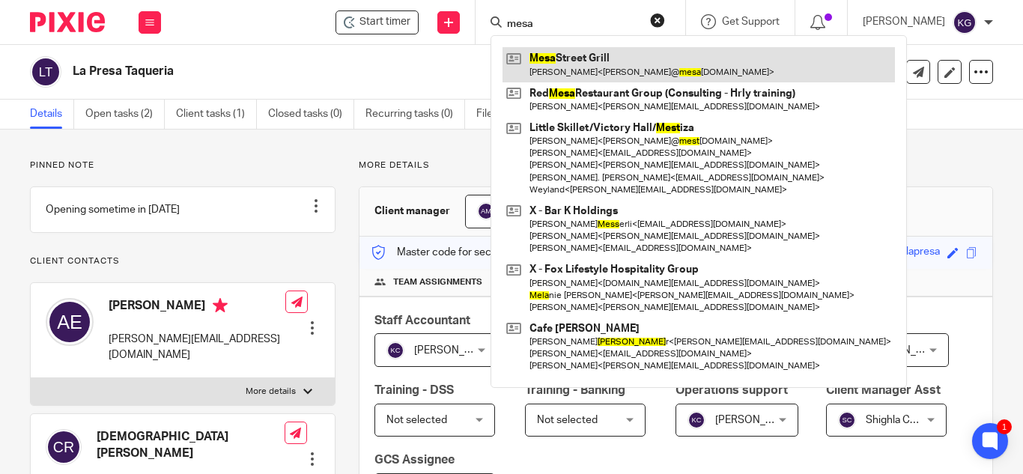
type input "mesa"
click at [579, 52] on link at bounding box center [699, 64] width 393 height 34
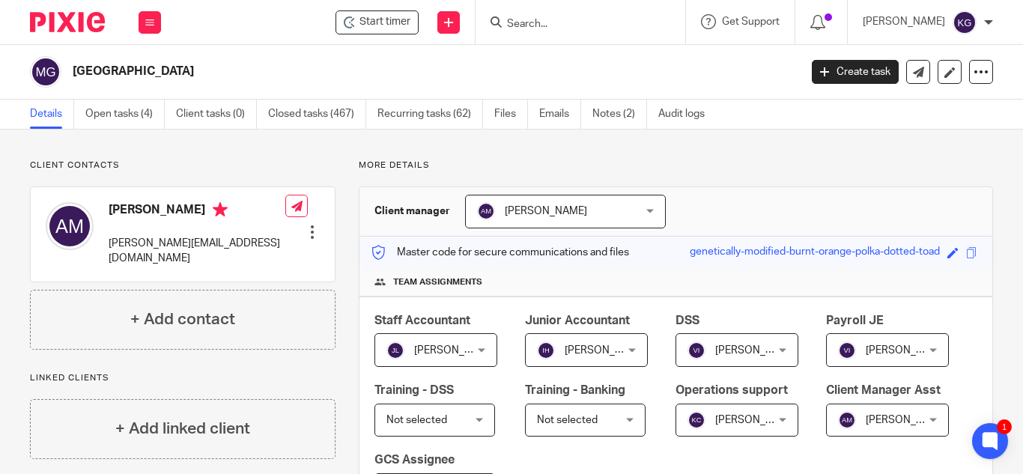
scroll to position [75, 0]
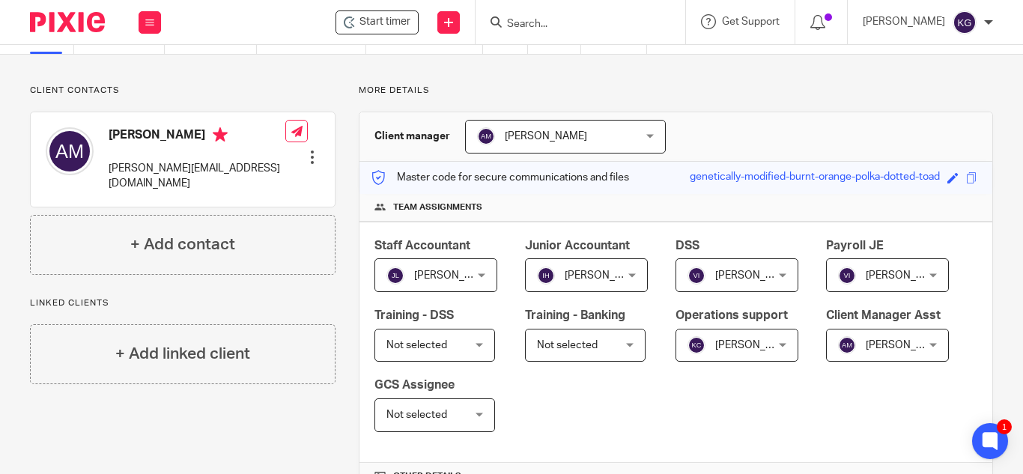
click at [826, 363] on div "[PERSON_NAME] [PERSON_NAME]" at bounding box center [887, 346] width 123 height 34
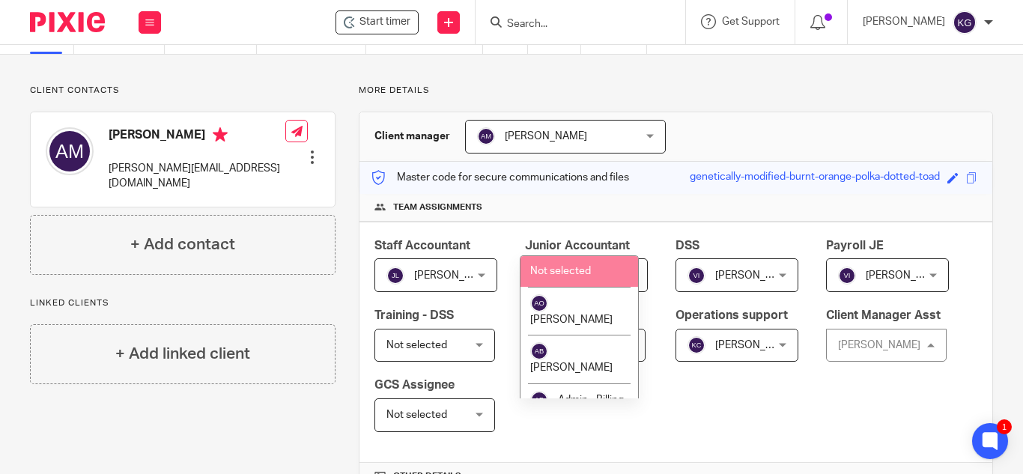
click at [579, 271] on span "Not selected" at bounding box center [560, 271] width 61 height 10
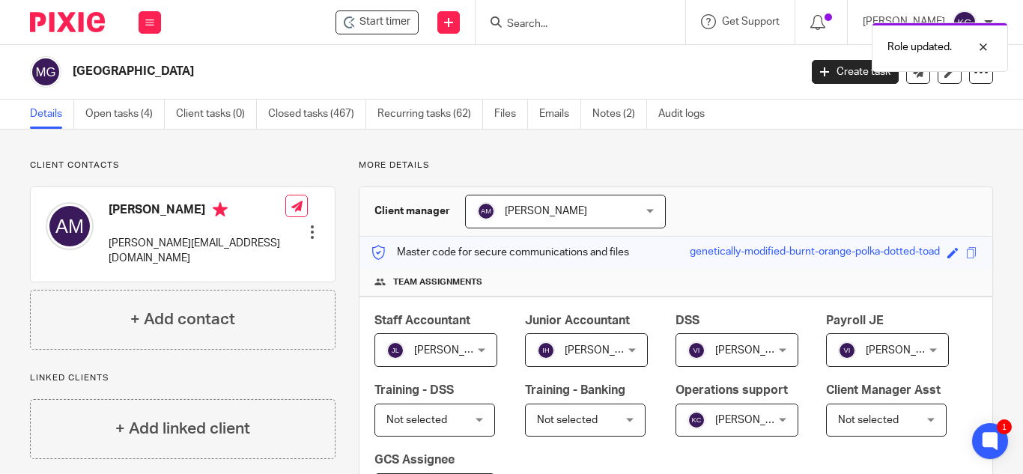
click at [601, 18] on div "Role updated." at bounding box center [760, 43] width 497 height 57
click at [600, 24] on input "Search" at bounding box center [573, 24] width 135 height 13
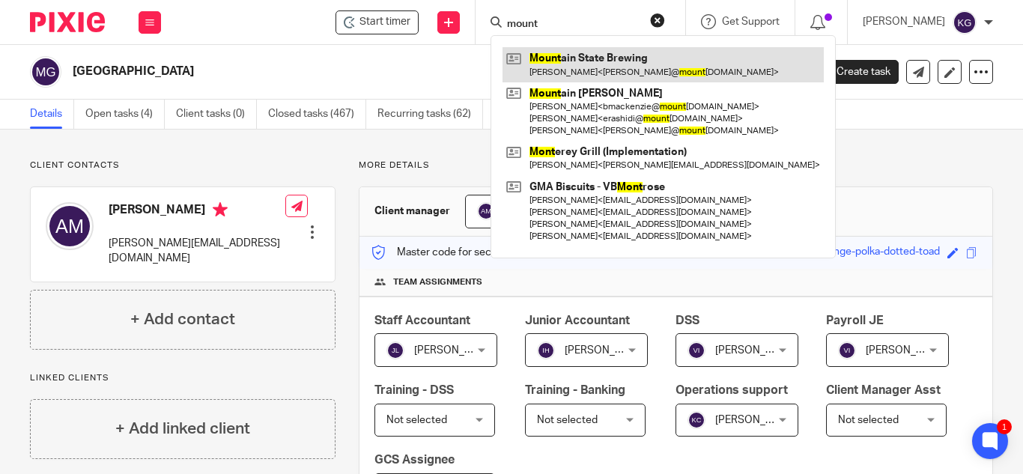
type input "mount"
click at [623, 63] on link at bounding box center [663, 64] width 321 height 34
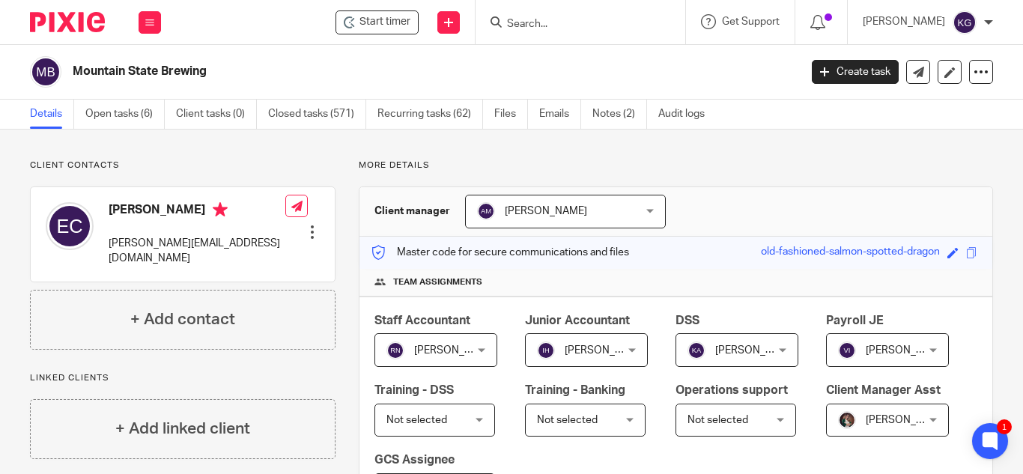
click at [766, 348] on span "[PERSON_NAME]" at bounding box center [756, 350] width 82 height 10
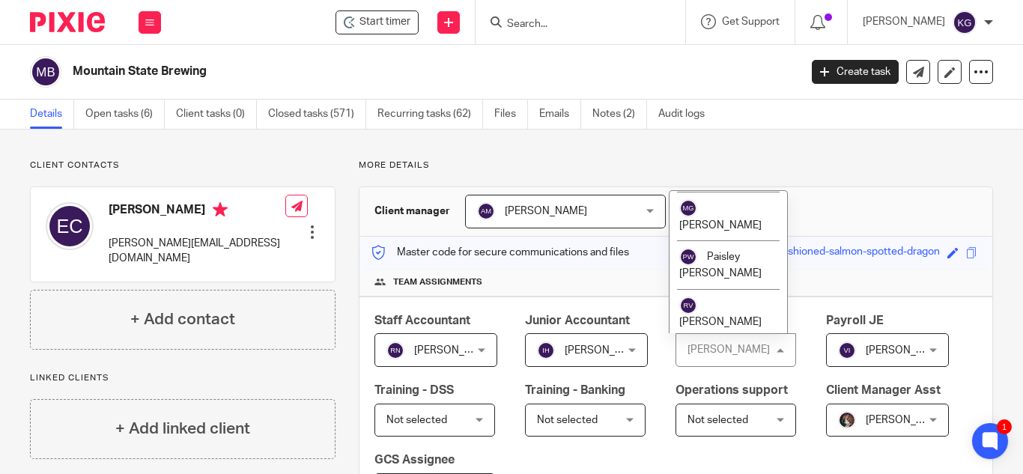
scroll to position [2186, 0]
click at [727, 438] on li "[PERSON_NAME]" at bounding box center [729, 462] width 118 height 49
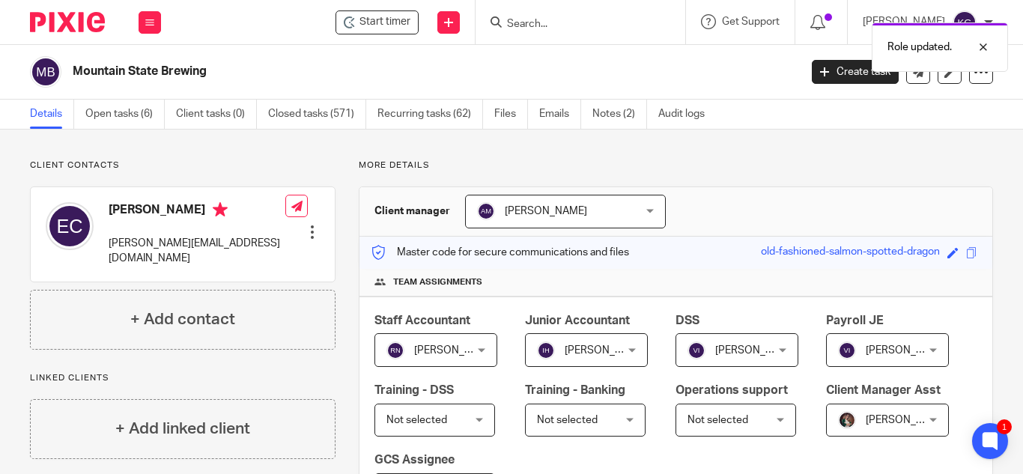
scroll to position [75, 0]
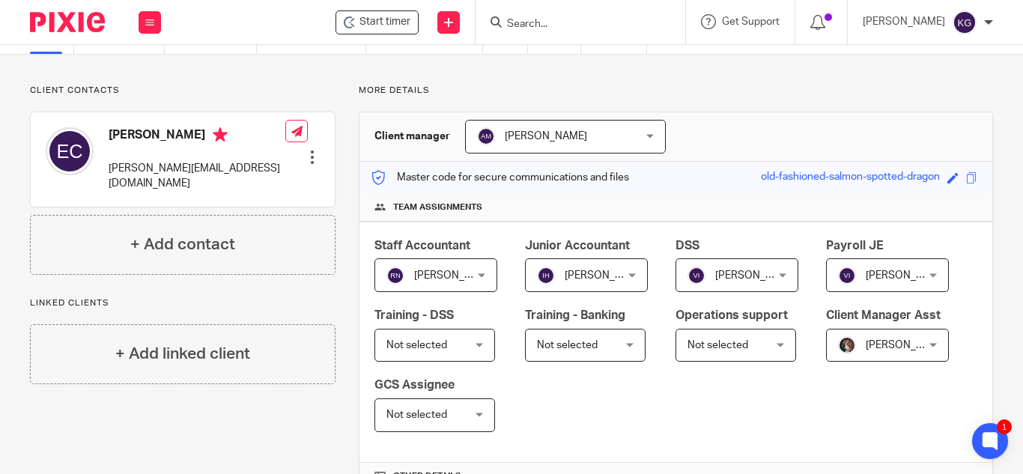
click at [826, 363] on div "[PERSON_NAME] [PERSON_NAME]" at bounding box center [887, 346] width 123 height 34
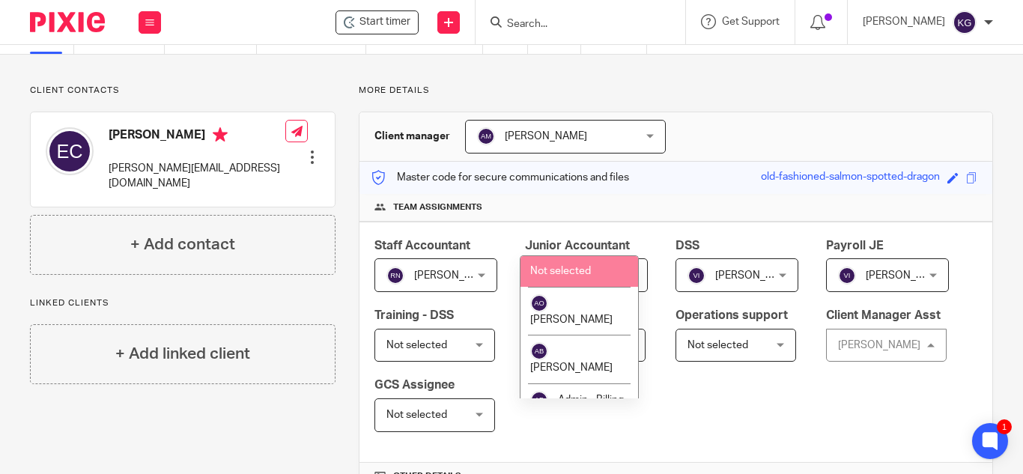
click at [584, 273] on span "Not selected" at bounding box center [560, 271] width 61 height 10
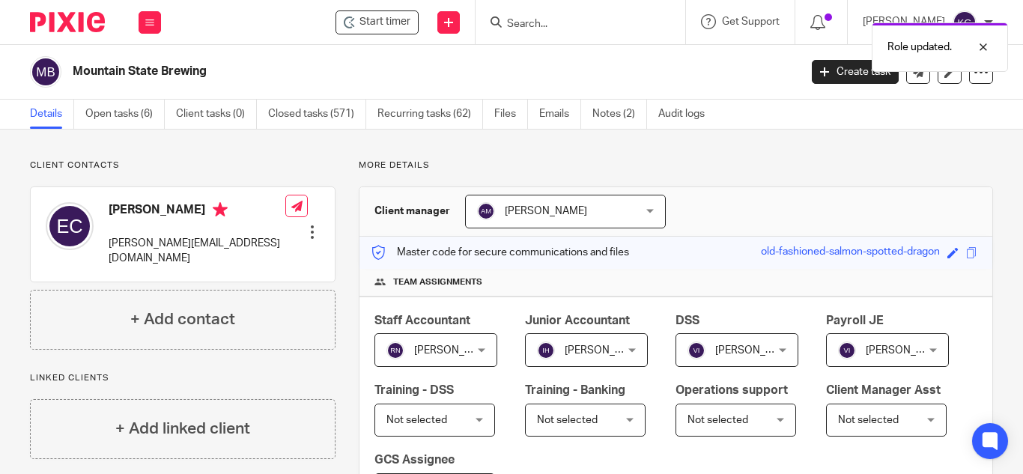
click at [583, 24] on div "Role updated." at bounding box center [760, 43] width 497 height 57
click at [982, 44] on div at bounding box center [972, 47] width 40 height 18
click at [569, 25] on input "Search" at bounding box center [573, 24] width 135 height 13
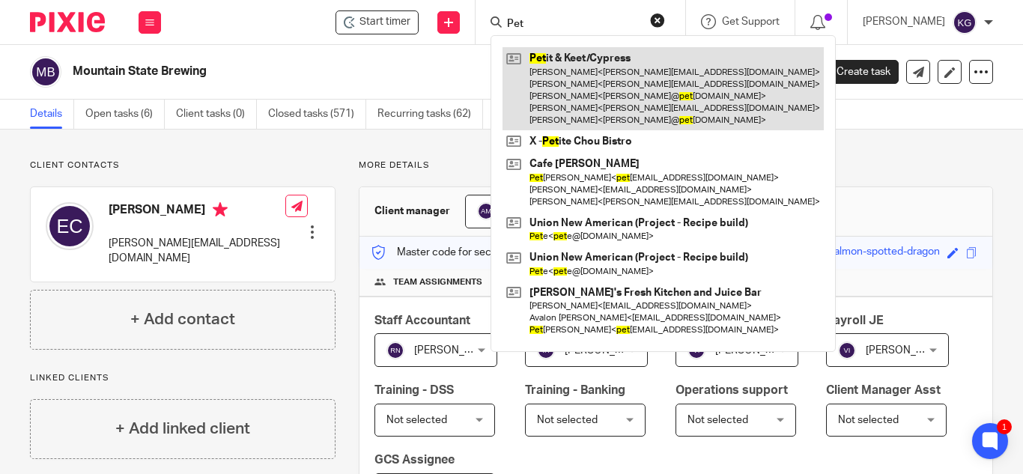
type input "Pet"
click at [582, 83] on link at bounding box center [663, 88] width 321 height 83
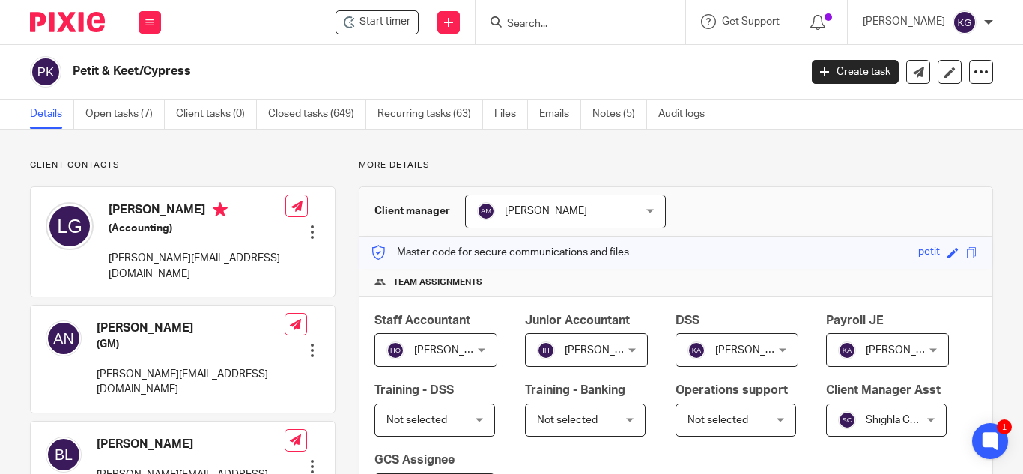
scroll to position [75, 0]
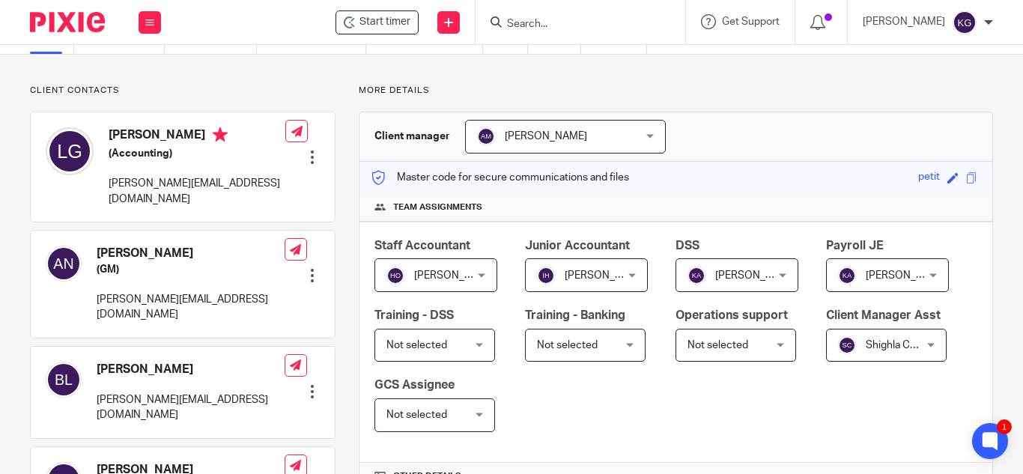
click at [826, 363] on div "Shighla Childers Shighla Childers" at bounding box center [886, 346] width 121 height 34
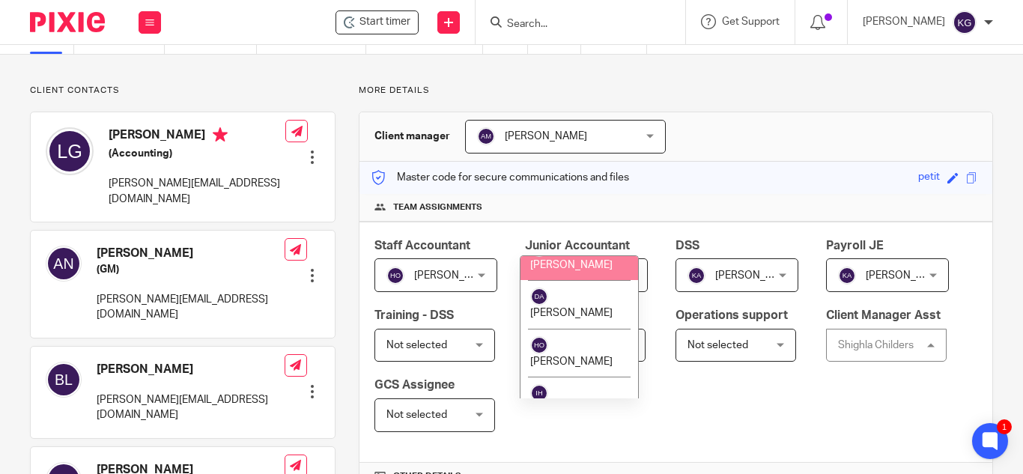
scroll to position [1274, 0]
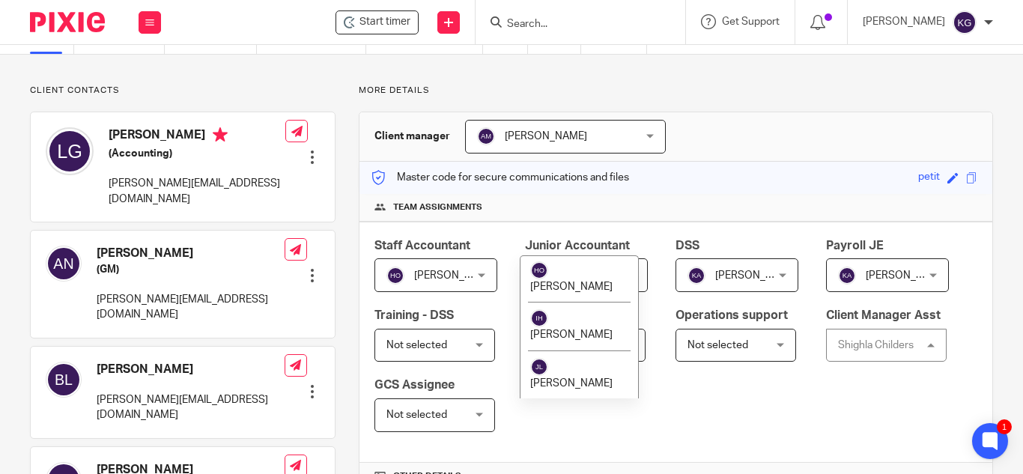
click at [586, 427] on span "[PERSON_NAME]" at bounding box center [571, 432] width 82 height 10
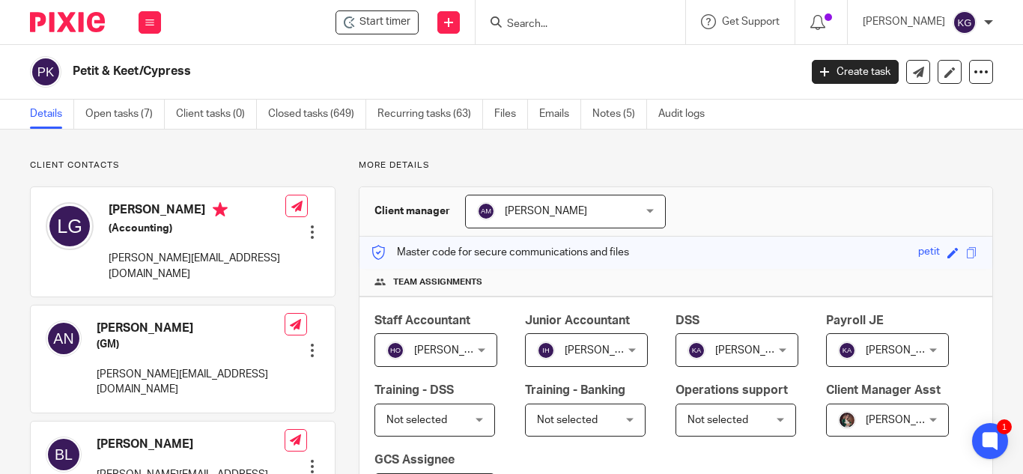
click at [611, 345] on span "[PERSON_NAME]" at bounding box center [606, 350] width 82 height 10
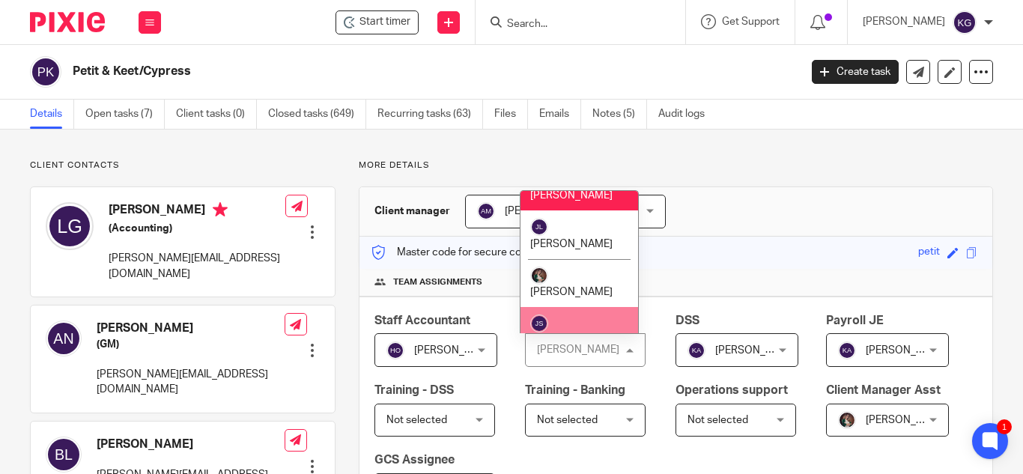
scroll to position [1274, 0]
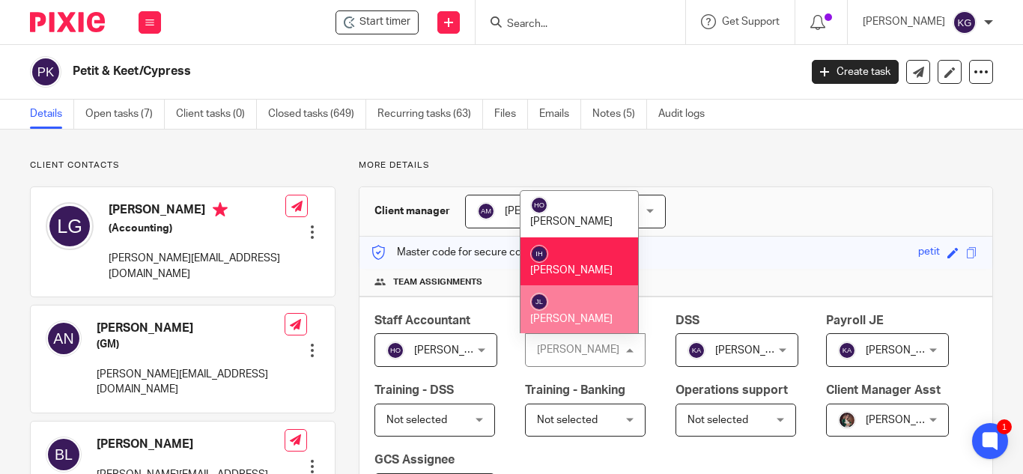
click at [578, 314] on span "[PERSON_NAME]" at bounding box center [571, 319] width 82 height 10
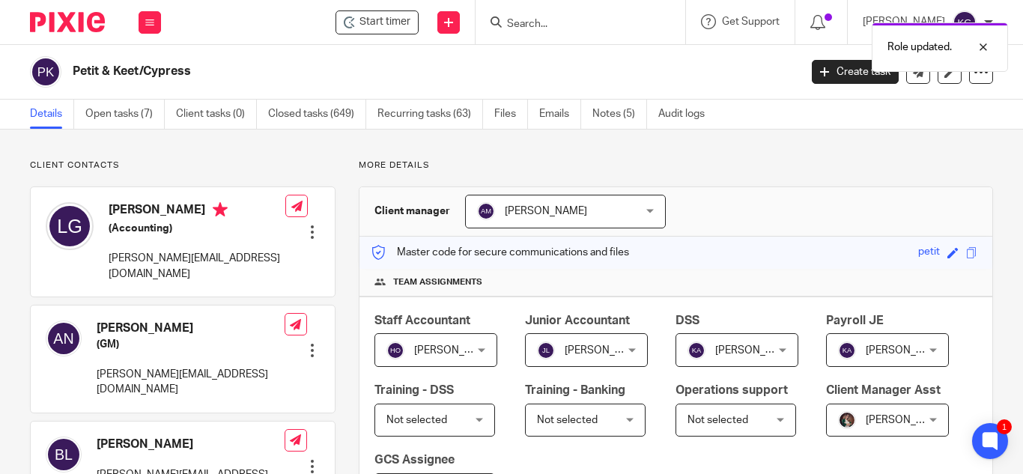
click at [578, 18] on div "Role updated." at bounding box center [760, 43] width 497 height 57
click at [557, 30] on input "Search" at bounding box center [573, 24] width 135 height 13
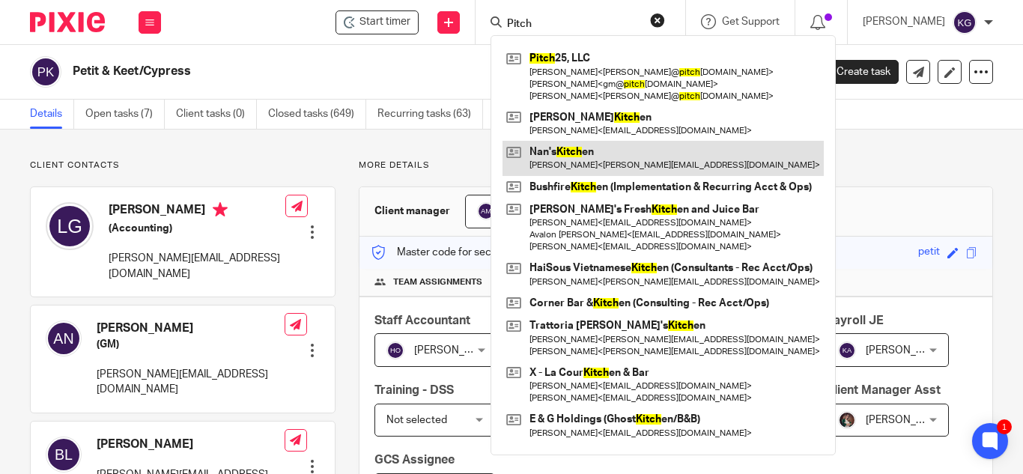
type input "Pitch"
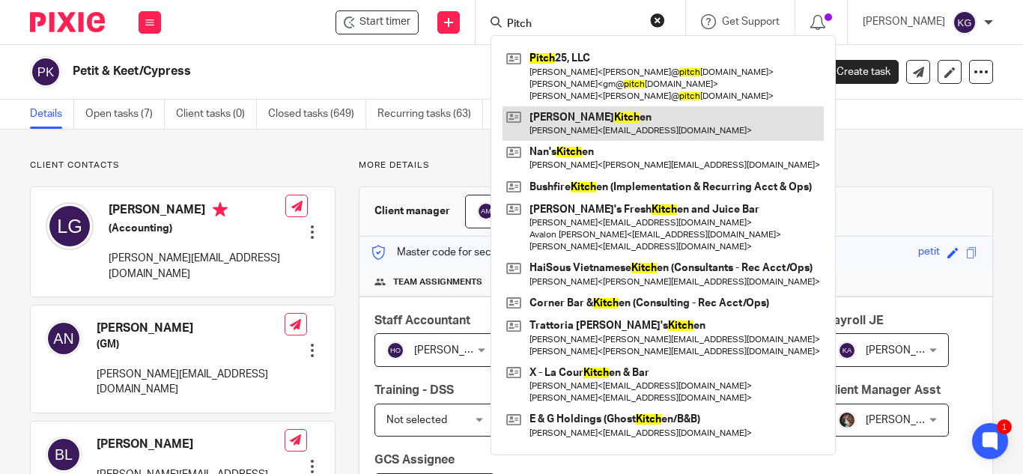
drag, startPoint x: 605, startPoint y: 151, endPoint x: 592, endPoint y: 125, distance: 29.5
click at [605, 151] on link at bounding box center [663, 158] width 321 height 34
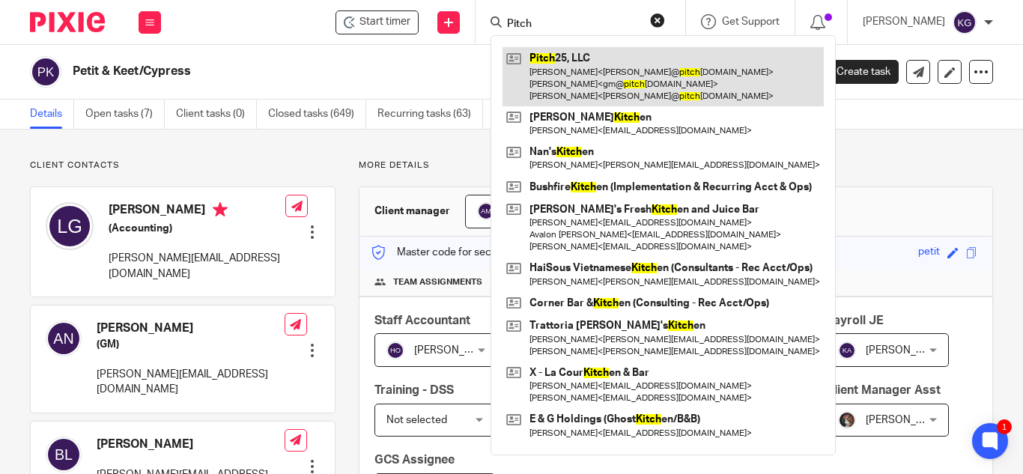
click at [604, 87] on link at bounding box center [663, 76] width 321 height 59
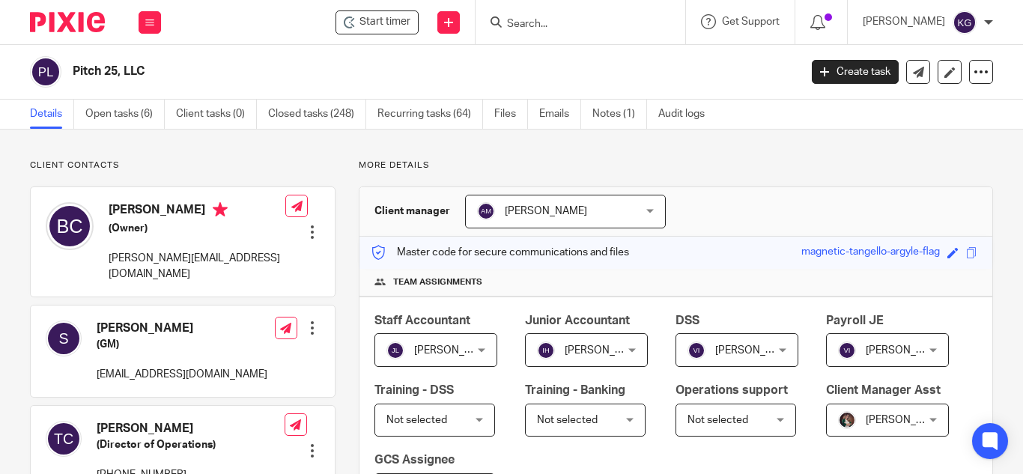
scroll to position [75, 0]
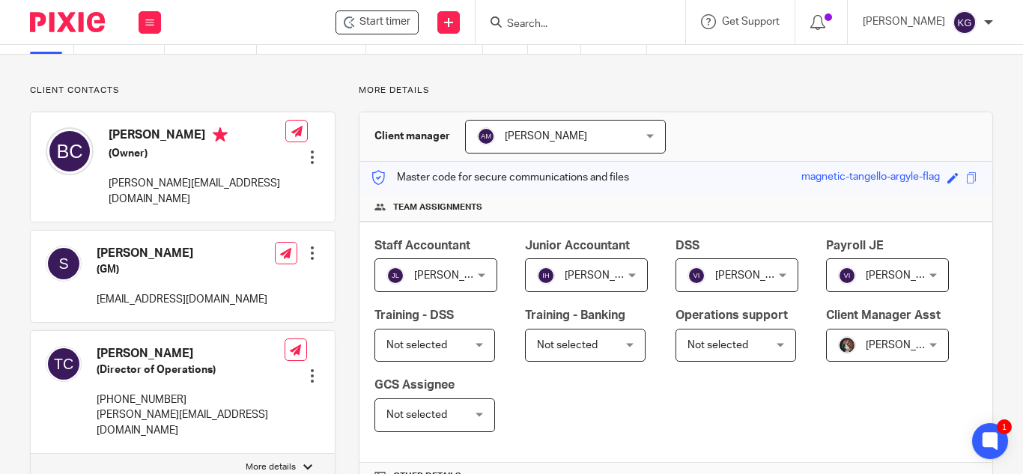
click at [826, 363] on div "[PERSON_NAME] [PERSON_NAME]" at bounding box center [887, 346] width 123 height 34
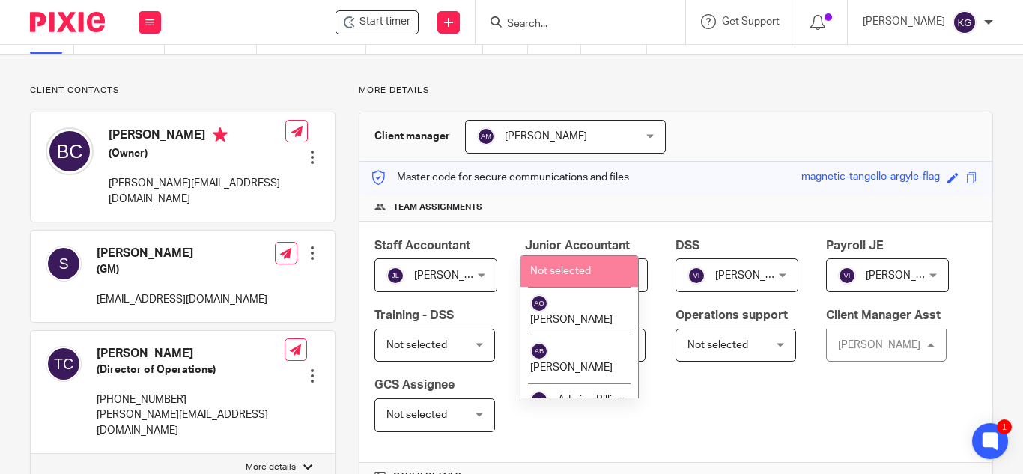
click at [577, 281] on li "Not selected" at bounding box center [580, 271] width 118 height 31
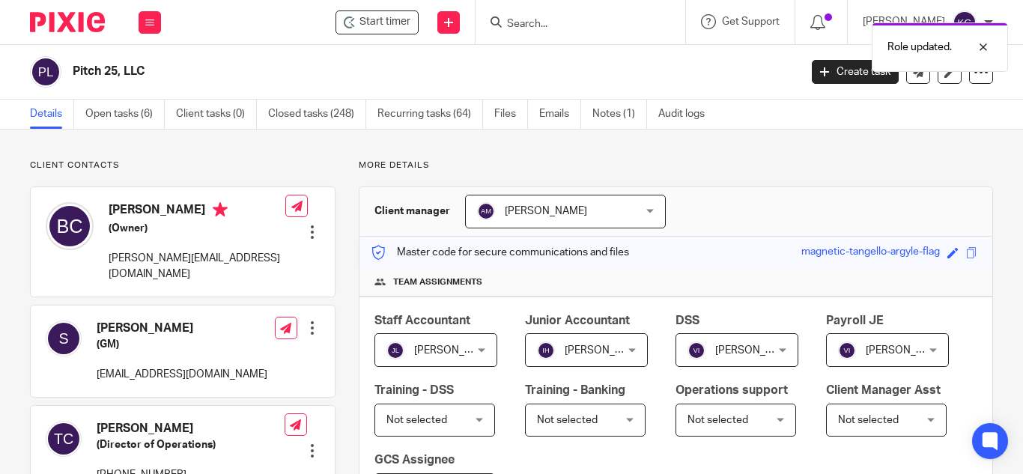
click at [472, 344] on div "[PERSON_NAME] [PERSON_NAME]" at bounding box center [436, 350] width 123 height 34
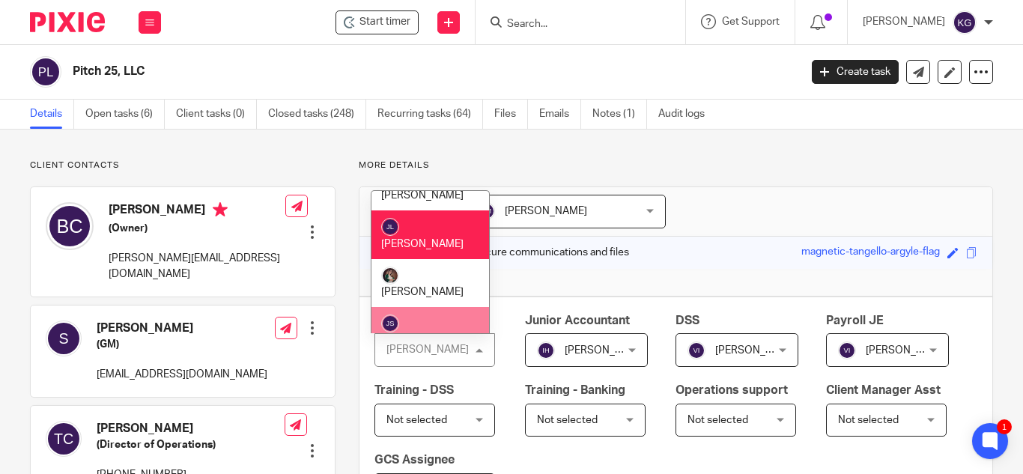
scroll to position [1274, 0]
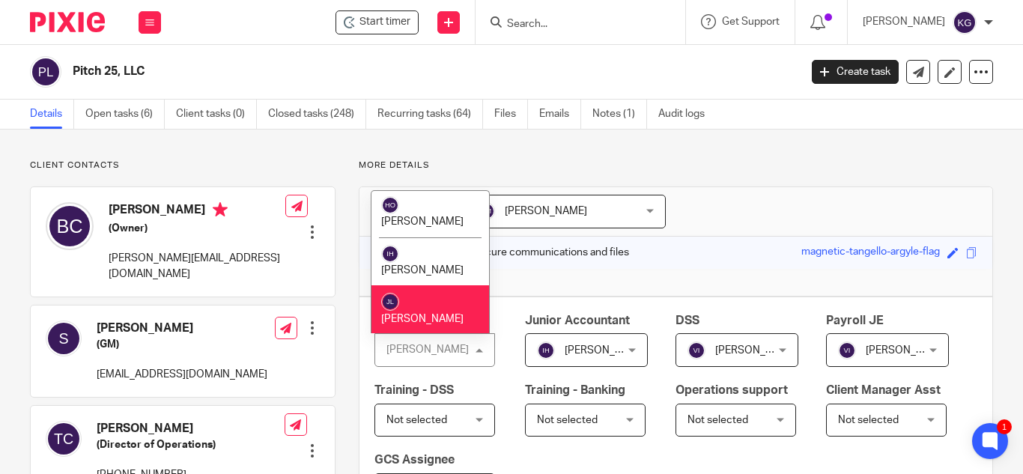
click at [429, 362] on span "[PERSON_NAME]" at bounding box center [422, 367] width 82 height 10
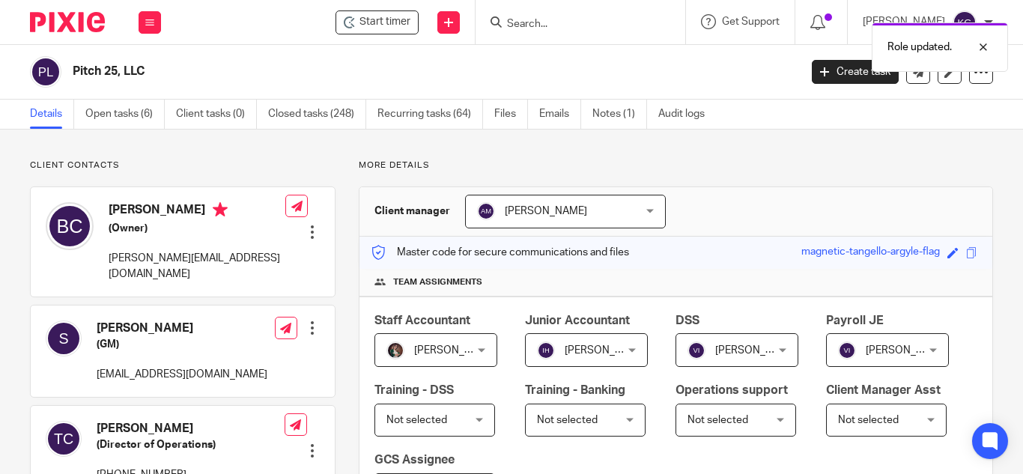
click at [584, 352] on span "[PERSON_NAME]" at bounding box center [606, 350] width 82 height 10
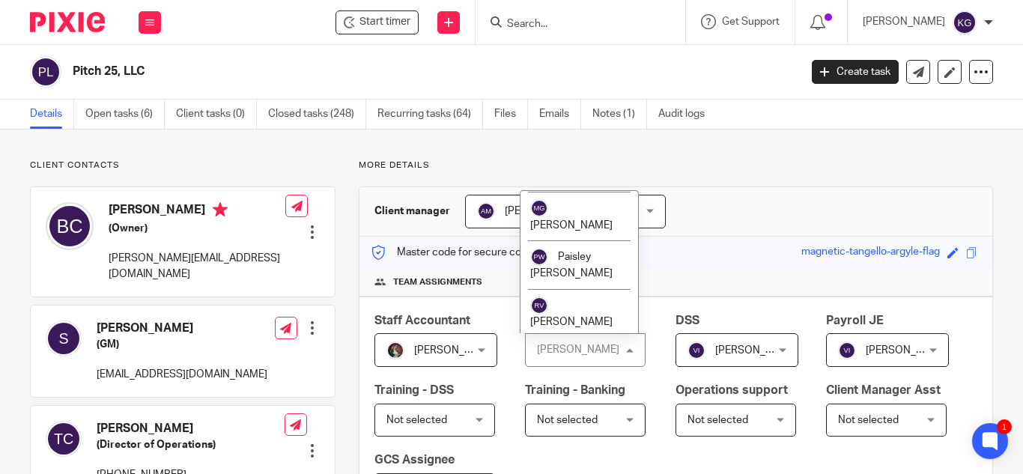
scroll to position [2023, 0]
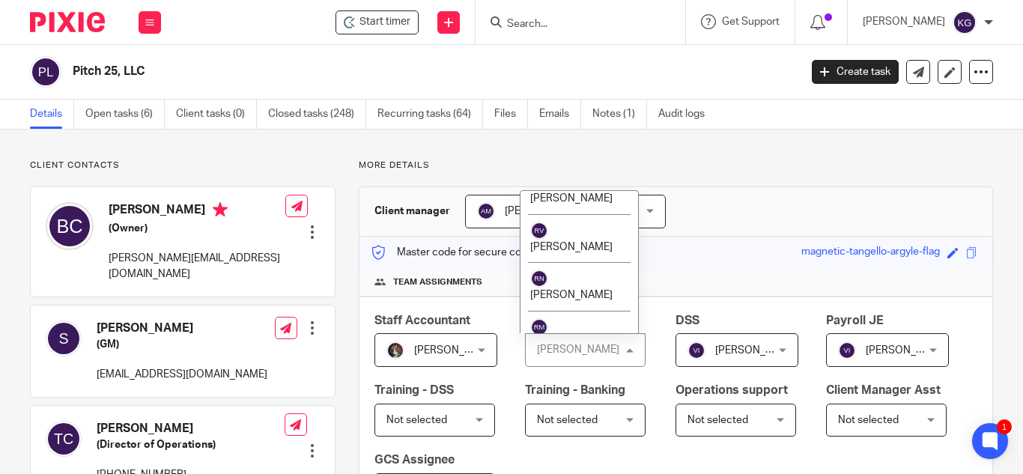
click at [583, 408] on li "[PERSON_NAME]" at bounding box center [580, 432] width 118 height 49
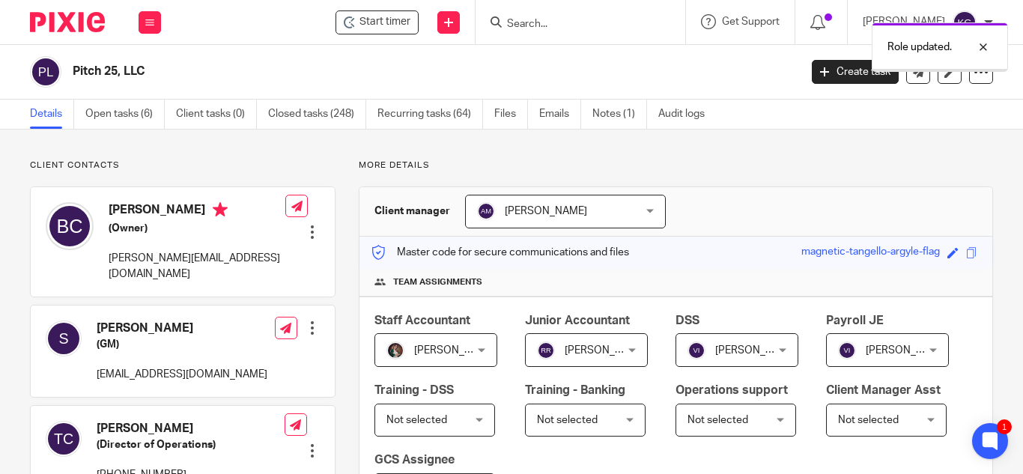
drag, startPoint x: 984, startPoint y: 46, endPoint x: 861, endPoint y: 35, distance: 124.1
click at [984, 46] on div at bounding box center [972, 47] width 40 height 18
click at [551, 20] on input "Search" at bounding box center [573, 24] width 135 height 13
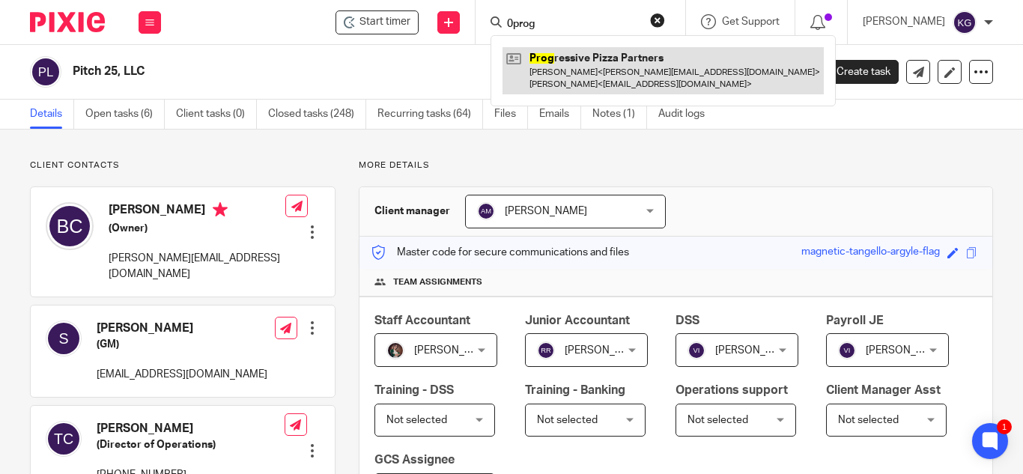
type input "0prog"
click at [638, 79] on link at bounding box center [663, 70] width 321 height 46
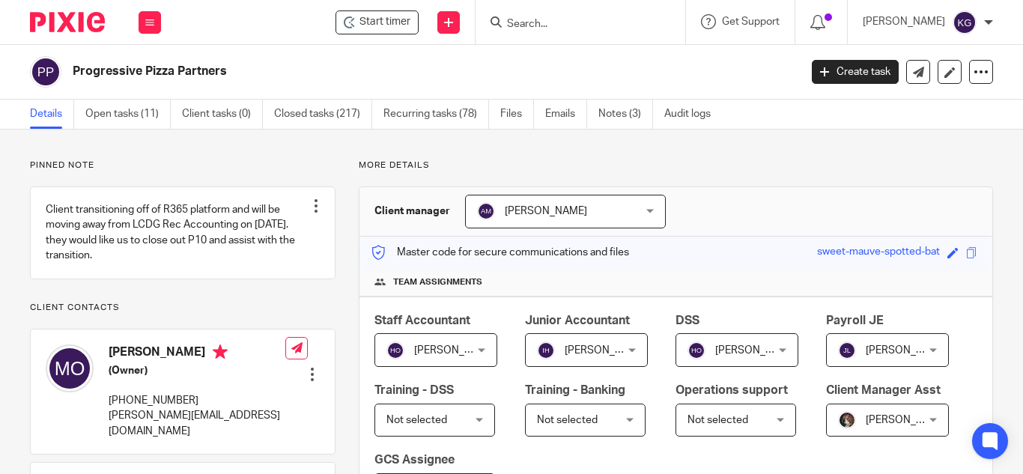
scroll to position [75, 0]
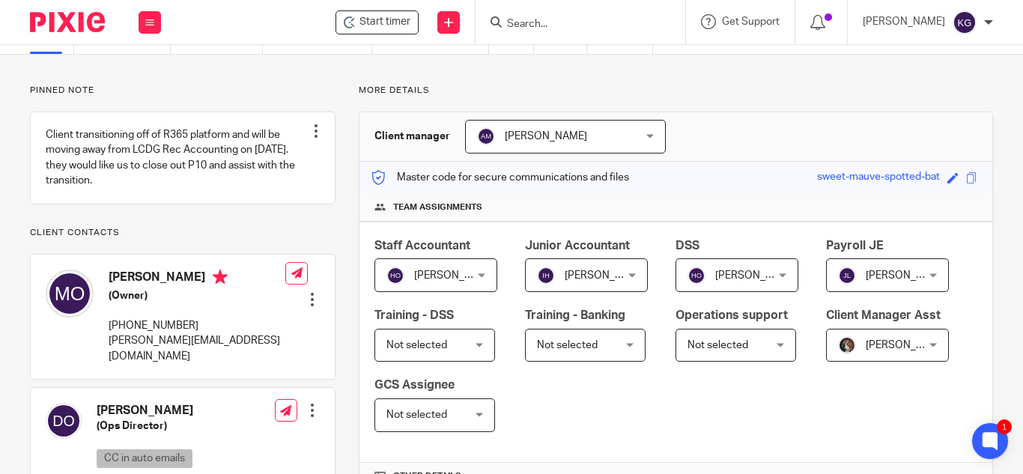
click at [826, 363] on div "[PERSON_NAME] [PERSON_NAME]" at bounding box center [887, 346] width 123 height 34
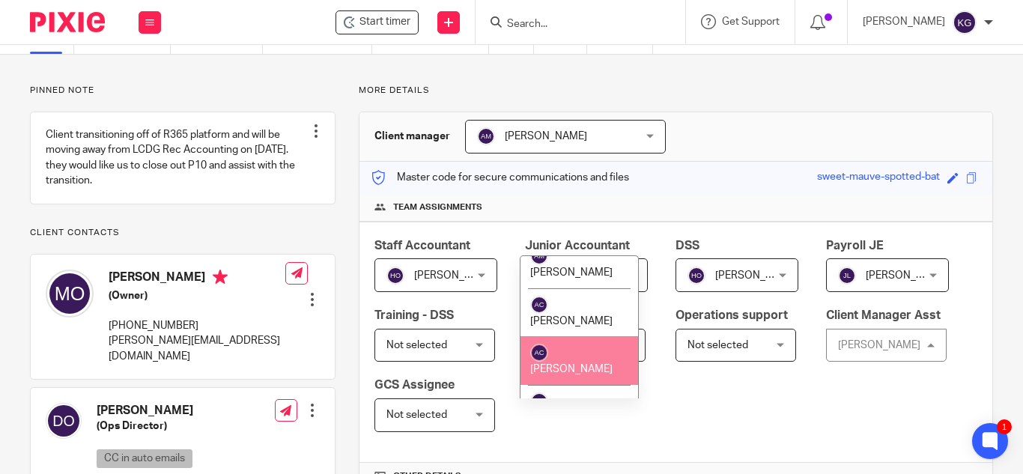
scroll to position [824, 0]
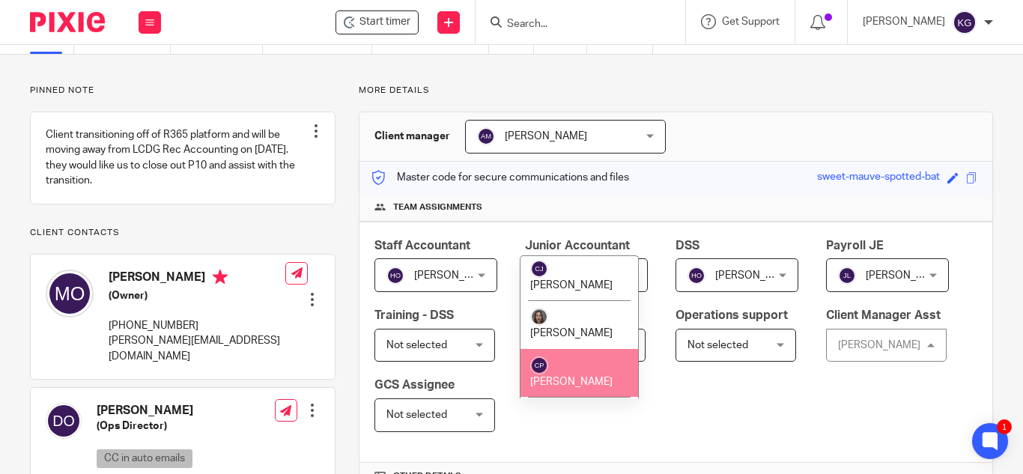
click at [594, 349] on li "[PERSON_NAME]" at bounding box center [580, 373] width 118 height 49
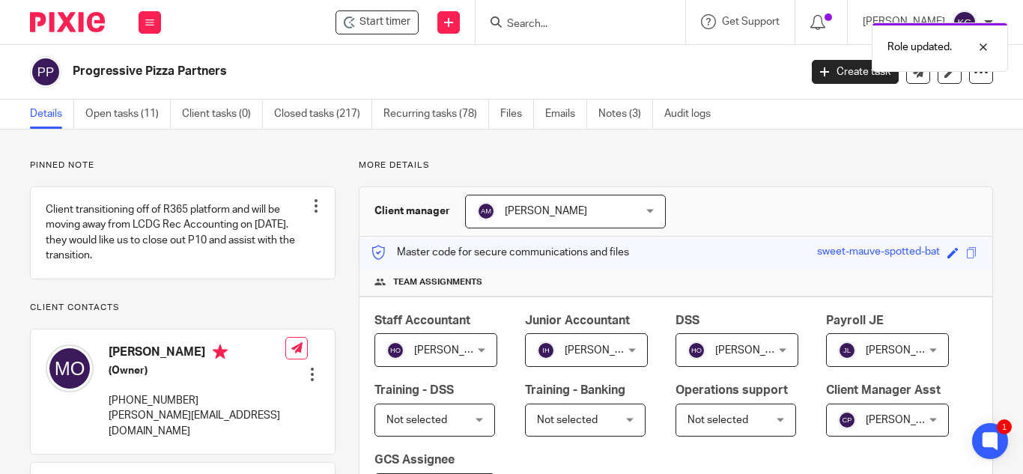
click at [610, 346] on span "[PERSON_NAME]" at bounding box center [606, 350] width 82 height 10
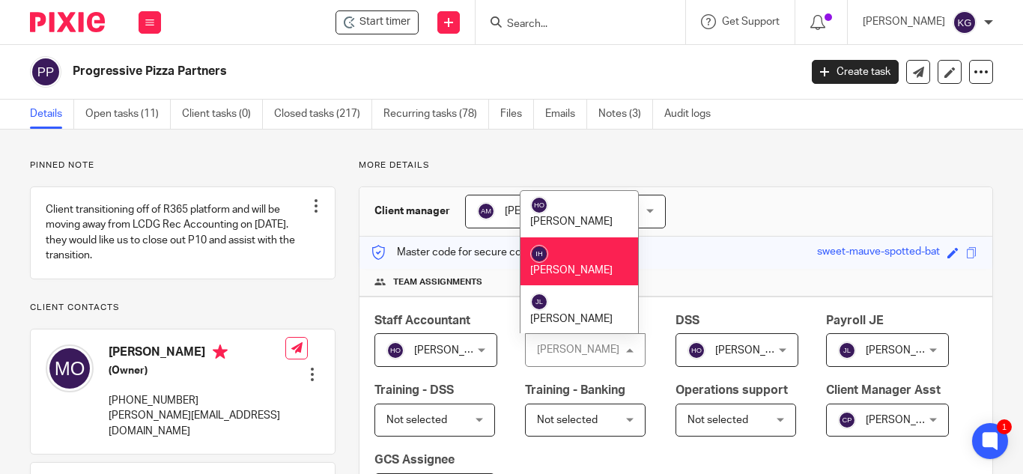
scroll to position [1199, 0]
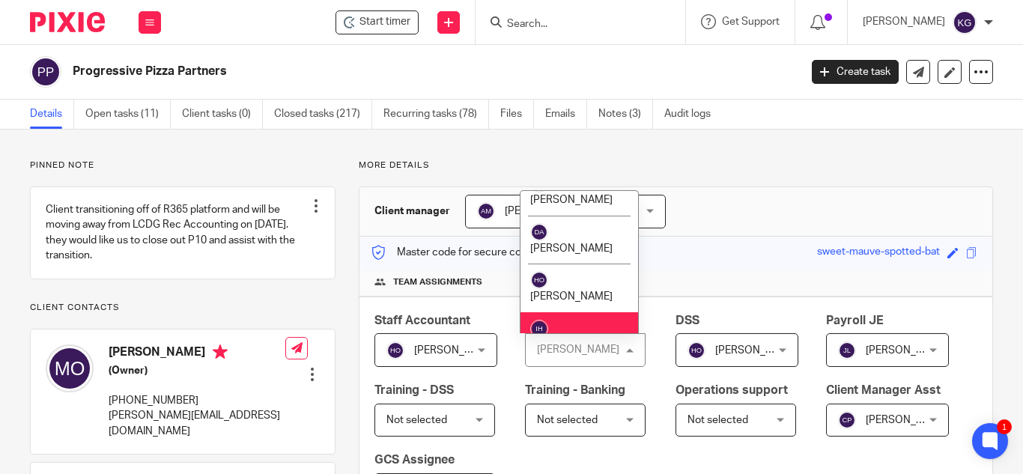
click at [586, 389] on span "[PERSON_NAME]" at bounding box center [571, 394] width 82 height 10
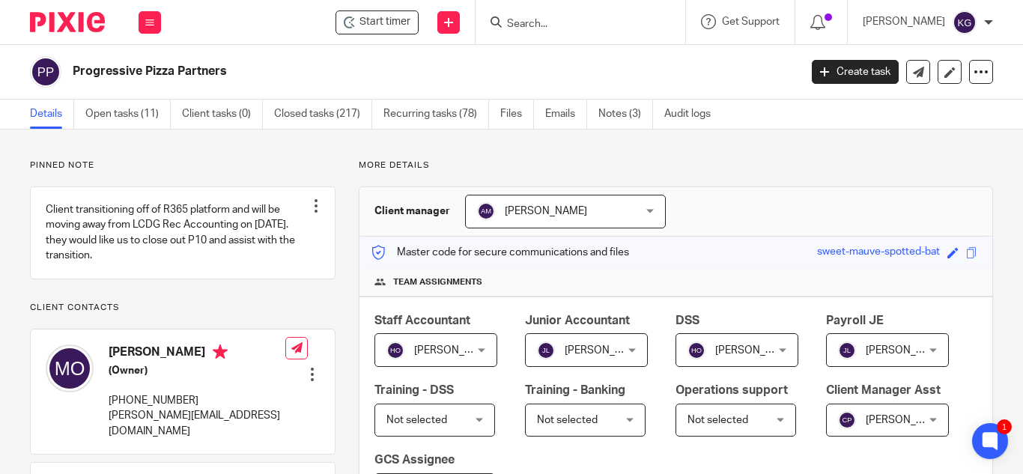
click at [540, 26] on input "Search" at bounding box center [573, 24] width 135 height 13
click at [554, 27] on input "Search" at bounding box center [573, 24] width 135 height 13
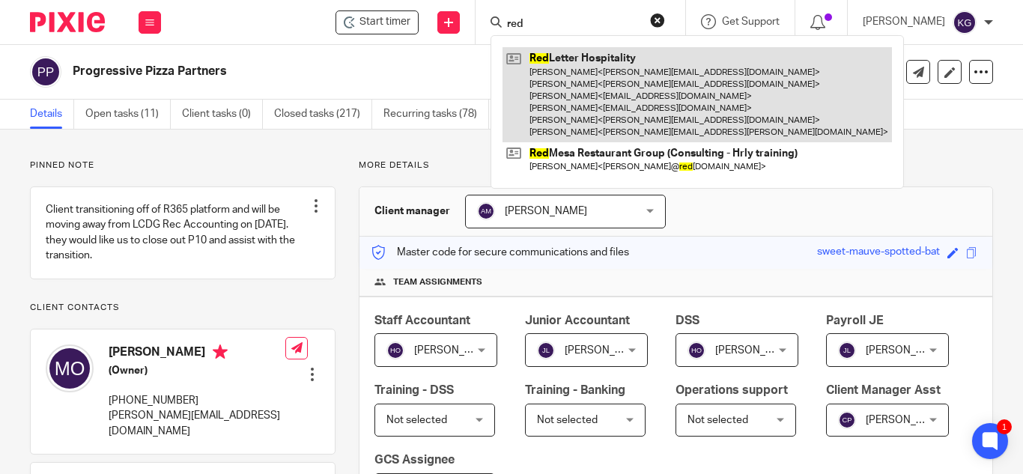
type input "red"
click at [569, 61] on link at bounding box center [698, 94] width 390 height 95
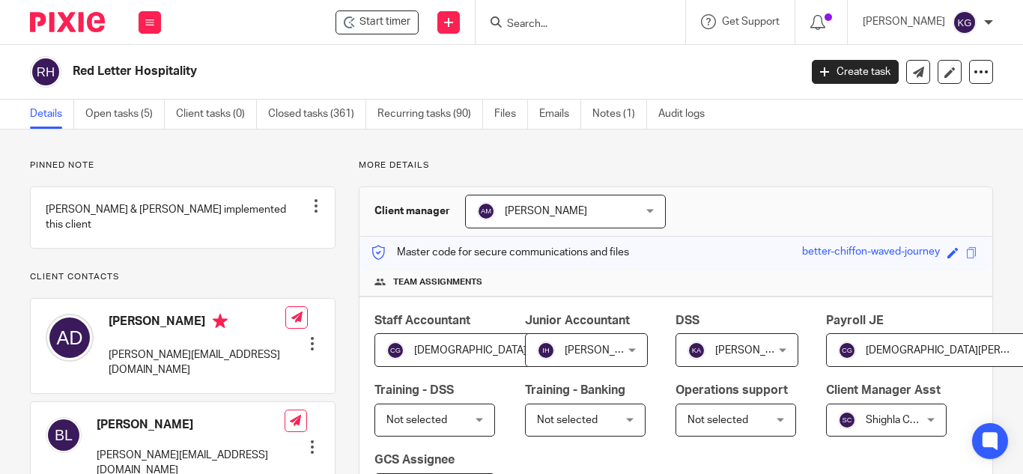
scroll to position [75, 0]
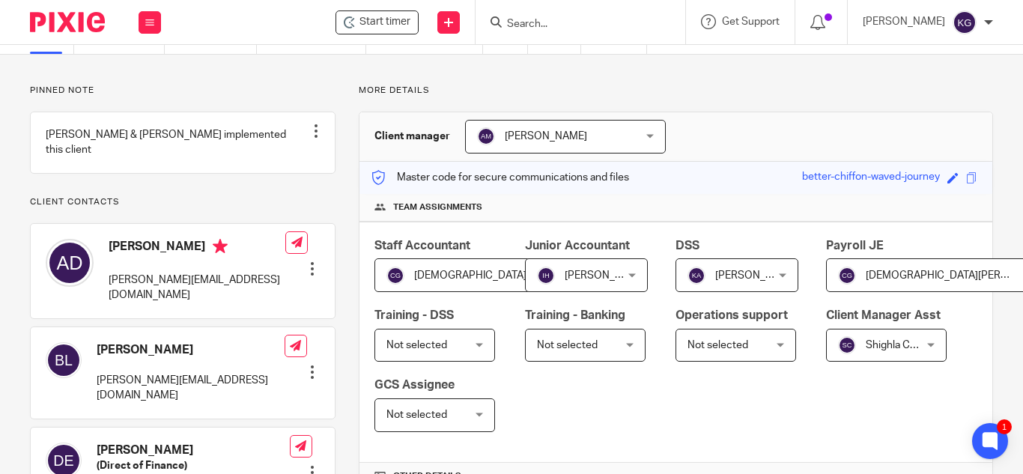
click at [826, 292] on div "[DEMOGRAPHIC_DATA][PERSON_NAME] [DEMOGRAPHIC_DATA][PERSON_NAME]" at bounding box center [943, 275] width 235 height 34
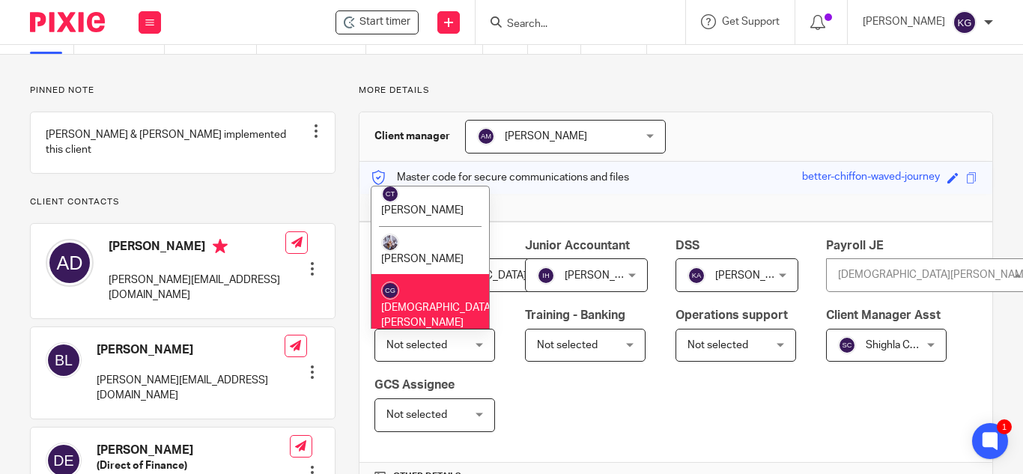
scroll to position [1199, 0]
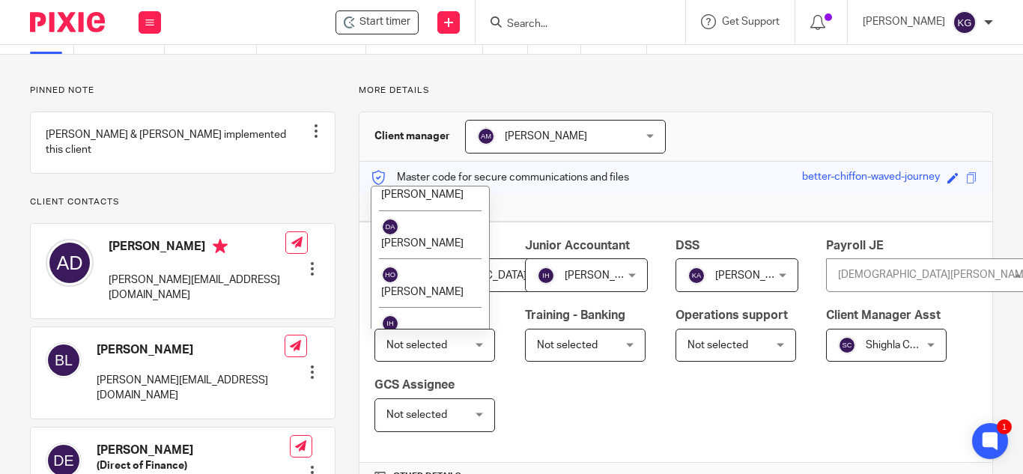
click at [446, 404] on li "[PERSON_NAME]" at bounding box center [431, 428] width 118 height 49
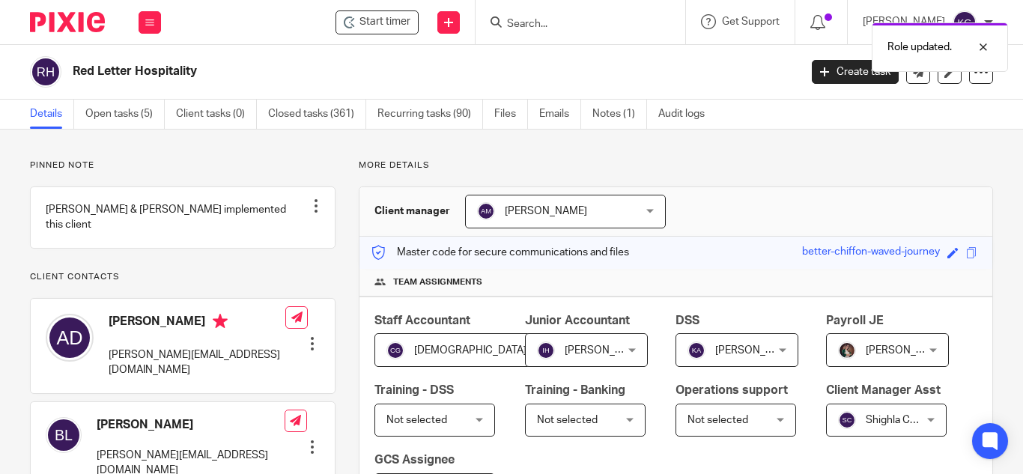
scroll to position [75, 0]
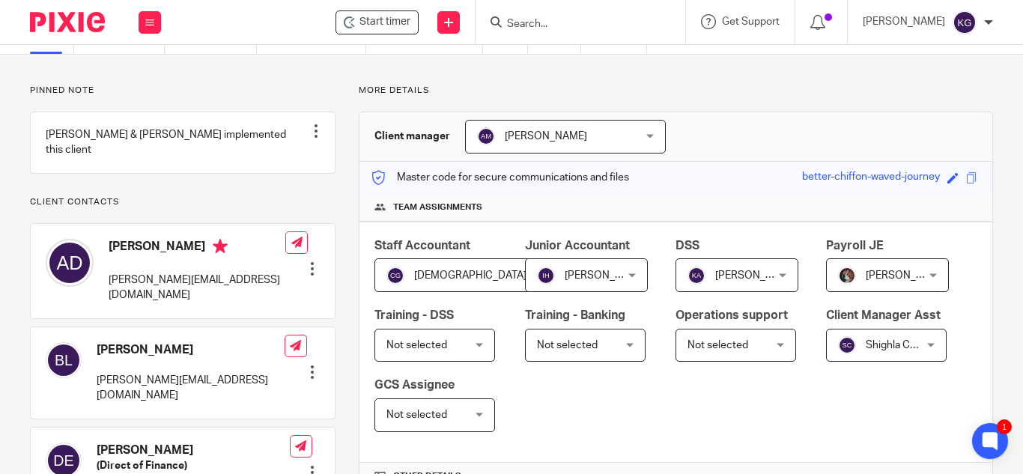
click at [563, 23] on input "Search" at bounding box center [573, 24] width 135 height 13
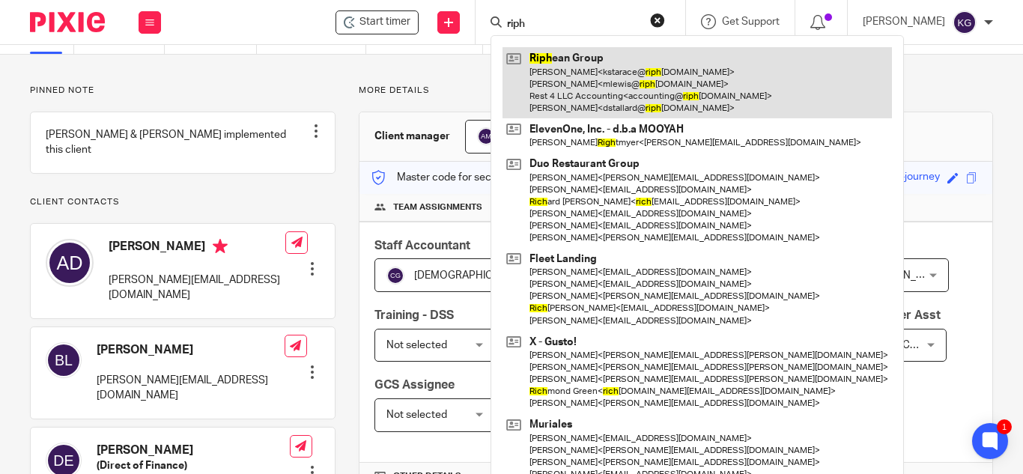
type input "riph"
click at [612, 101] on link at bounding box center [698, 82] width 390 height 71
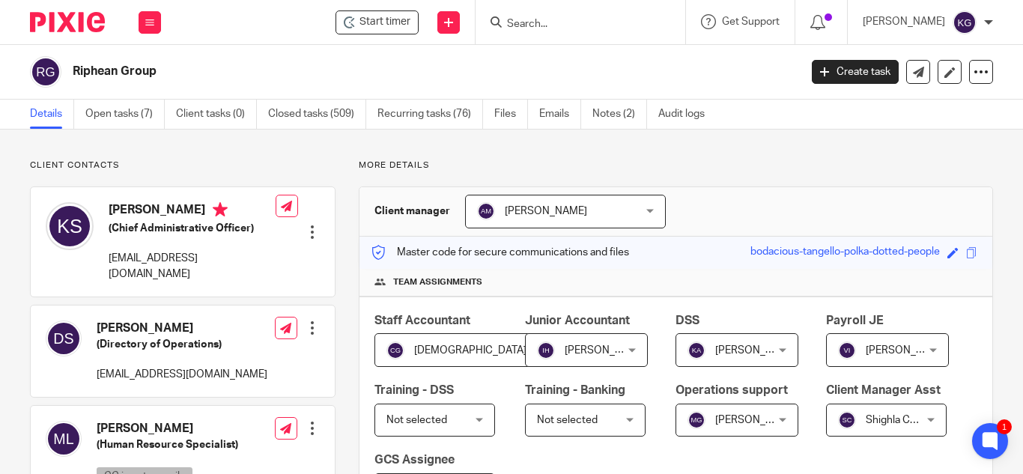
scroll to position [75, 0]
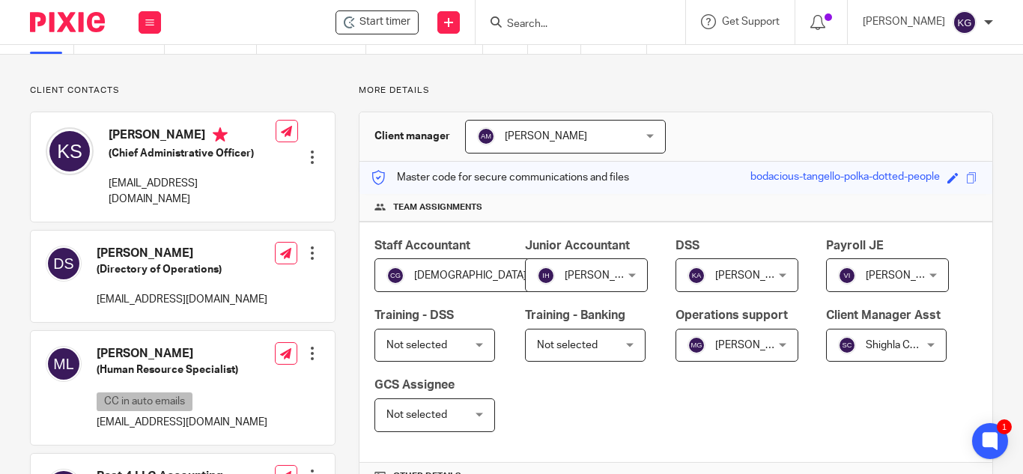
click at [766, 271] on span "[PERSON_NAME]" at bounding box center [756, 275] width 82 height 10
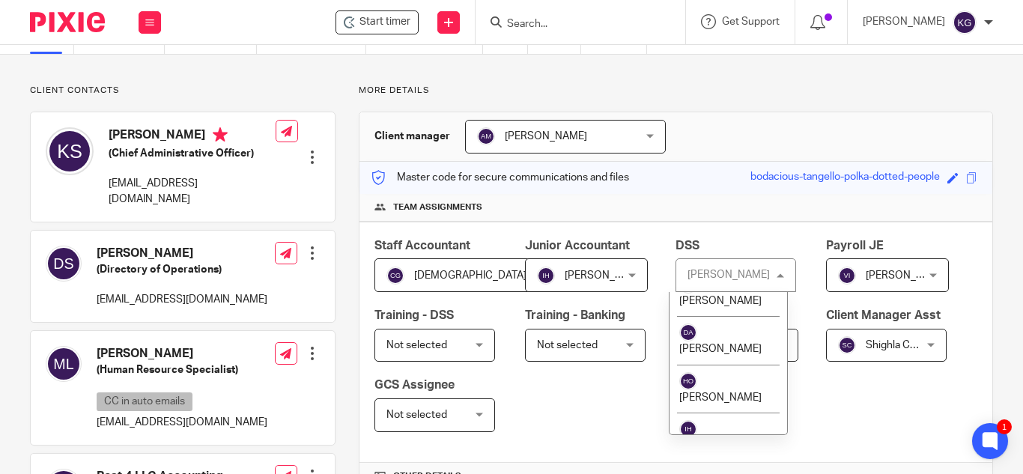
scroll to position [1274, 0]
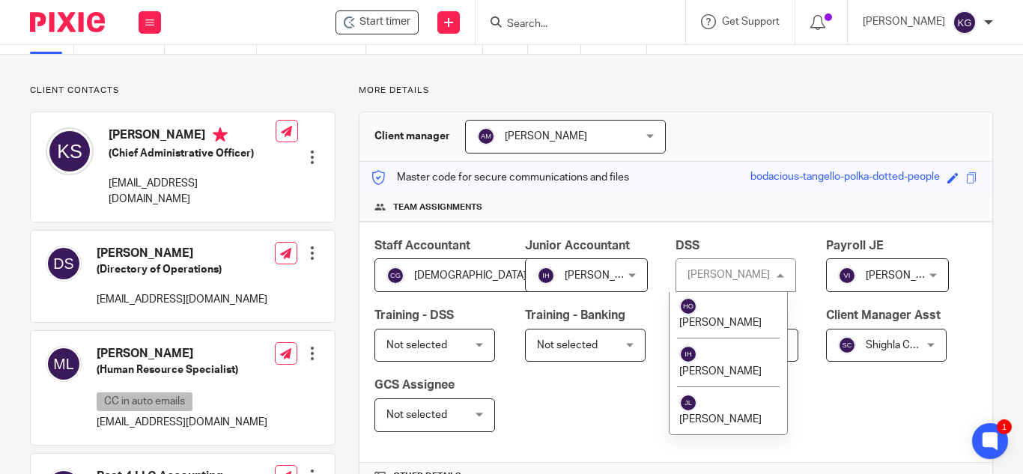
click at [747, 435] on li "[PERSON_NAME]" at bounding box center [729, 459] width 118 height 49
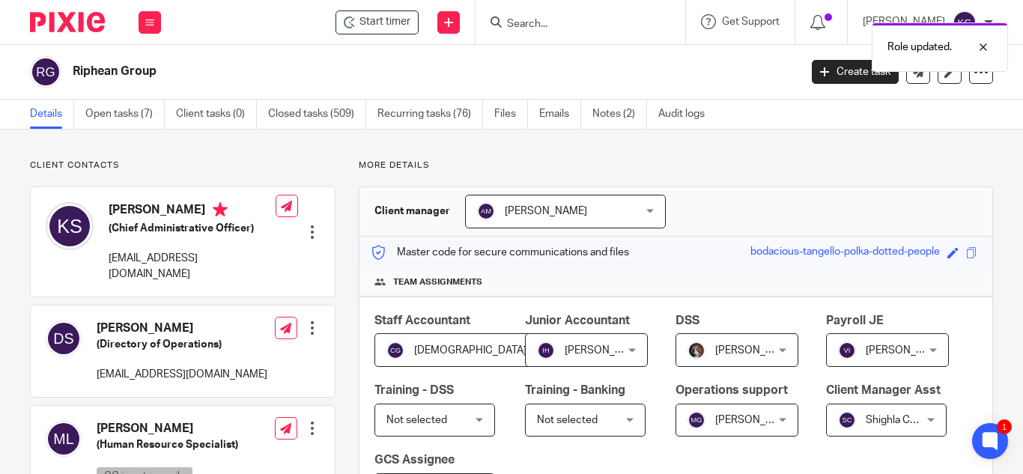
click at [554, 22] on div "Role updated." at bounding box center [760, 43] width 497 height 57
click at [616, 24] on input "Search" at bounding box center [573, 24] width 135 height 13
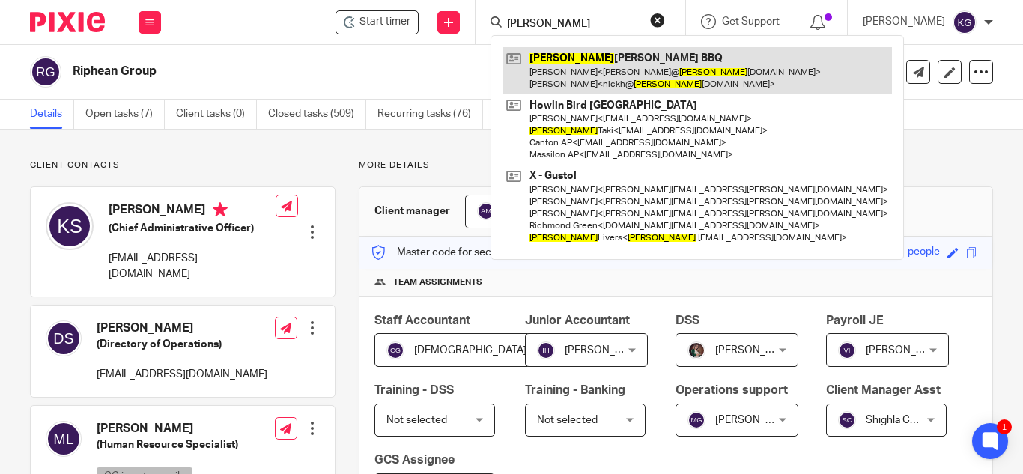
type input "sam"
click at [611, 60] on link at bounding box center [698, 70] width 390 height 46
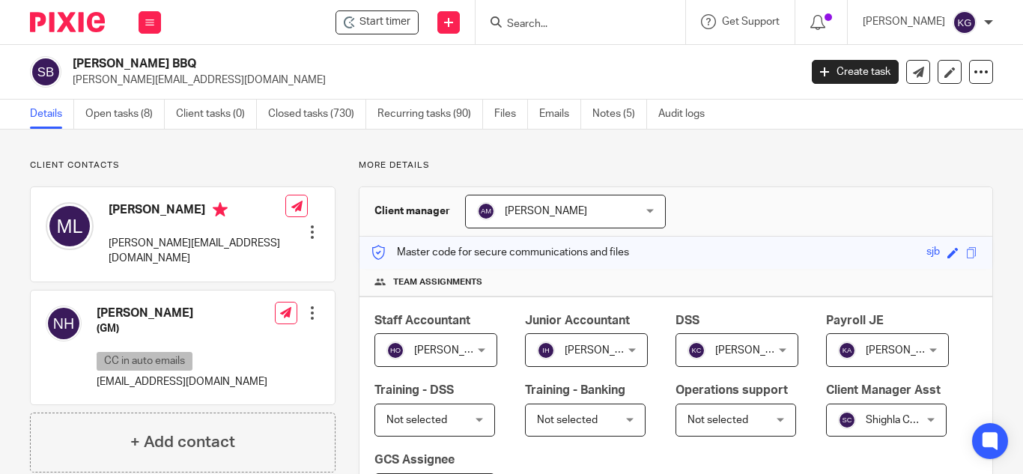
scroll to position [75, 0]
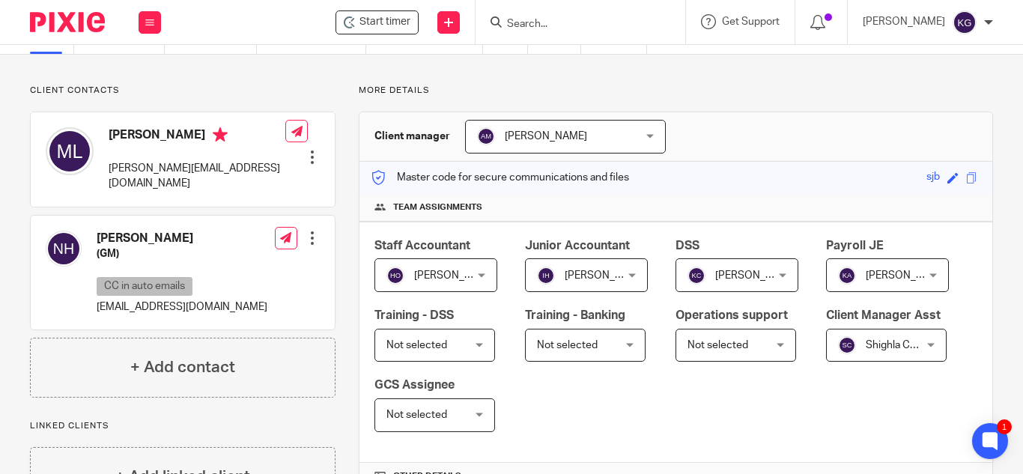
click at [826, 363] on div "Shighla Childers Shighla Childers" at bounding box center [886, 346] width 121 height 34
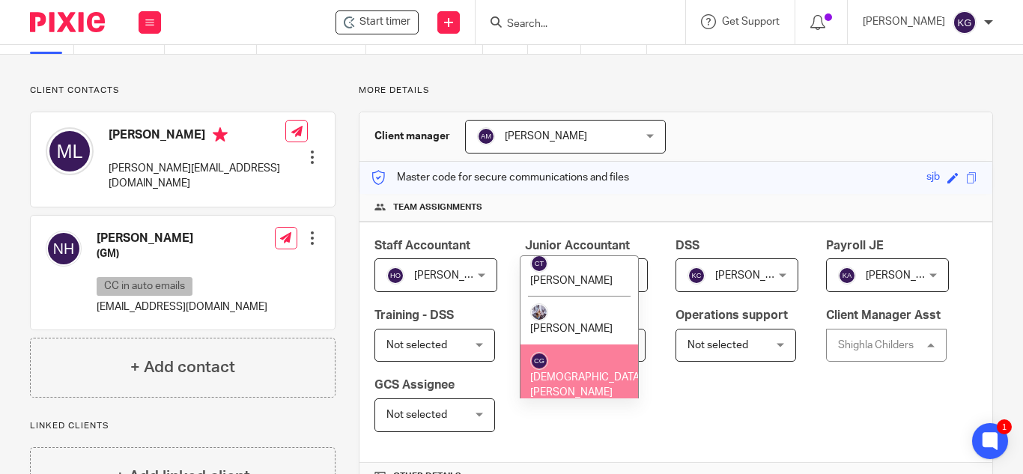
scroll to position [1274, 0]
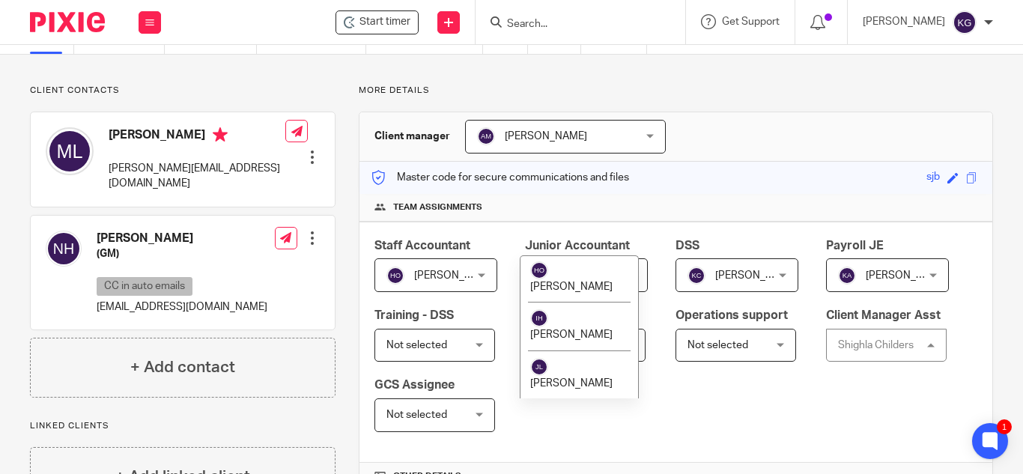
click at [575, 427] on span "[PERSON_NAME]" at bounding box center [571, 432] width 82 height 10
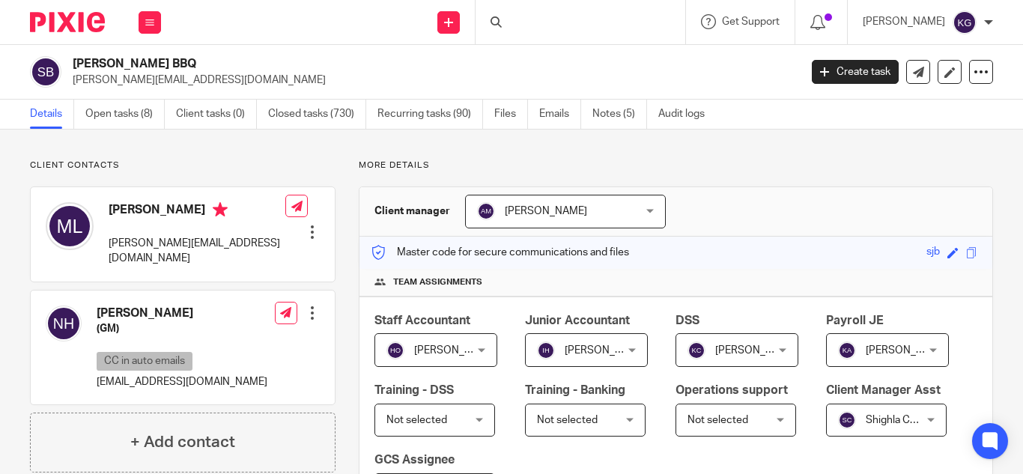
scroll to position [75, 0]
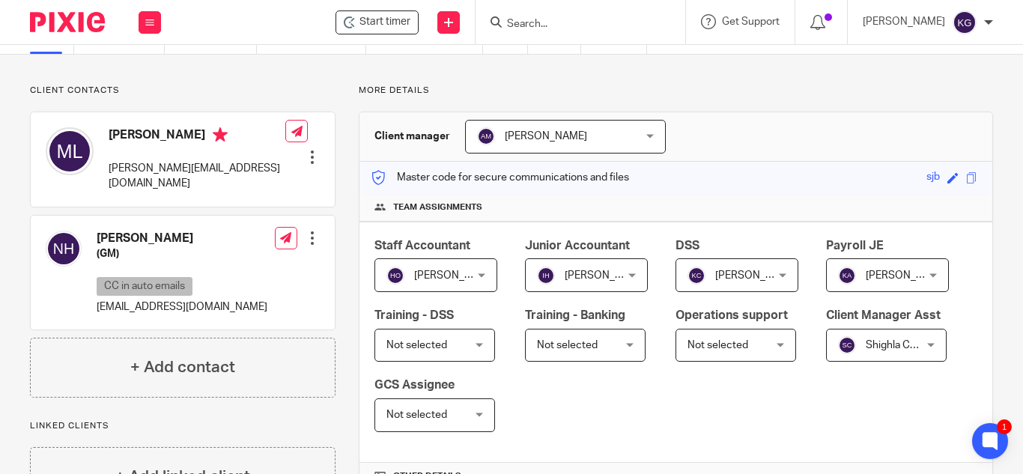
click at [826, 363] on div "Shighla Childers Shighla Childers" at bounding box center [886, 346] width 121 height 34
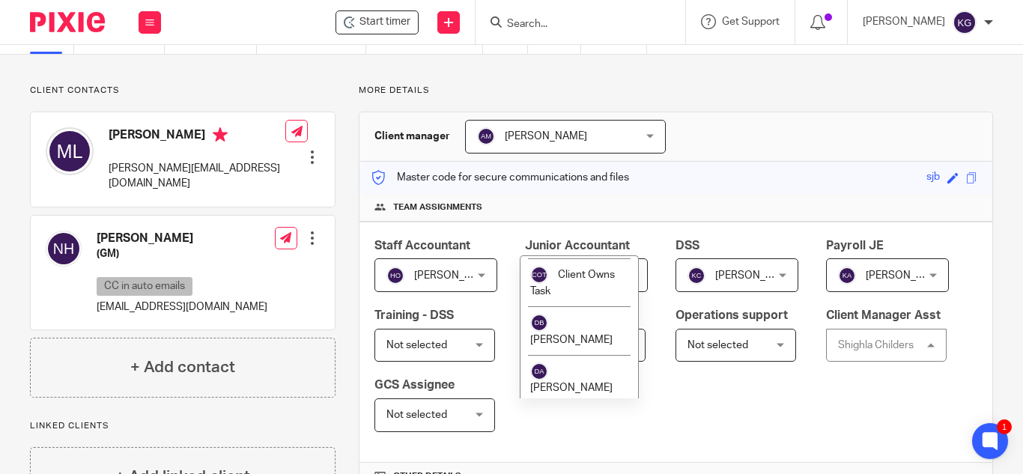
scroll to position [1199, 0]
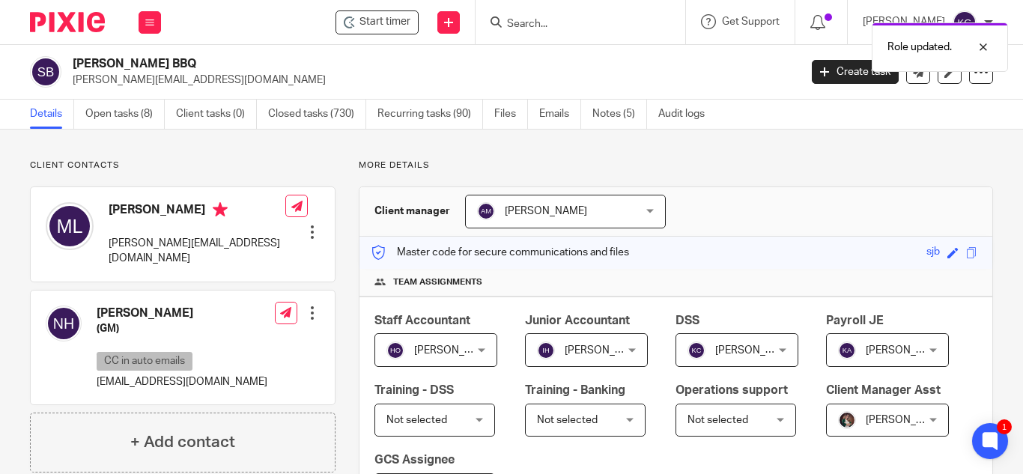
click at [572, 350] on span "[PERSON_NAME]" at bounding box center [606, 350] width 82 height 10
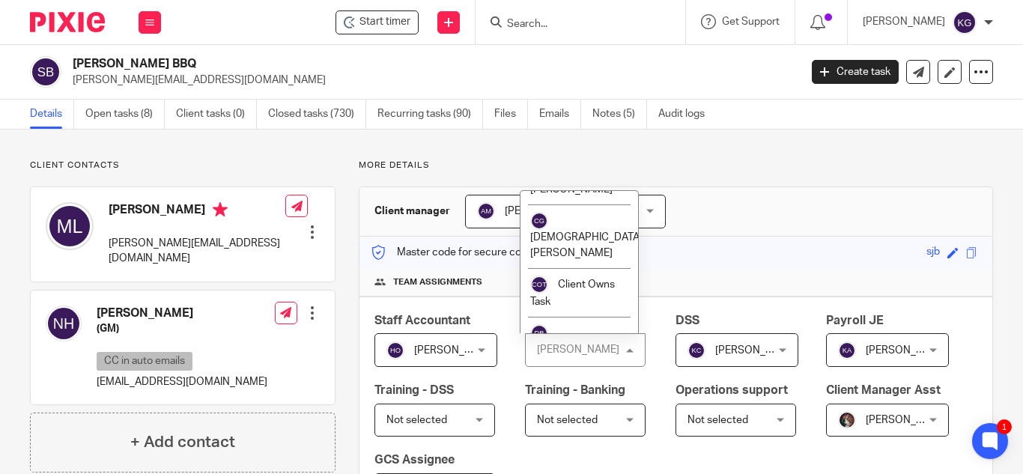
scroll to position [1274, 0]
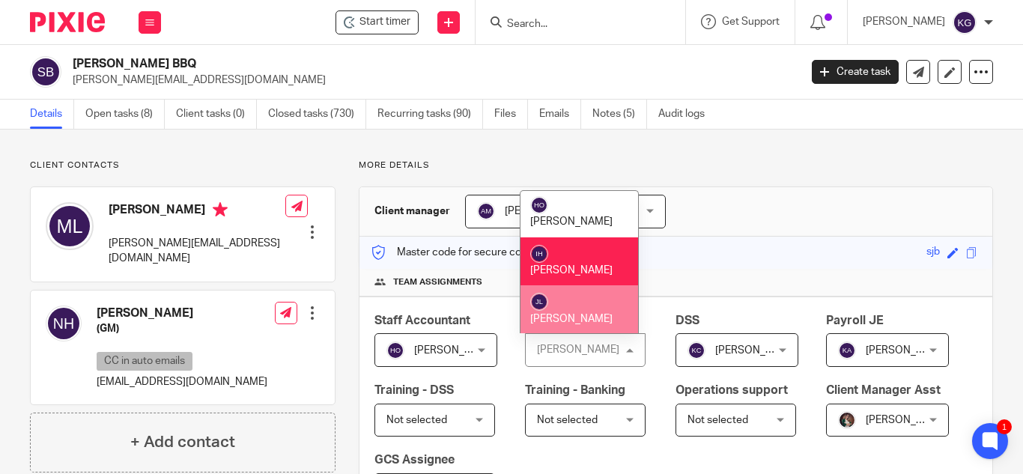
click at [583, 285] on li "[PERSON_NAME]" at bounding box center [580, 309] width 118 height 49
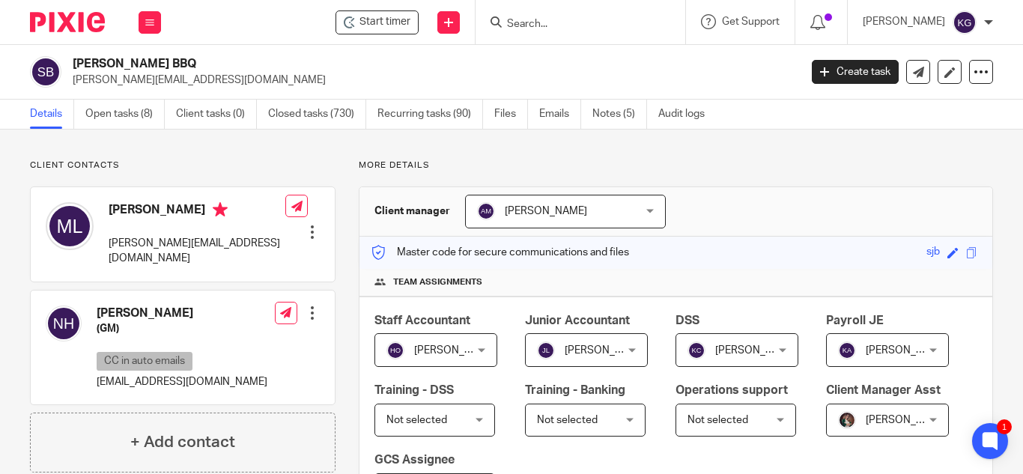
click at [557, 28] on input "Search" at bounding box center [573, 24] width 135 height 13
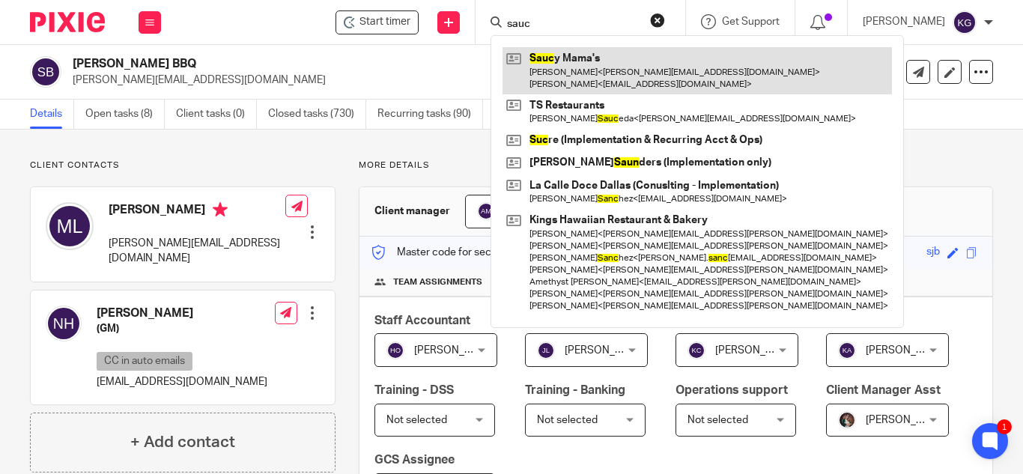
type input "sauc"
click at [566, 74] on link at bounding box center [698, 70] width 390 height 46
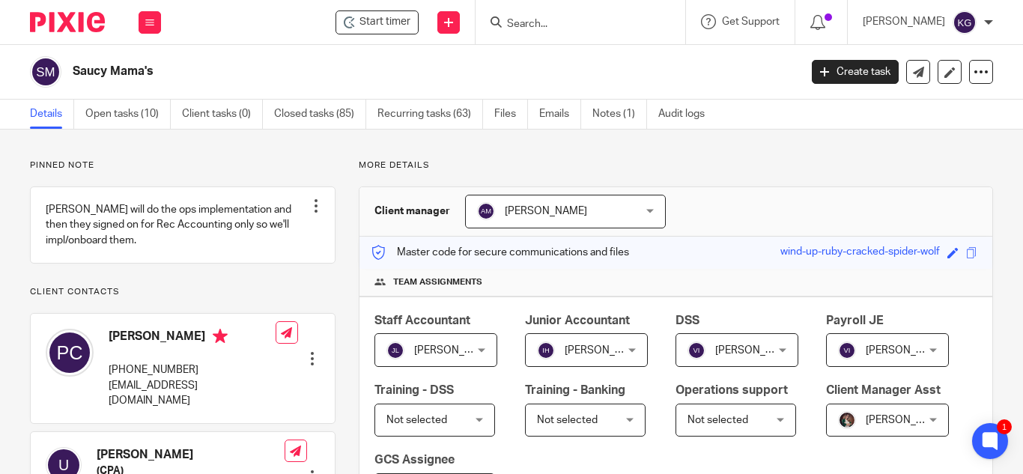
scroll to position [75, 0]
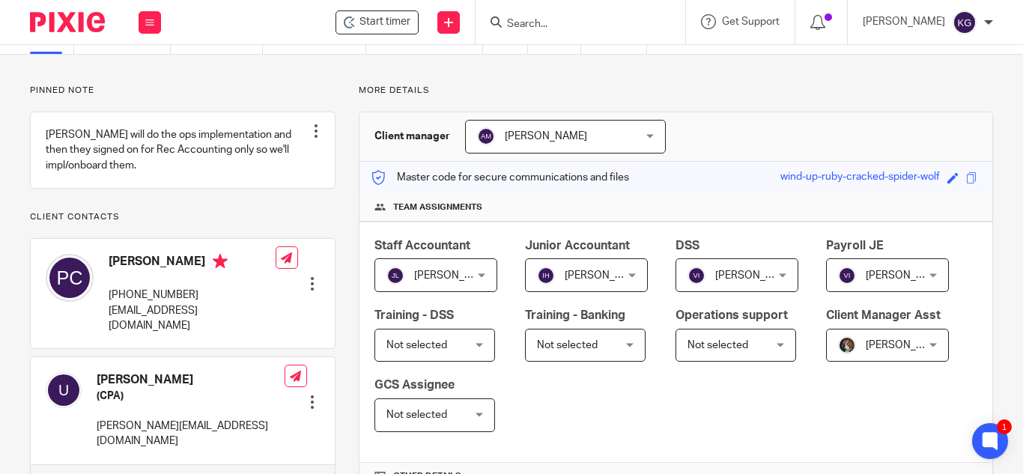
click at [826, 363] on div "Jenn Uribe Jenn Uribe" at bounding box center [887, 346] width 123 height 34
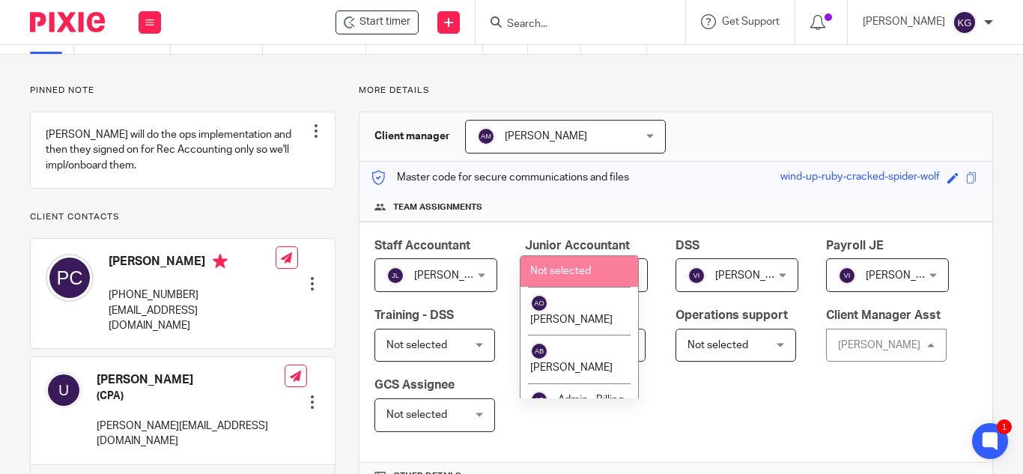
click at [587, 270] on span "Not selected" at bounding box center [560, 271] width 61 height 10
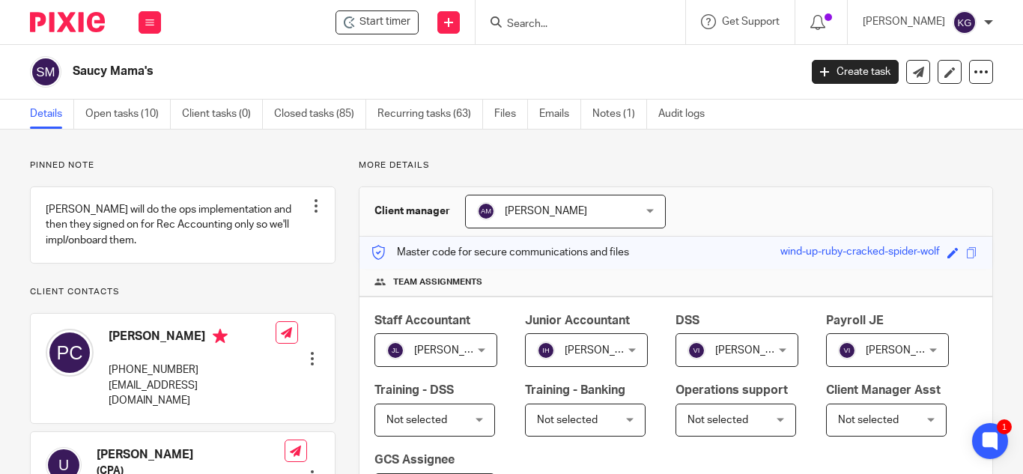
click at [586, 34] on div at bounding box center [581, 22] width 210 height 44
click at [580, 25] on input "Search" at bounding box center [573, 24] width 135 height 13
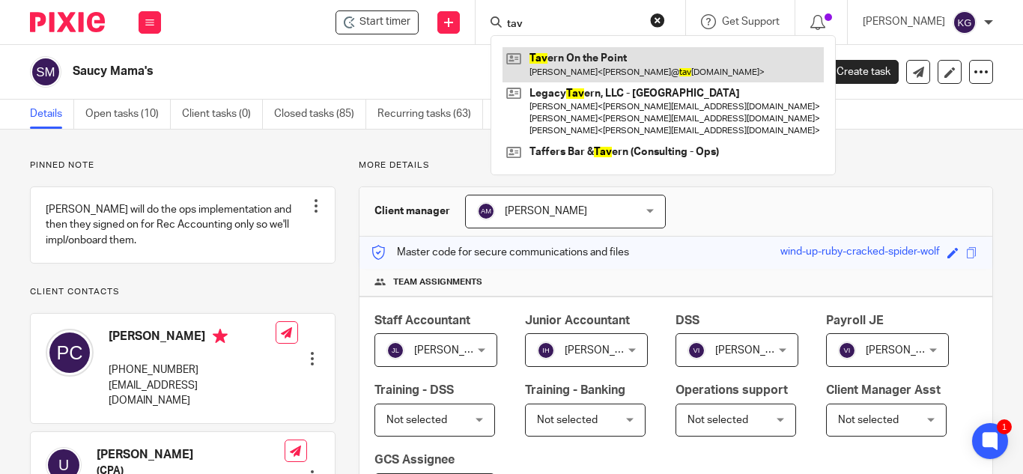
type input "tav"
click at [596, 55] on link at bounding box center [663, 64] width 321 height 34
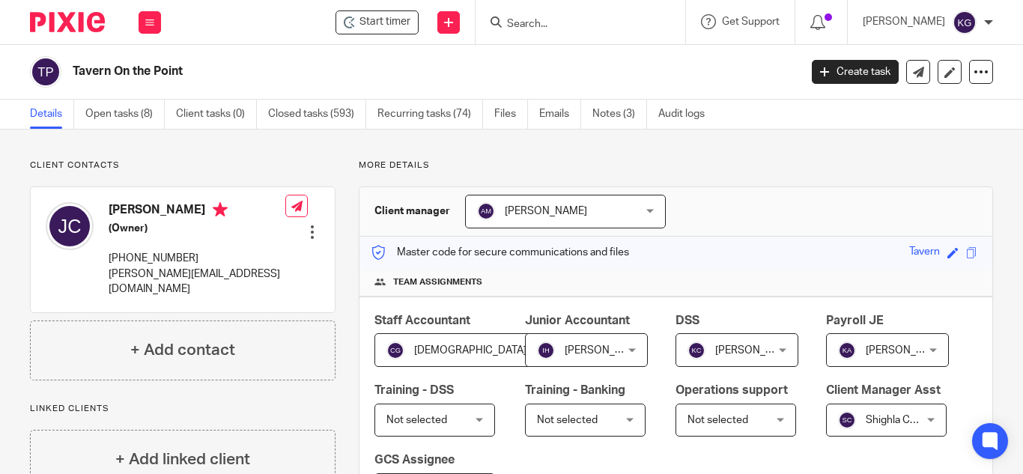
scroll to position [75, 0]
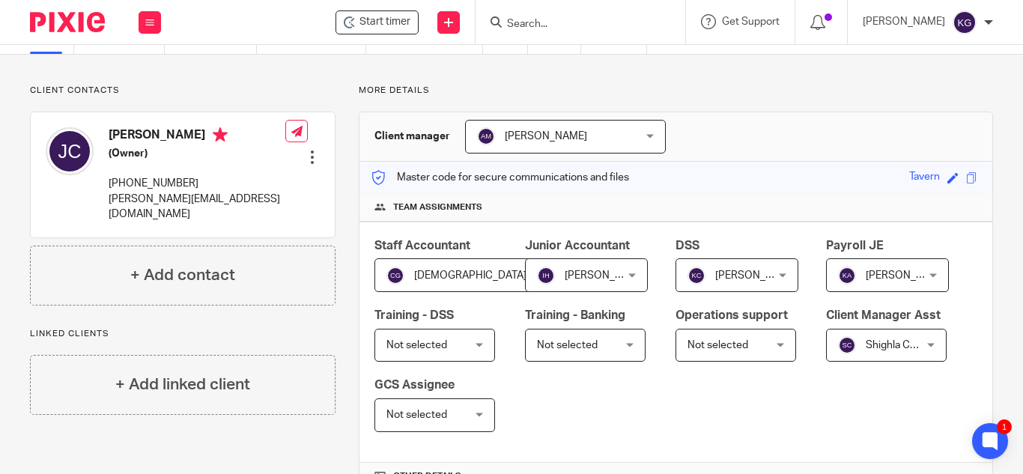
click at [574, 15] on form at bounding box center [586, 22] width 160 height 19
click at [572, 28] on input "Search" at bounding box center [573, 24] width 135 height 13
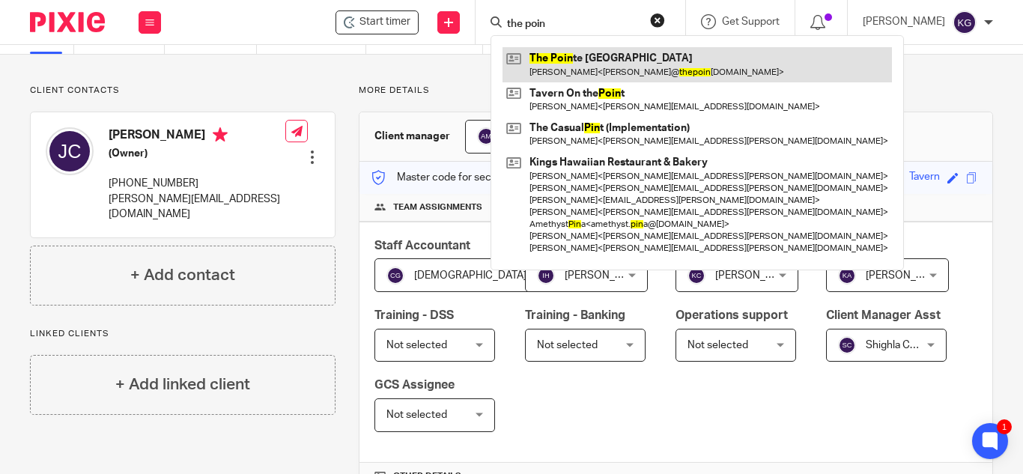
type input "the poin"
click at [573, 52] on link at bounding box center [698, 64] width 390 height 34
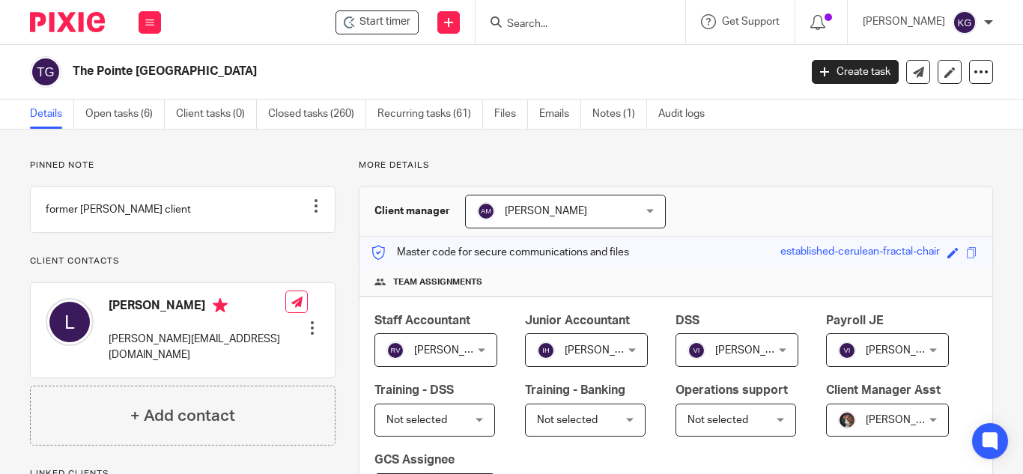
scroll to position [75, 0]
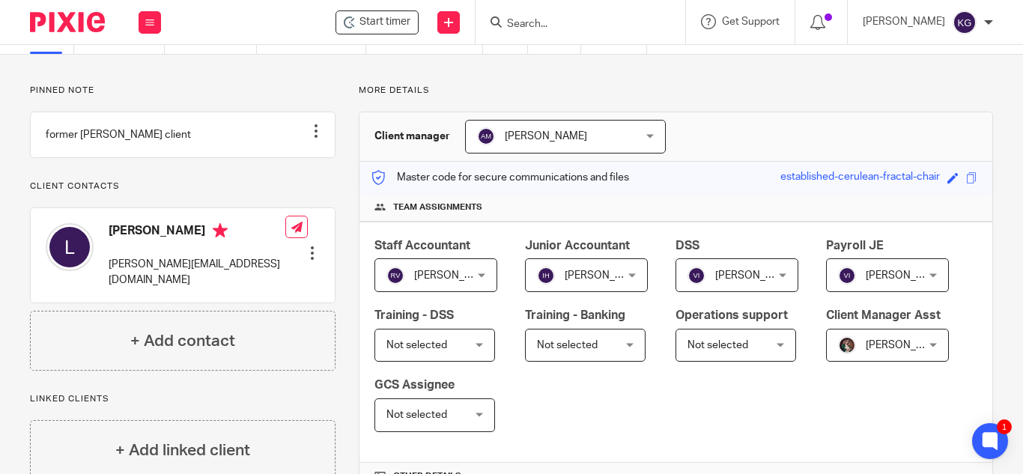
click at [826, 363] on div "[PERSON_NAME] [PERSON_NAME]" at bounding box center [887, 346] width 123 height 34
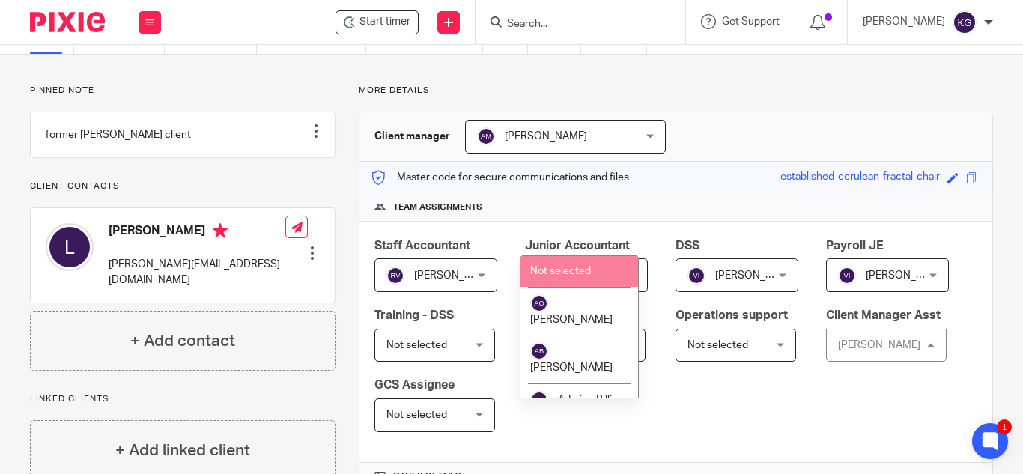
click at [564, 272] on span "Not selected" at bounding box center [560, 271] width 61 height 10
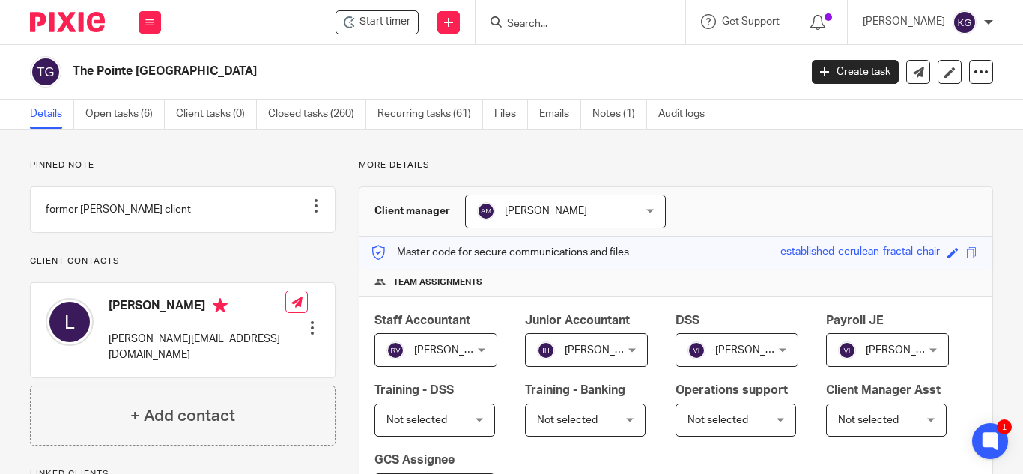
click at [548, 25] on input "Search" at bounding box center [573, 24] width 135 height 13
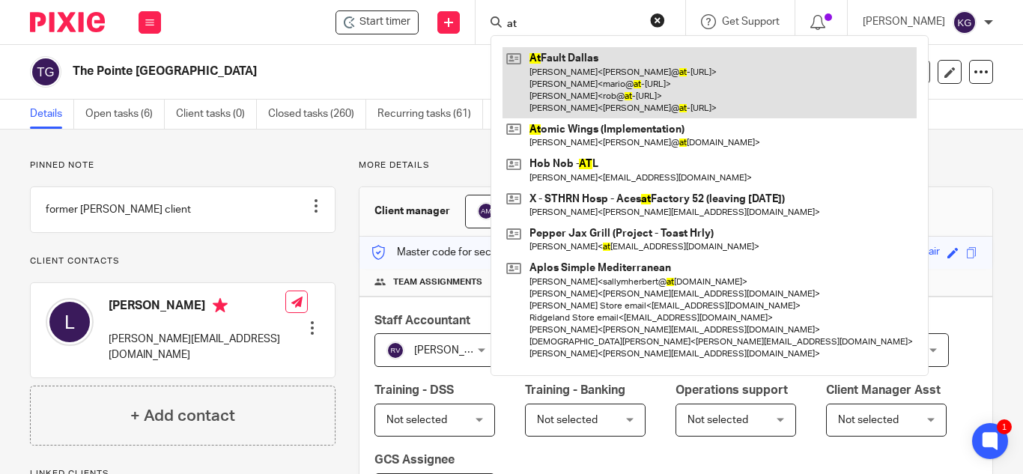
type input "at"
click at [555, 55] on link at bounding box center [710, 82] width 414 height 71
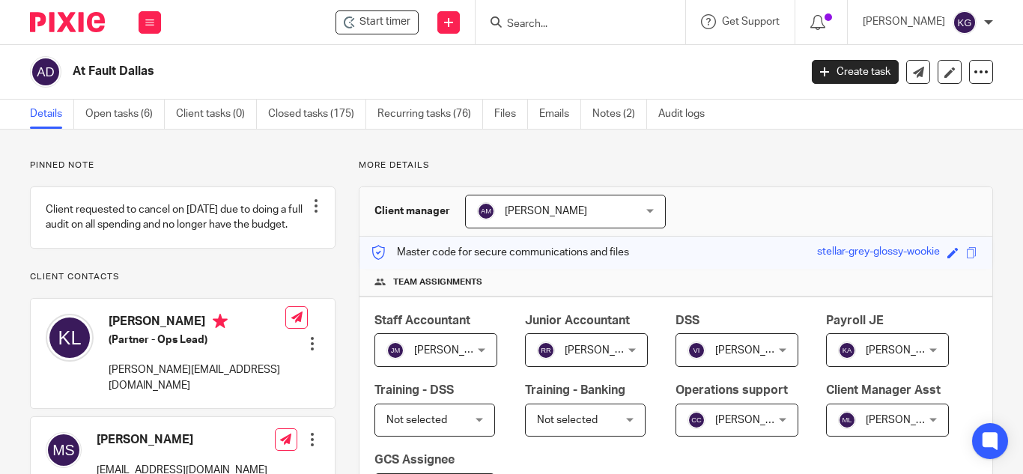
scroll to position [75, 0]
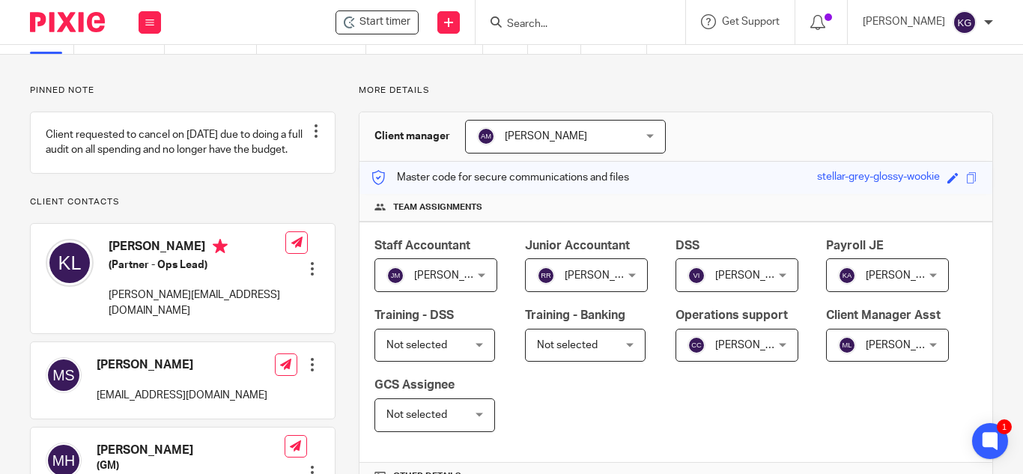
click at [838, 291] on span "[PERSON_NAME]" at bounding box center [882, 274] width 88 height 31
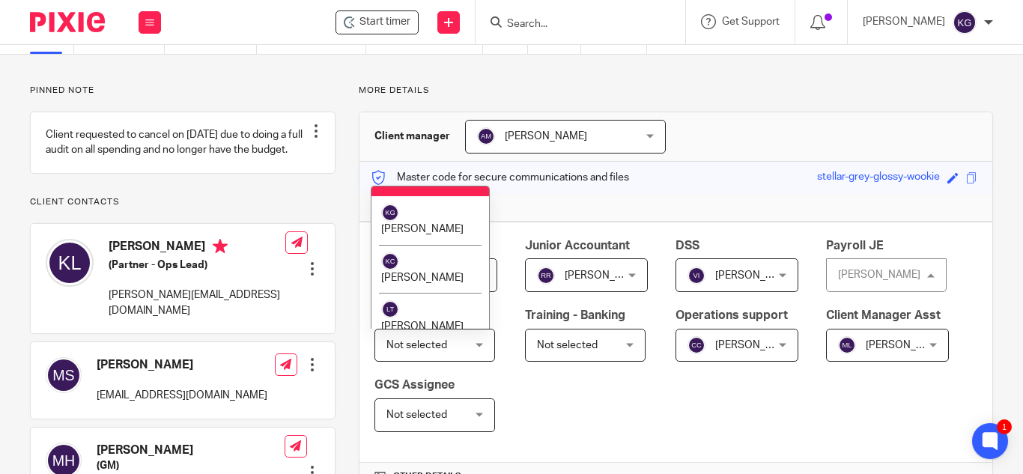
scroll to position [2186, 0]
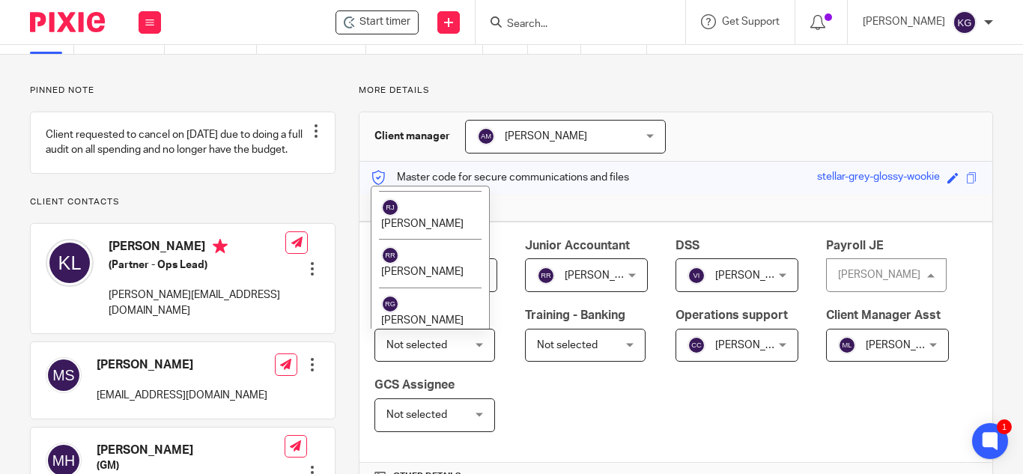
click at [427, 433] on li "[PERSON_NAME]" at bounding box center [431, 457] width 118 height 49
